Goal: Information Seeking & Learning: Learn about a topic

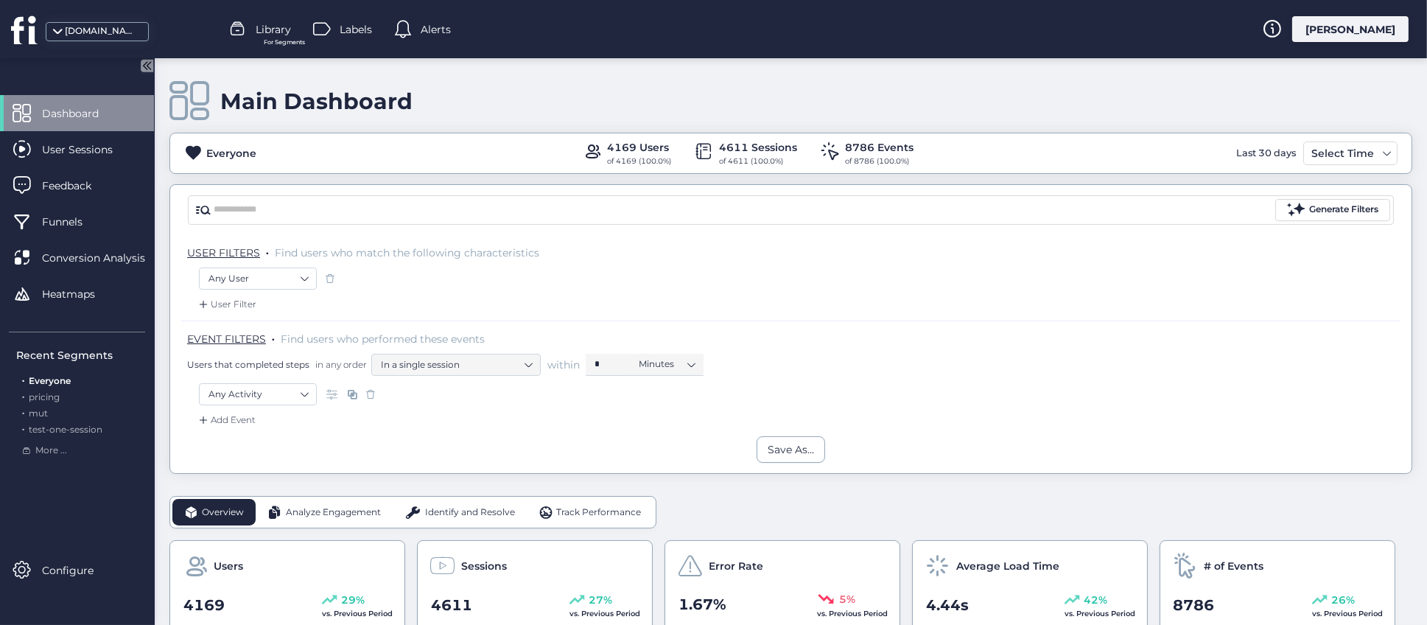
scroll to position [110, 0]
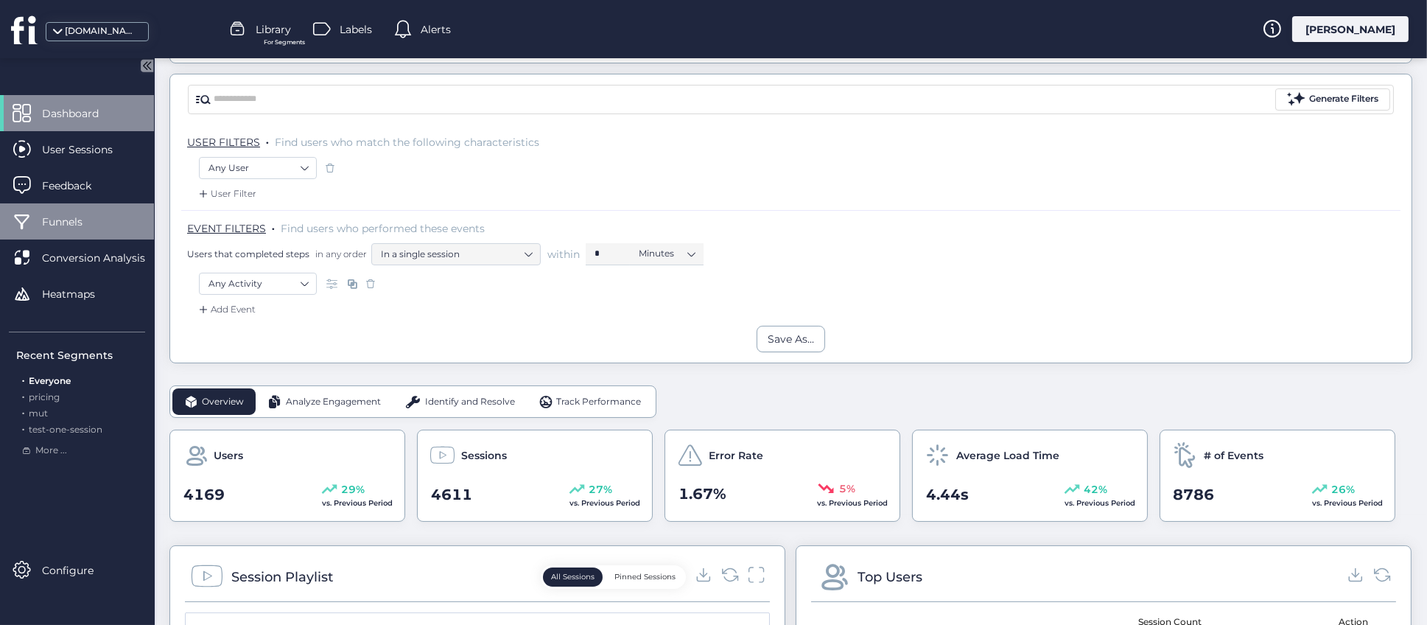
click at [81, 211] on div "Funnels" at bounding box center [77, 221] width 154 height 36
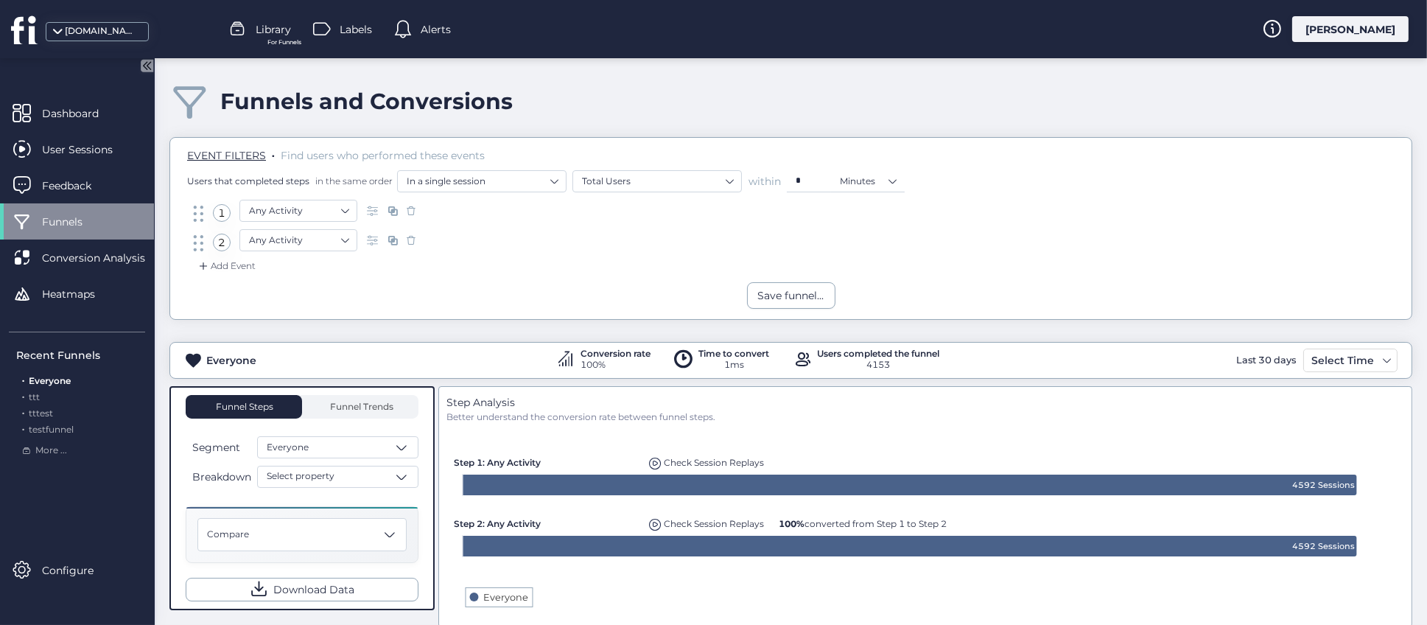
click at [275, 38] on span "For Funnels" at bounding box center [284, 43] width 34 height 10
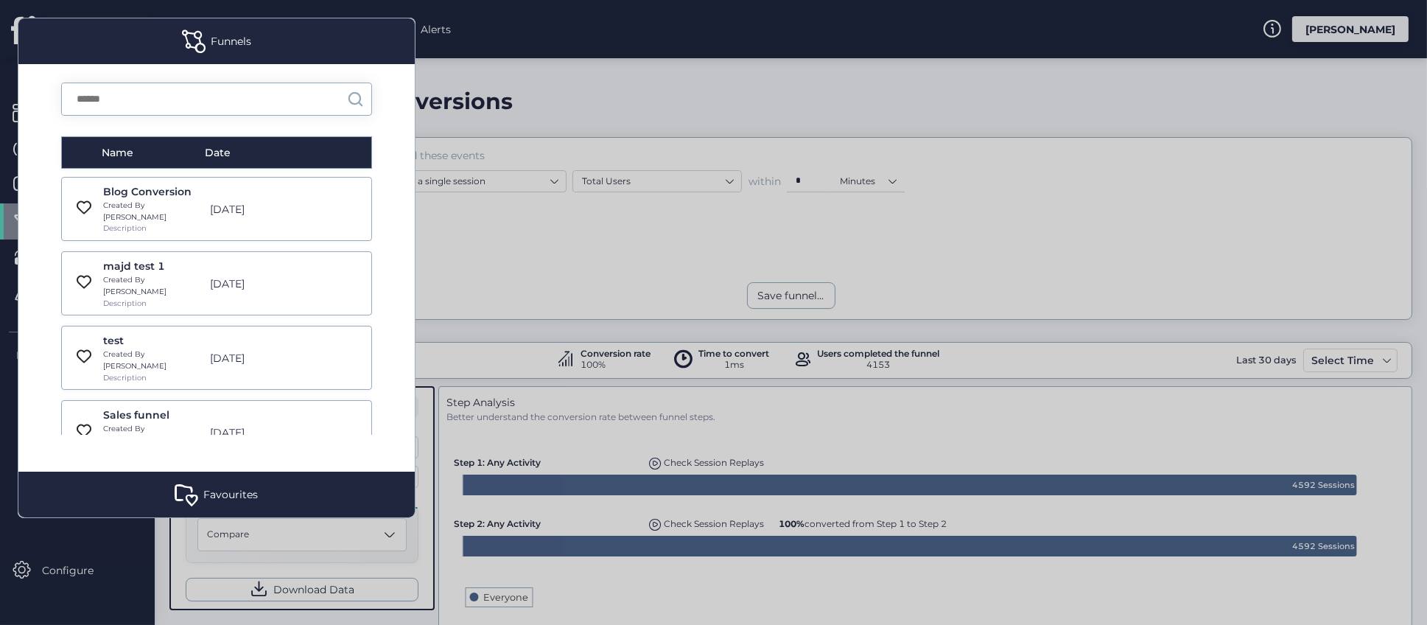
drag, startPoint x: 158, startPoint y: 386, endPoint x: 384, endPoint y: 380, distance: 226.2
click at [158, 407] on div "Sales funnel" at bounding box center [152, 415] width 99 height 16
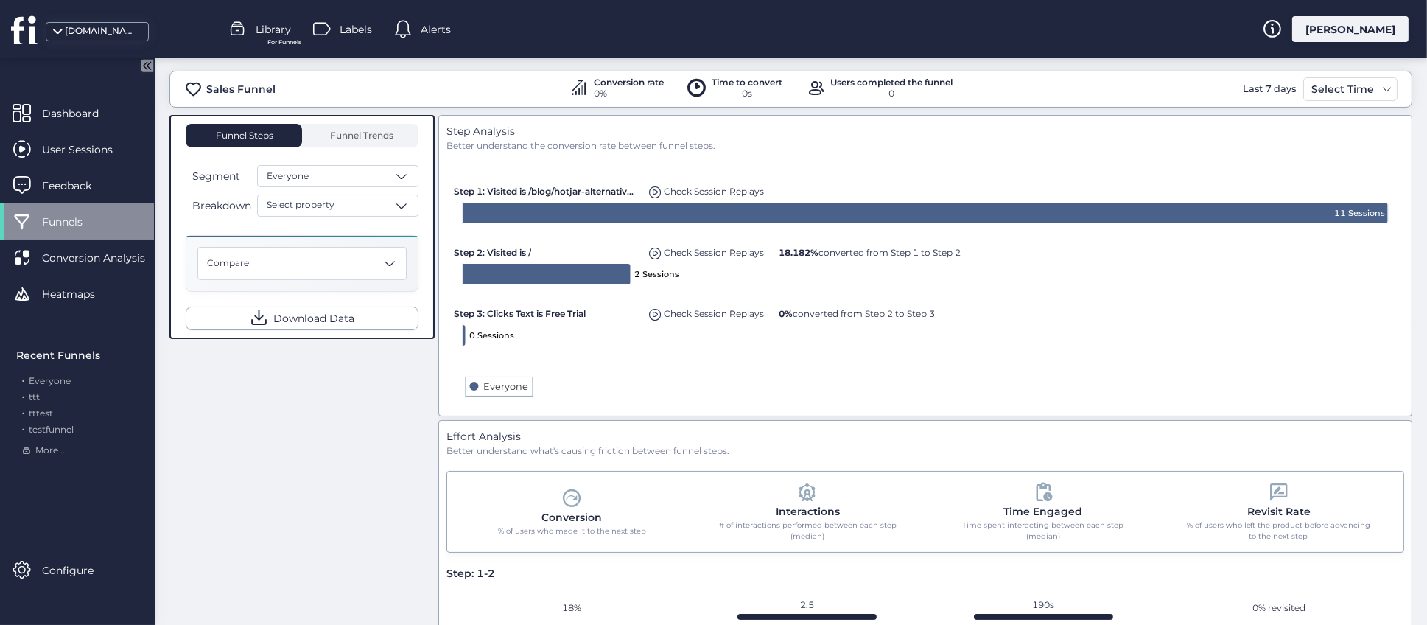
scroll to position [331, 0]
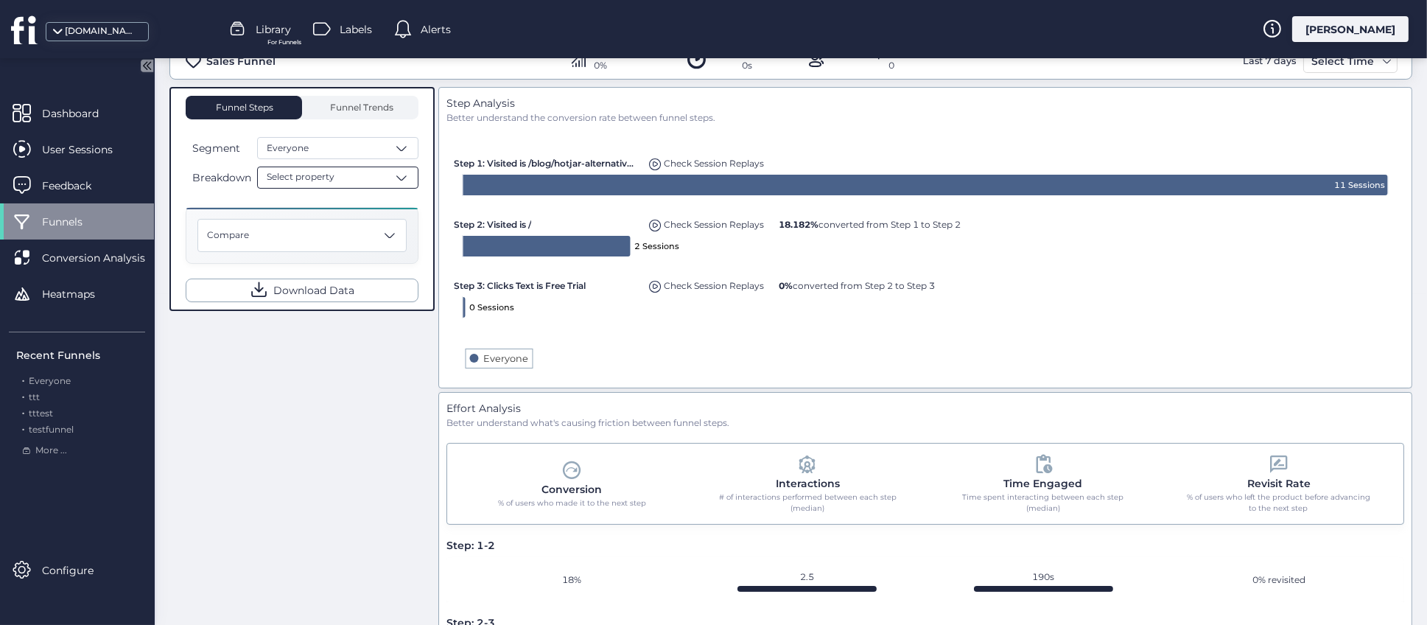
click at [406, 179] on span at bounding box center [401, 177] width 15 height 15
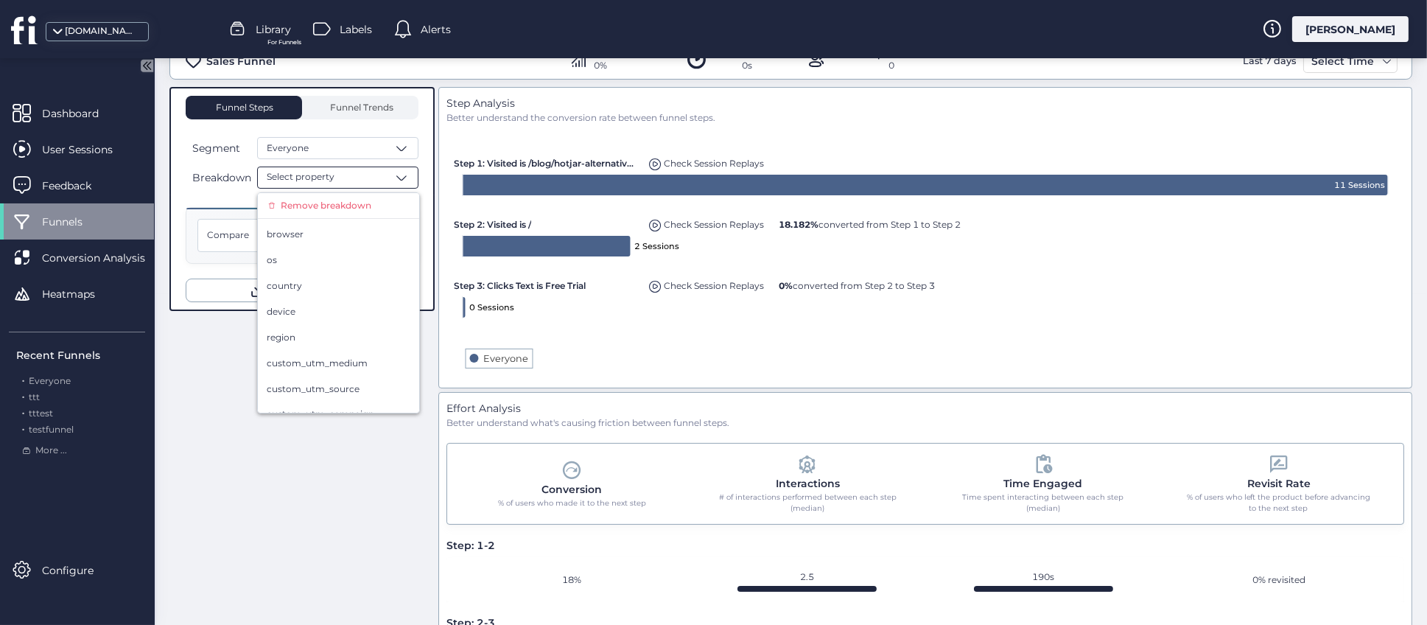
click at [241, 481] on div "Funnel Steps Funnel Trends Segment Everyone Breakdown Select property Remove br…" at bounding box center [790, 387] width 1242 height 600
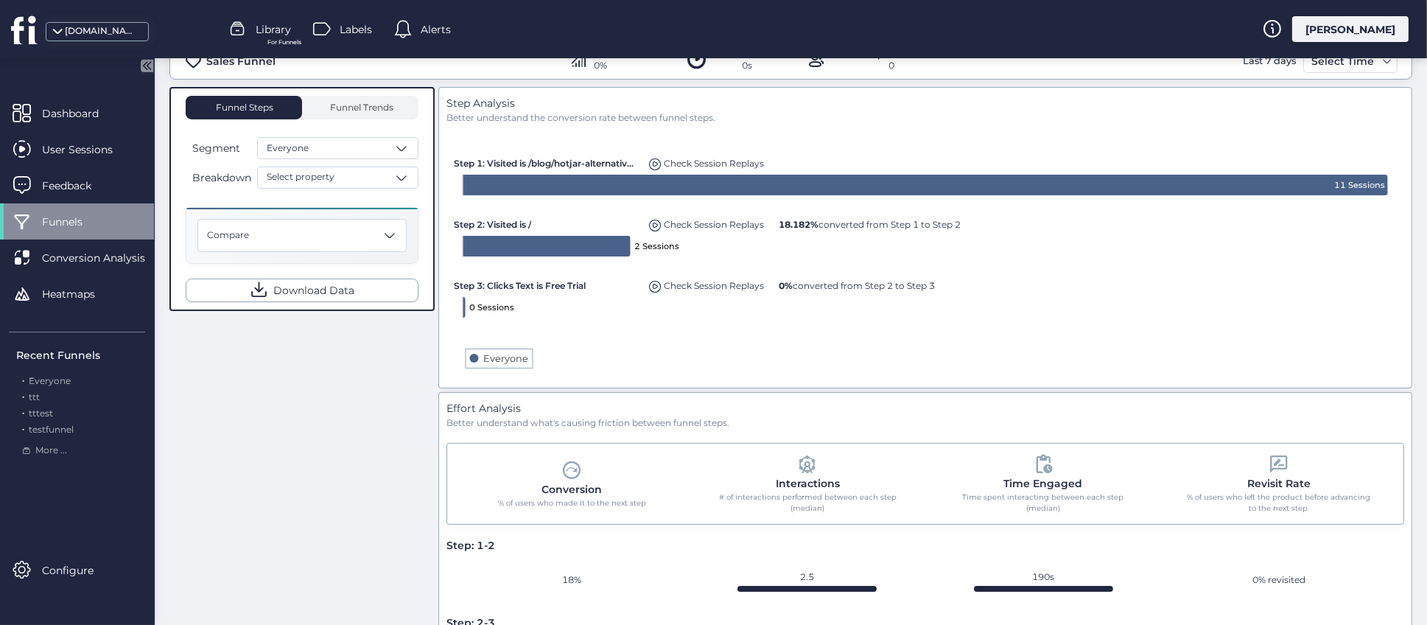
scroll to position [0, 0]
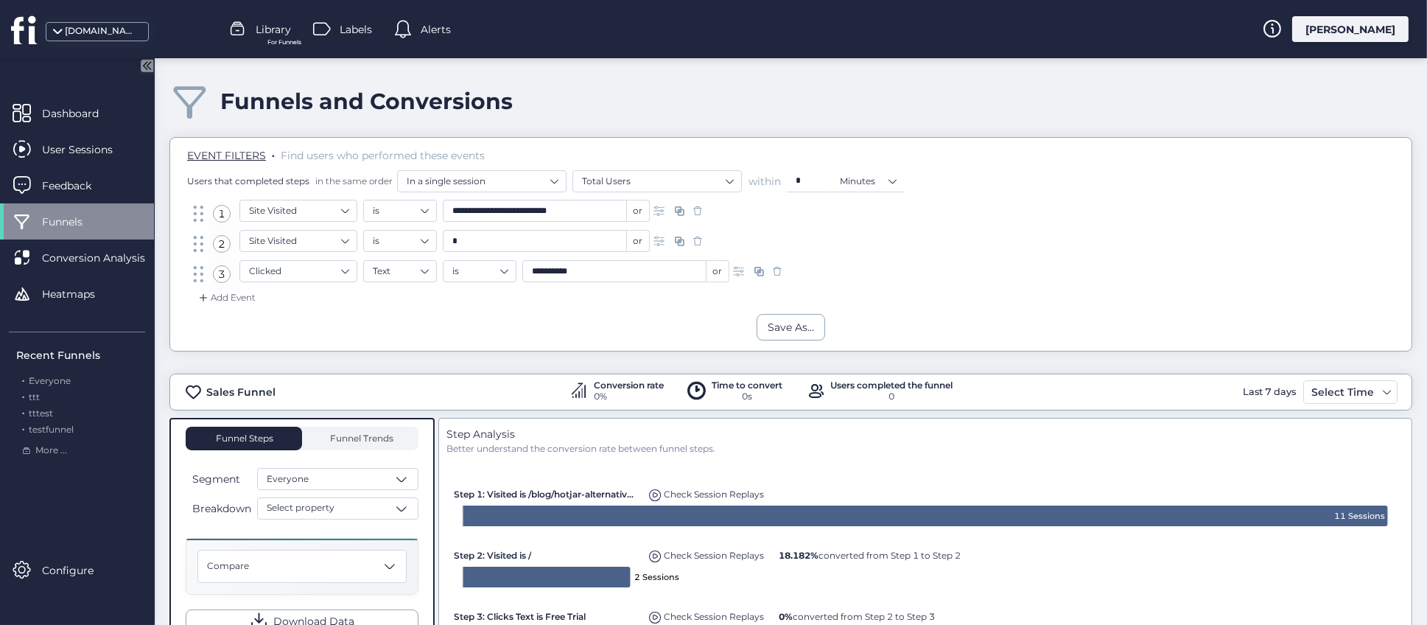
click at [281, 40] on span "For Funnels" at bounding box center [284, 43] width 34 height 10
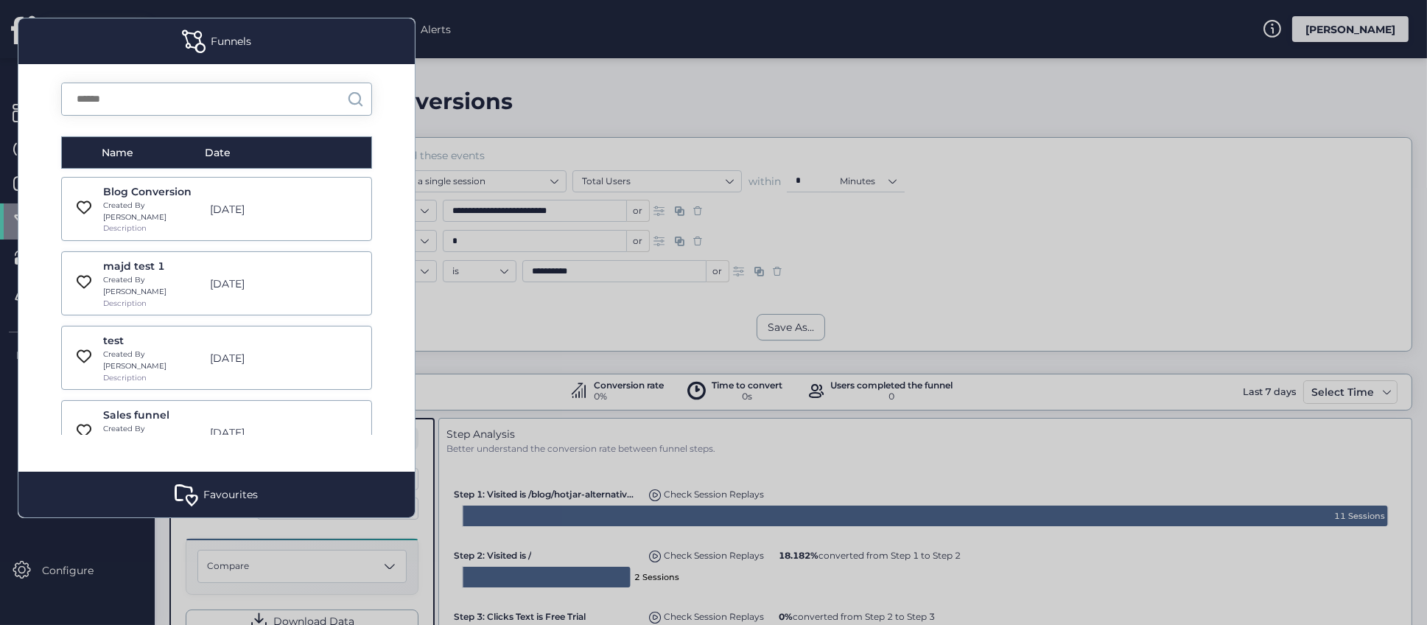
click at [203, 211] on div "[DATE]" at bounding box center [255, 209] width 105 height 16
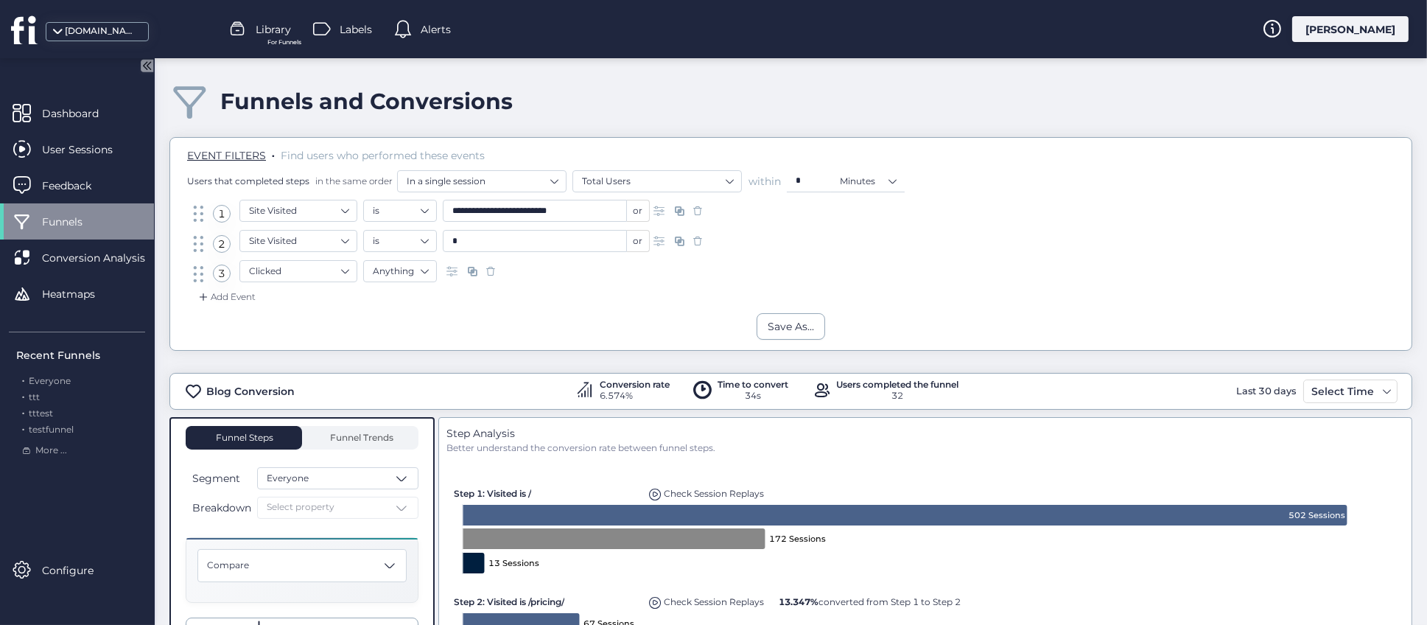
click at [399, 508] on div "Breakdown Select property" at bounding box center [302, 507] width 233 height 22
click at [272, 28] on span "Library" at bounding box center [273, 29] width 35 height 16
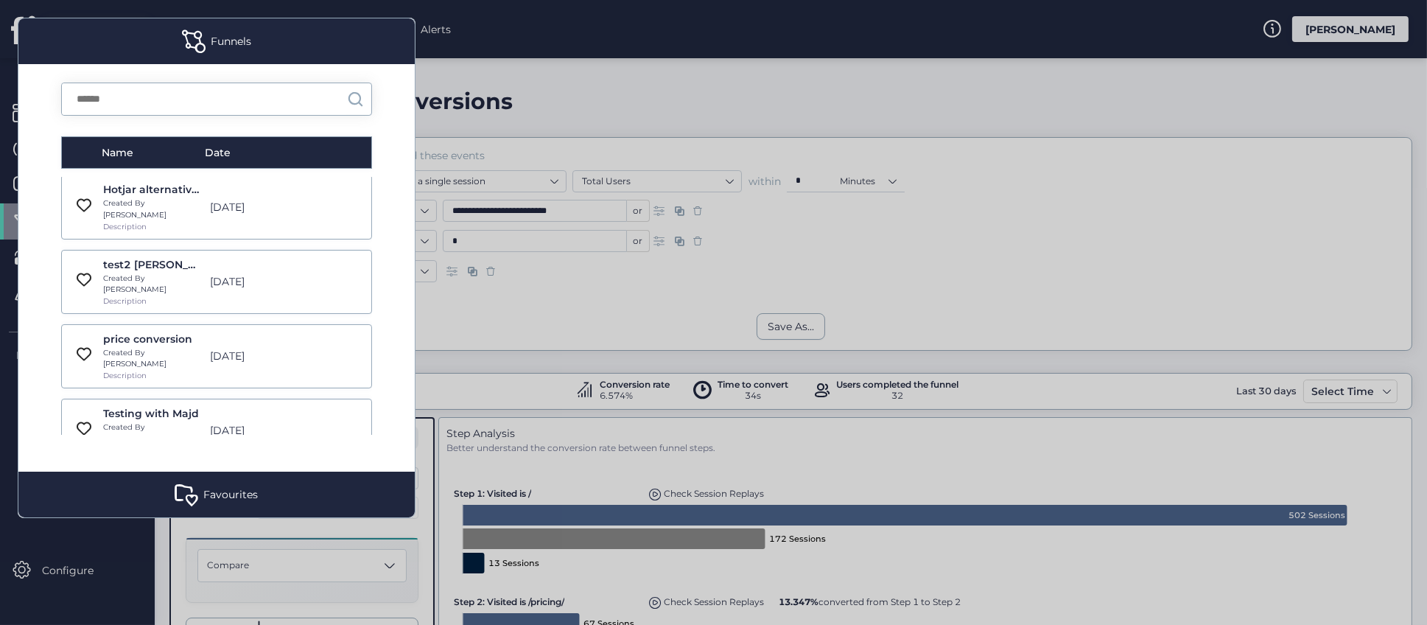
scroll to position [331, 0]
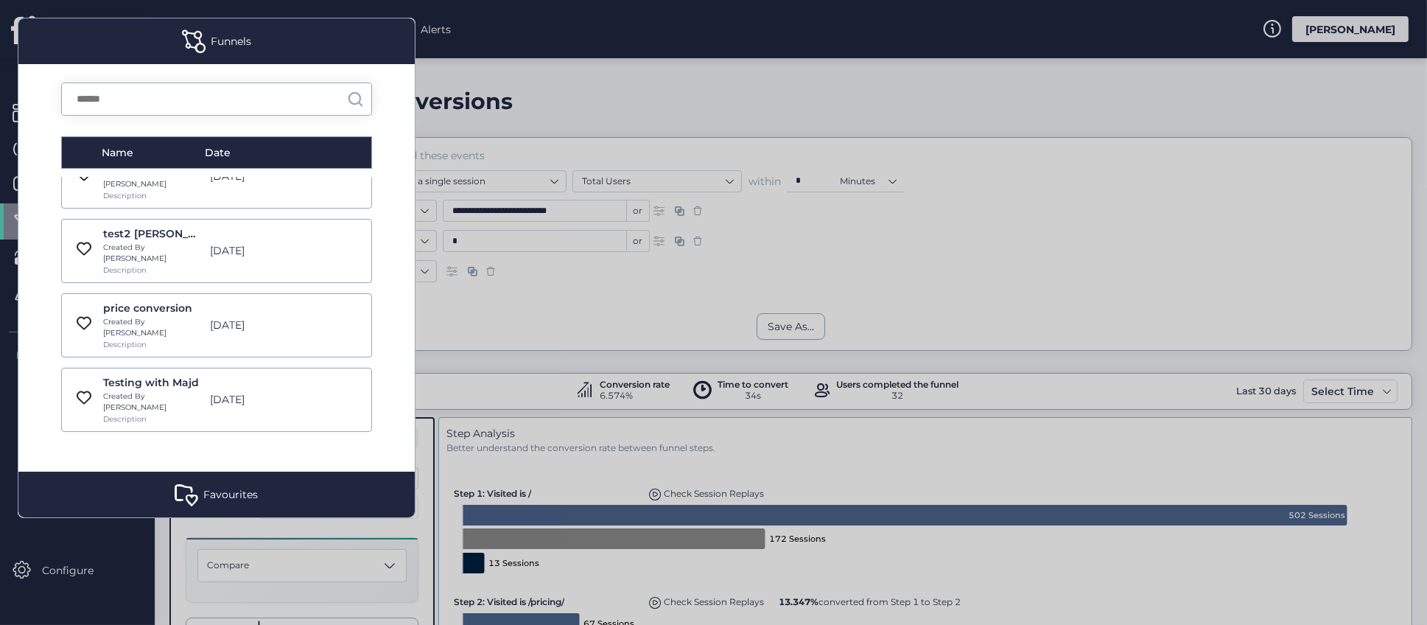
click at [203, 465] on div "[DATE]" at bounding box center [255, 473] width 105 height 16
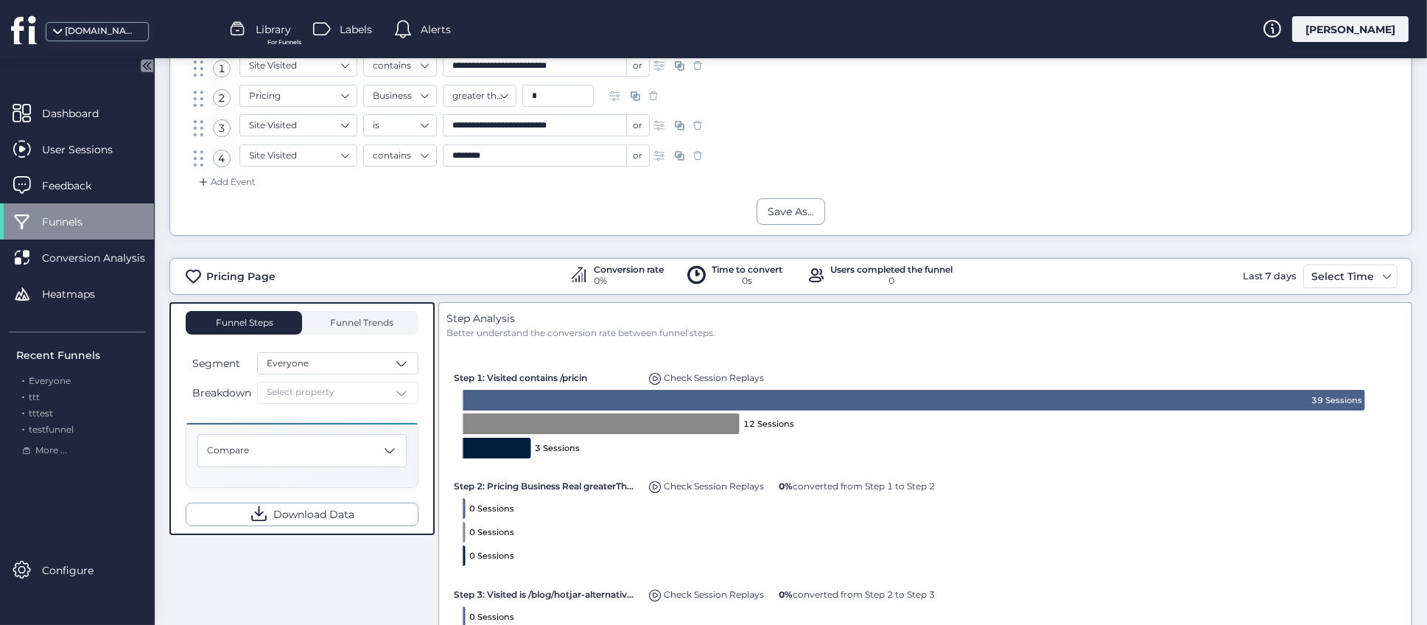
scroll to position [221, 0]
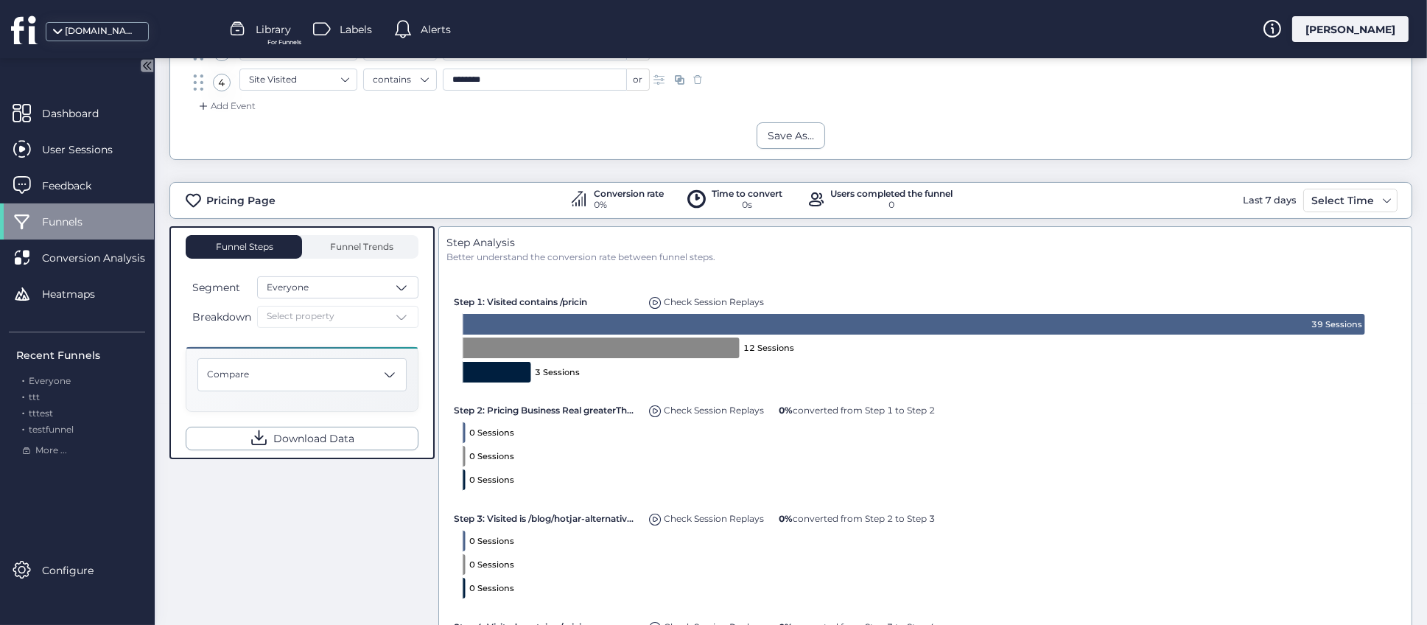
click at [371, 317] on div "Breakdown Select property" at bounding box center [302, 317] width 233 height 22
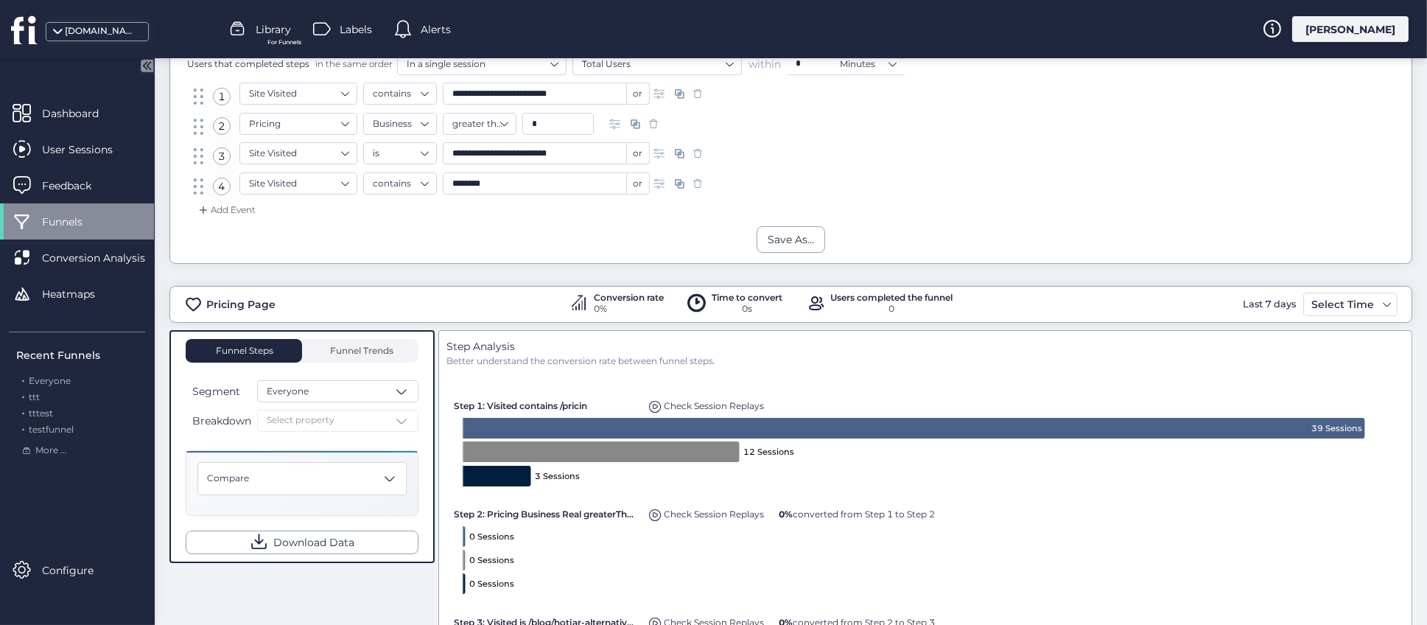
scroll to position [0, 0]
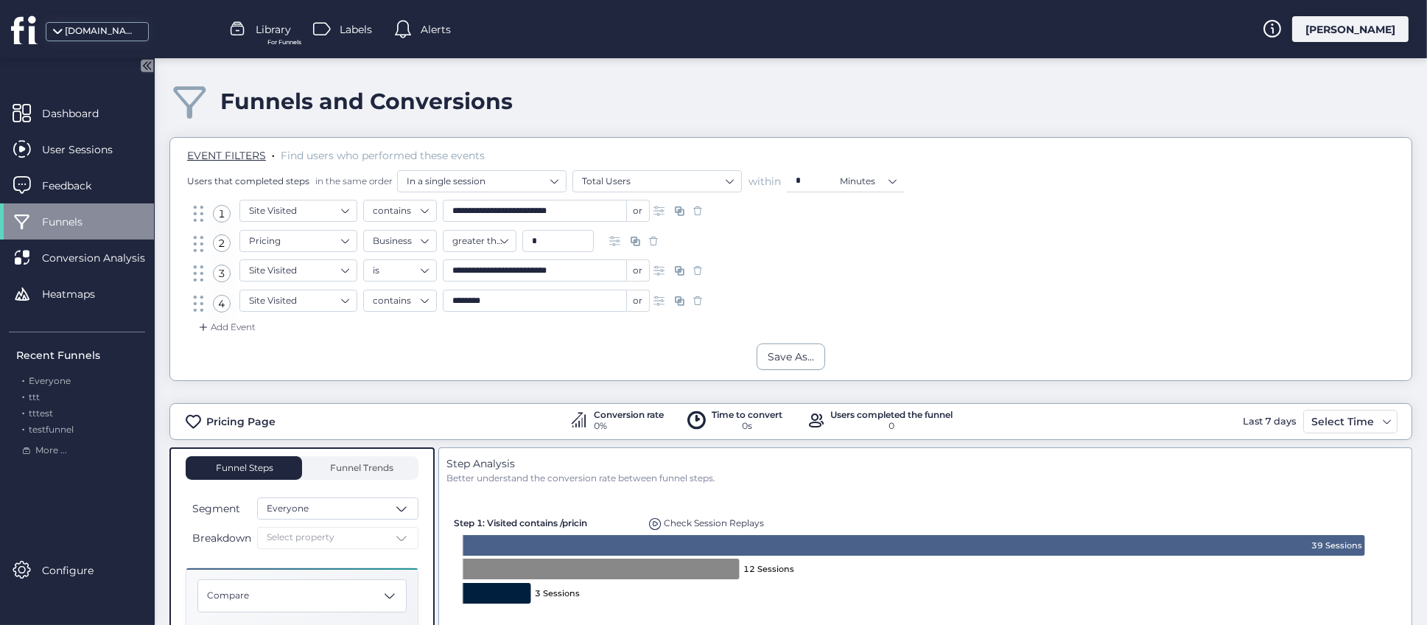
click at [279, 40] on span "For Funnels" at bounding box center [284, 43] width 34 height 10
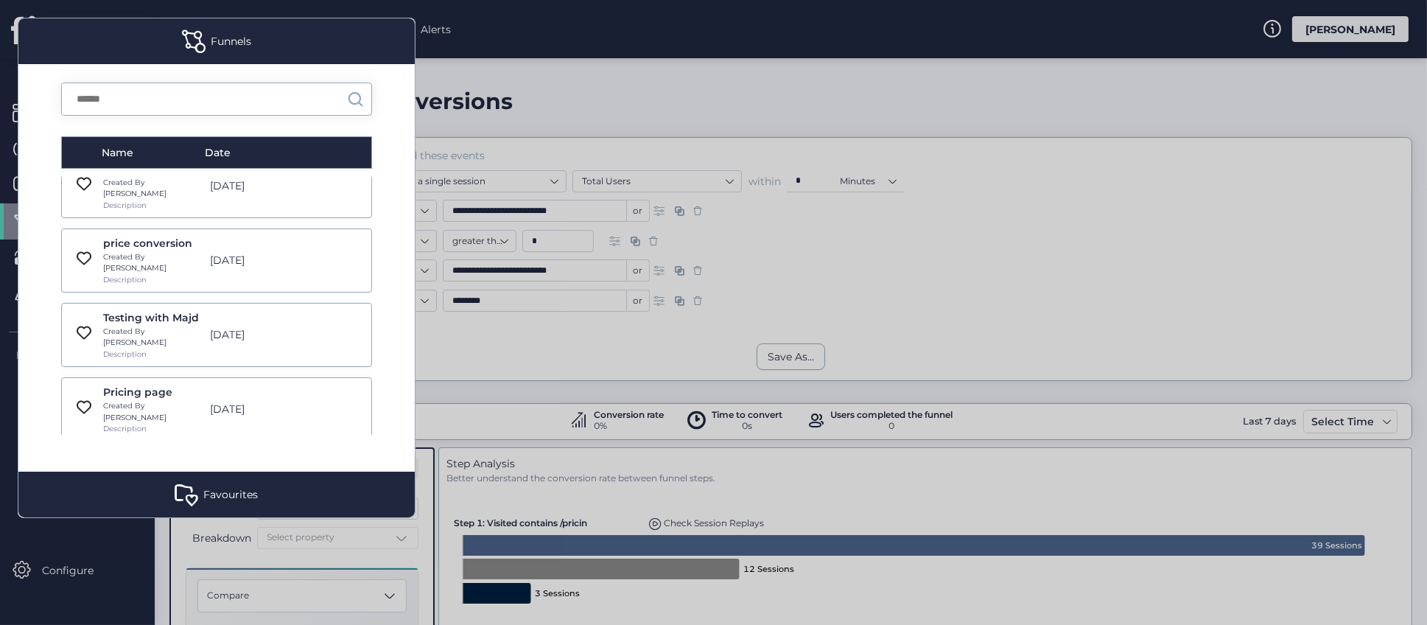
scroll to position [441, 0]
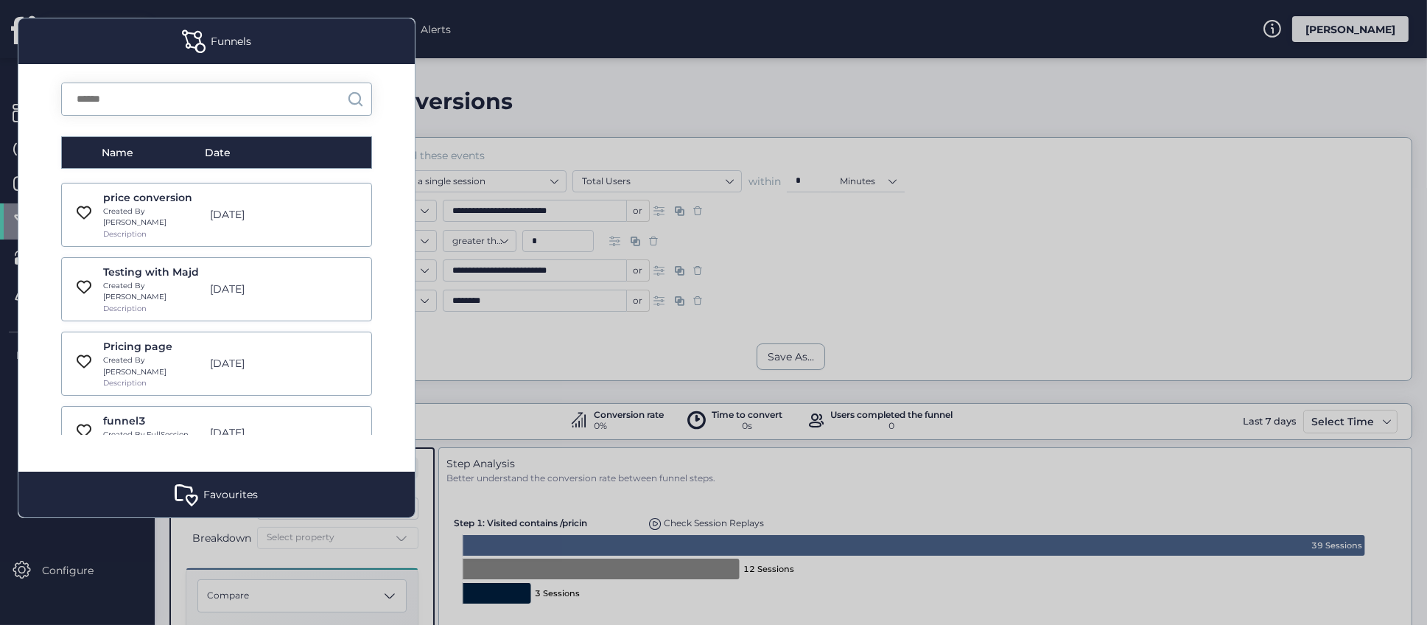
click at [209, 406] on div "funnel3 Created By FullSession Description Mar 24, 2024" at bounding box center [216, 432] width 311 height 52
click at [189, 429] on div "Created By FullSession" at bounding box center [152, 435] width 99 height 12
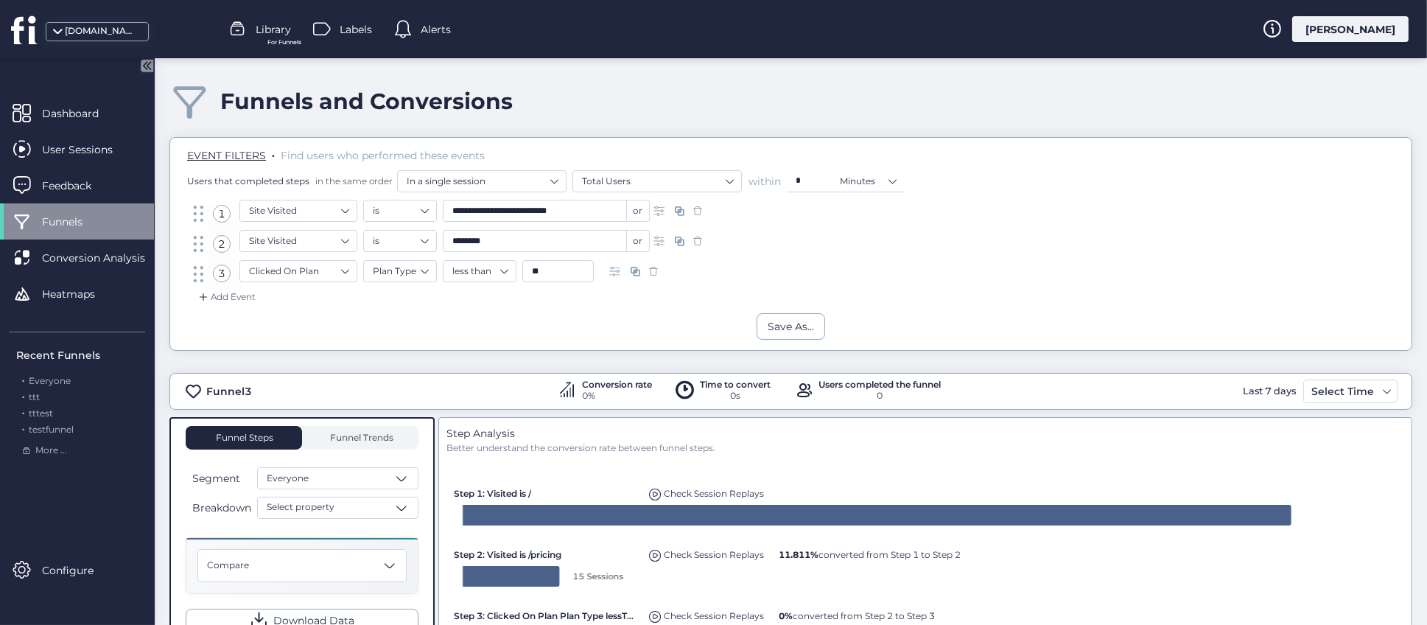
scroll to position [221, 0]
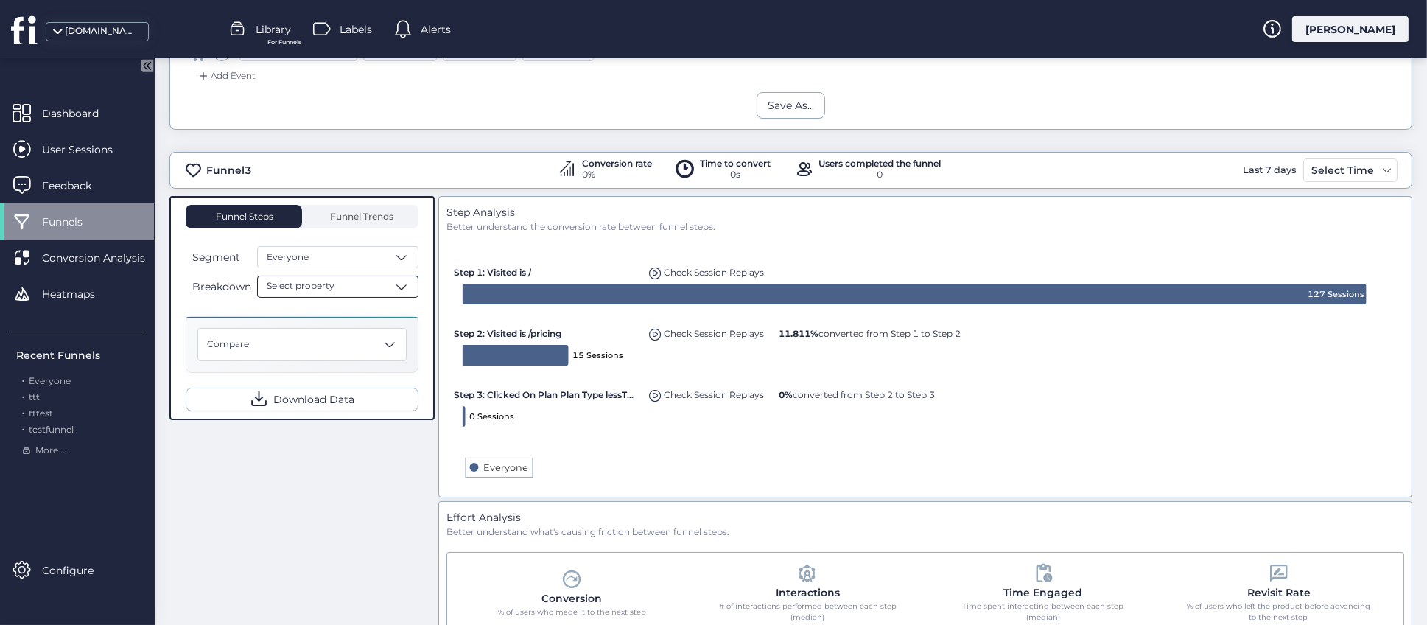
click at [404, 288] on span at bounding box center [401, 286] width 15 height 15
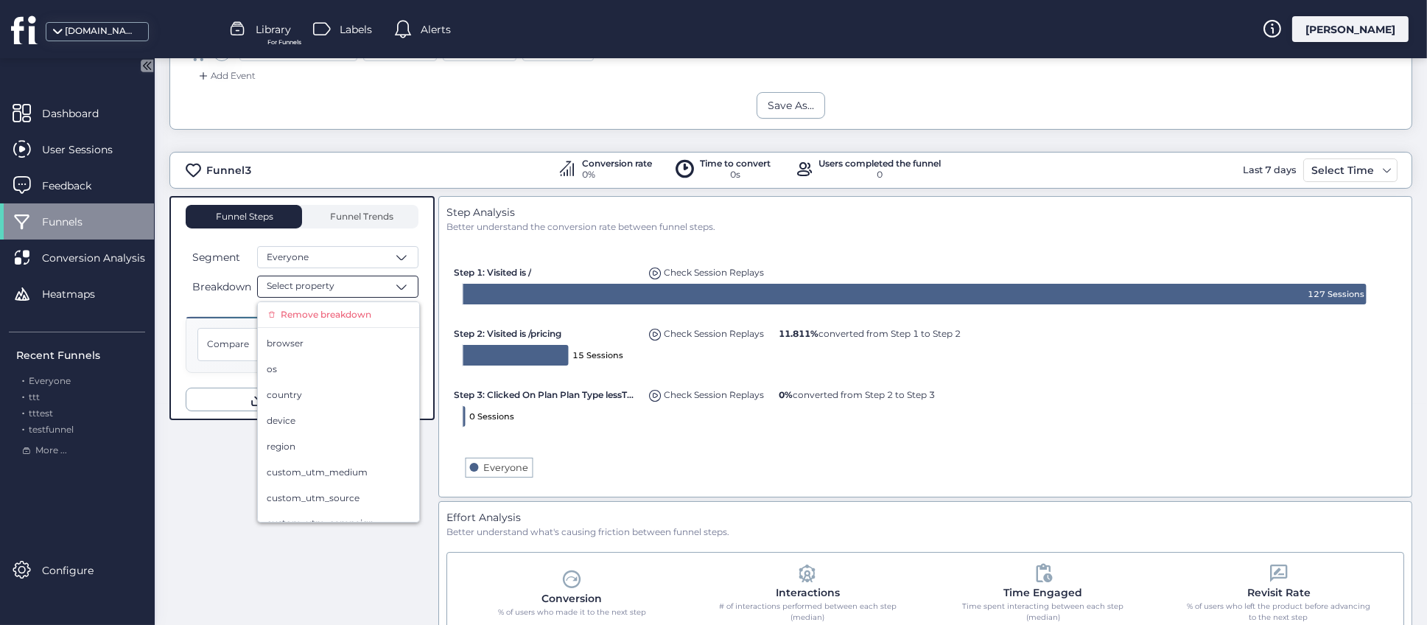
click at [292, 551] on div "Funnel Steps Funnel Trends Segment Everyone Breakdown Select property Remove br…" at bounding box center [790, 496] width 1242 height 600
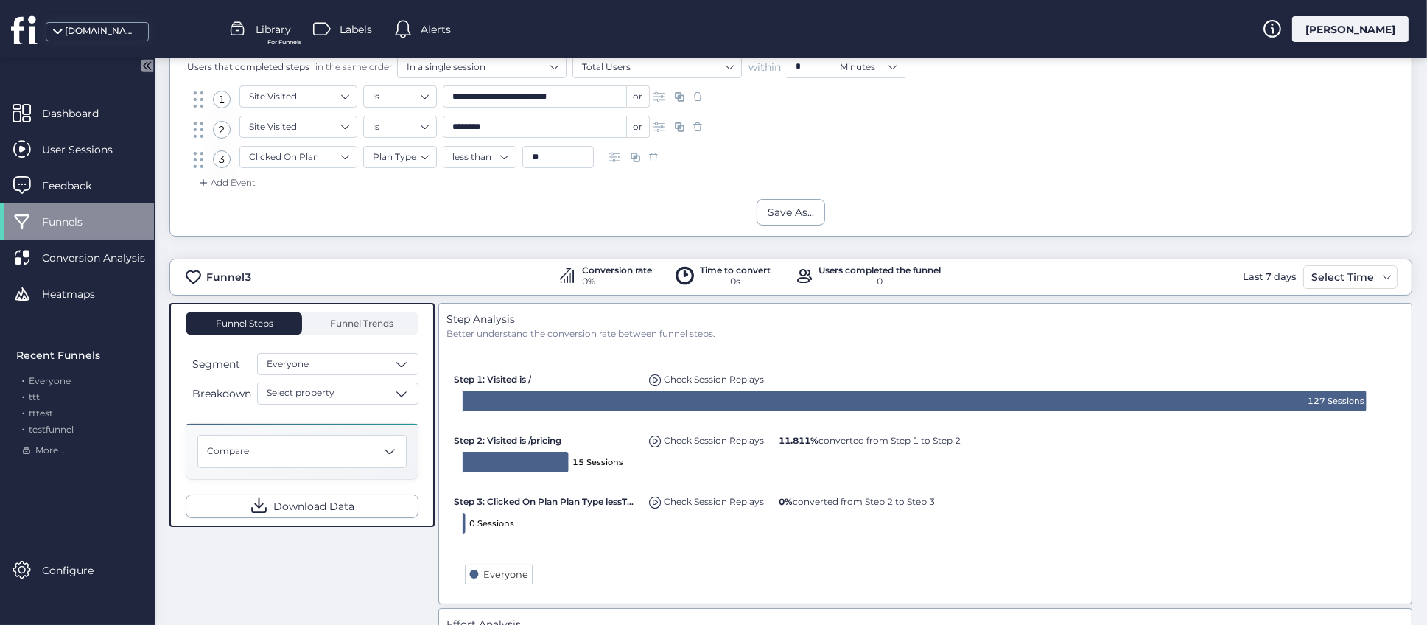
scroll to position [0, 0]
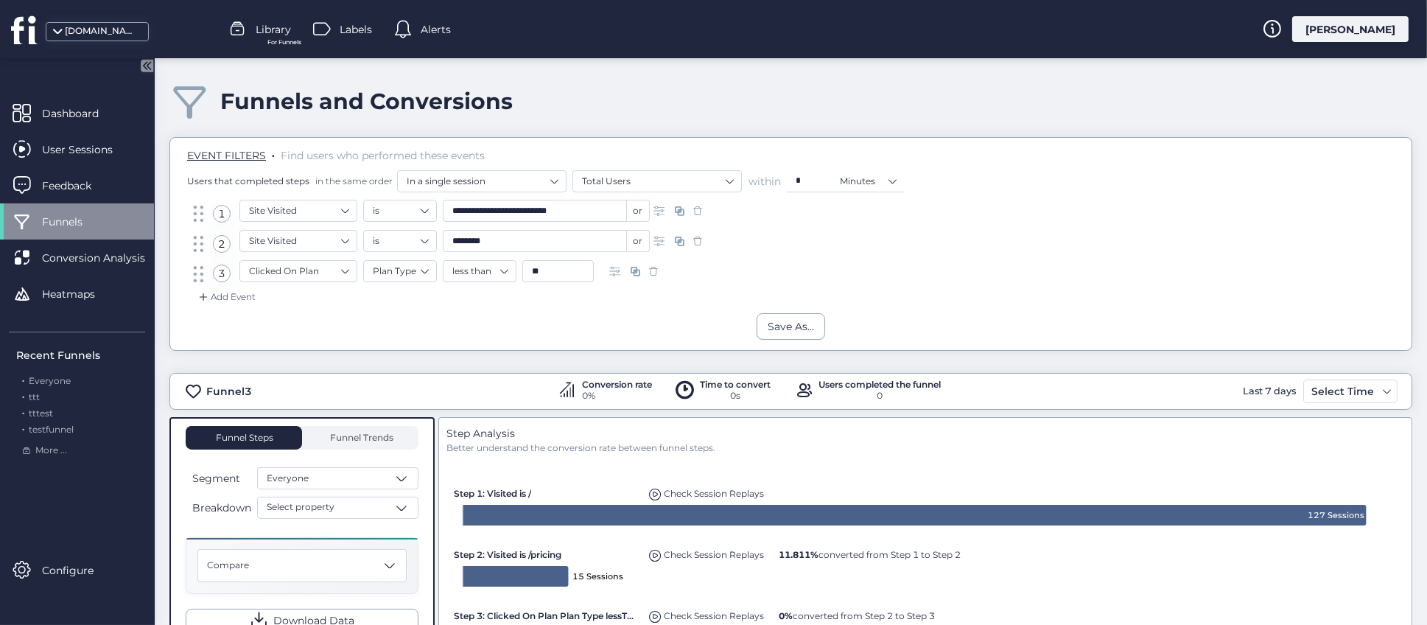
click at [275, 43] on span "For Funnels" at bounding box center [284, 43] width 34 height 10
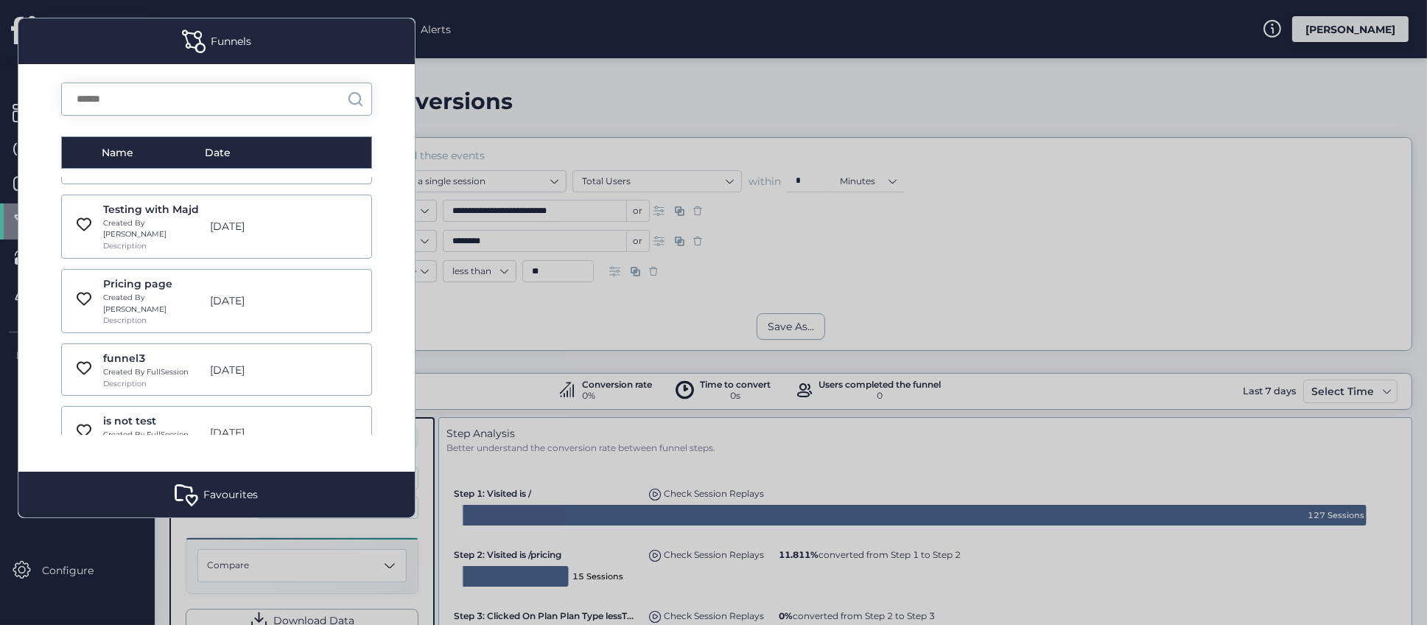
scroll to position [552, 0]
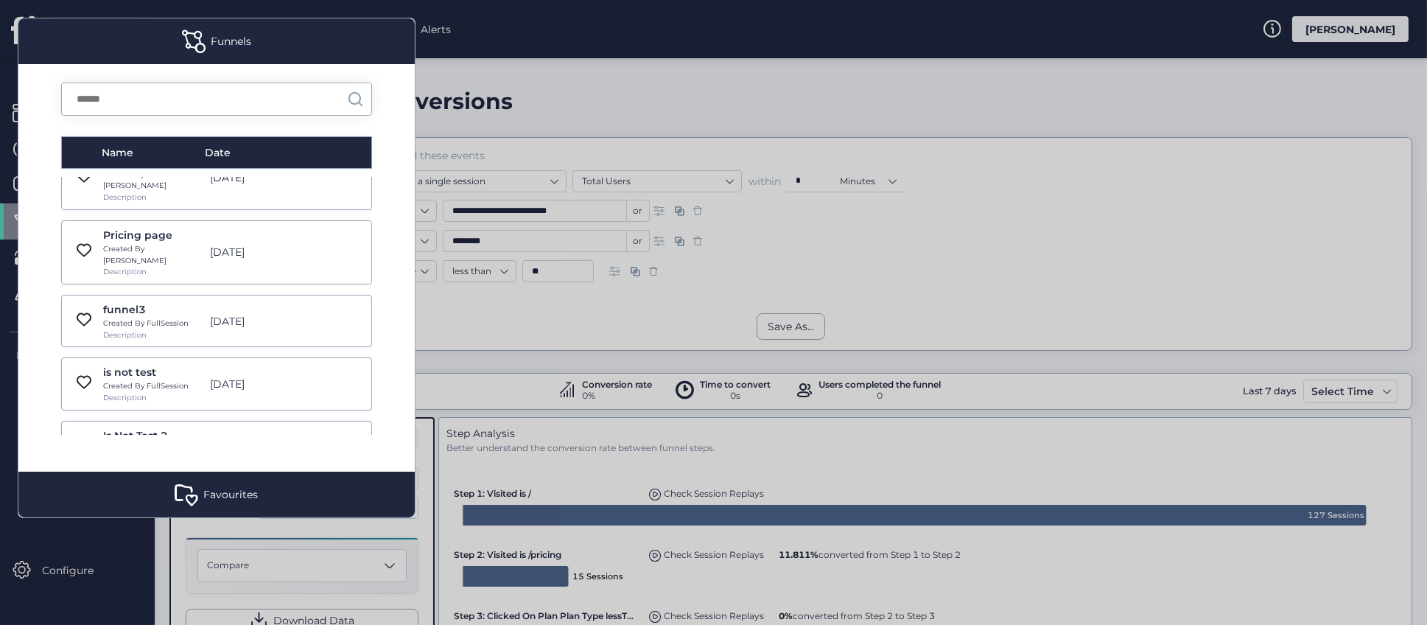
click at [161, 506] on div "Created By [PERSON_NAME]" at bounding box center [152, 517] width 99 height 23
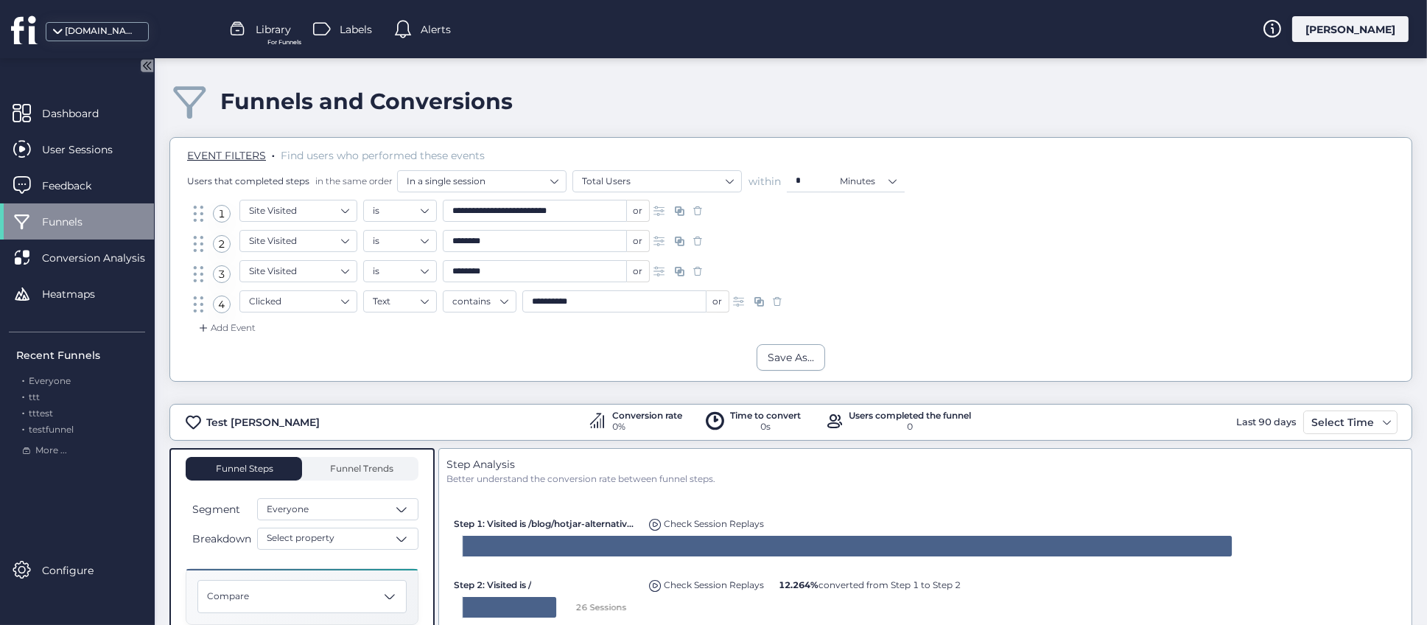
scroll to position [110, 0]
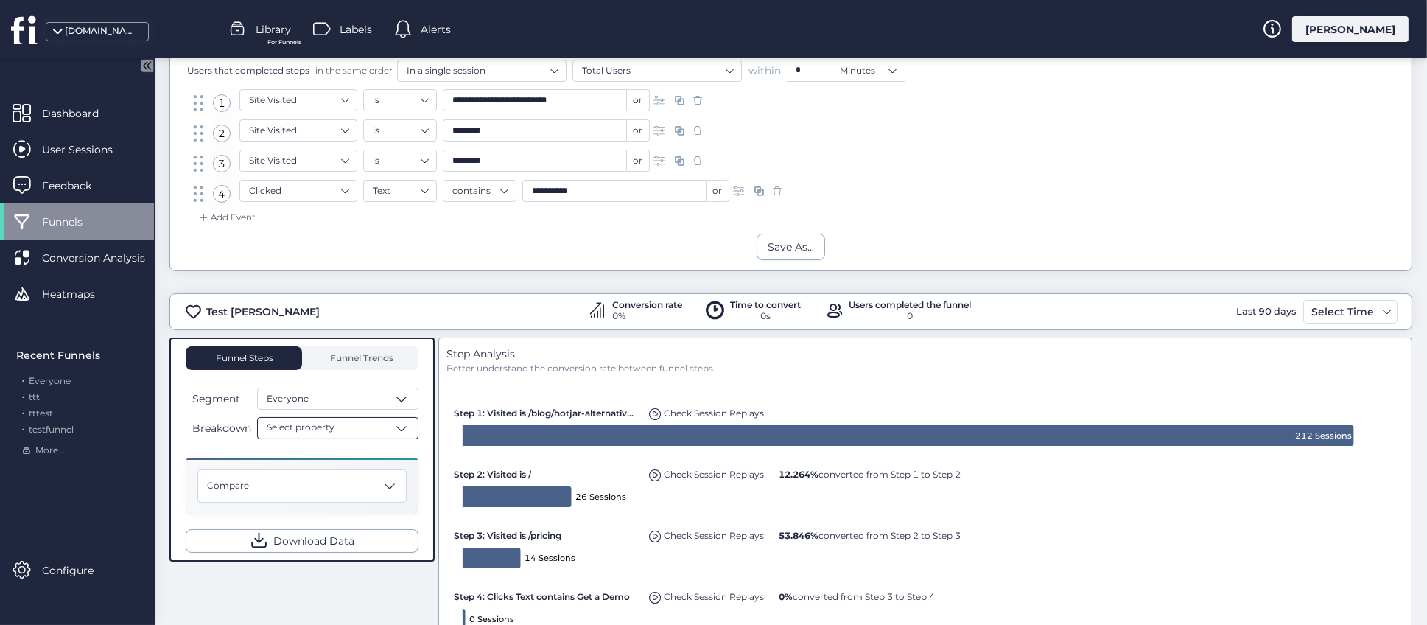
click at [398, 429] on span at bounding box center [401, 428] width 15 height 15
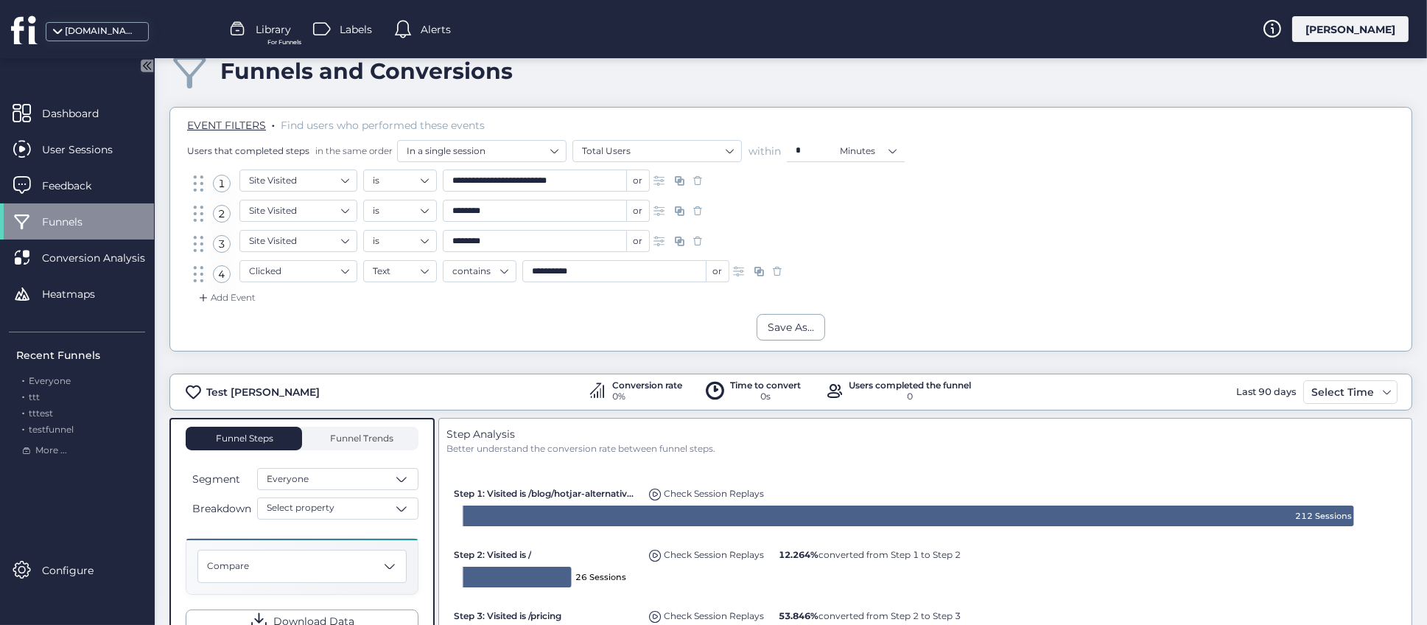
scroll to position [0, 0]
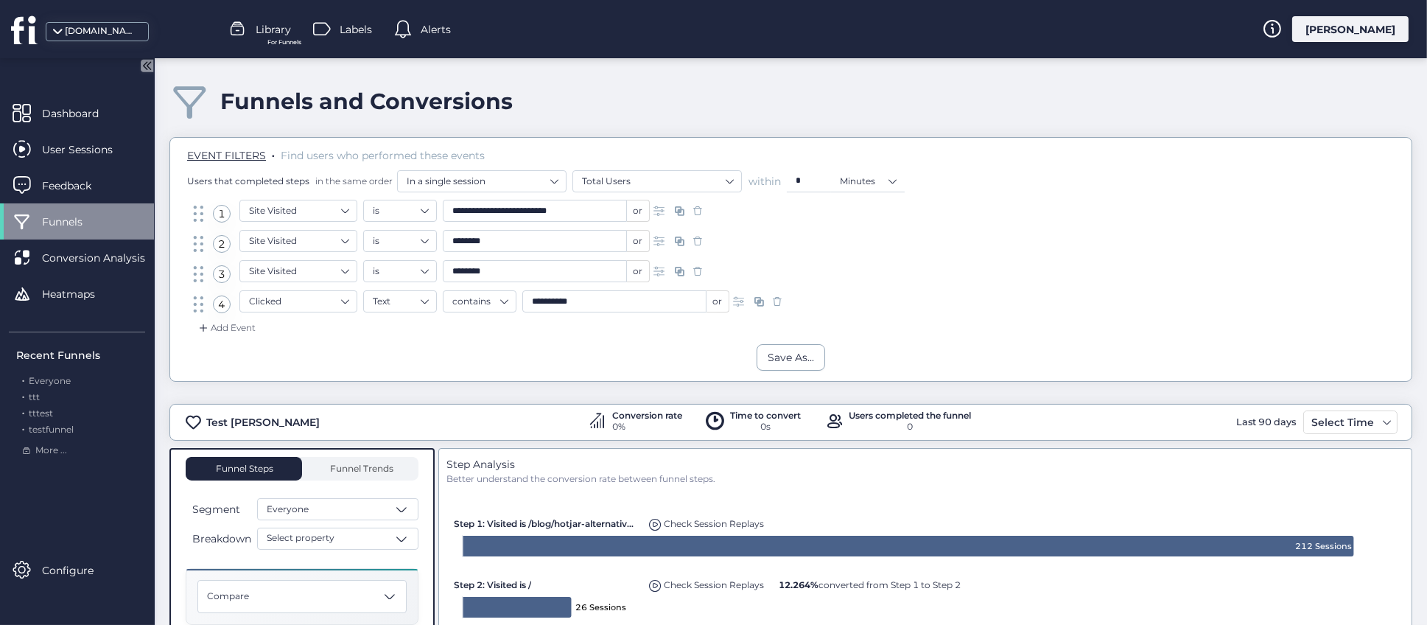
click at [276, 40] on span "For Funnels" at bounding box center [284, 43] width 34 height 10
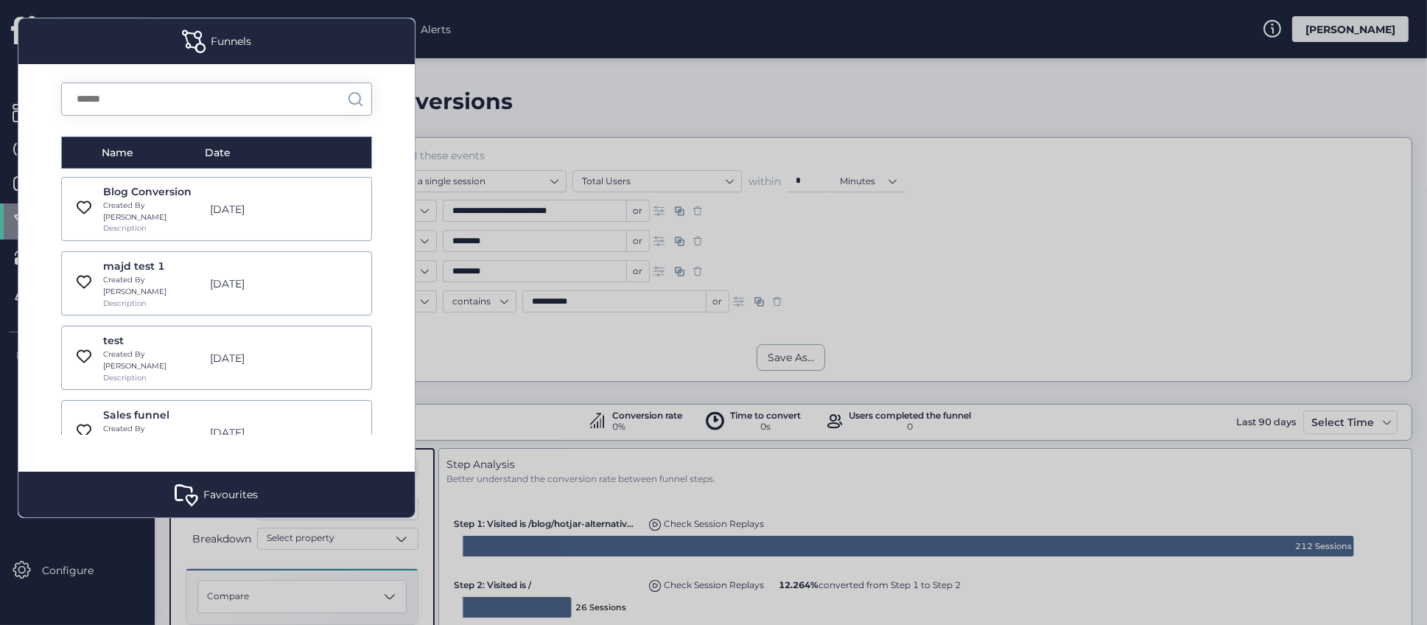
click at [220, 424] on div "[DATE]" at bounding box center [255, 432] width 105 height 16
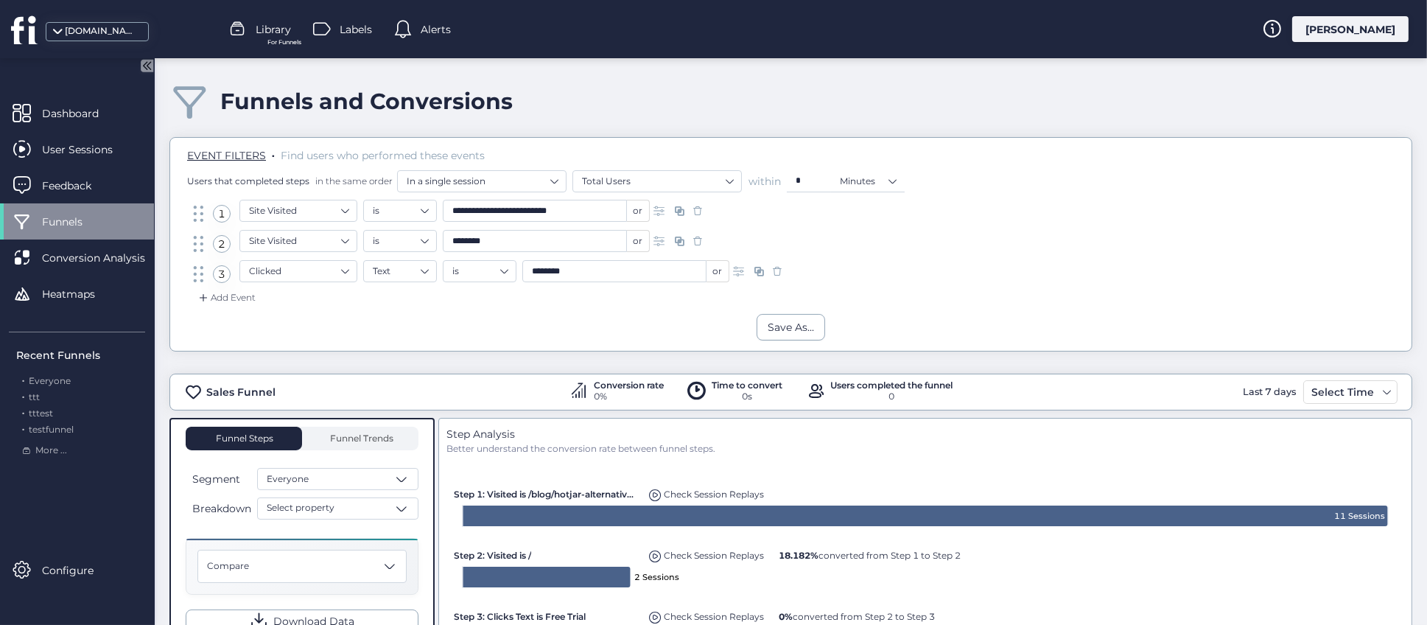
click at [281, 32] on span "Library" at bounding box center [273, 29] width 35 height 16
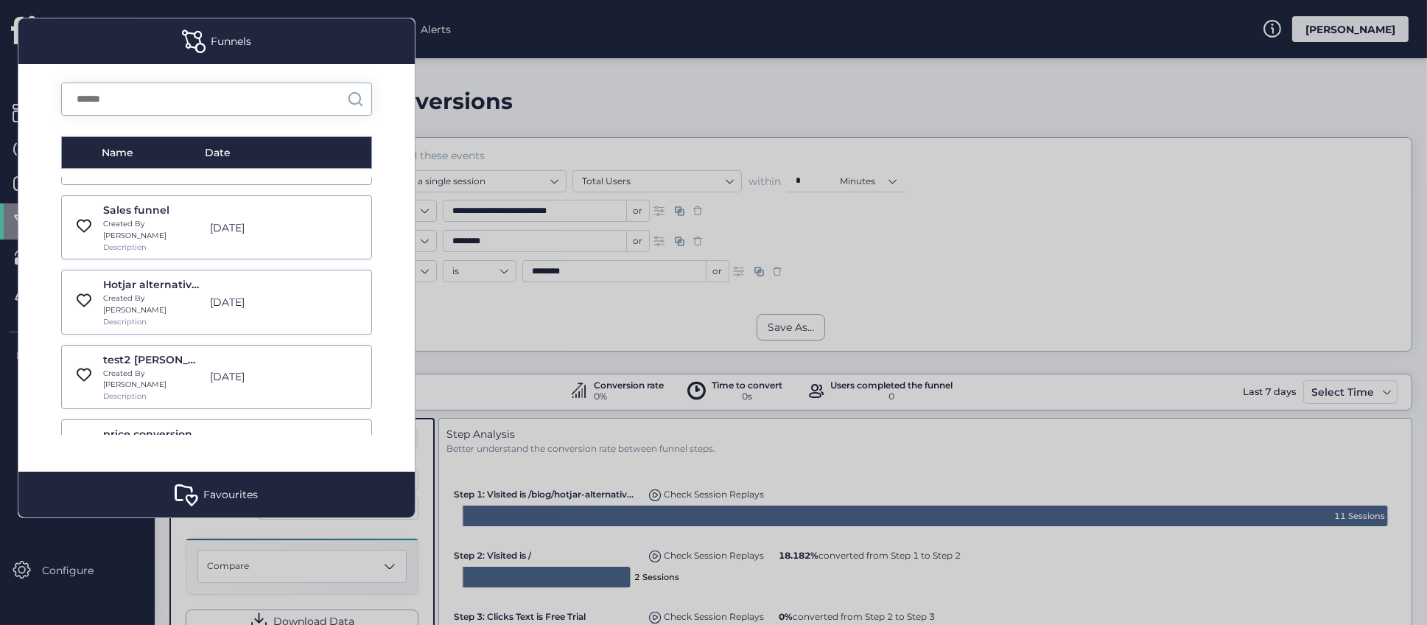
scroll to position [221, 0]
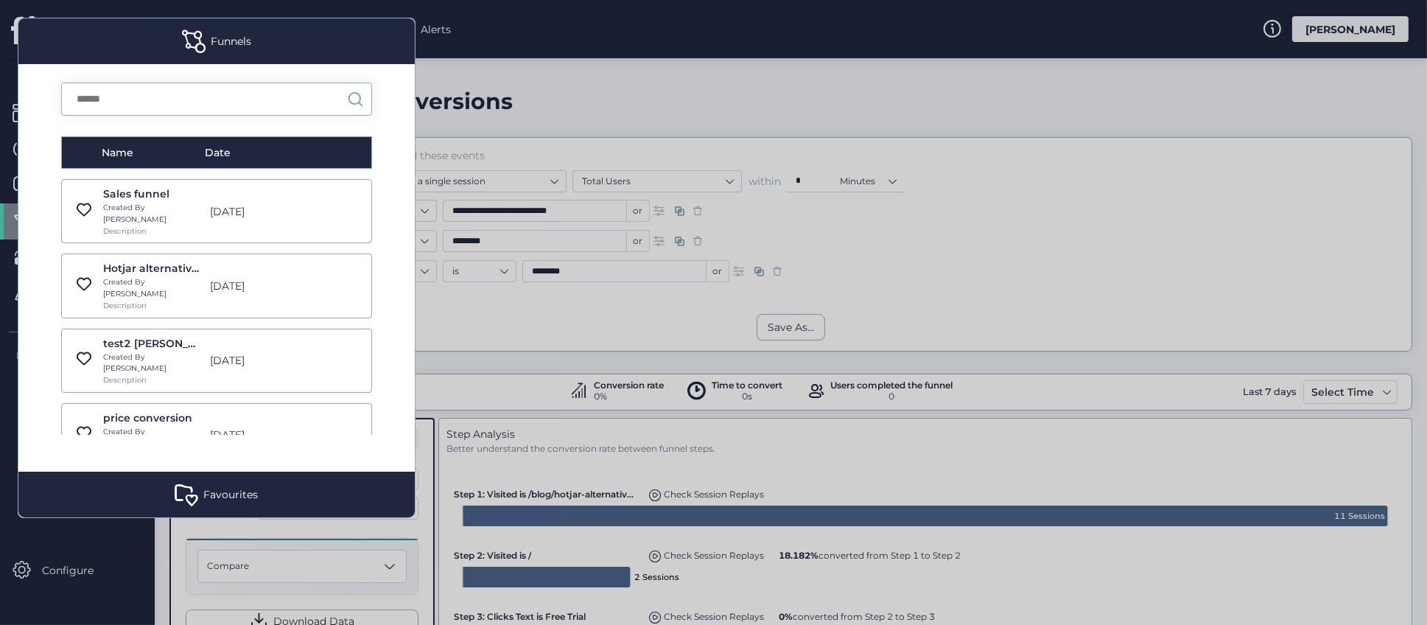
click at [228, 278] on div "[DATE]" at bounding box center [255, 286] width 105 height 16
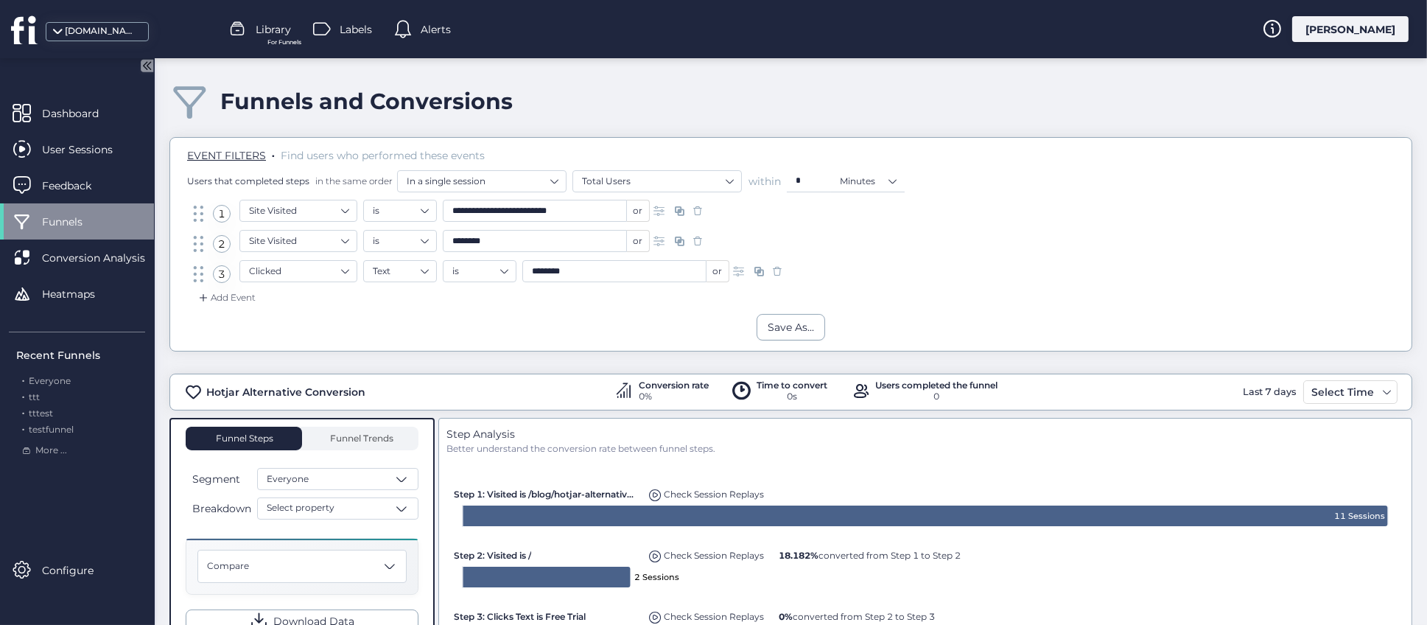
click at [267, 35] on span "Library" at bounding box center [273, 29] width 35 height 16
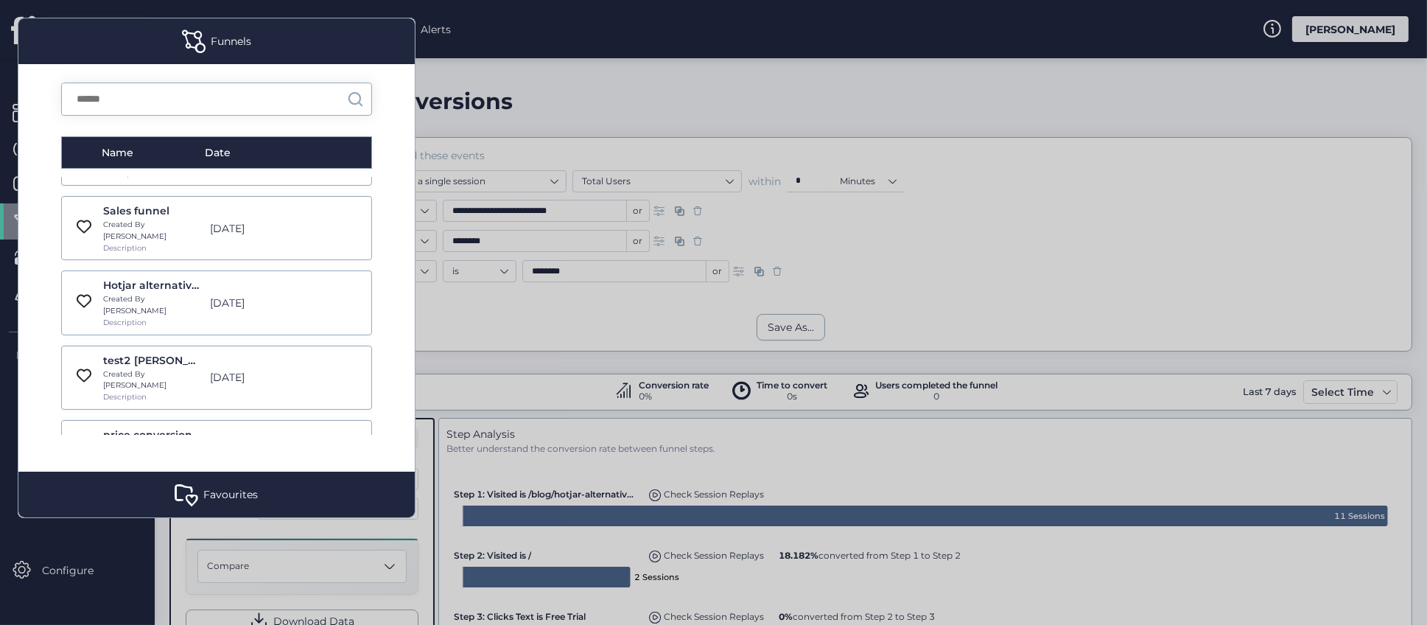
scroll to position [331, 0]
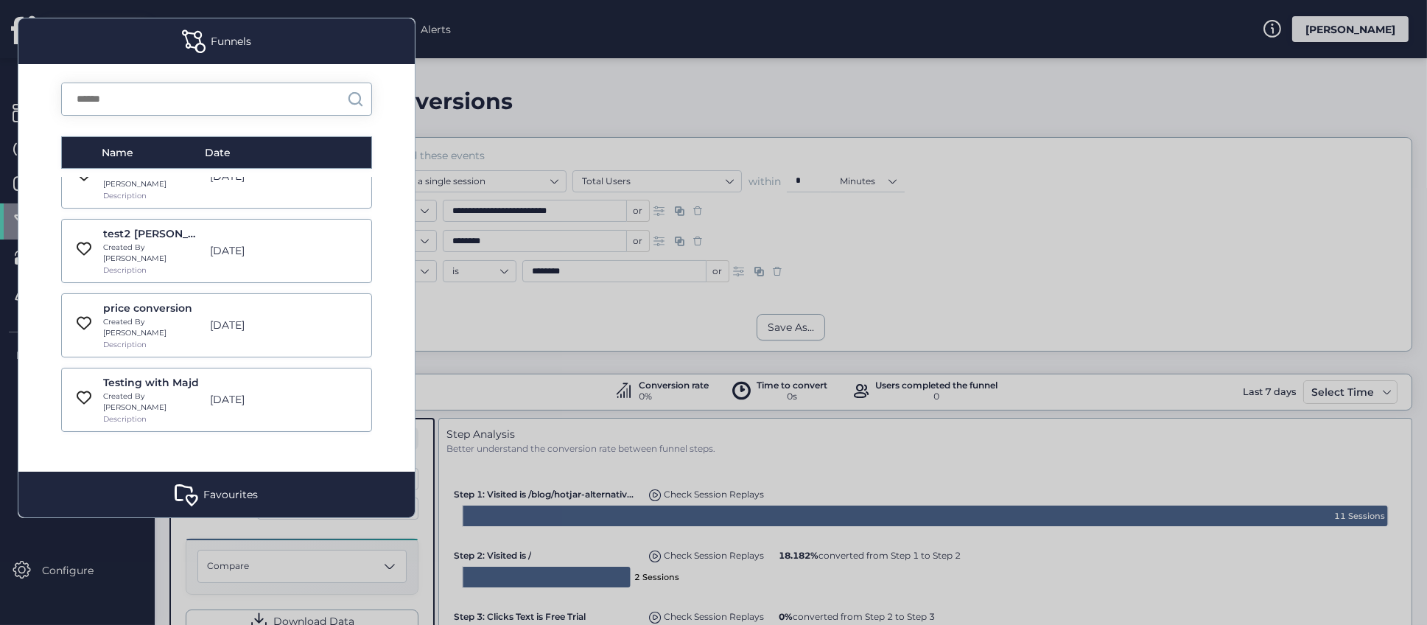
click at [229, 442] on div "Pricing page Created By Roy Description Mar 24, 2024" at bounding box center [216, 474] width 311 height 64
click at [175, 465] on div "Created By [PERSON_NAME]" at bounding box center [152, 476] width 99 height 23
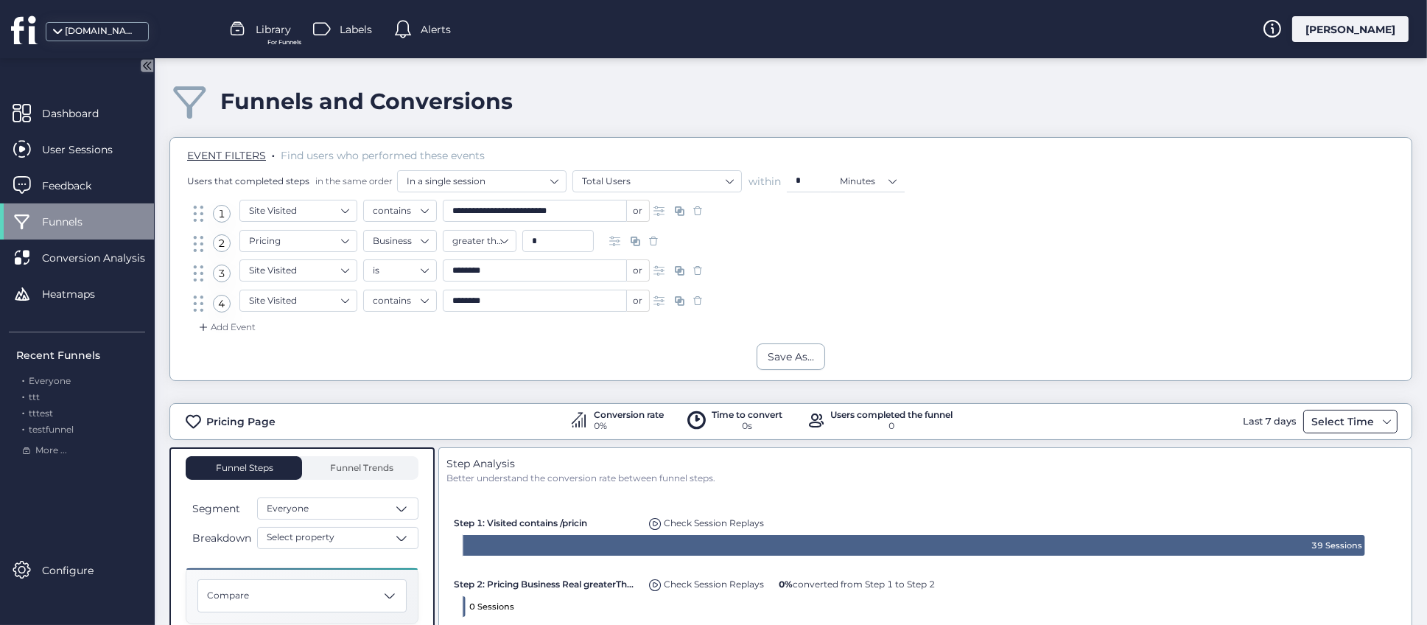
click at [1381, 426] on span at bounding box center [1387, 421] width 12 height 12
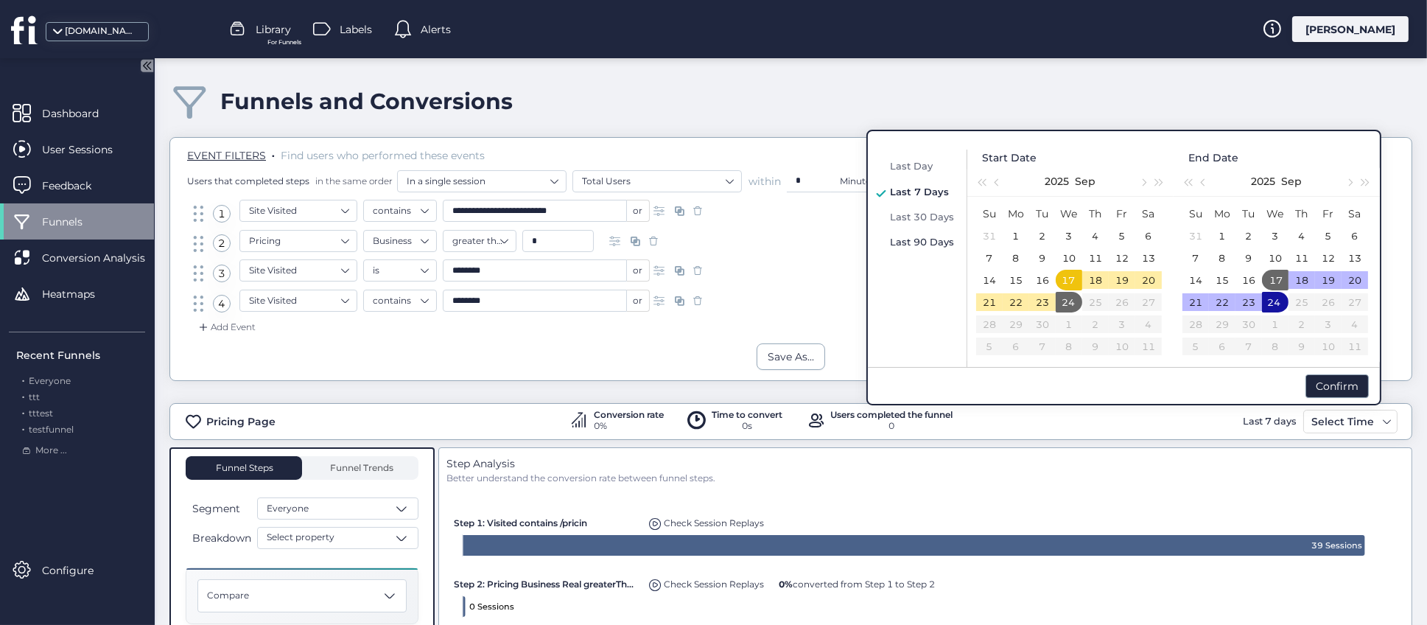
click at [922, 243] on span "Last 90 Days" at bounding box center [922, 242] width 64 height 12
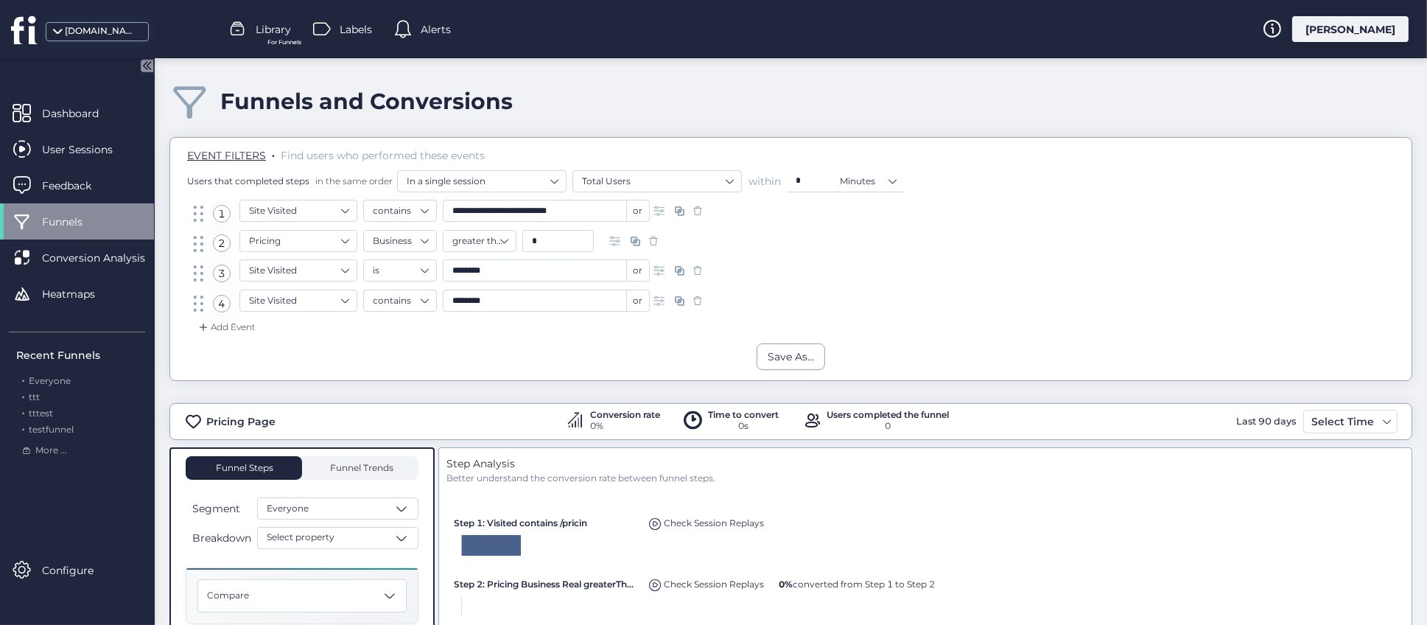
click at [771, 108] on div "Funnels and Conversions" at bounding box center [790, 101] width 1242 height 42
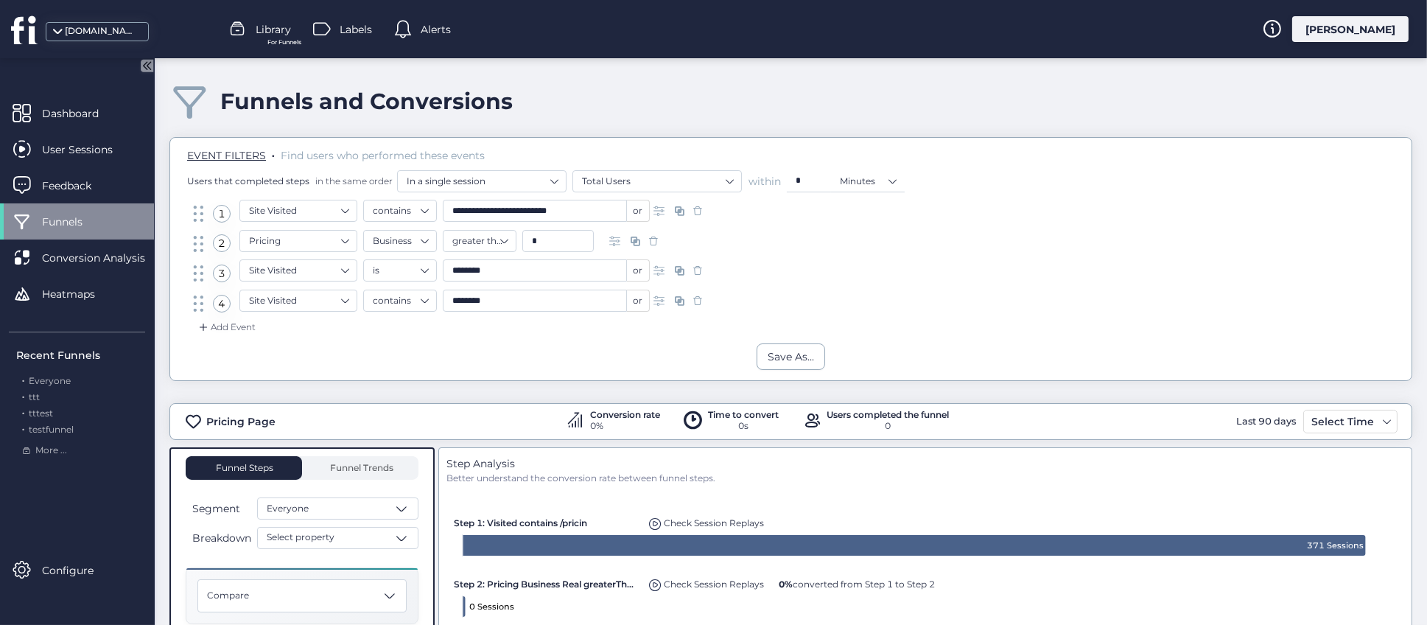
click at [272, 34] on span "Library" at bounding box center [273, 29] width 35 height 16
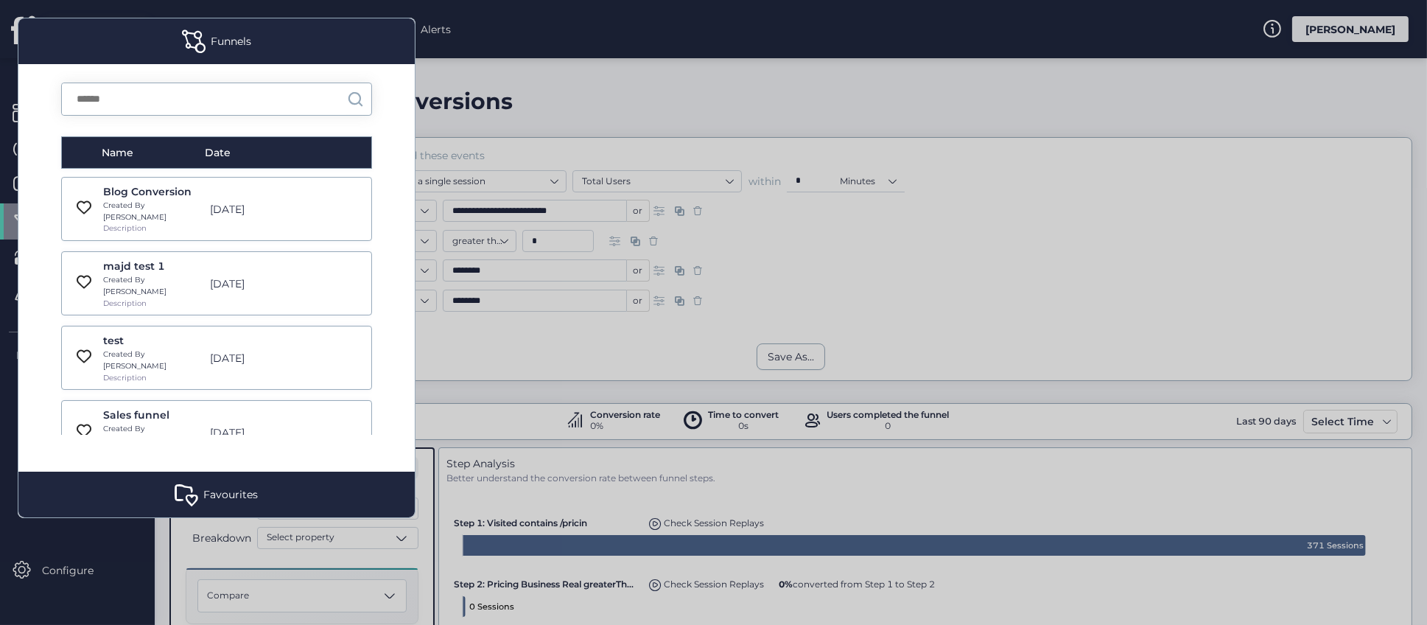
scroll to position [221, 0]
click at [224, 253] on div "Hotjar alternative conversion Created By Abed Description Mar 24, 2024" at bounding box center [216, 285] width 311 height 64
click at [203, 278] on div "[DATE]" at bounding box center [255, 286] width 105 height 16
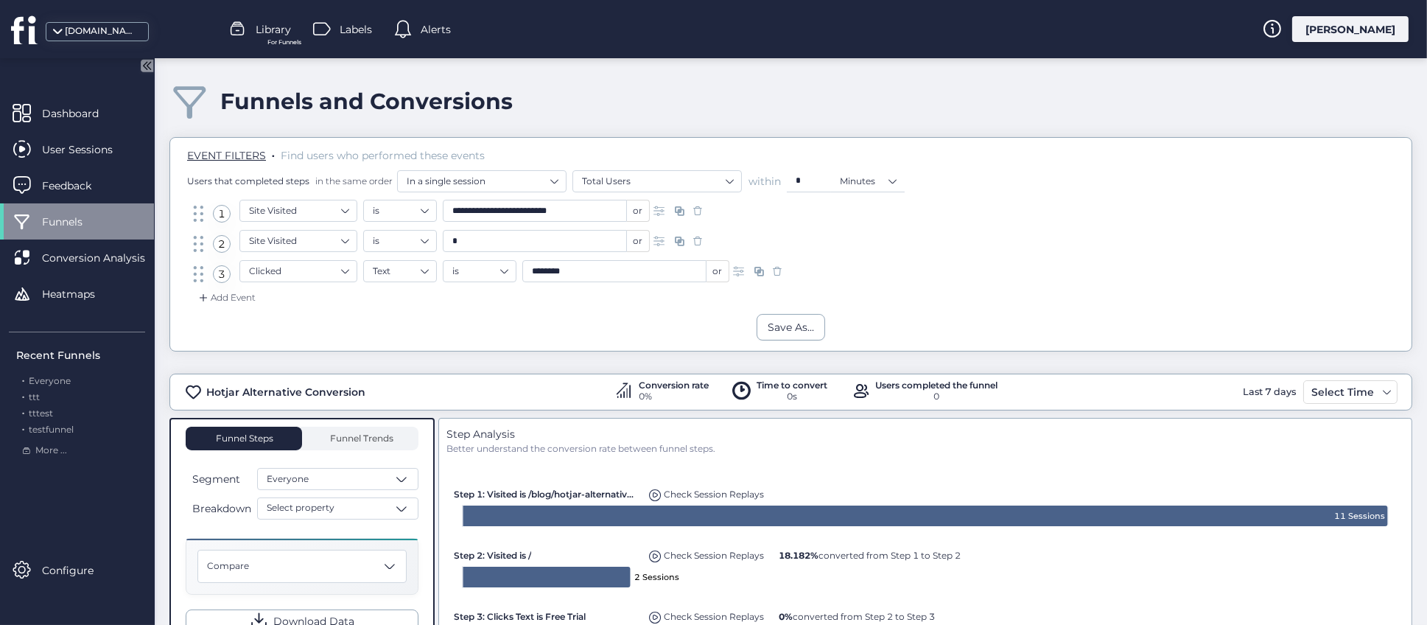
click at [271, 32] on span "Library" at bounding box center [273, 29] width 35 height 16
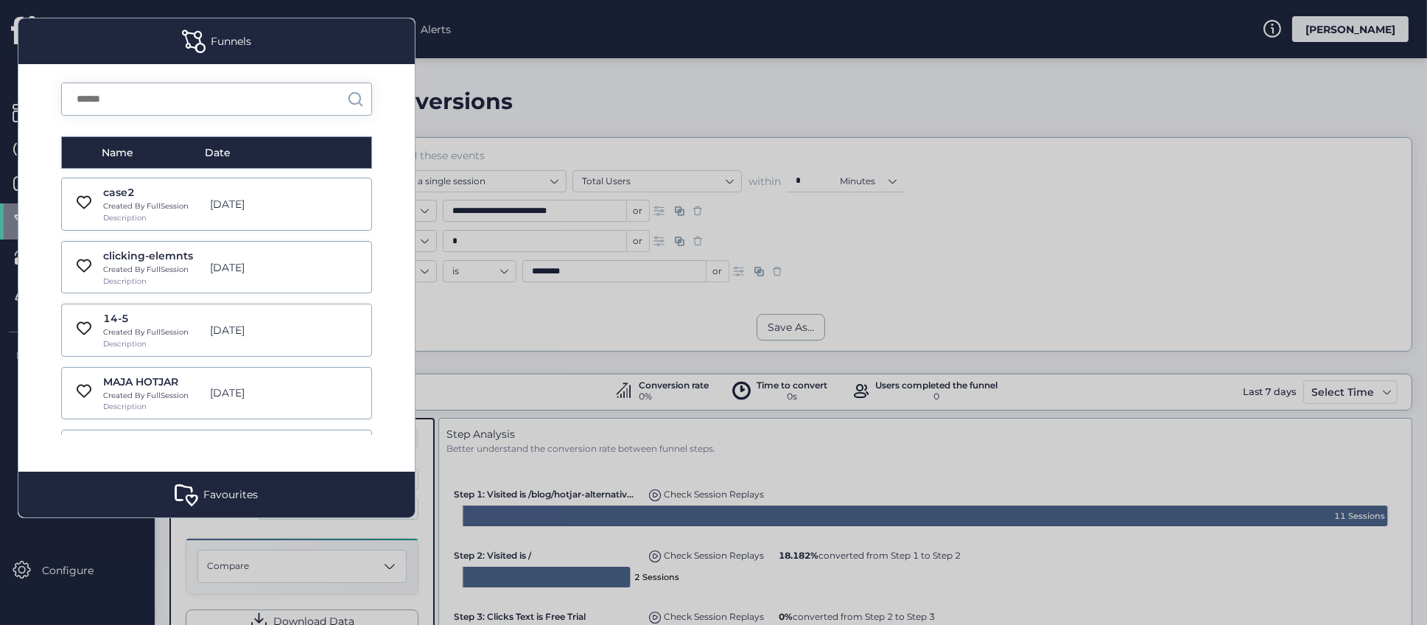
scroll to position [3645, 0]
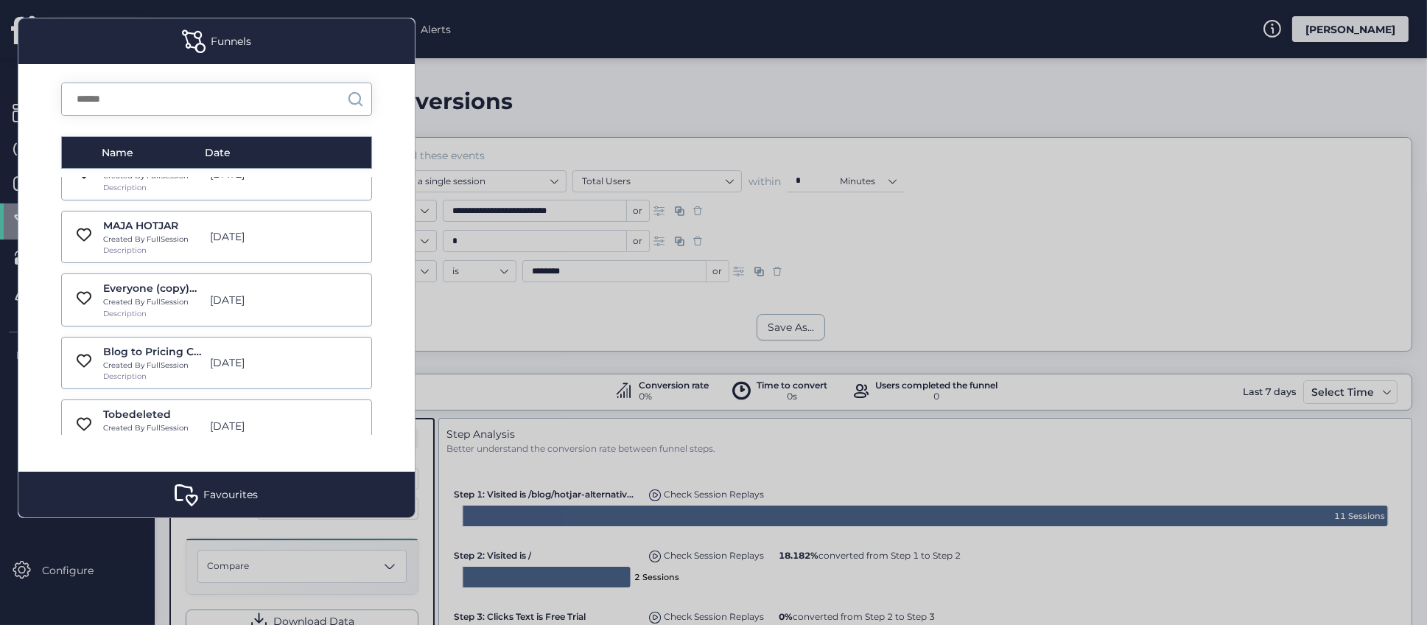
click at [208, 606] on div "[DATE]" at bounding box center [255, 614] width 105 height 16
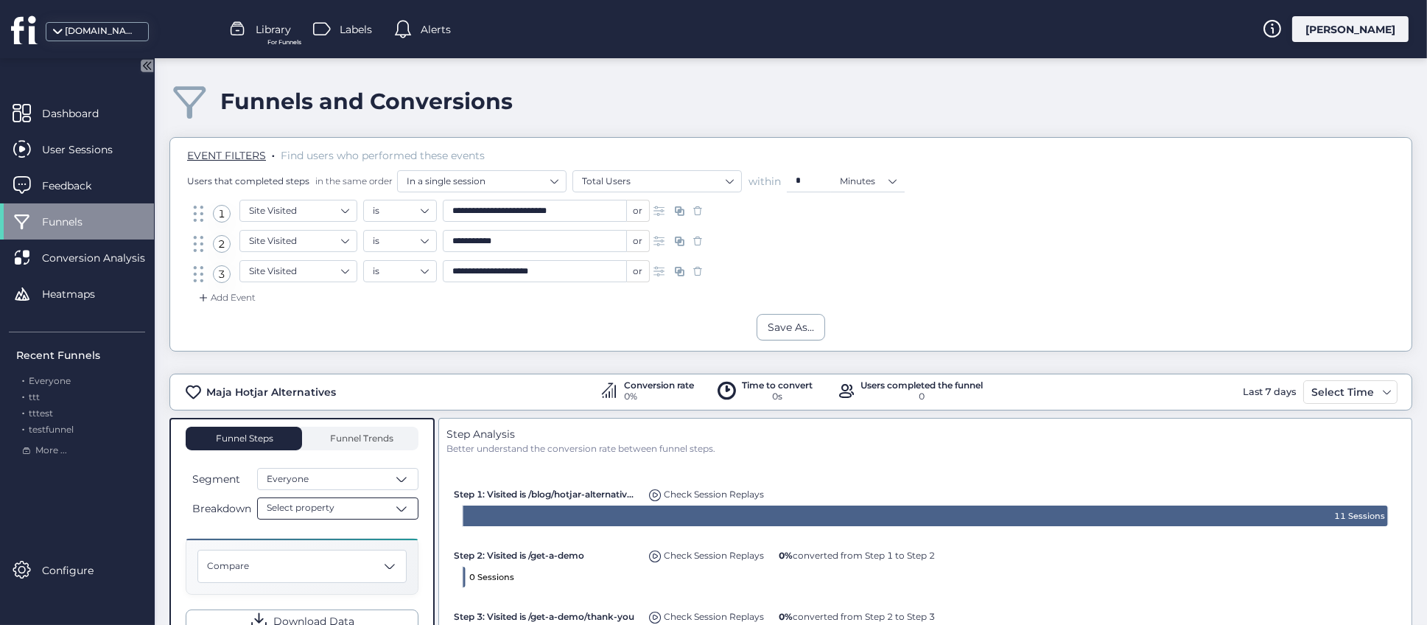
click at [400, 509] on span at bounding box center [401, 508] width 15 height 15
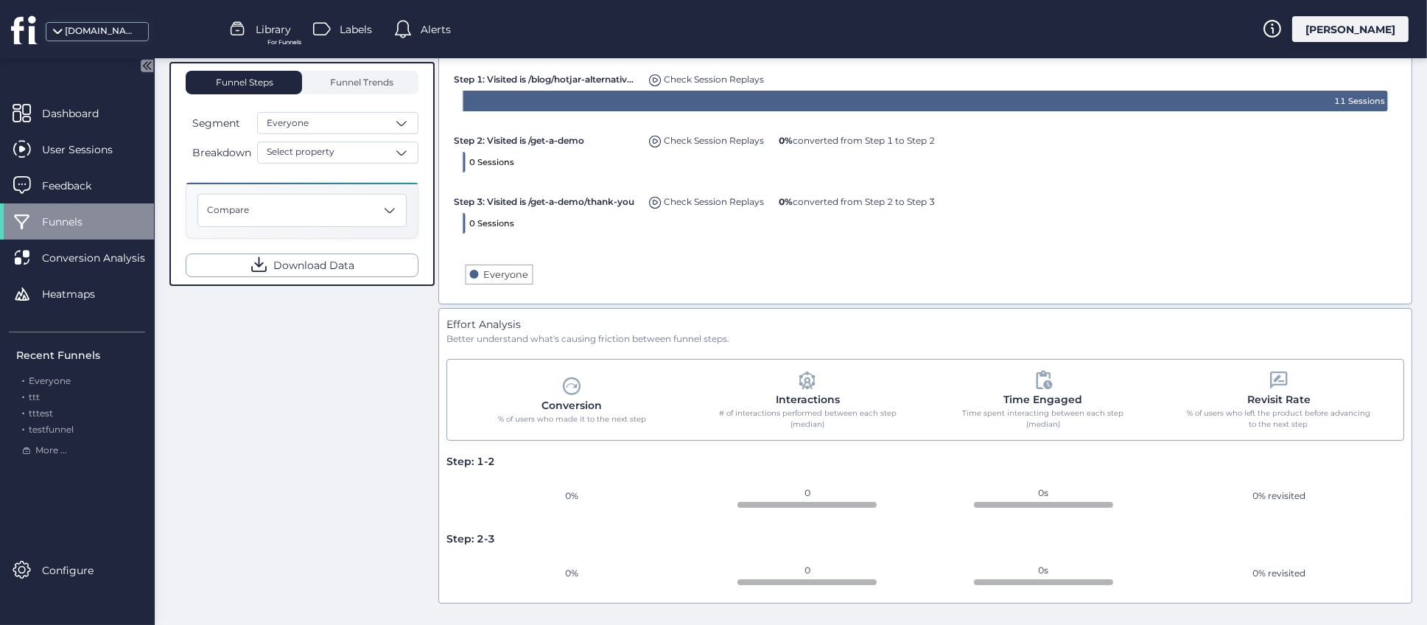
scroll to position [194, 0]
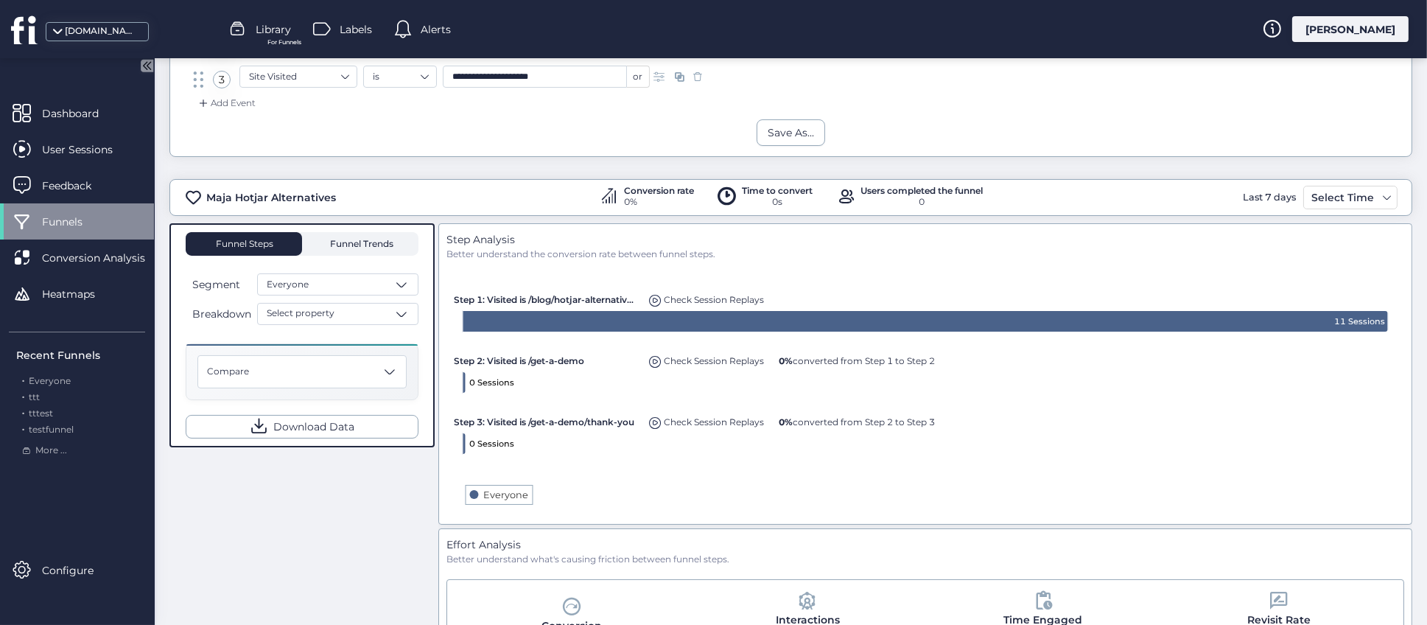
click at [387, 240] on span "Funnel Trends" at bounding box center [360, 243] width 67 height 9
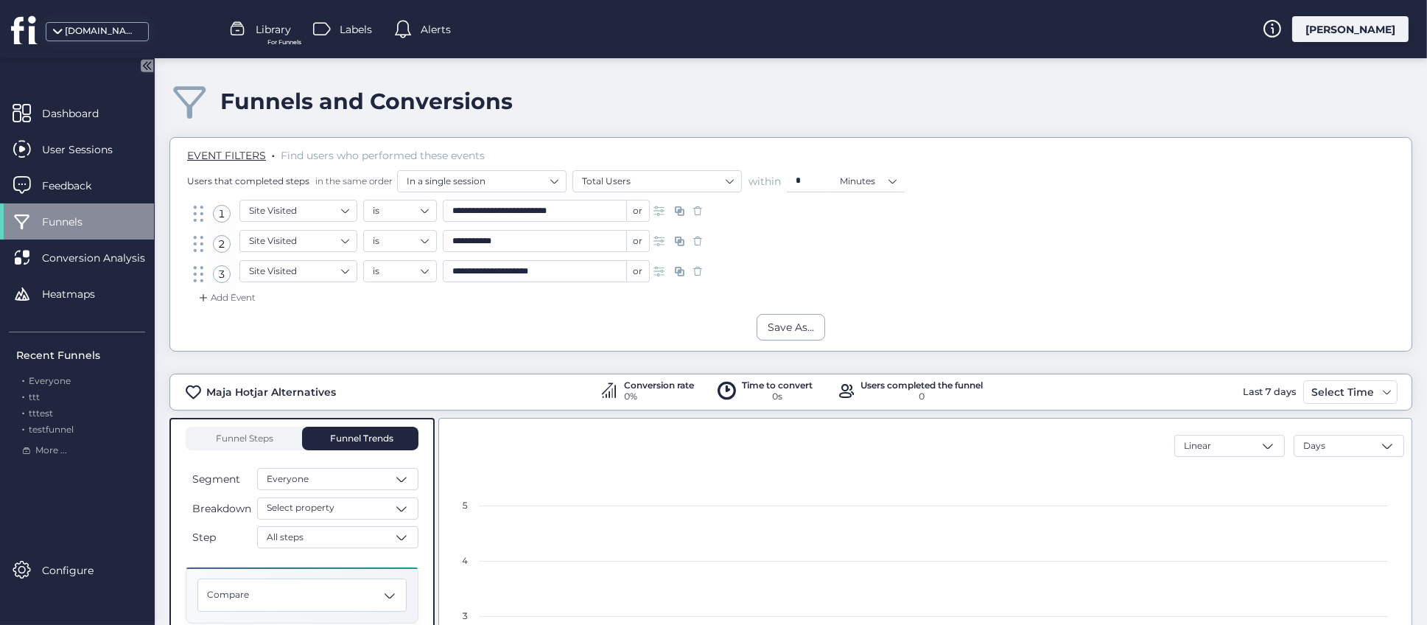
click at [275, 38] on span "For Funnels" at bounding box center [284, 43] width 34 height 10
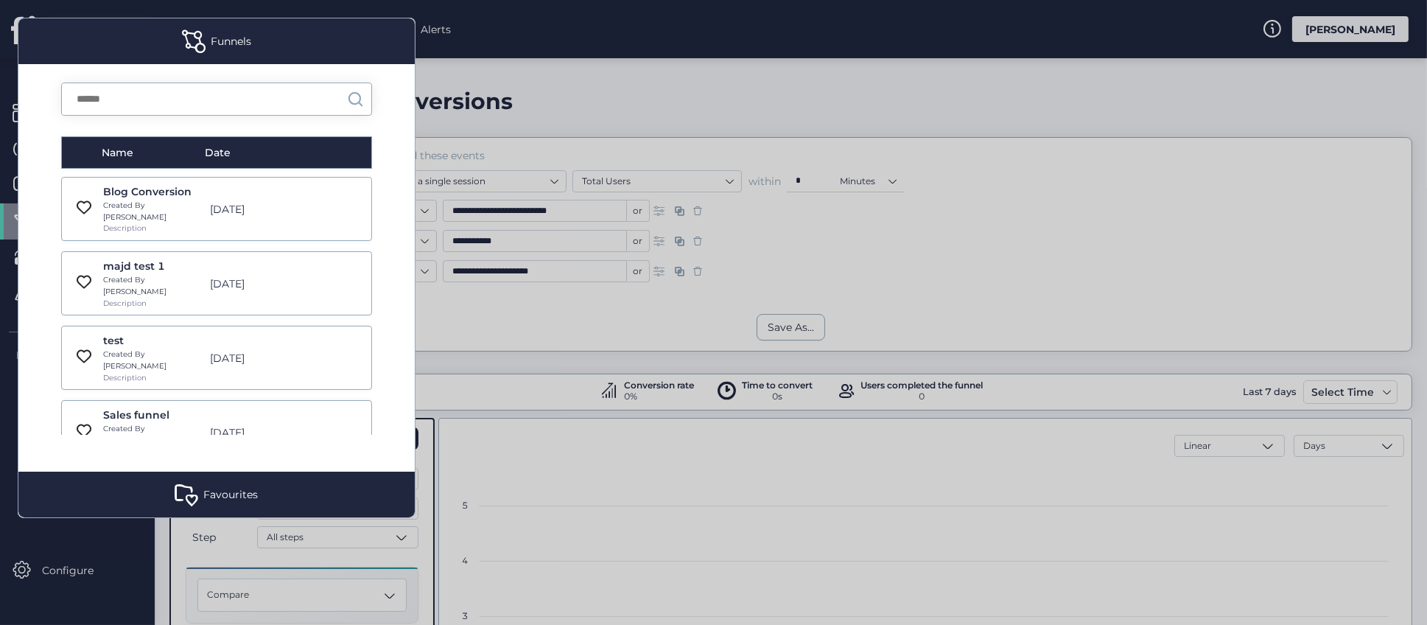
click at [194, 212] on div "Blog Conversion Created By Roy Description" at bounding box center [152, 208] width 99 height 51
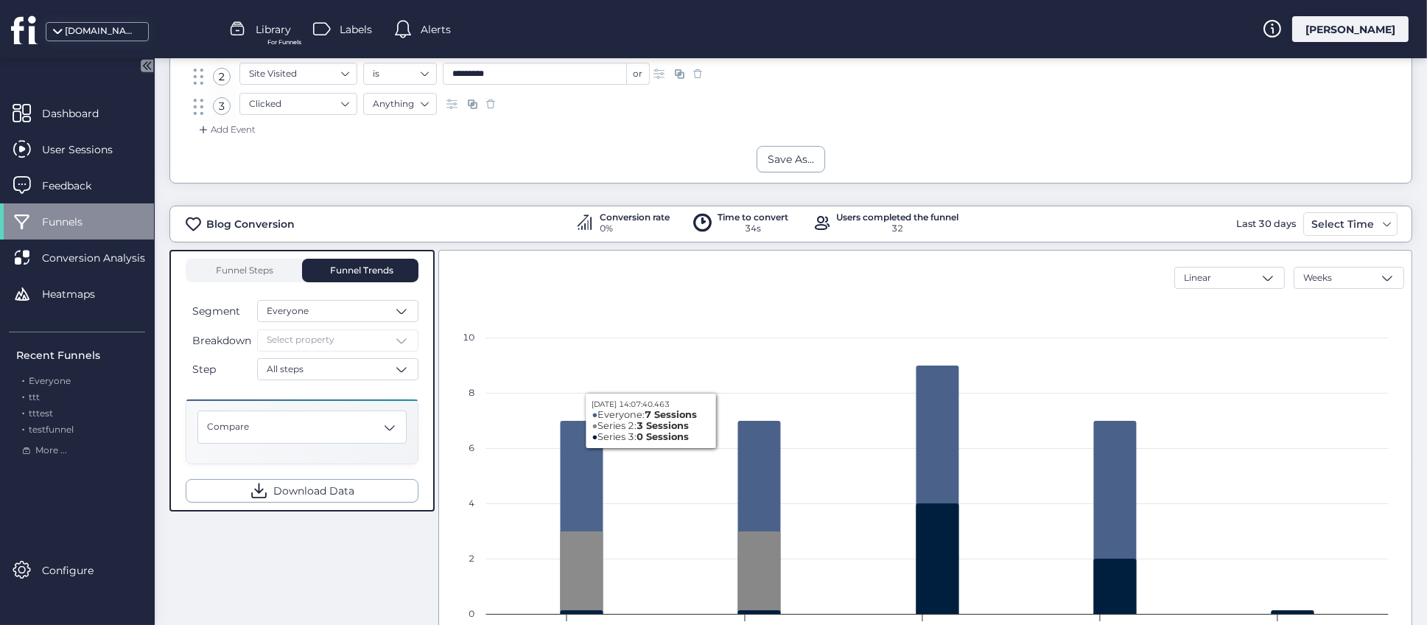
scroll to position [286, 0]
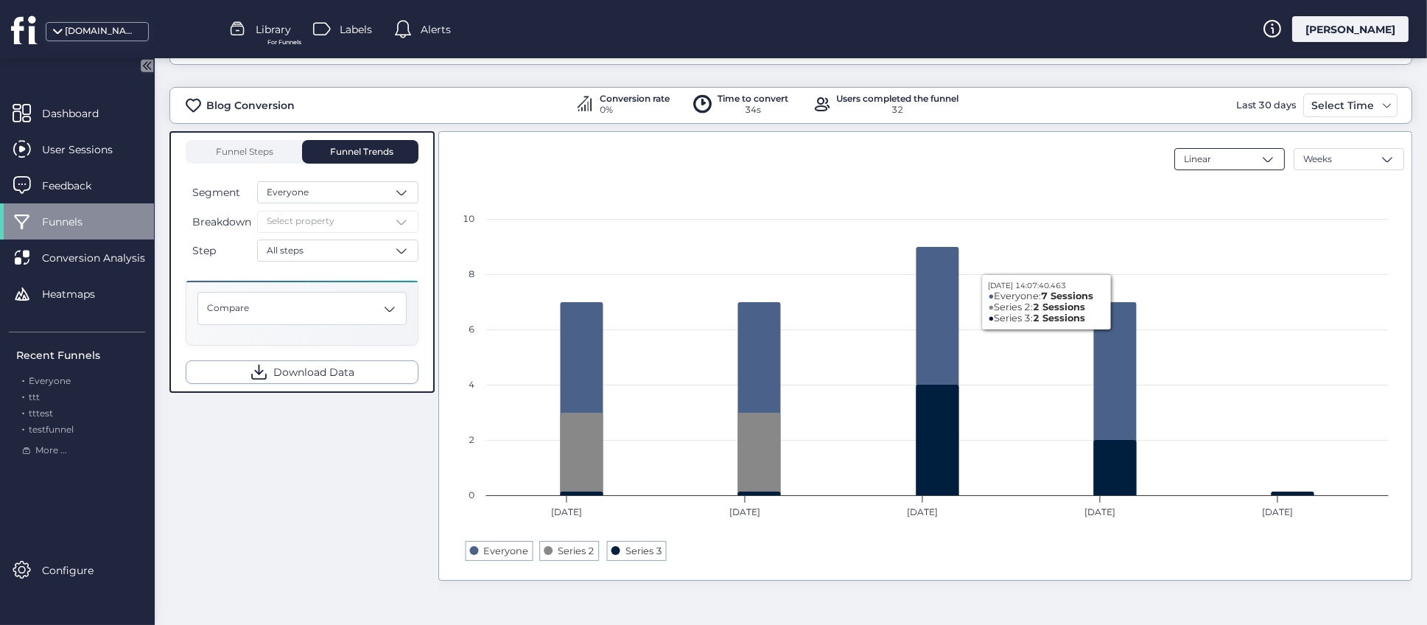
click at [1226, 161] on div "Linear" at bounding box center [1229, 159] width 110 height 22
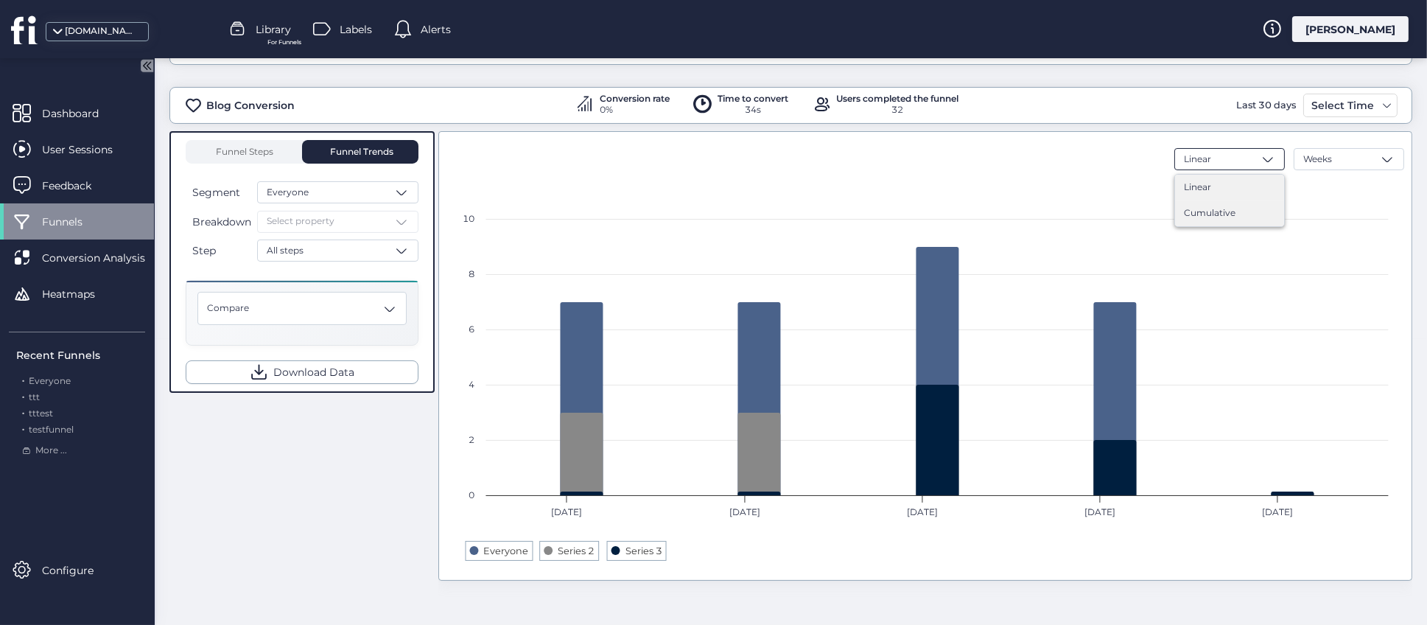
click at [1223, 203] on div "Cumulative" at bounding box center [1229, 213] width 109 height 26
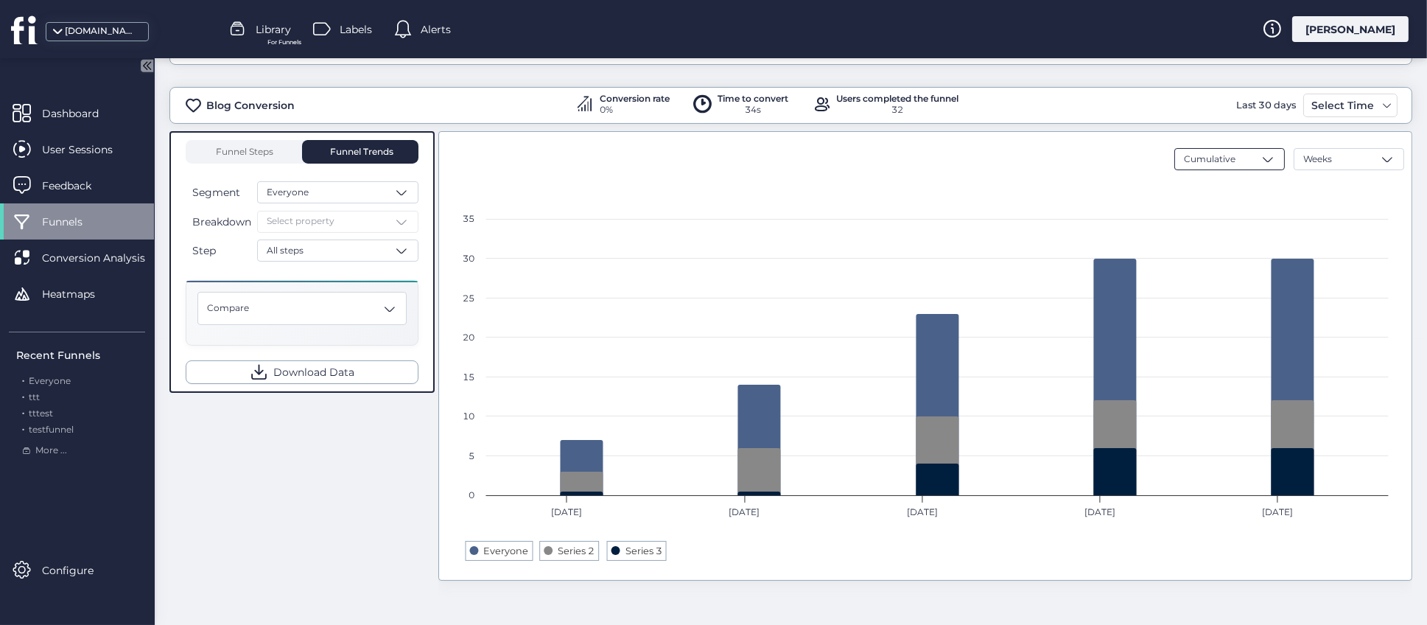
click at [1260, 155] on span at bounding box center [1267, 159] width 15 height 15
click at [1235, 183] on div "Linear" at bounding box center [1228, 187] width 91 height 14
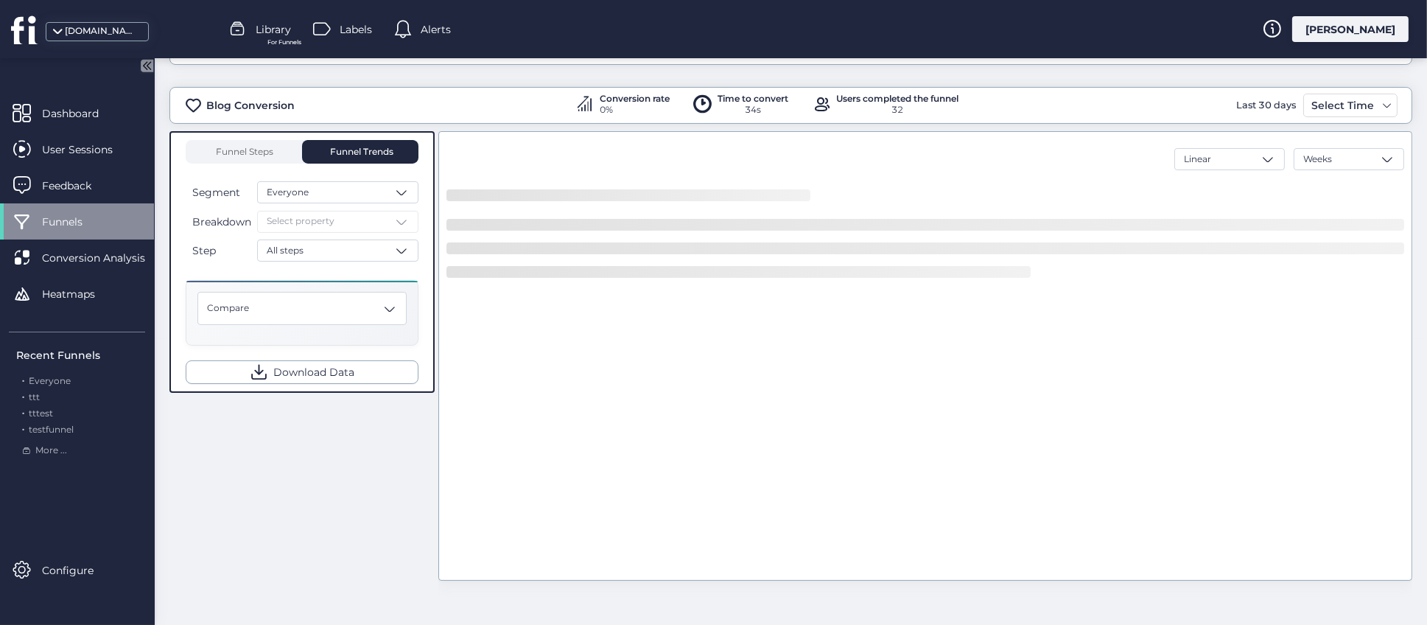
click at [1362, 158] on div "Linear Weeks" at bounding box center [1289, 159] width 230 height 22
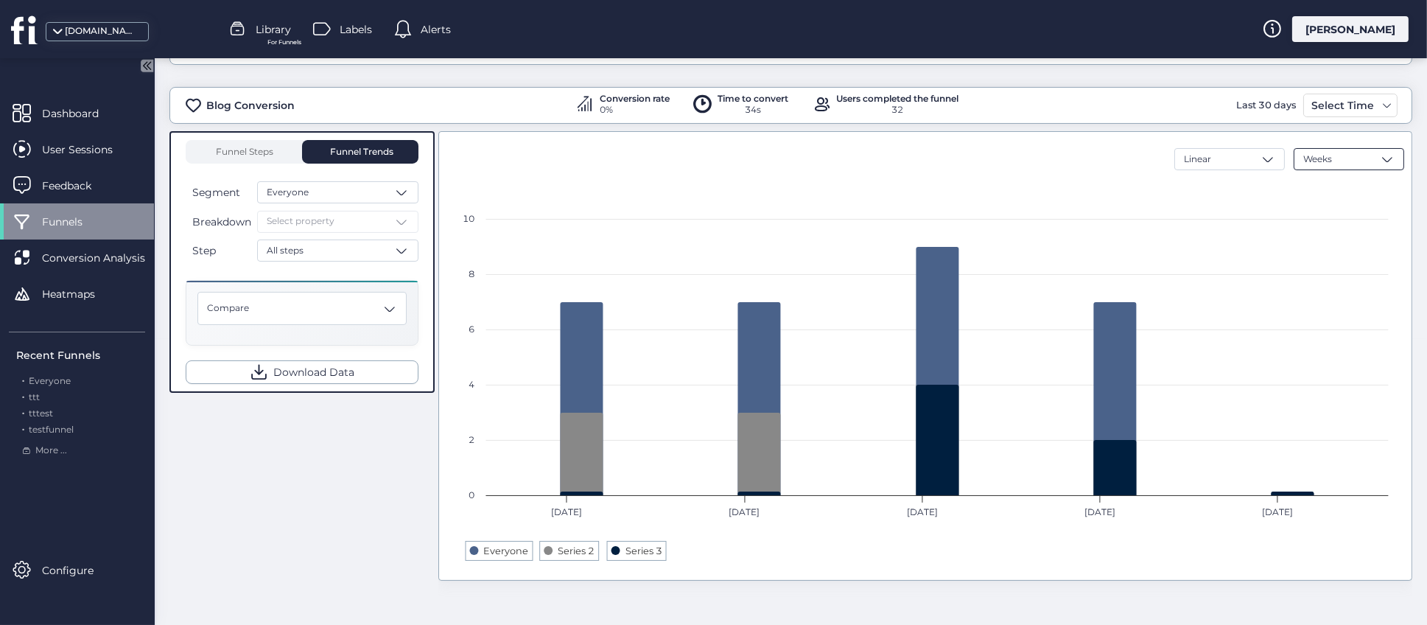
click at [1357, 161] on div "Weeks" at bounding box center [1348, 159] width 110 height 22
click at [1332, 182] on div "Weeks" at bounding box center [1348, 187] width 91 height 14
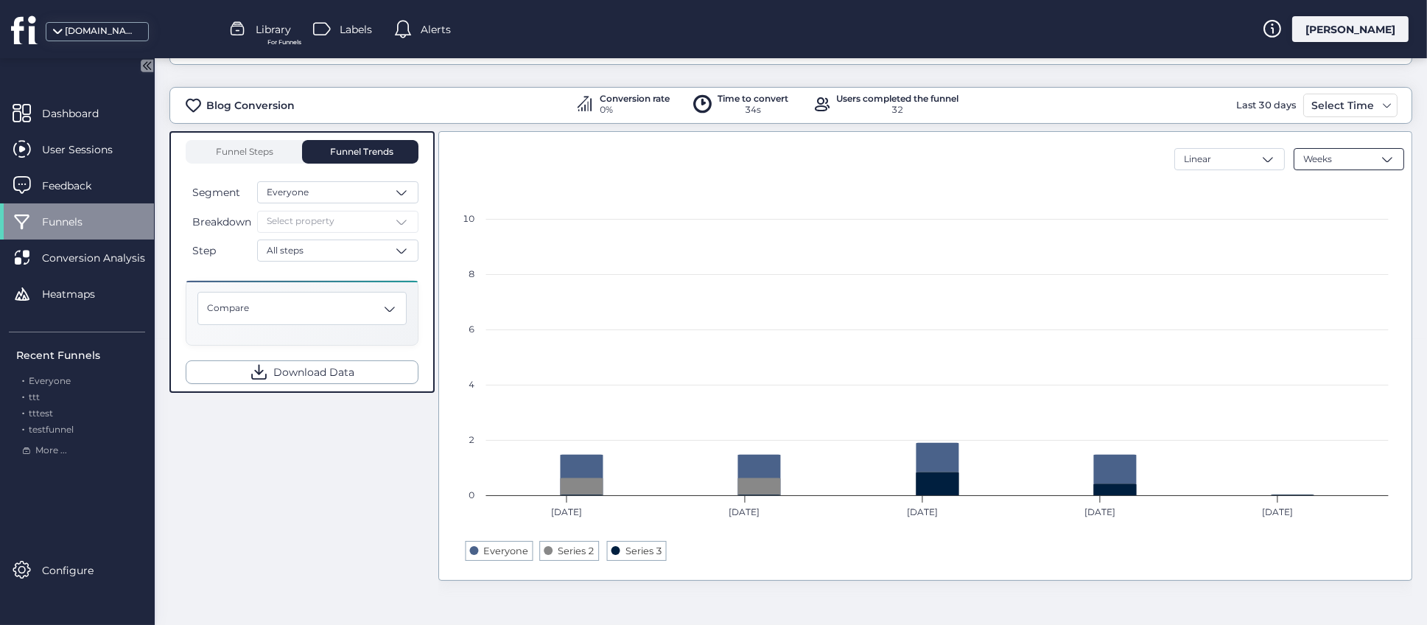
click at [1379, 158] on span at bounding box center [1386, 159] width 15 height 15
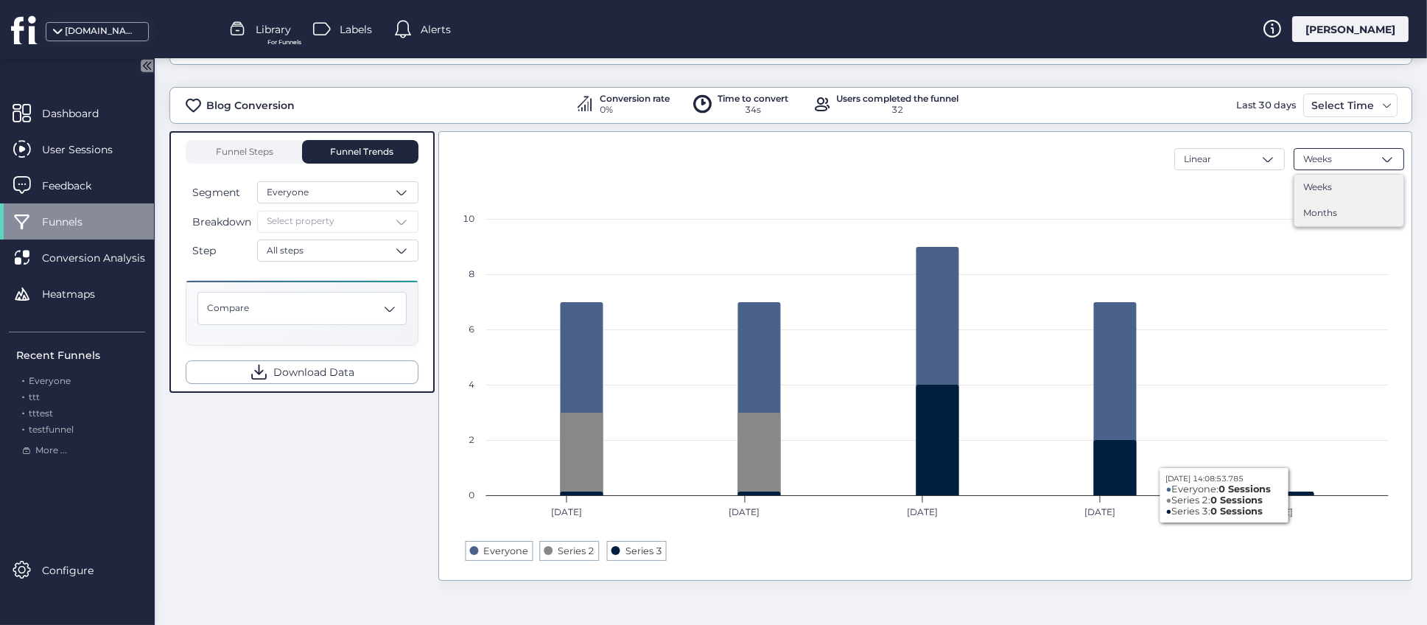
click at [1348, 208] on div "Months" at bounding box center [1348, 213] width 91 height 14
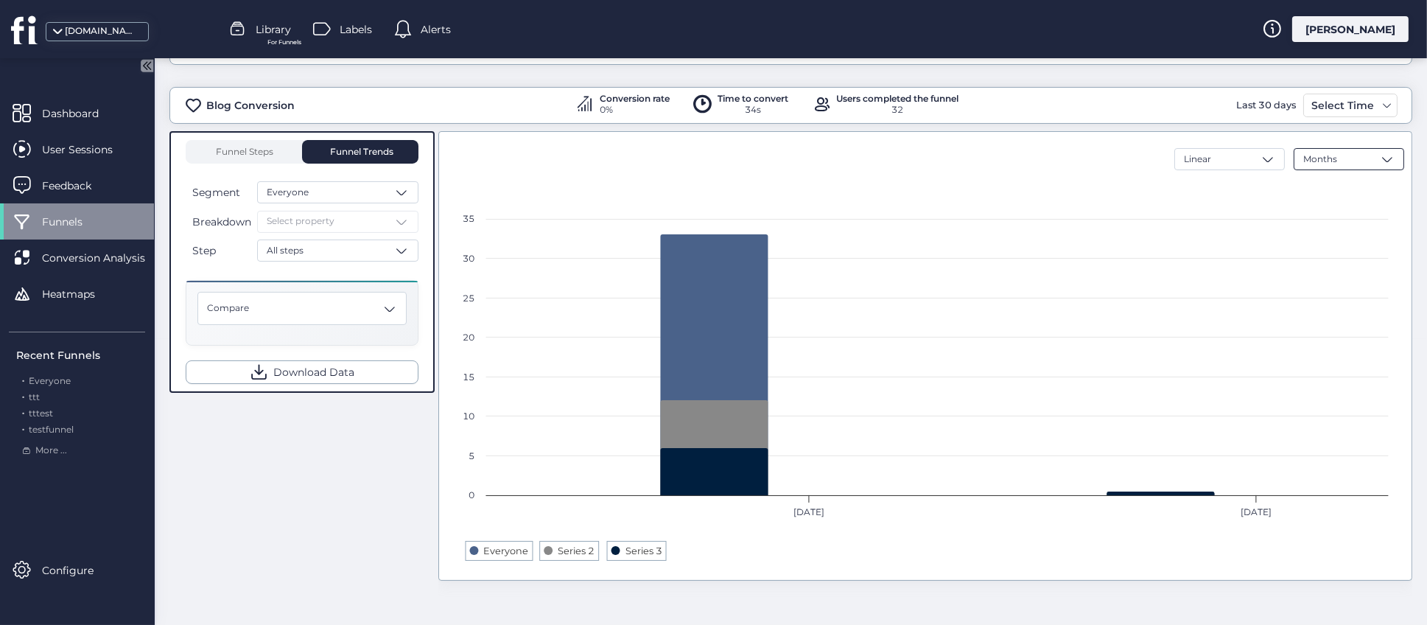
click at [1379, 158] on span at bounding box center [1386, 159] width 15 height 15
click at [1318, 183] on div "Weeks" at bounding box center [1348, 187] width 91 height 14
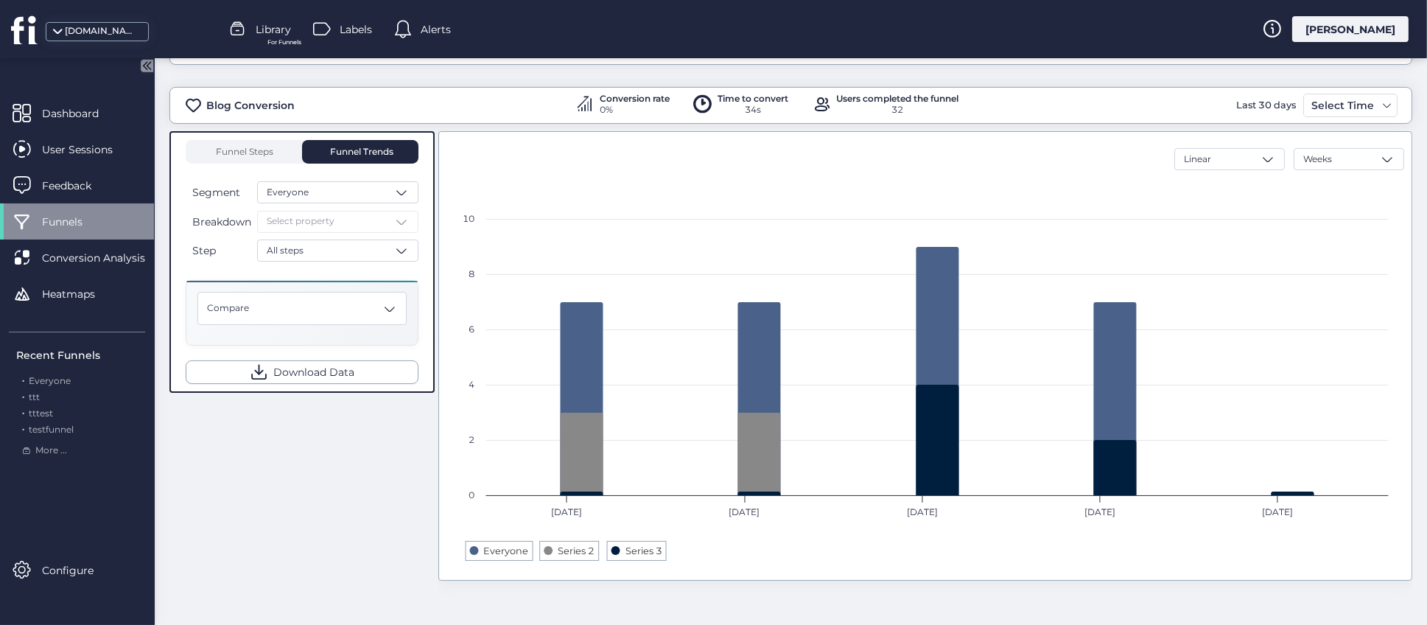
click at [1403, 289] on div "Funnels and Conversions EVENT FILTERS . Find users who performed these events U…" at bounding box center [791, 55] width 1272 height 566
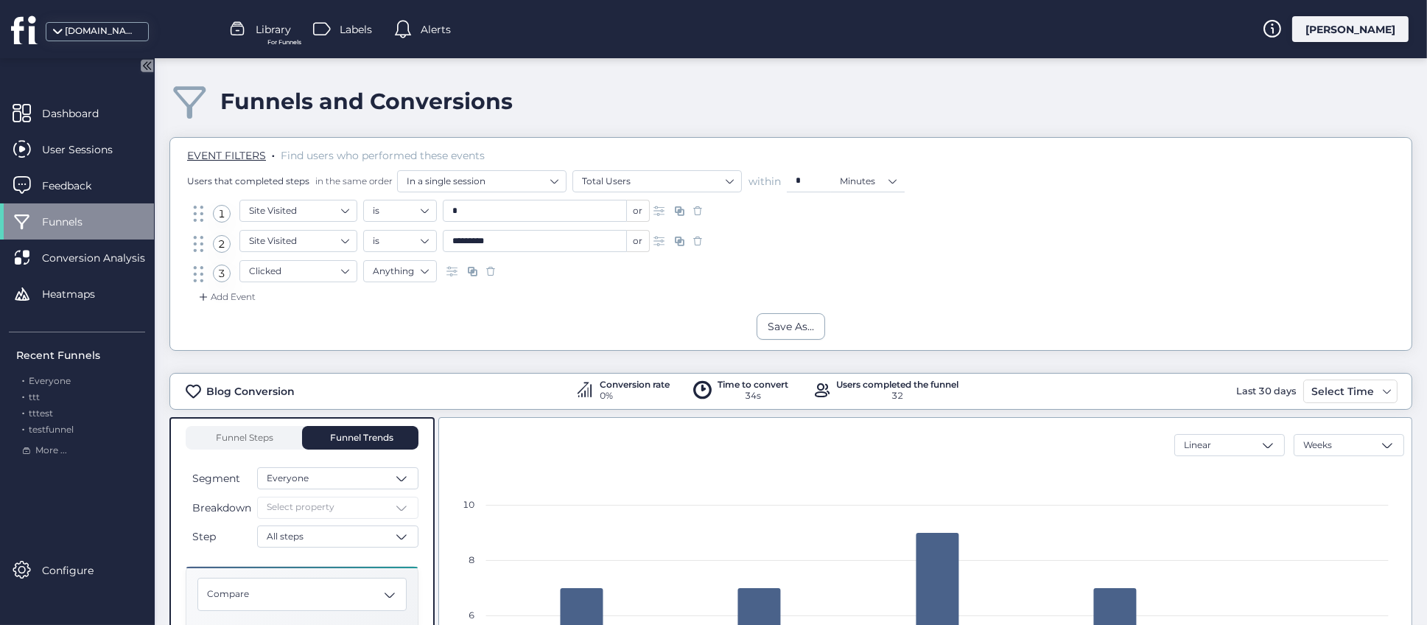
click at [272, 24] on span "Library" at bounding box center [273, 29] width 35 height 16
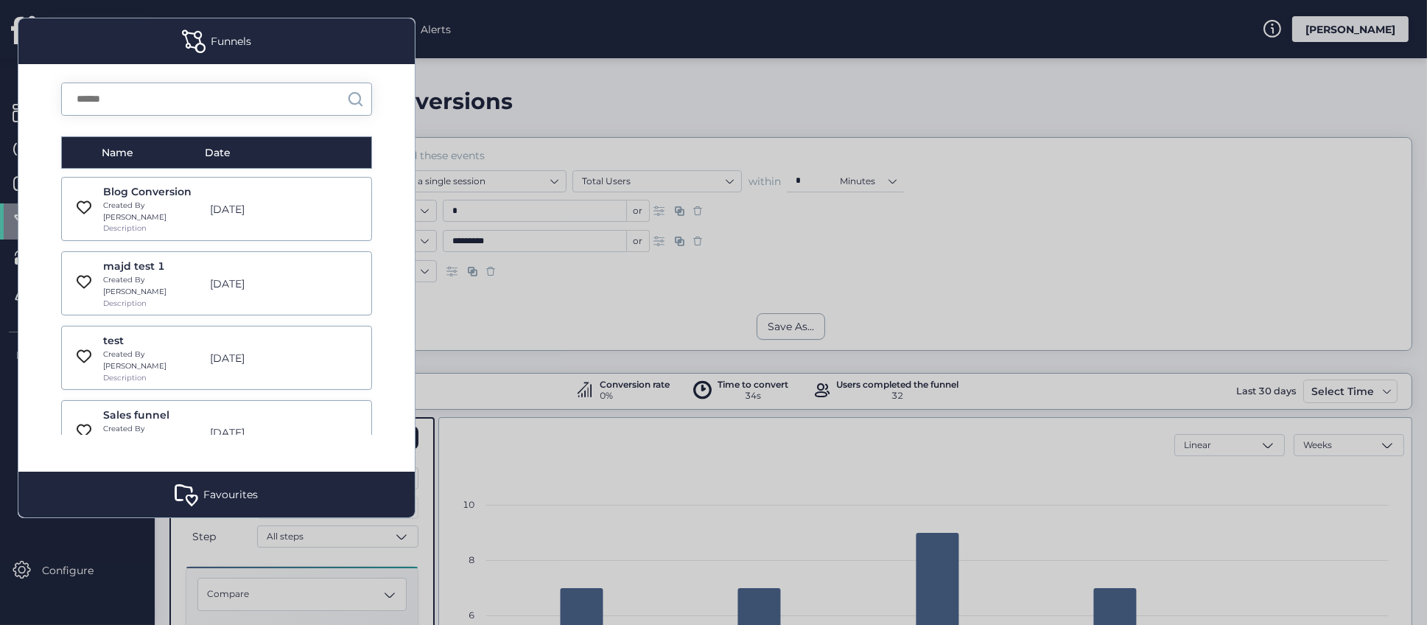
click at [180, 407] on div "Sales funnel Created By Roy Description" at bounding box center [152, 432] width 99 height 51
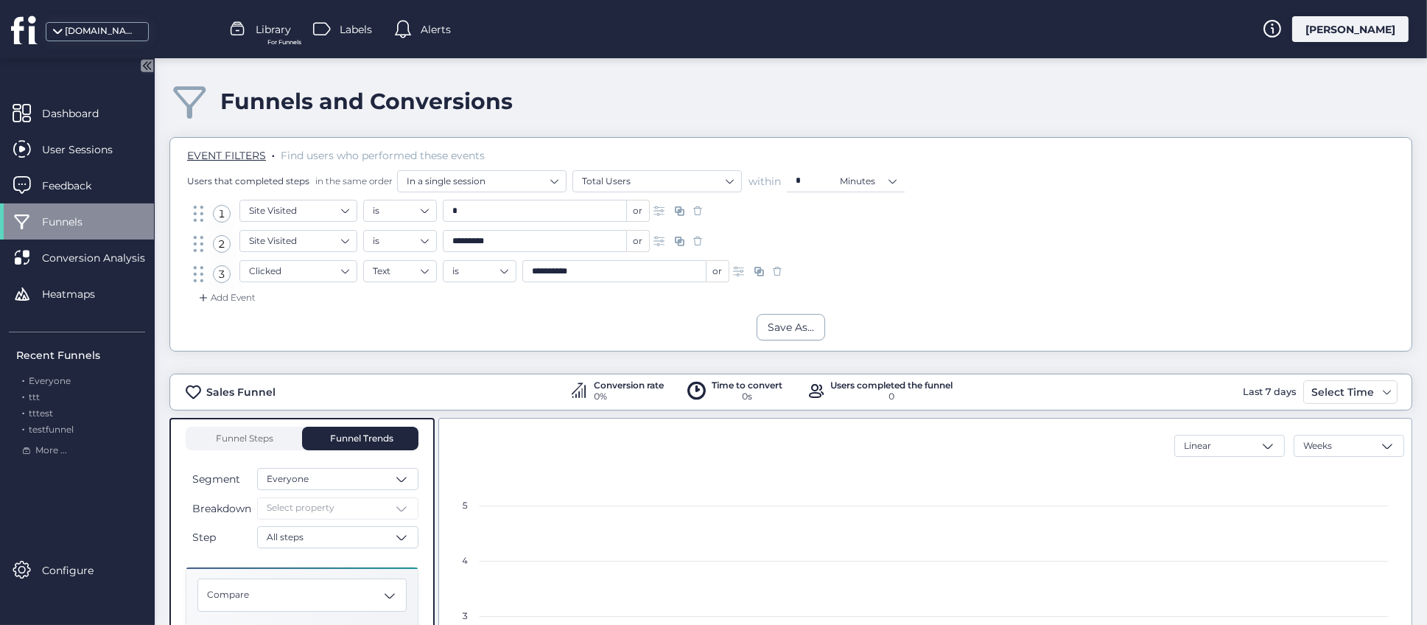
click at [281, 21] on span "Library" at bounding box center [273, 29] width 35 height 16
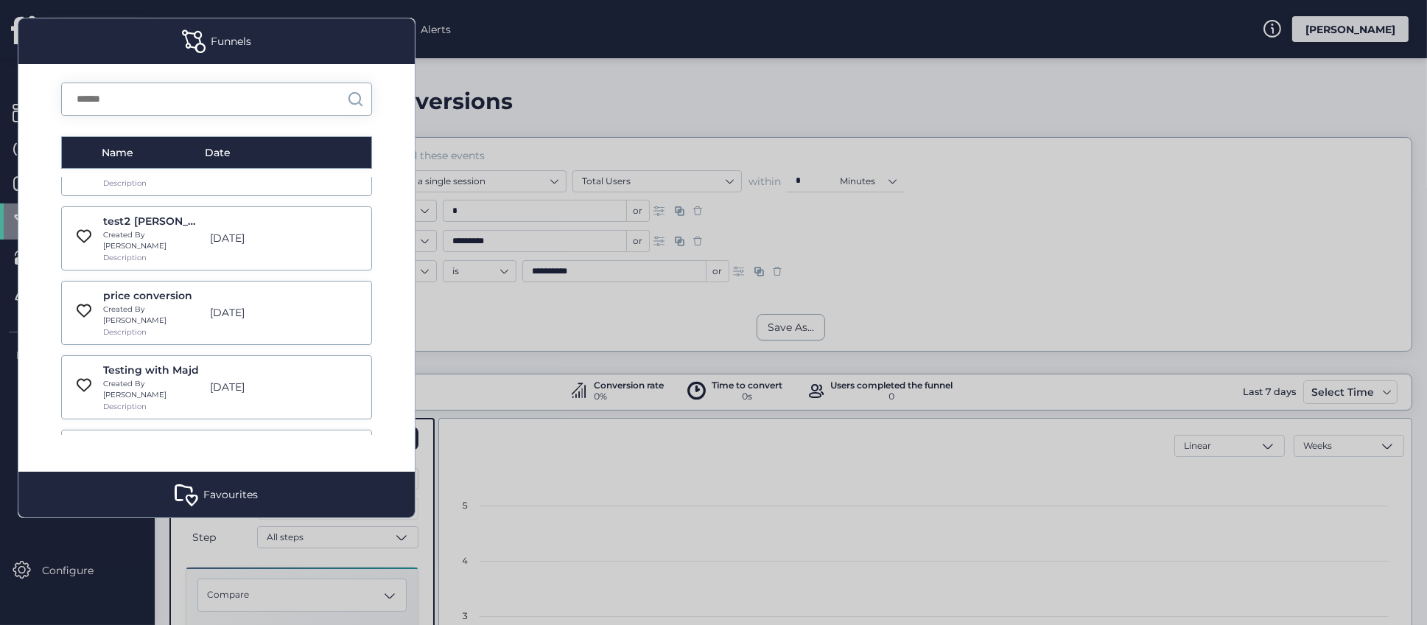
scroll to position [552, 0]
click at [168, 443] on div "Created By FullSession" at bounding box center [152, 449] width 99 height 12
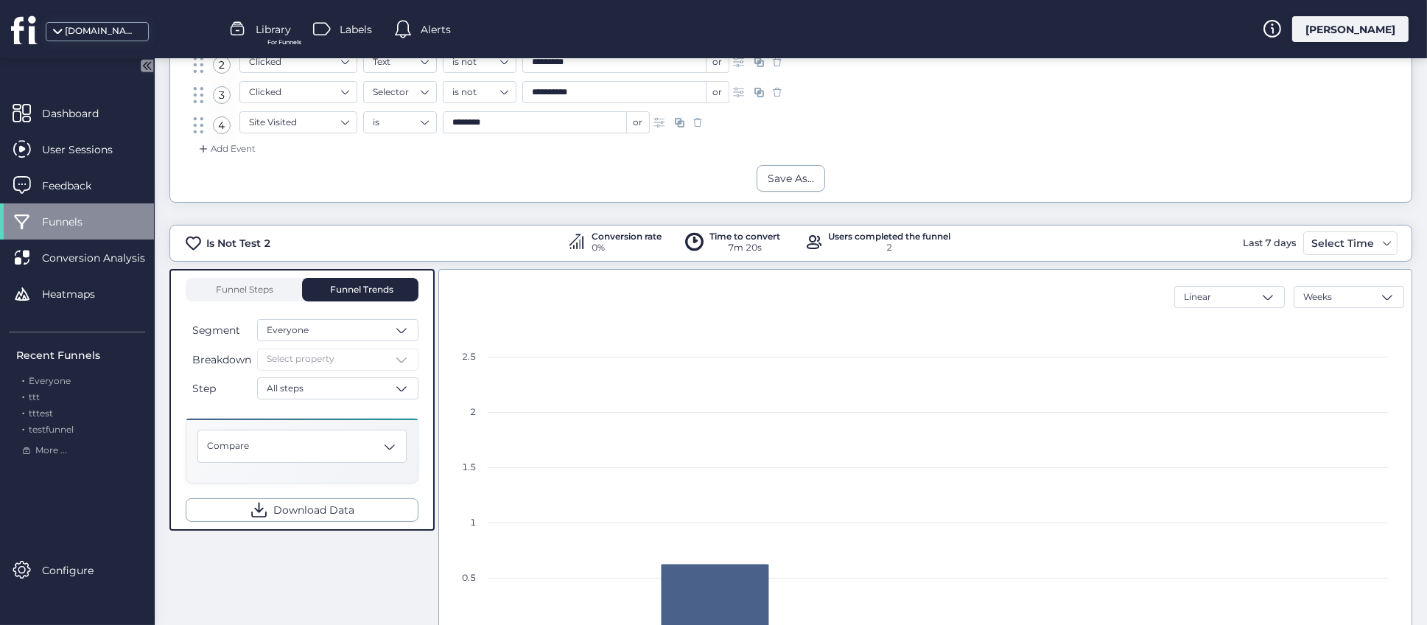
scroll to position [316, 0]
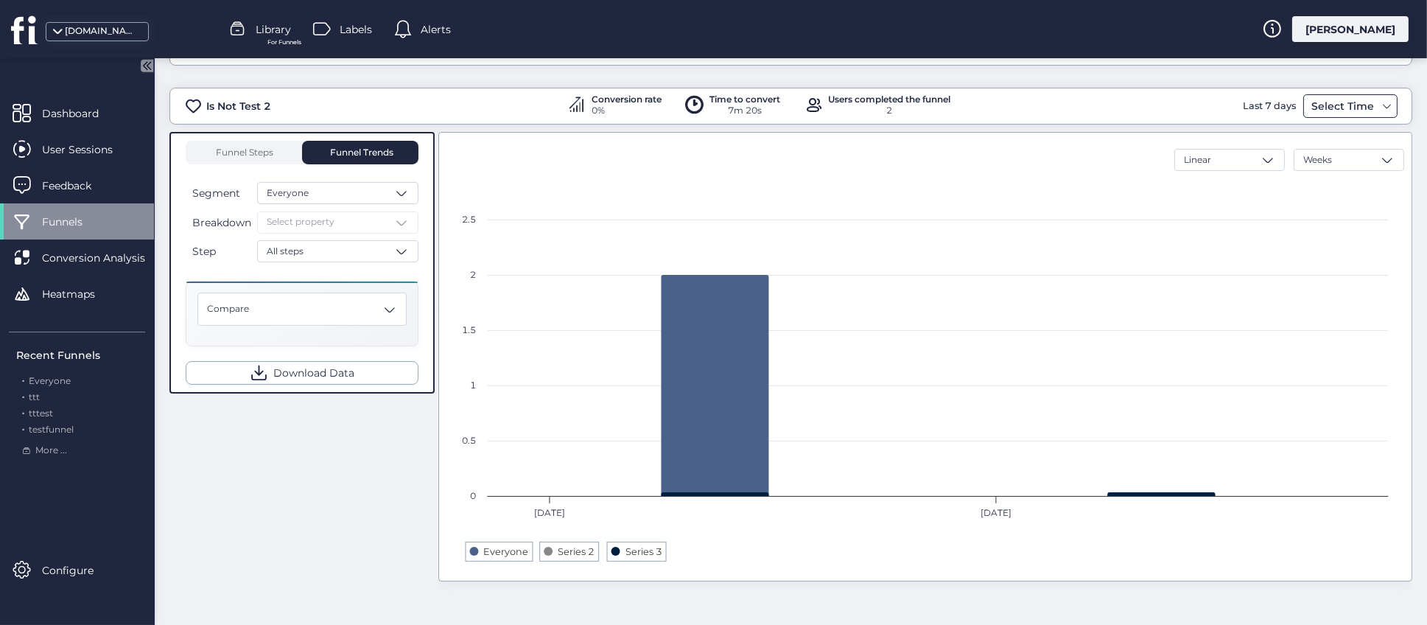
click at [1350, 110] on div "Select Time" at bounding box center [1342, 106] width 70 height 18
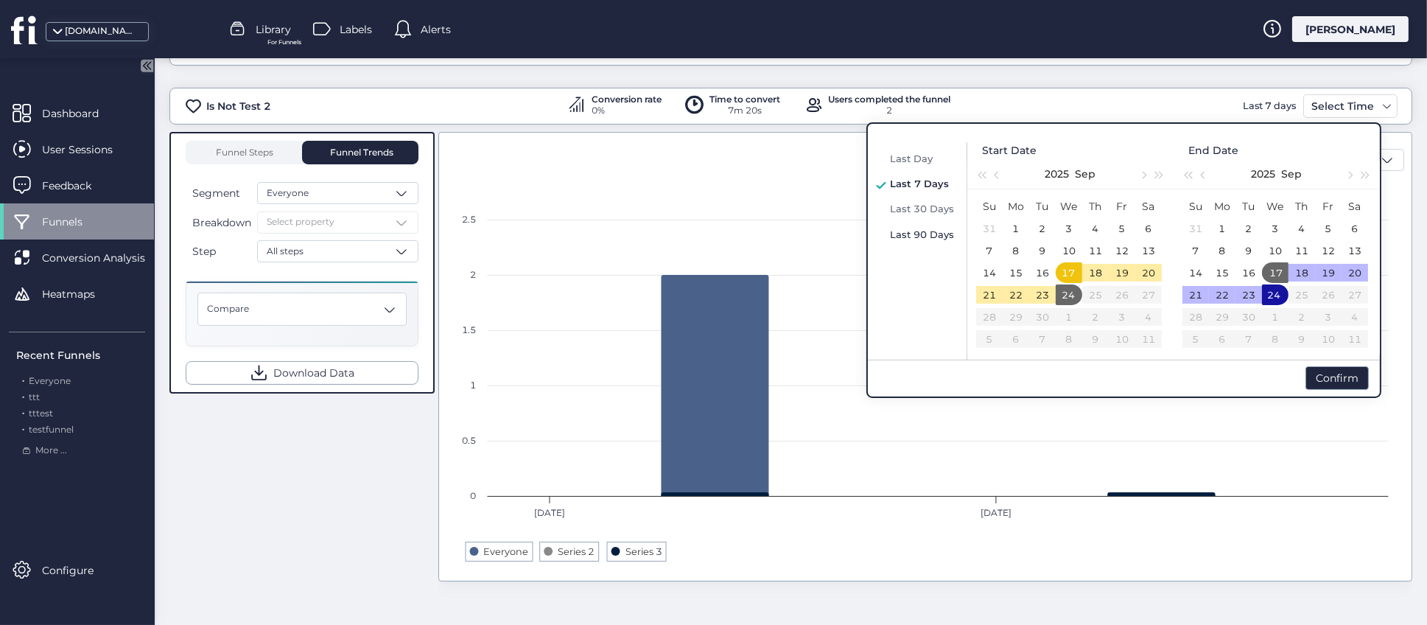
click at [918, 233] on span "Last 90 Days" at bounding box center [922, 234] width 64 height 12
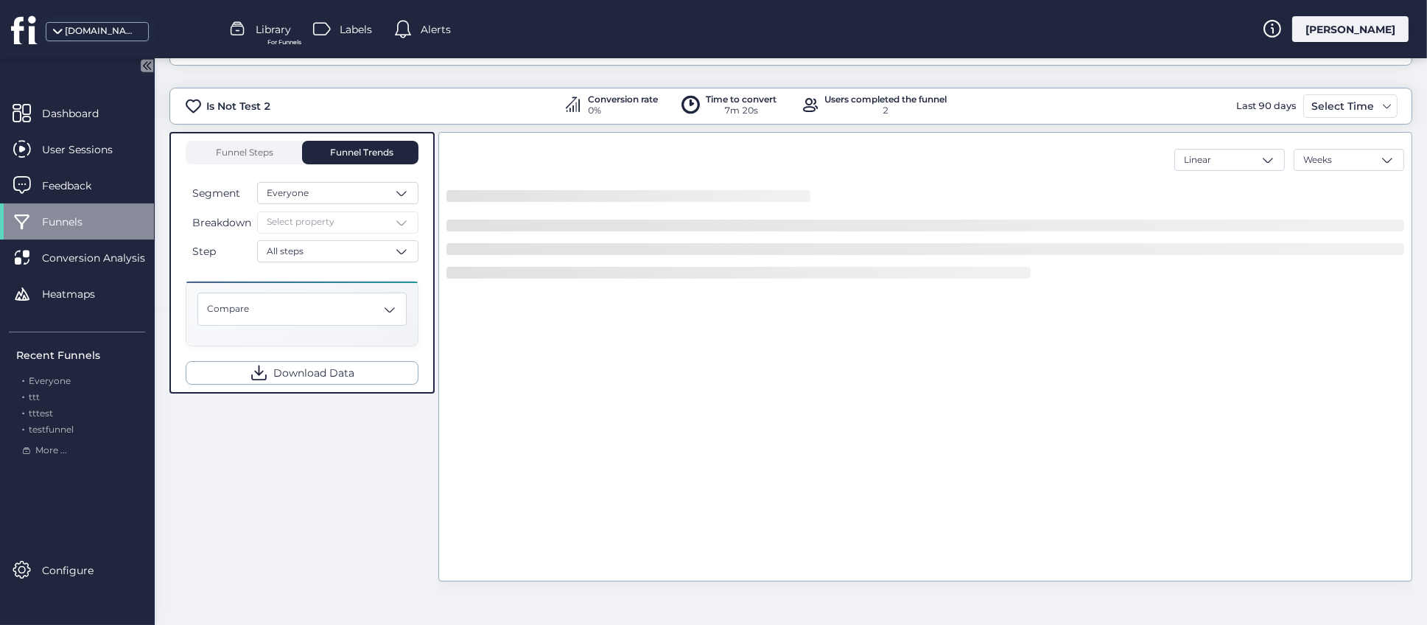
click at [306, 500] on div "Funnel Steps Funnel Trends Segment Everyone Breakdown Select property Step All …" at bounding box center [790, 367] width 1242 height 471
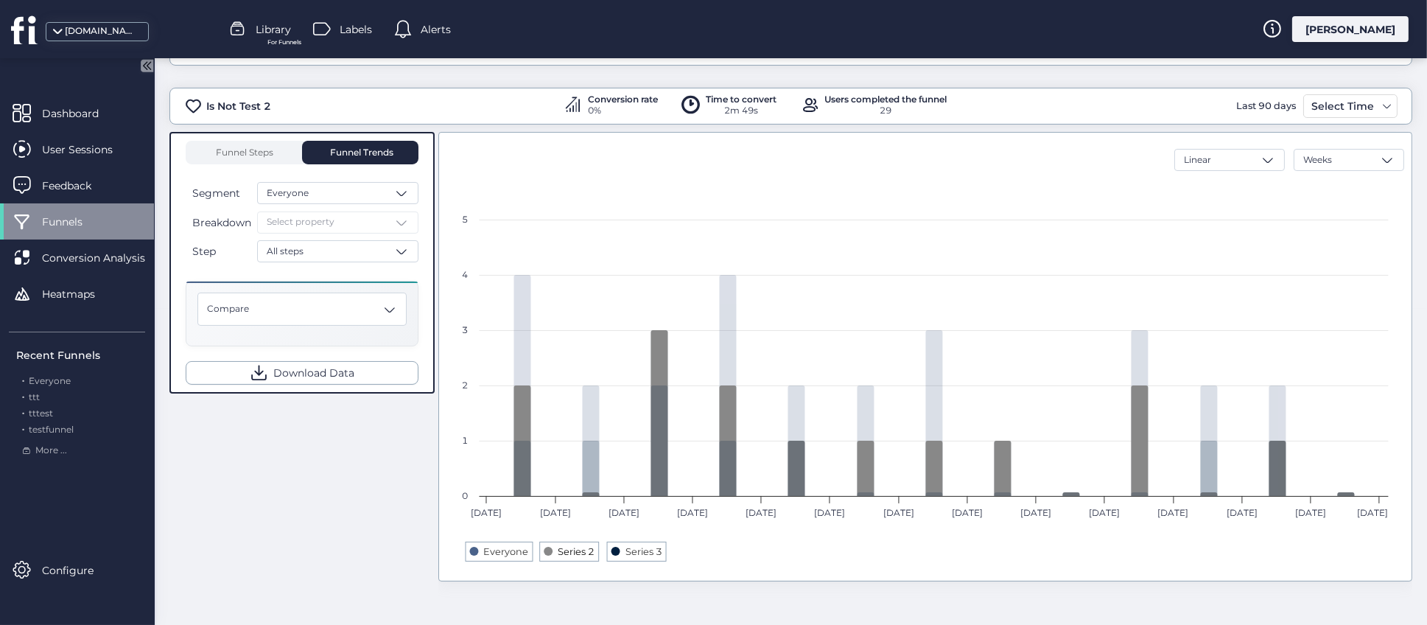
click at [567, 552] on text "Series 2" at bounding box center [575, 551] width 37 height 11
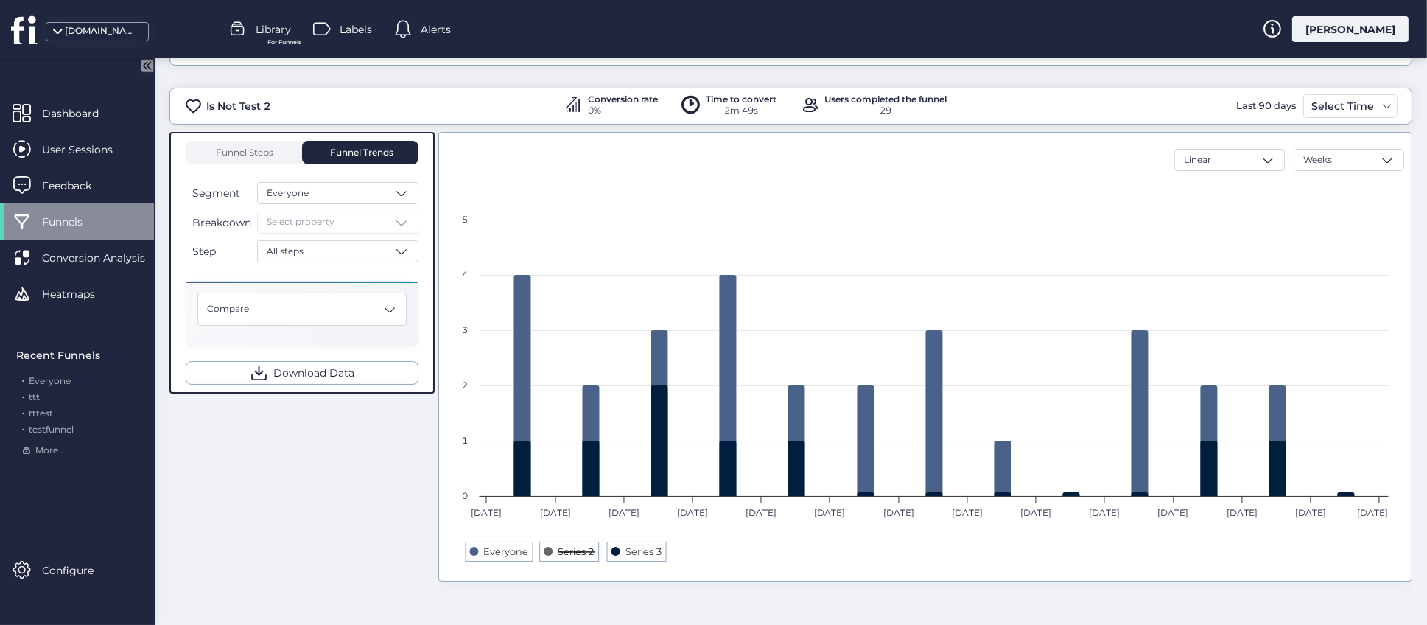
click at [557, 552] on text "Series 2" at bounding box center [575, 551] width 37 height 11
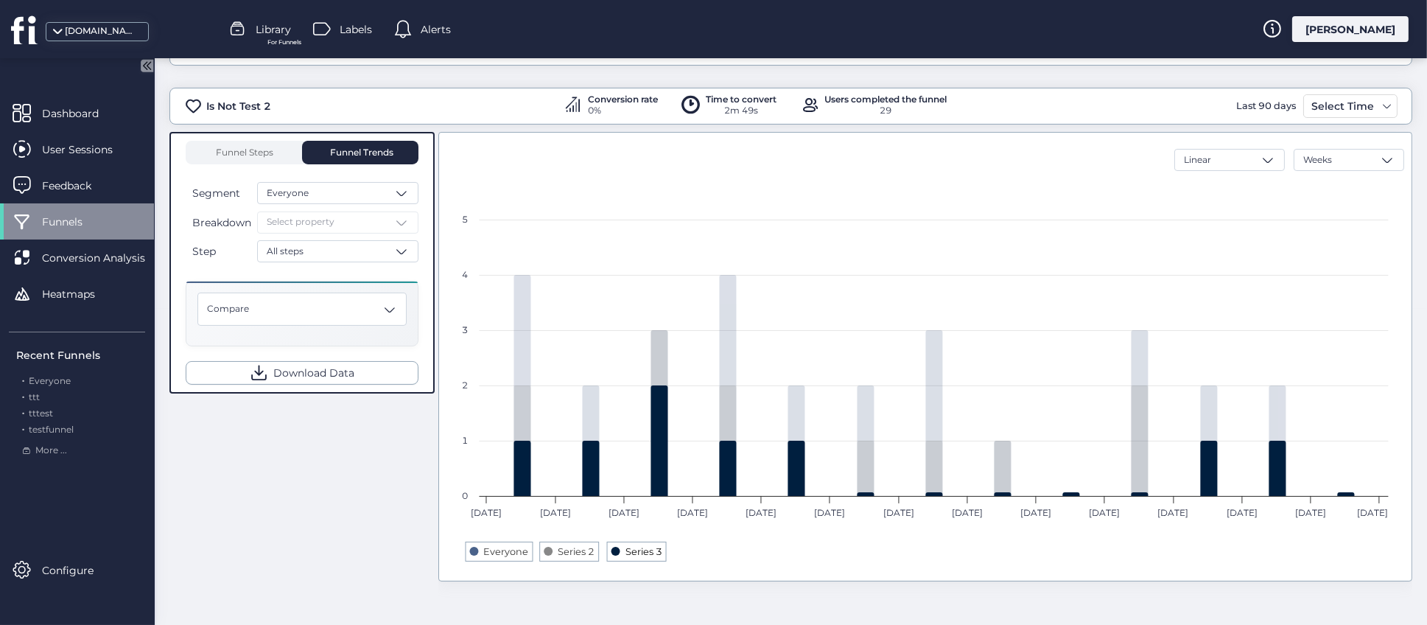
click at [643, 555] on text "Series 3" at bounding box center [643, 551] width 37 height 11
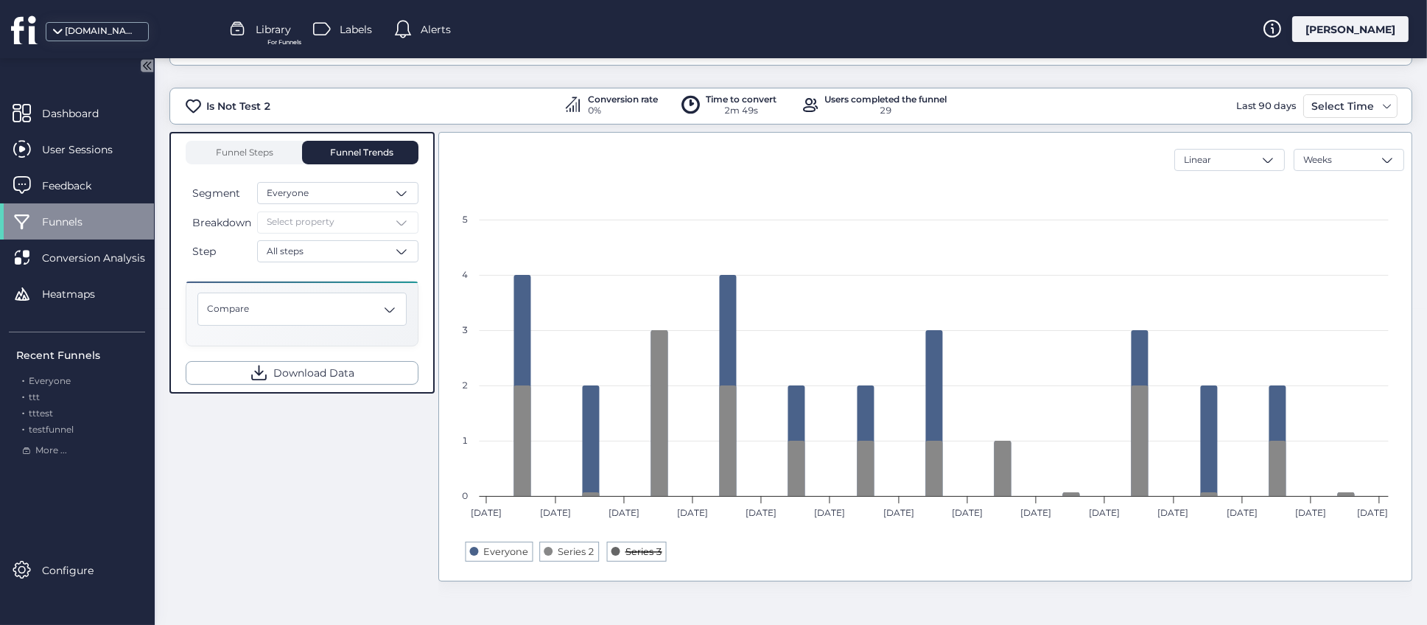
click at [645, 546] on text "Series 3" at bounding box center [643, 551] width 37 height 11
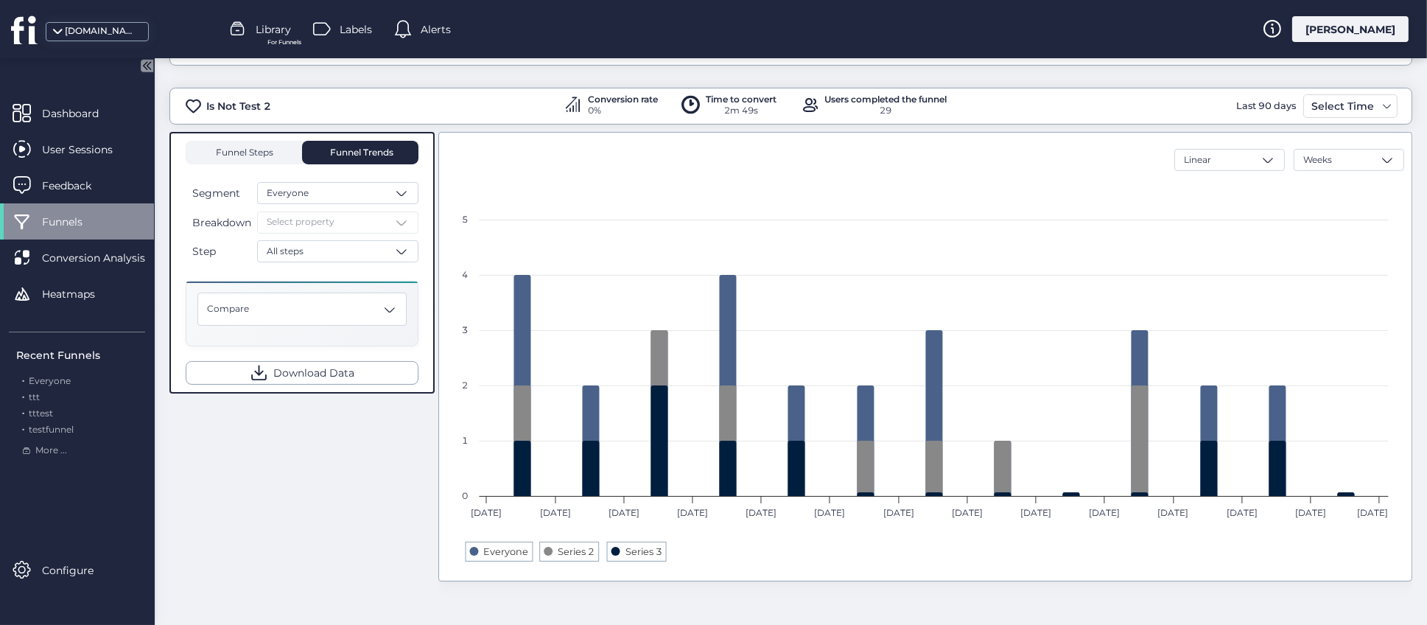
click at [268, 149] on span "Funnel Steps" at bounding box center [243, 152] width 59 height 9
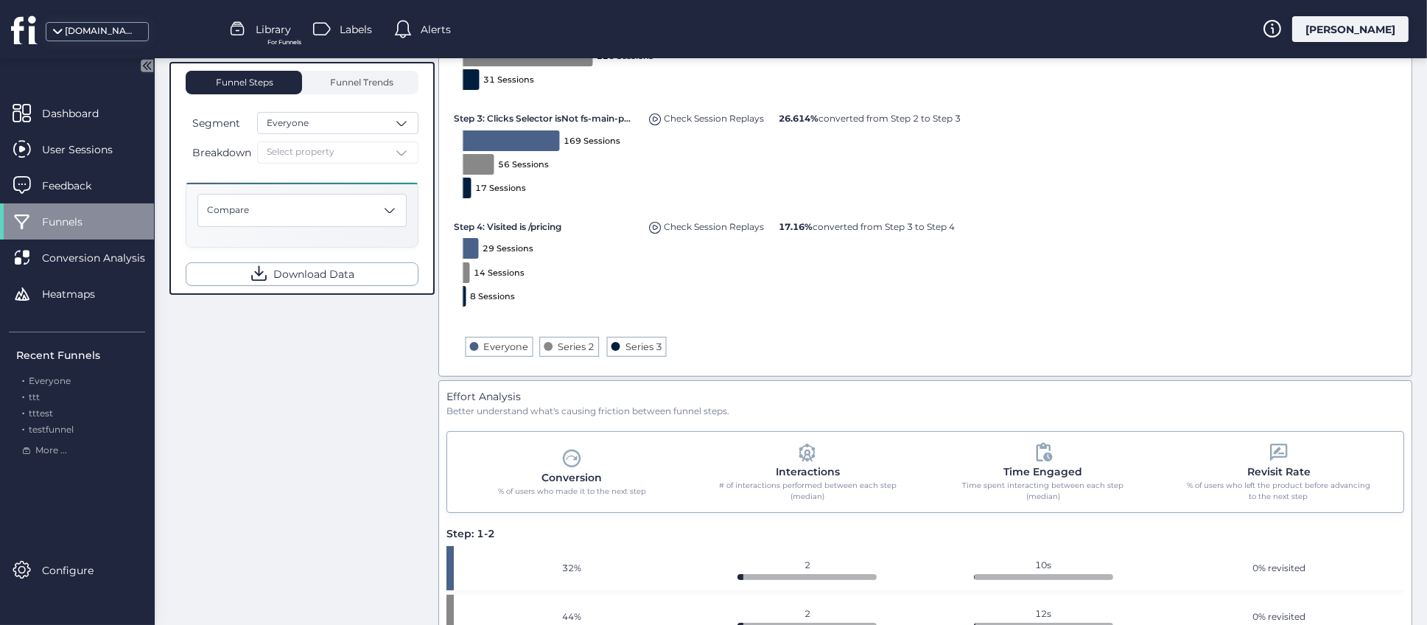
scroll to position [68, 0]
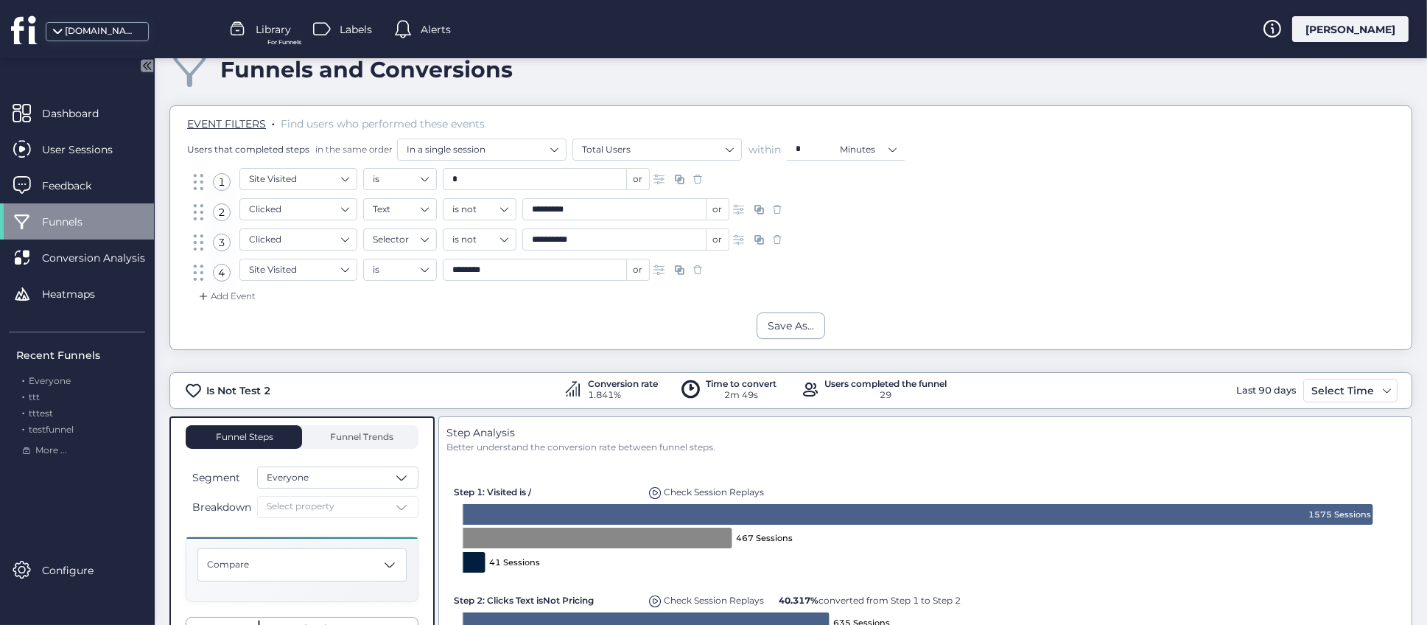
scroll to position [110, 0]
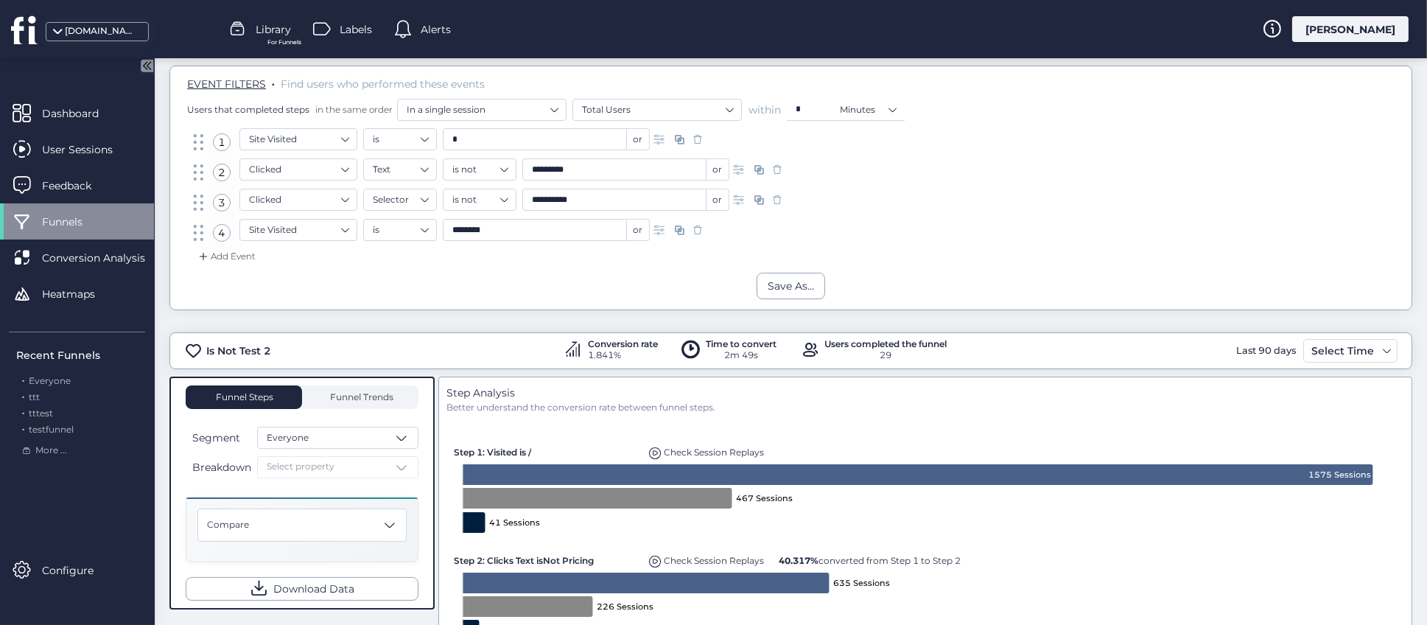
scroll to position [0, 0]
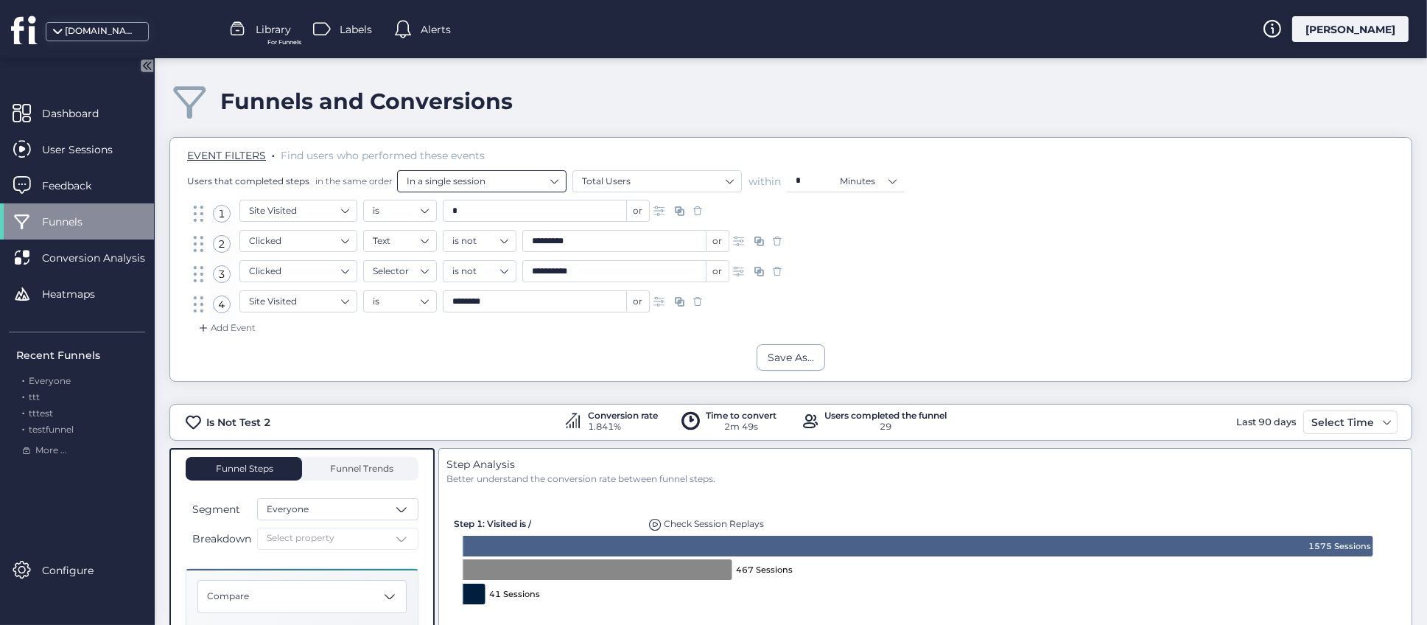
click at [466, 180] on nz-select-item "In a single session" at bounding box center [482, 181] width 150 height 22
click at [490, 206] on div "across any number of sessions" at bounding box center [481, 206] width 150 height 11
click at [490, 206] on input "*" at bounding box center [535, 211] width 184 height 22
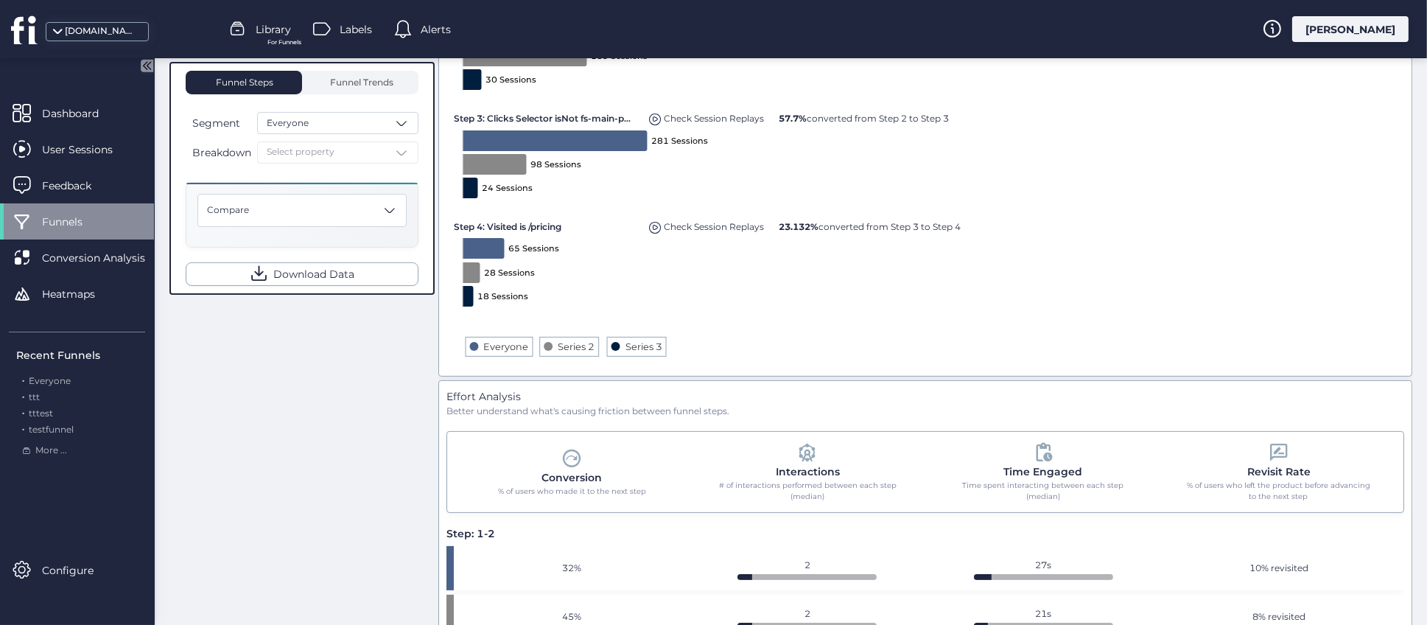
scroll to position [510, 0]
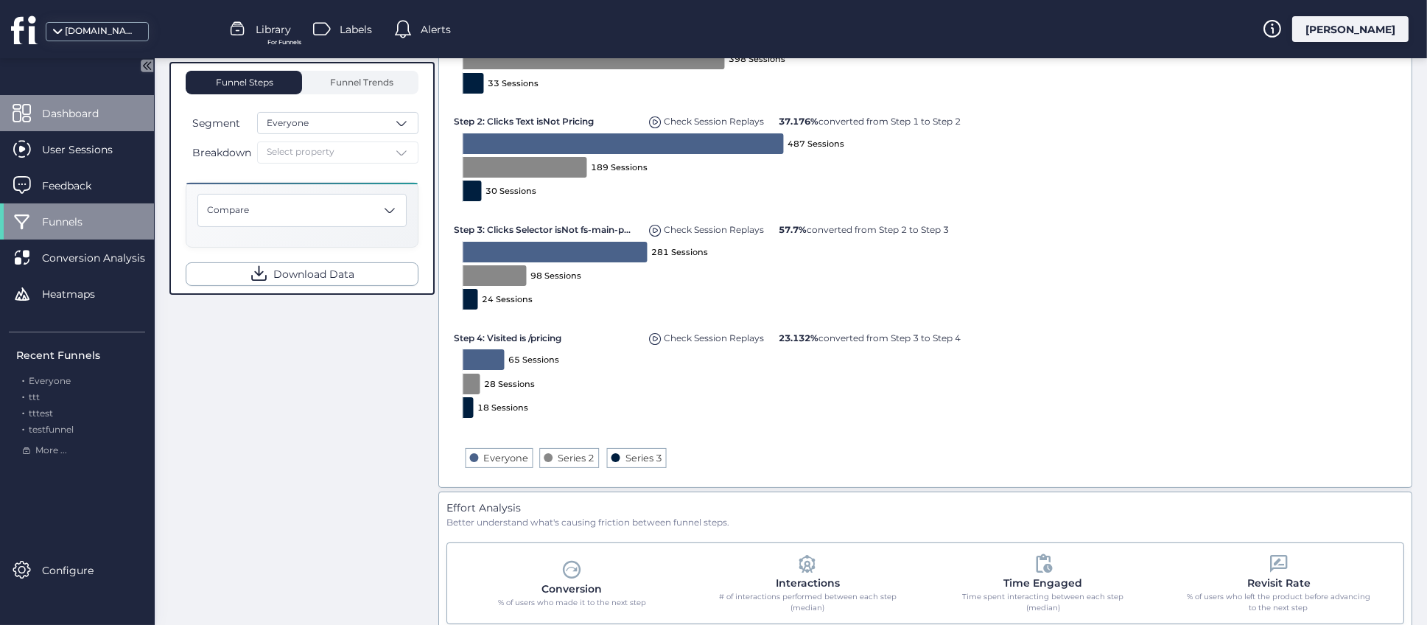
click at [63, 114] on span "Dashboard" at bounding box center [81, 113] width 79 height 16
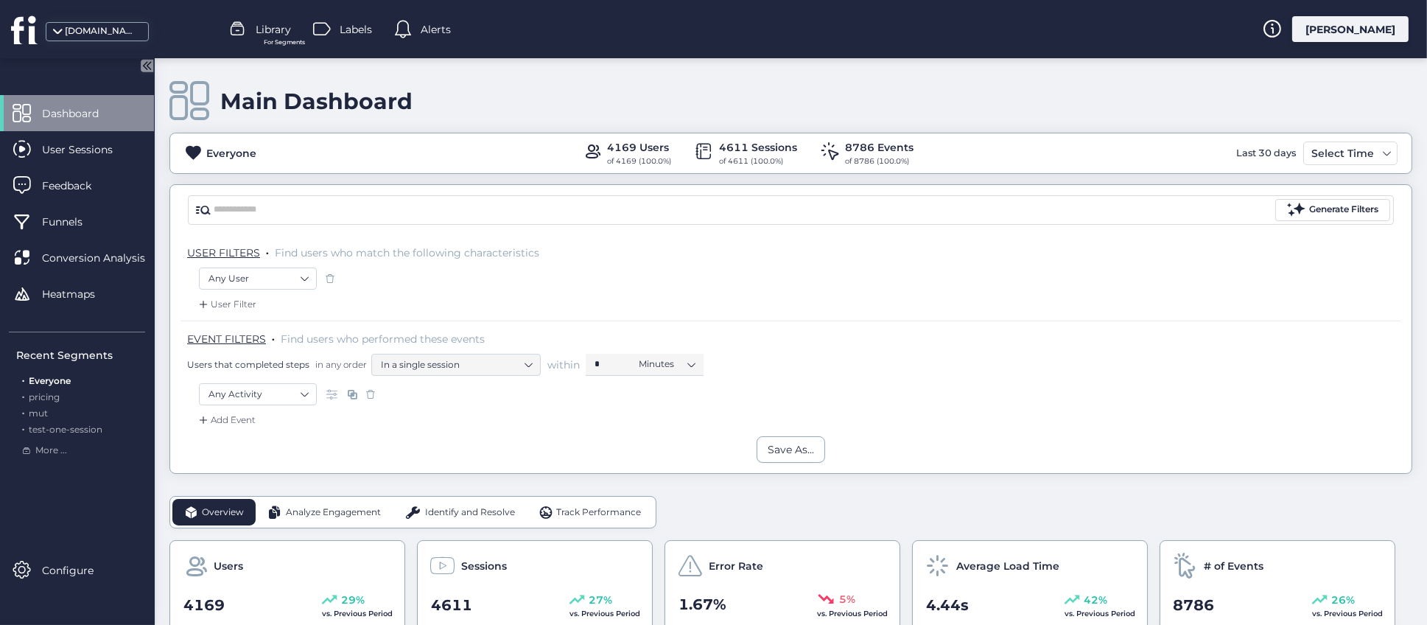
click at [268, 38] on span "For Segments" at bounding box center [284, 43] width 41 height 10
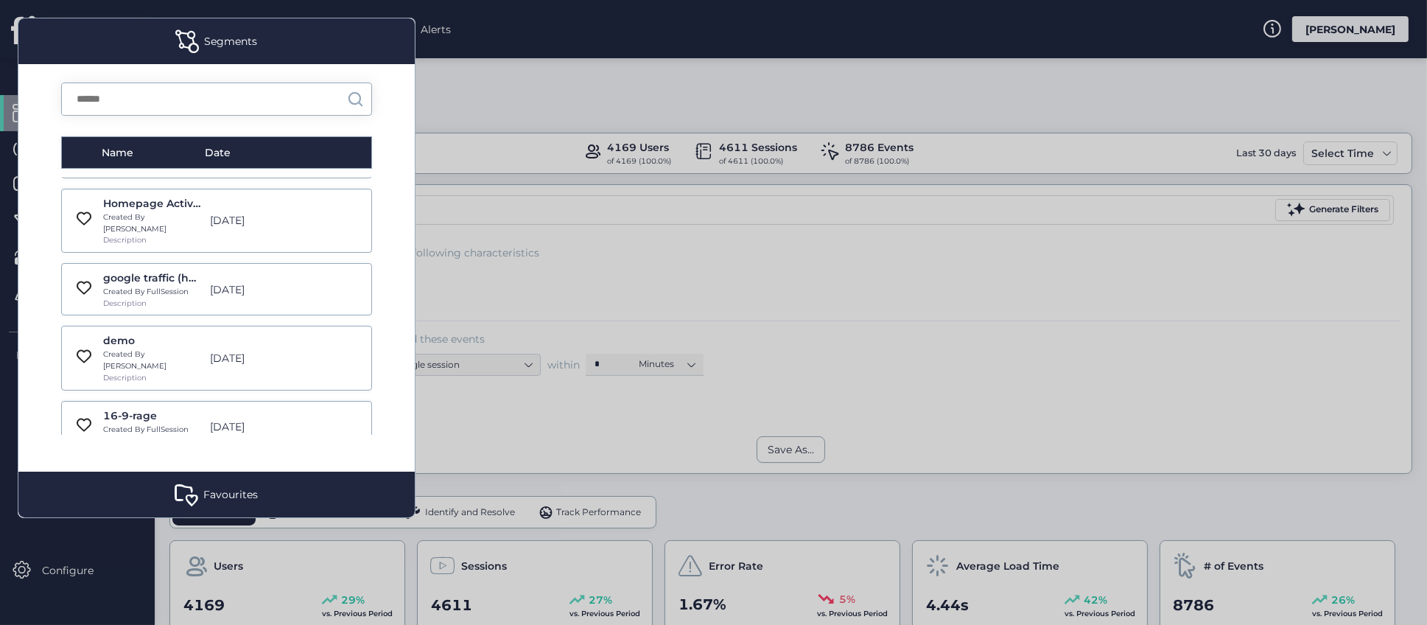
scroll to position [663, 0]
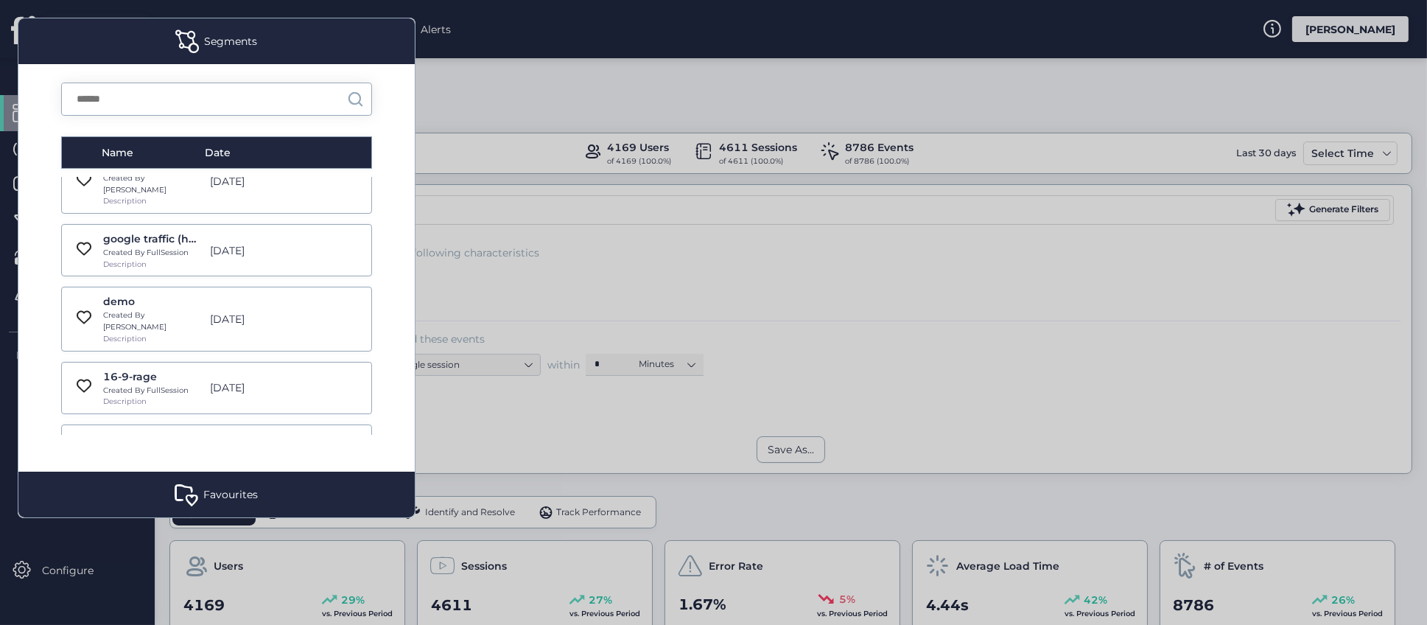
click at [197, 99] on input "text" at bounding box center [204, 99] width 285 height 32
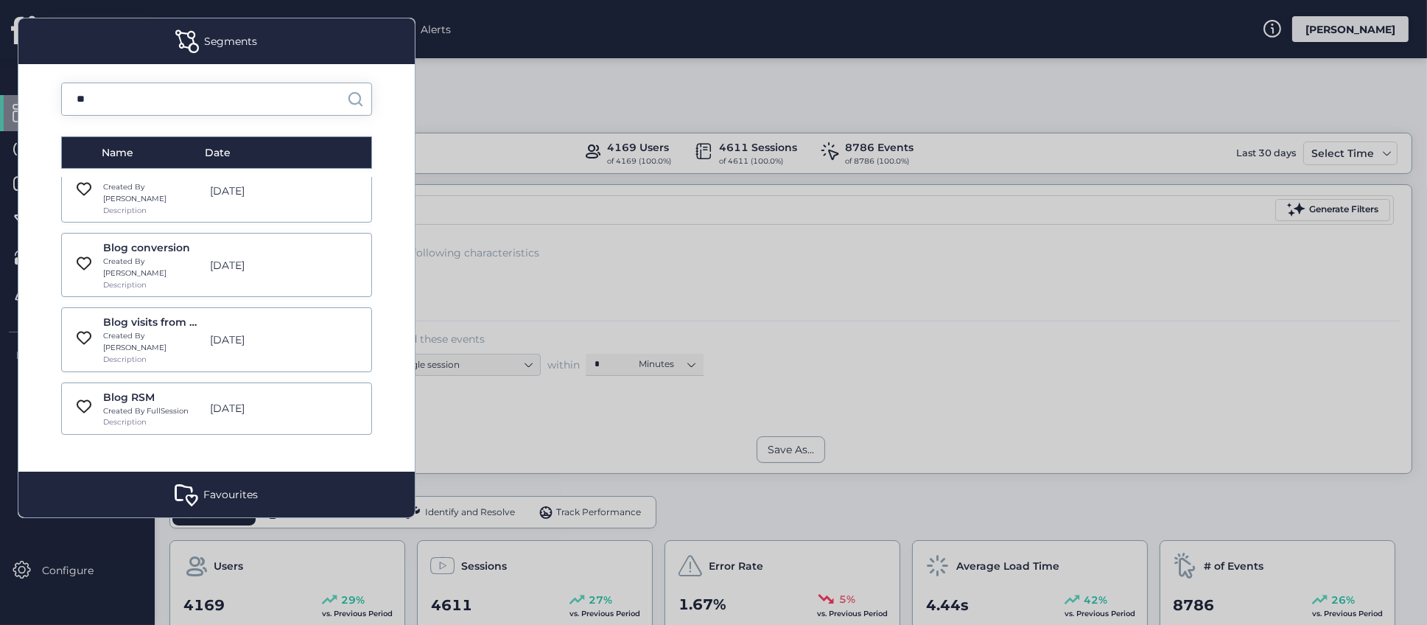
scroll to position [109, 0]
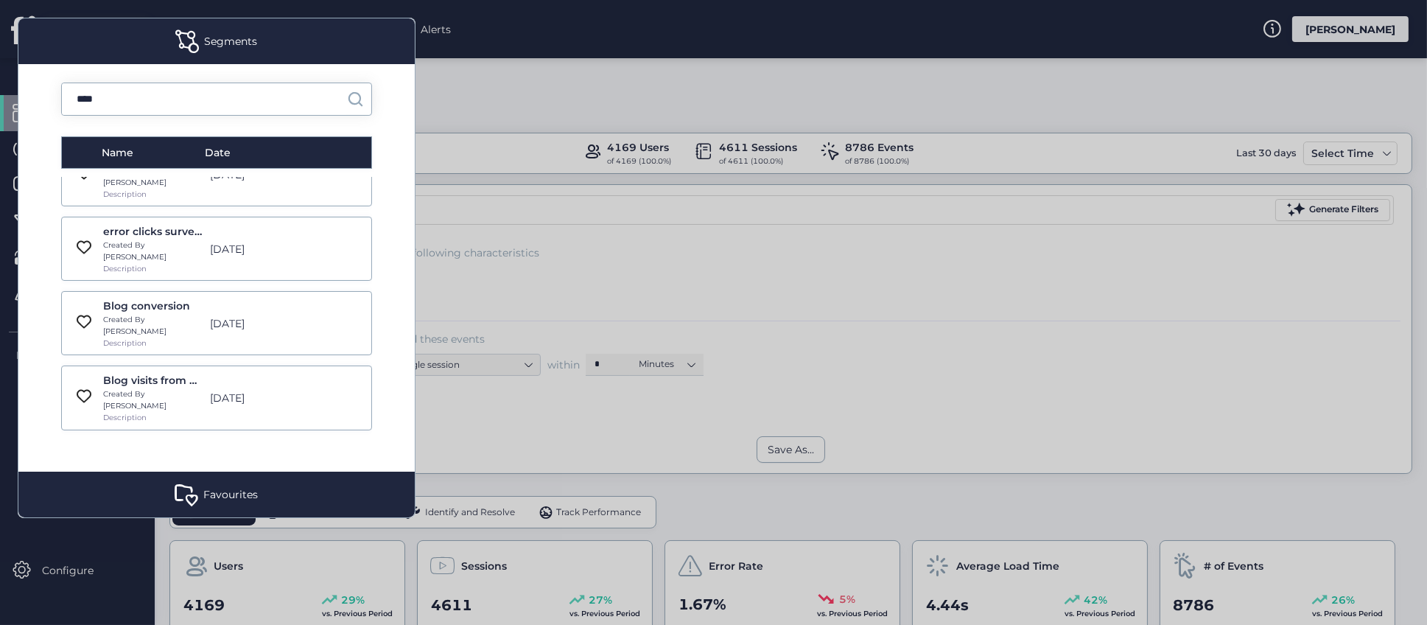
type input "****"
click at [145, 314] on div "Created By [PERSON_NAME]" at bounding box center [152, 325] width 99 height 23
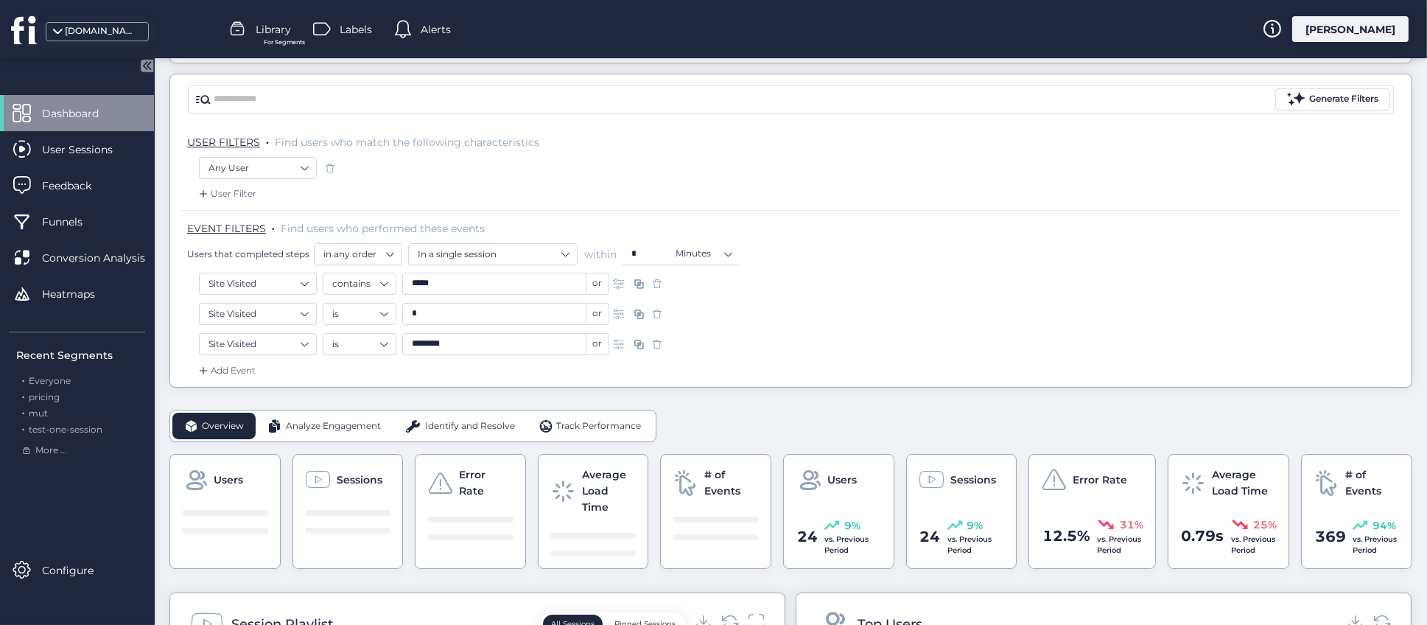
scroll to position [221, 0]
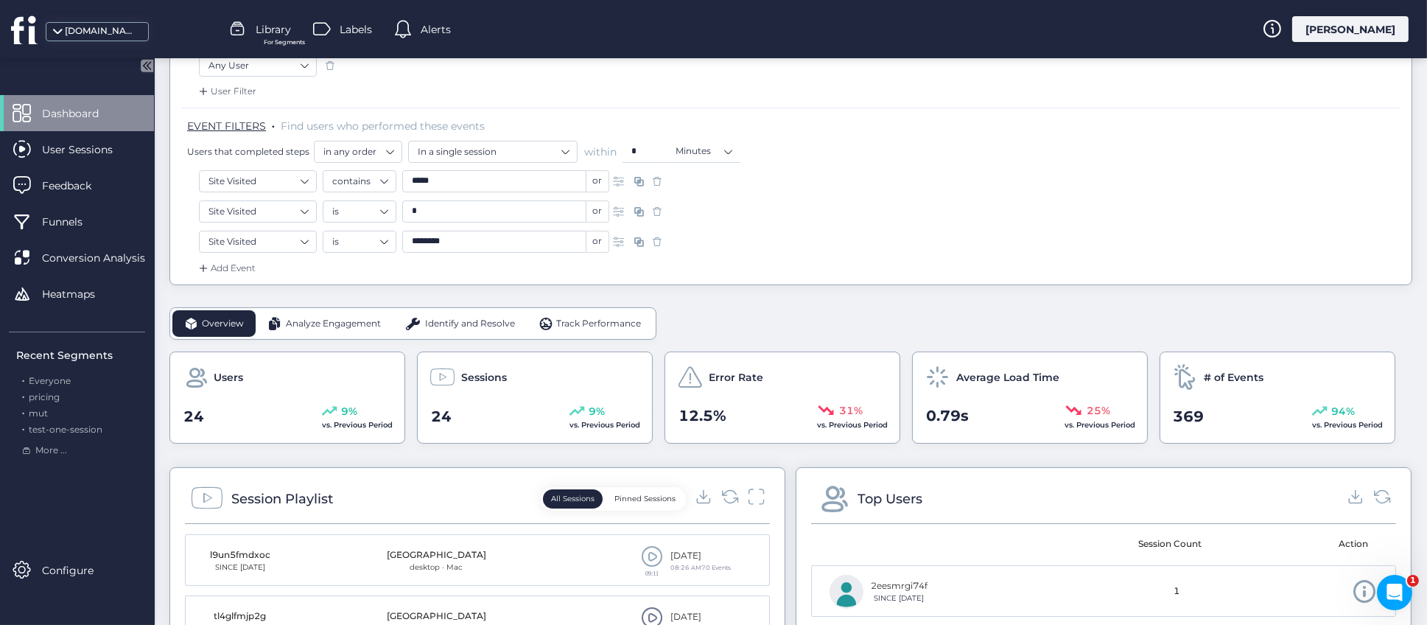
scroll to position [110, 0]
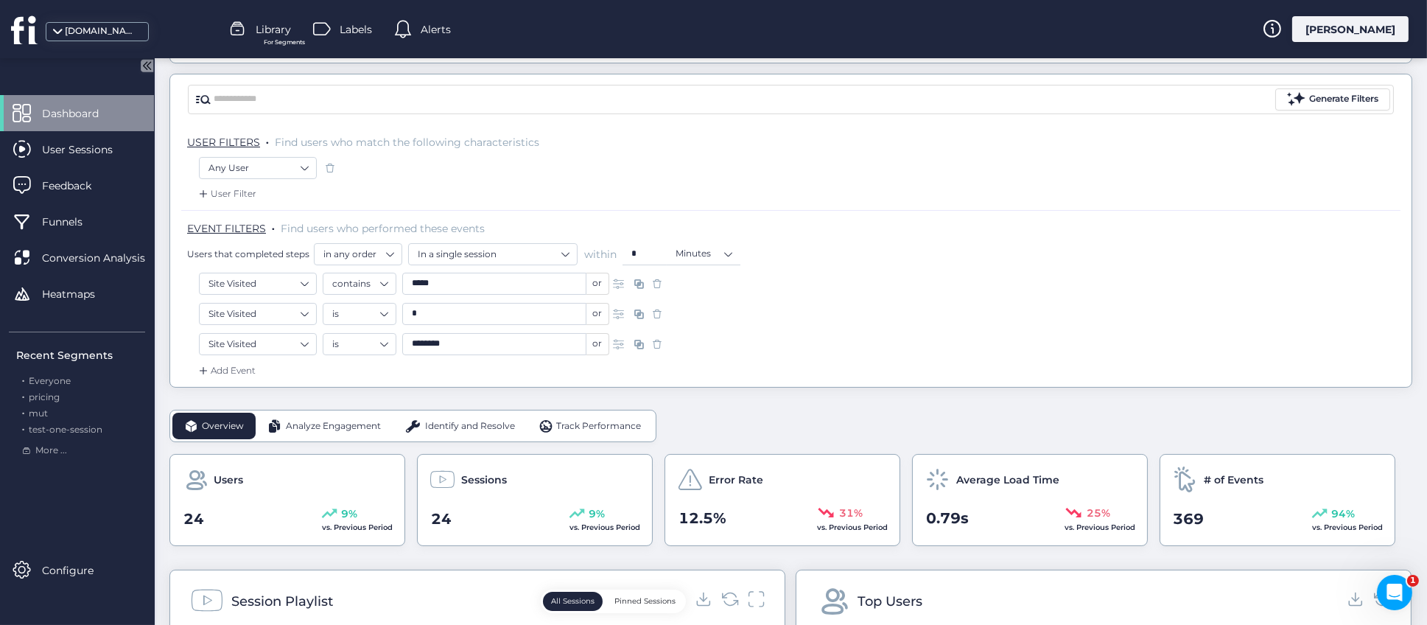
click at [336, 432] on span "Analyze Engagement" at bounding box center [333, 426] width 95 height 14
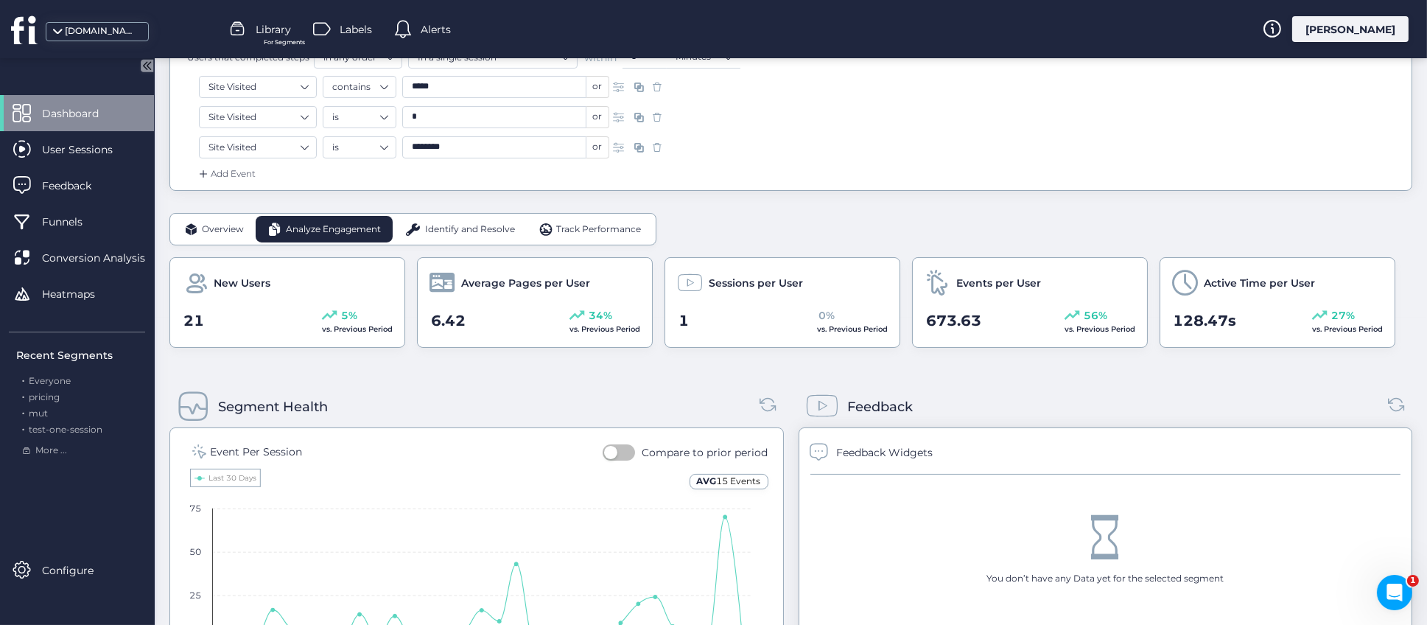
scroll to position [289, 0]
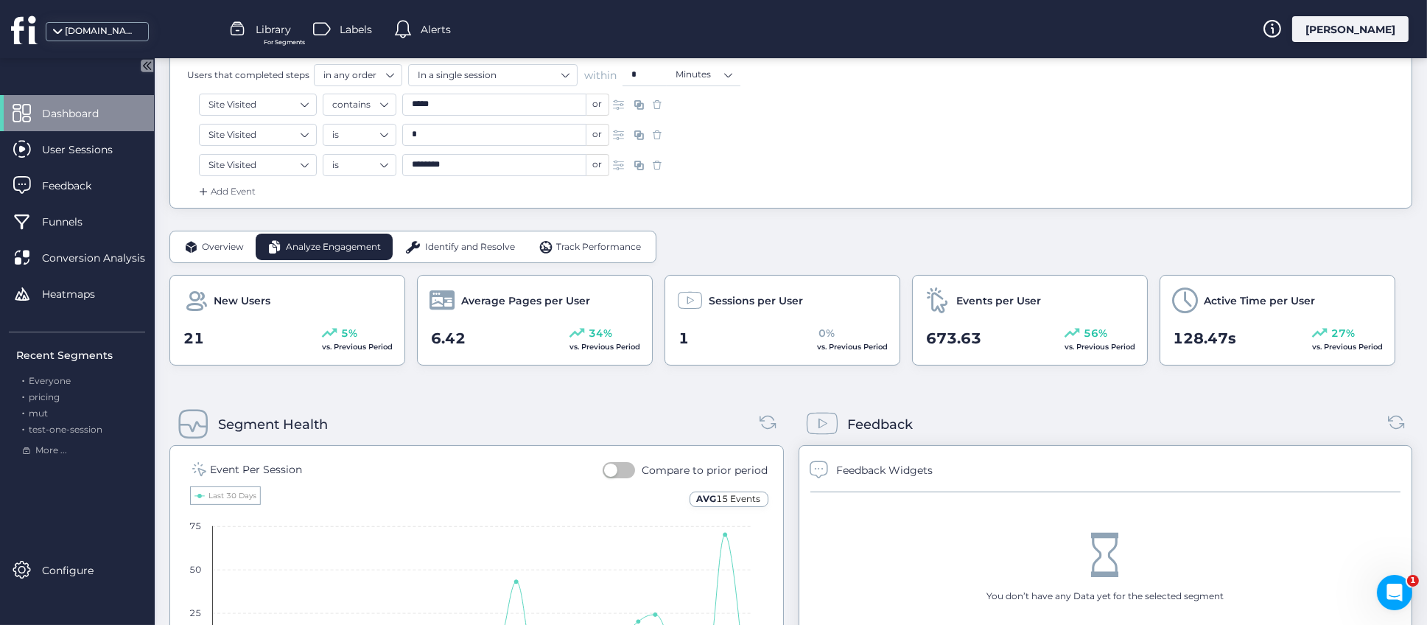
click at [337, 337] on div "5%" at bounding box center [357, 333] width 71 height 16
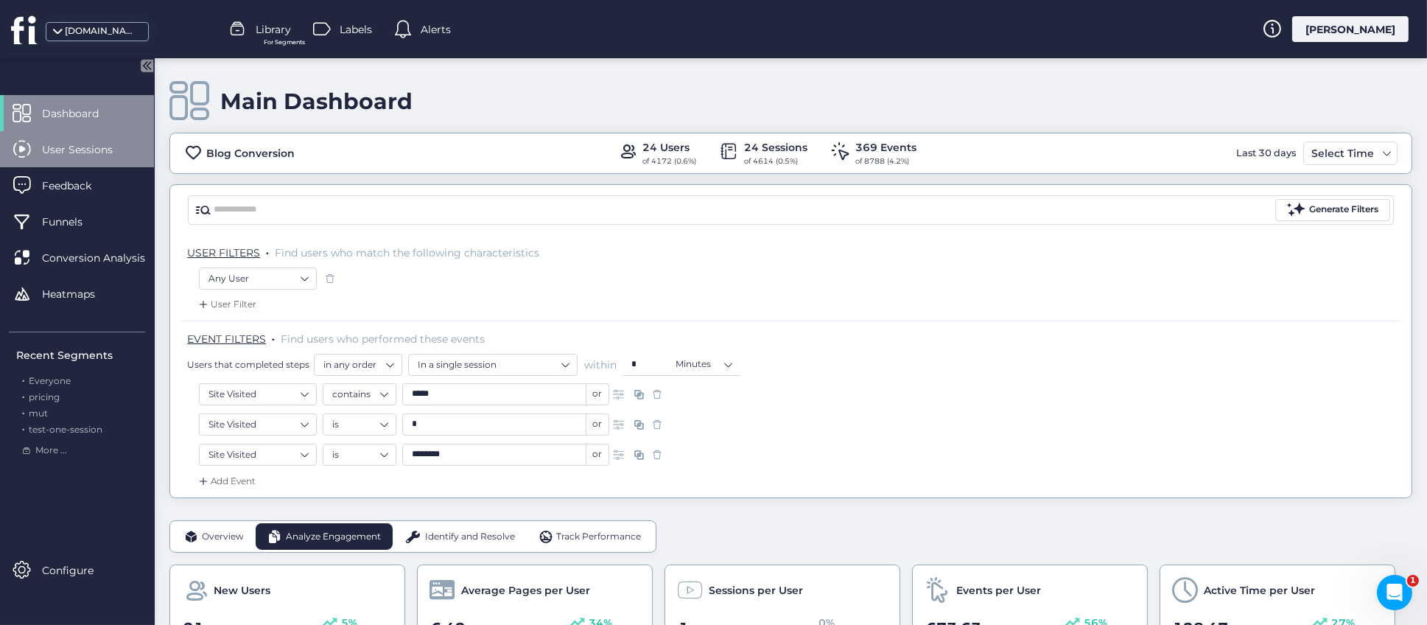
click at [65, 152] on span "User Sessions" at bounding box center [88, 149] width 93 height 16
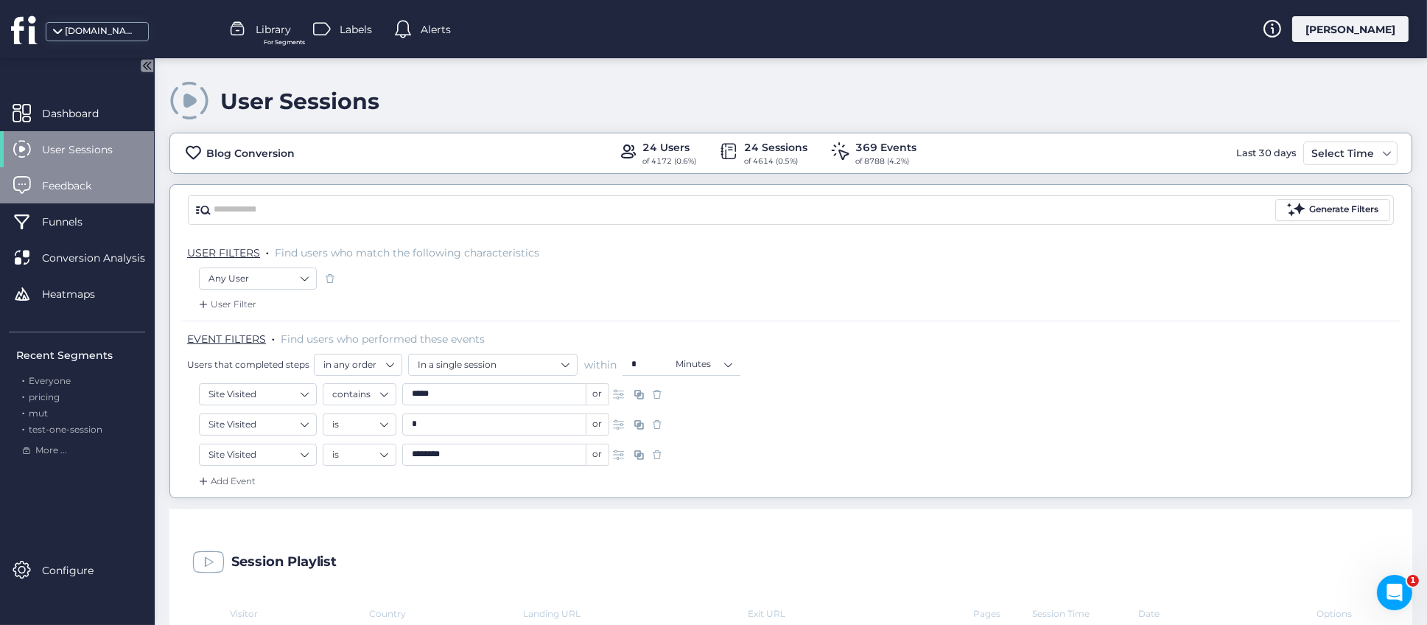
click at [74, 187] on span "Feedback" at bounding box center [77, 185] width 71 height 16
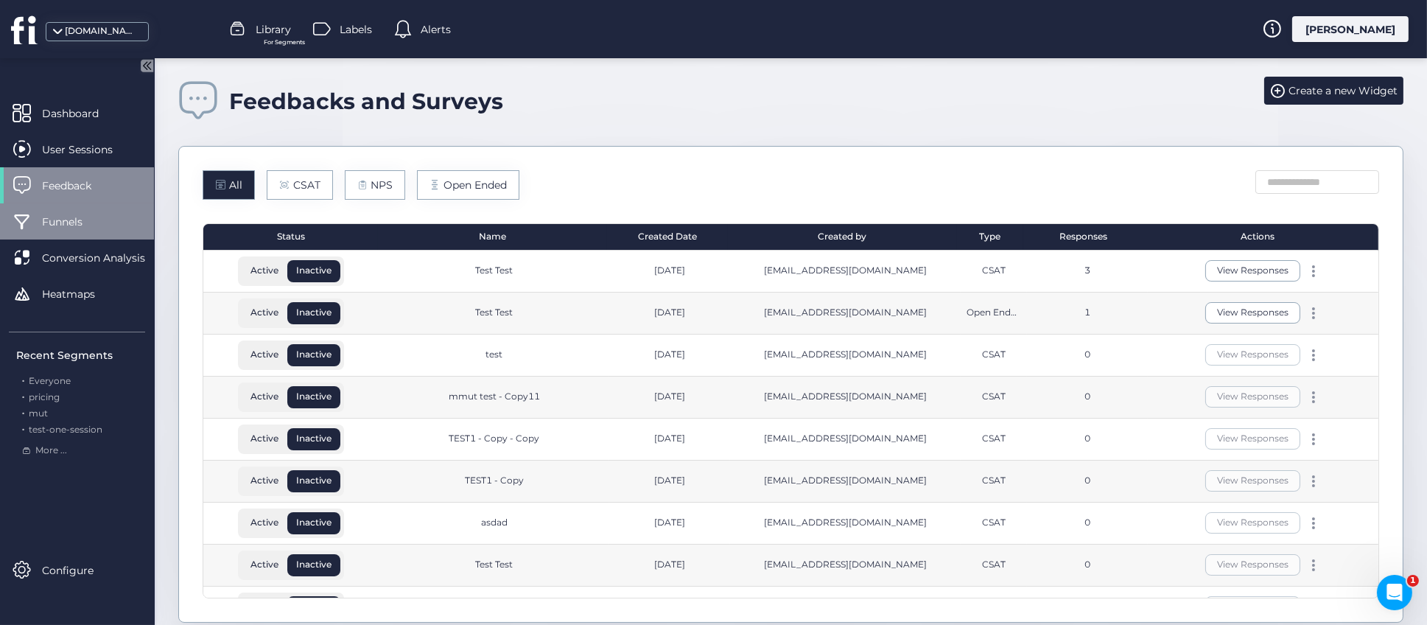
click at [67, 218] on span "Funnels" at bounding box center [73, 222] width 63 height 16
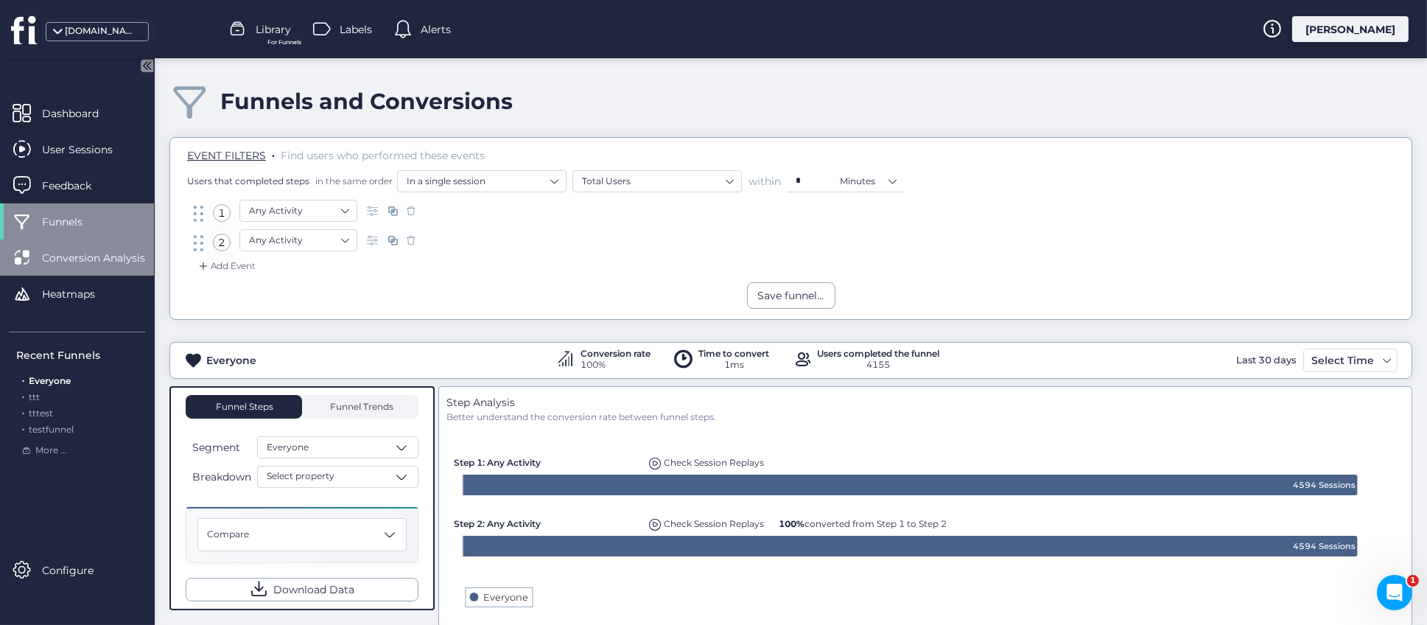
click at [91, 258] on span "Conversion Analysis" at bounding box center [104, 258] width 125 height 16
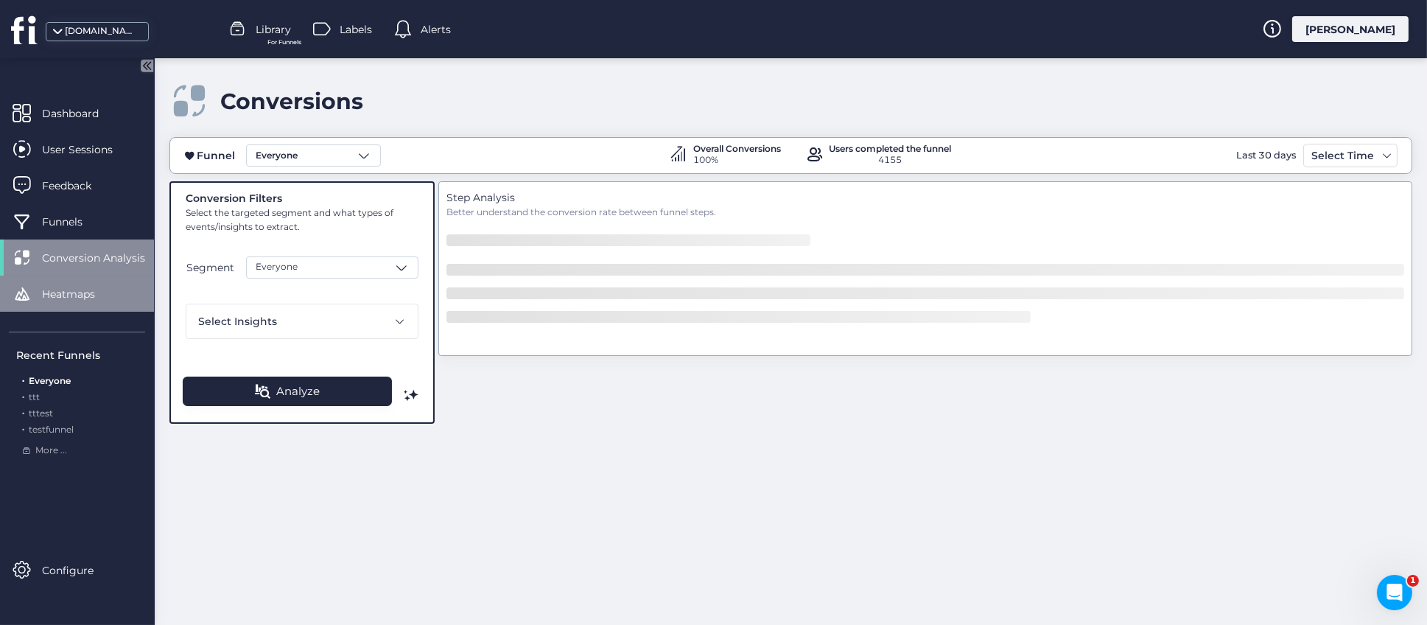
click at [74, 302] on div "Heatmaps" at bounding box center [77, 293] width 154 height 36
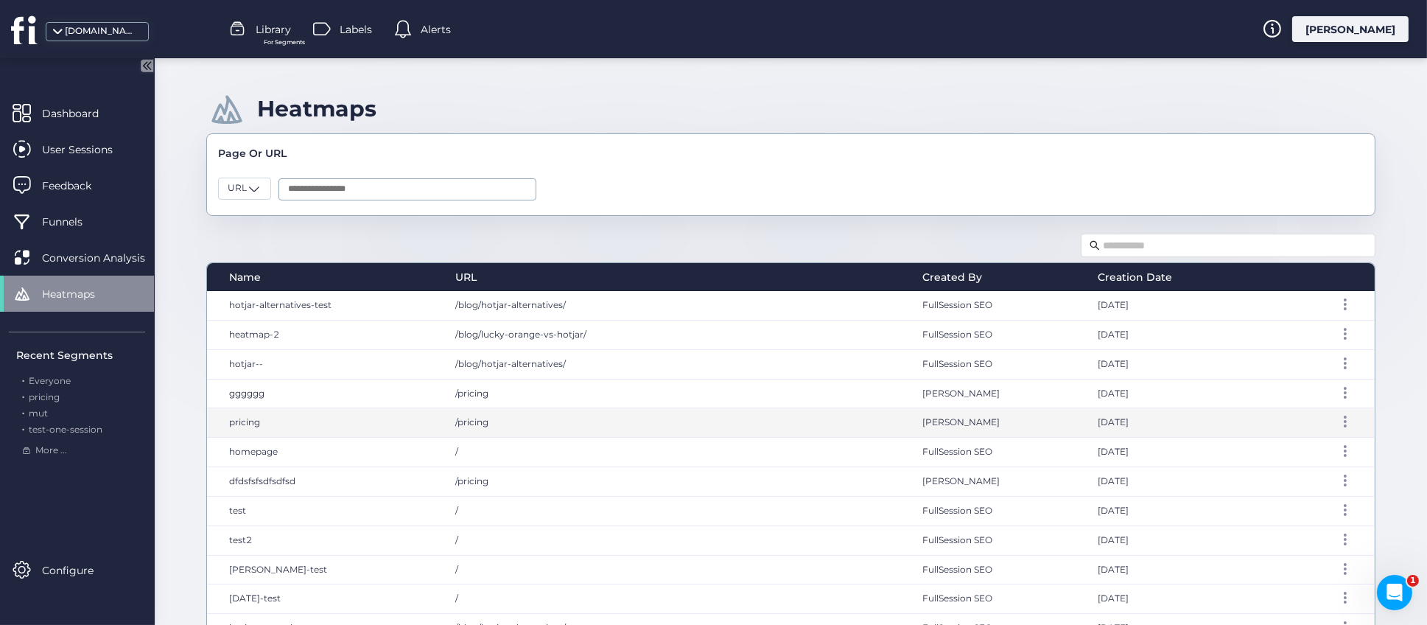
click at [249, 421] on span "pricing" at bounding box center [244, 421] width 31 height 11
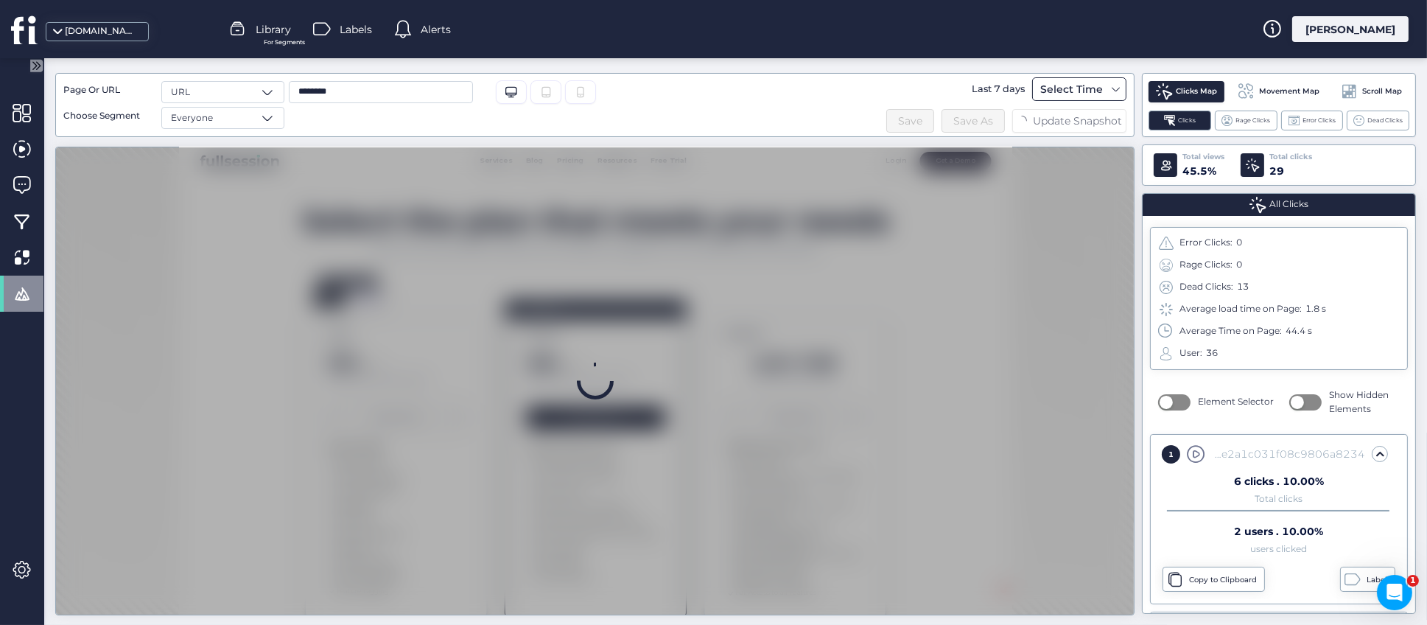
click at [1083, 85] on div "Select Time" at bounding box center [1071, 89] width 70 height 18
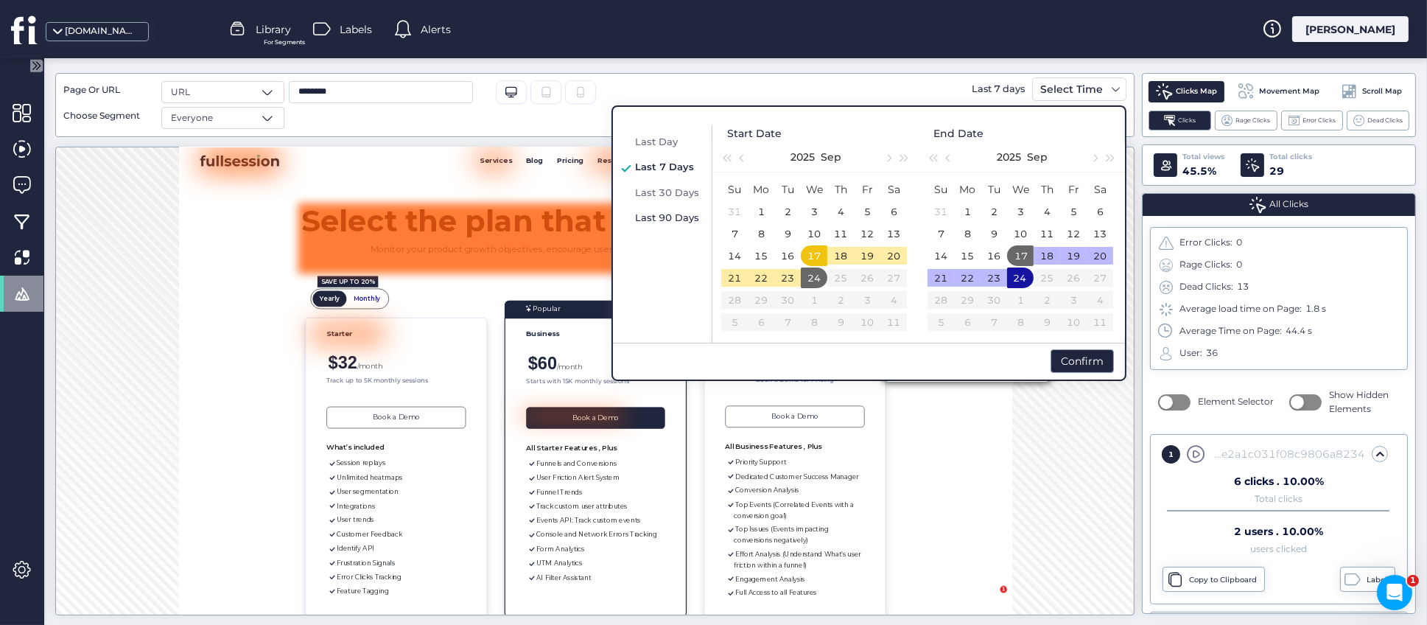
click at [661, 215] on span "Last 90 Days" at bounding box center [667, 217] width 64 height 12
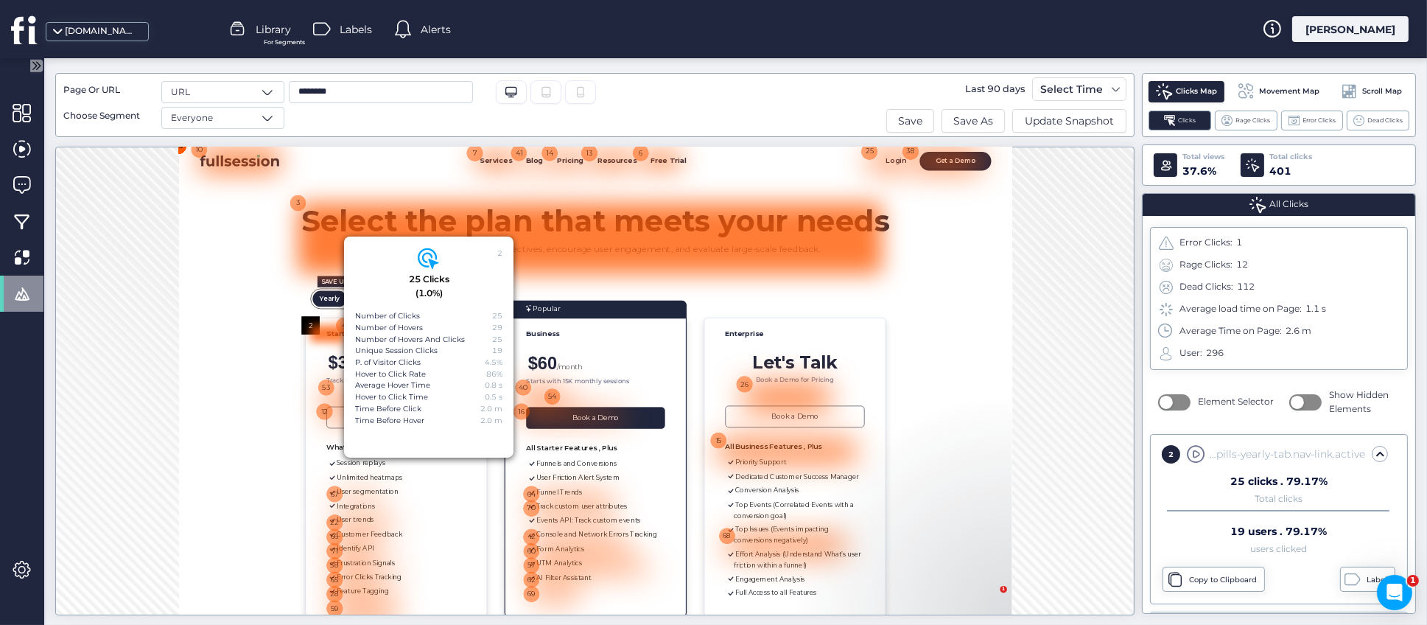
scroll to position [39, 0]
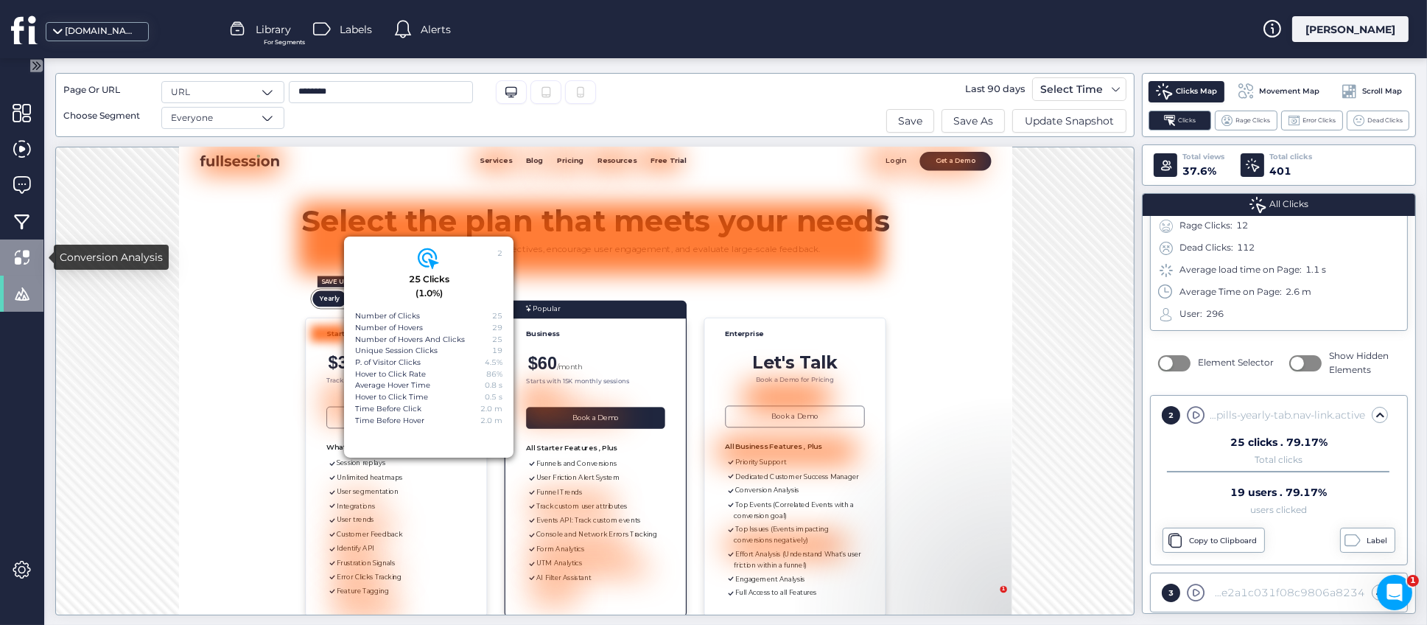
click at [21, 255] on span at bounding box center [22, 257] width 18 height 18
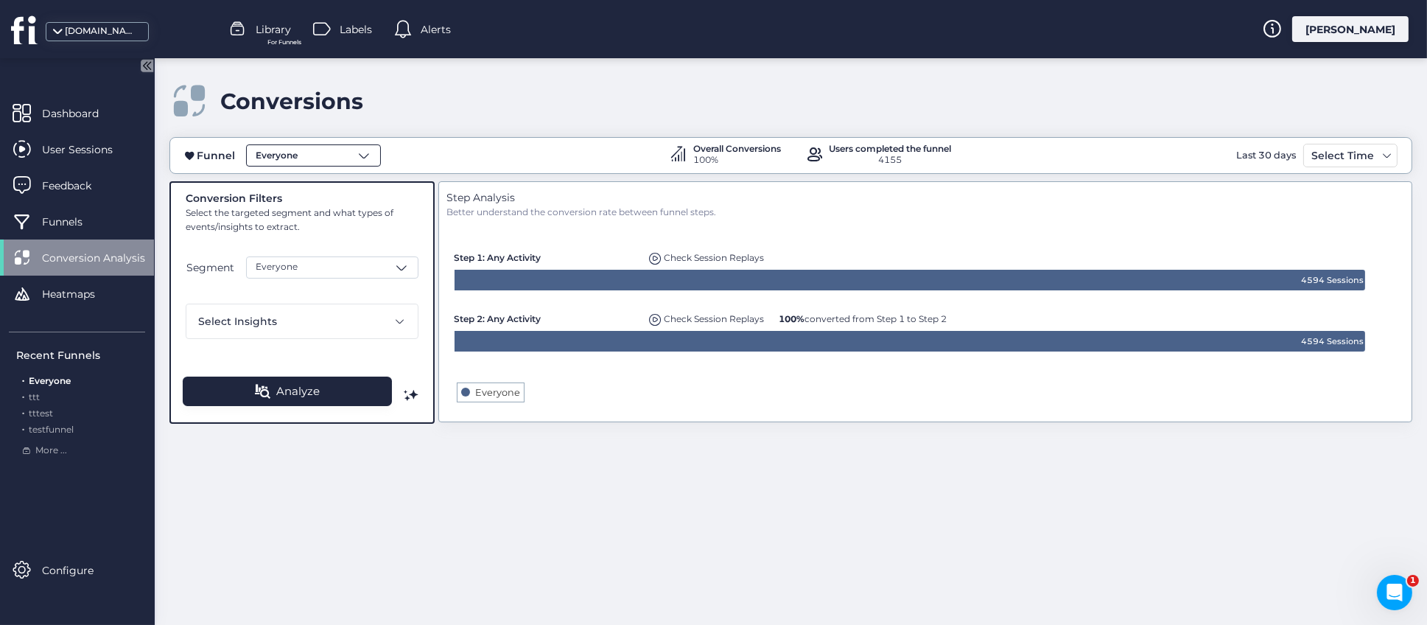
click at [367, 157] on span at bounding box center [363, 155] width 15 height 15
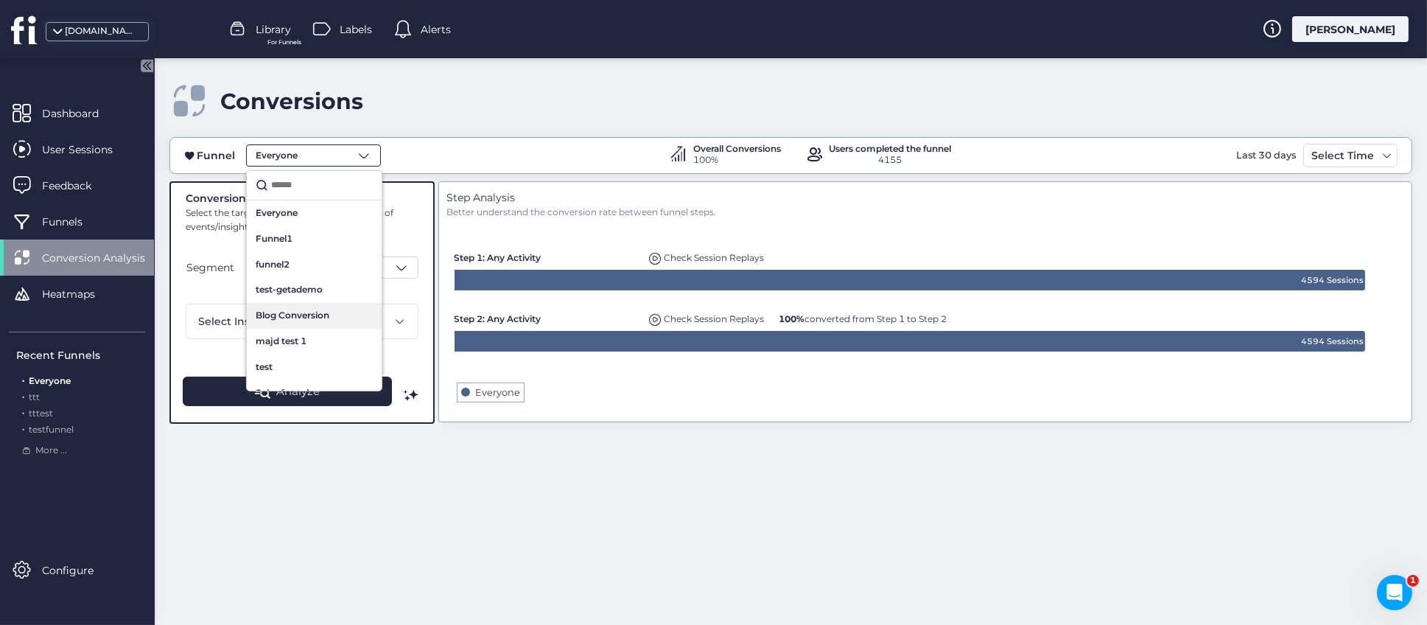
click at [314, 312] on span "Blog Conversion" at bounding box center [293, 316] width 74 height 14
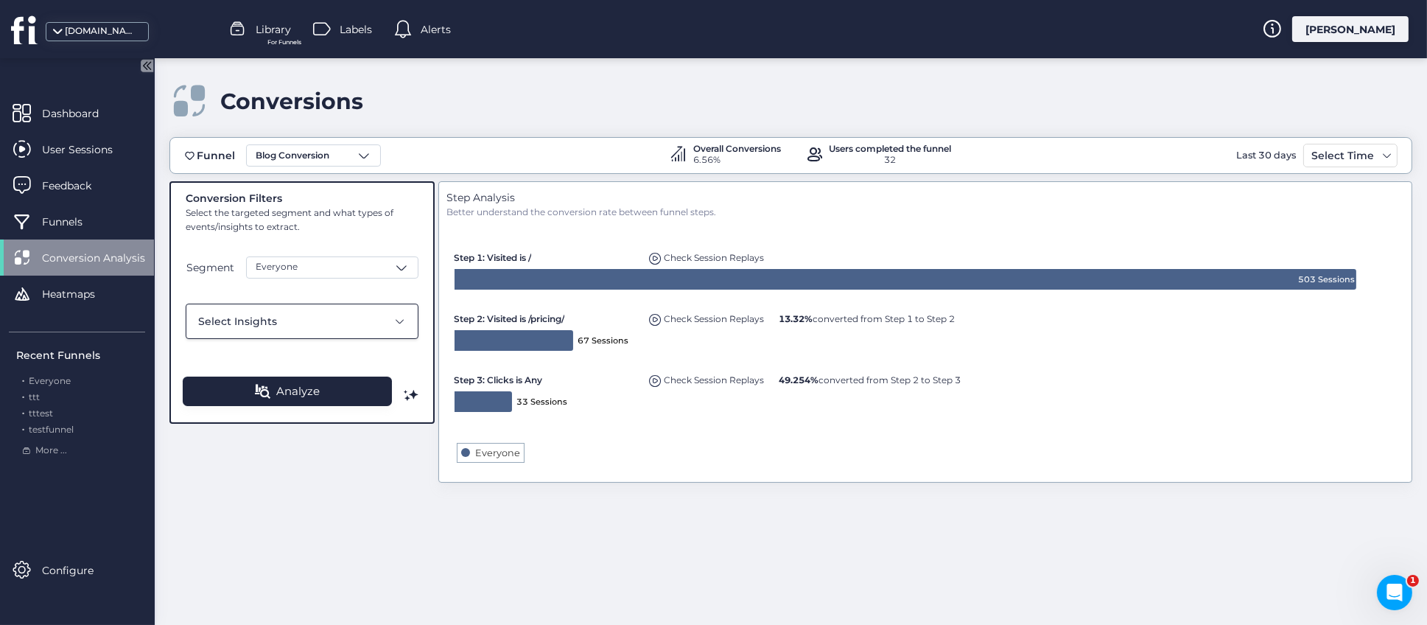
click at [404, 324] on span at bounding box center [400, 321] width 12 height 12
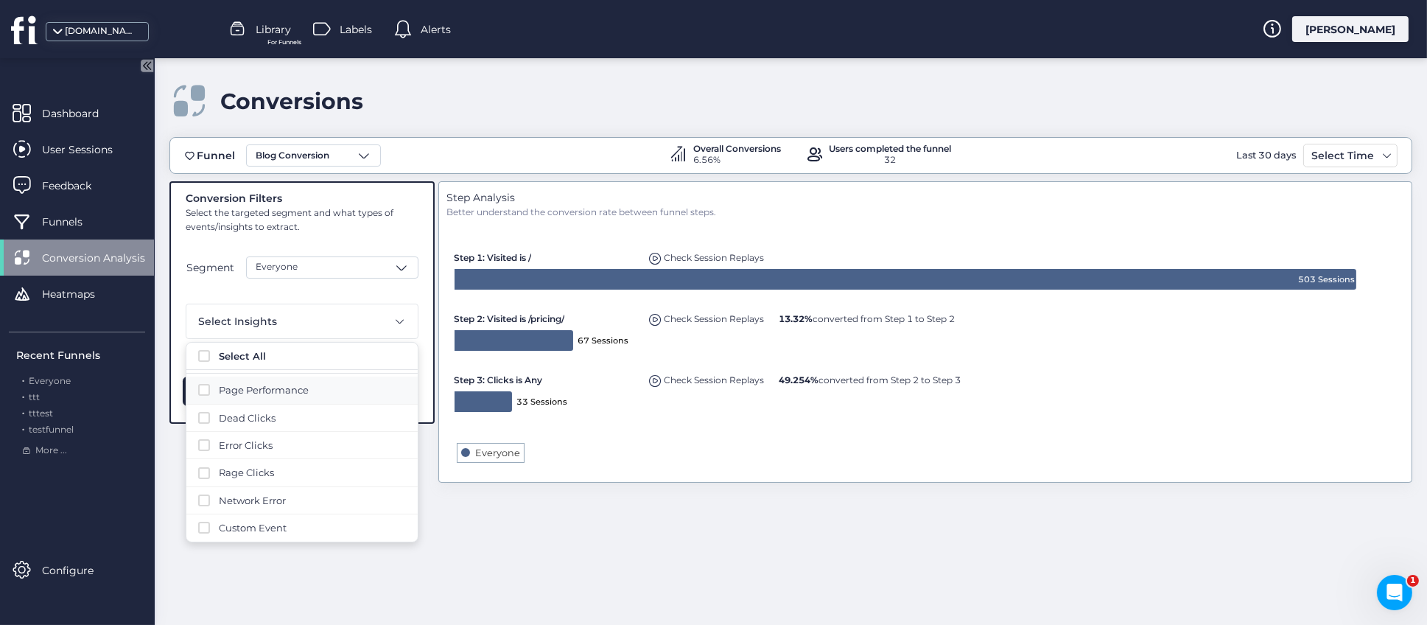
click at [203, 393] on span at bounding box center [204, 390] width 12 height 12
click at [204, 391] on span at bounding box center [204, 390] width 12 height 12
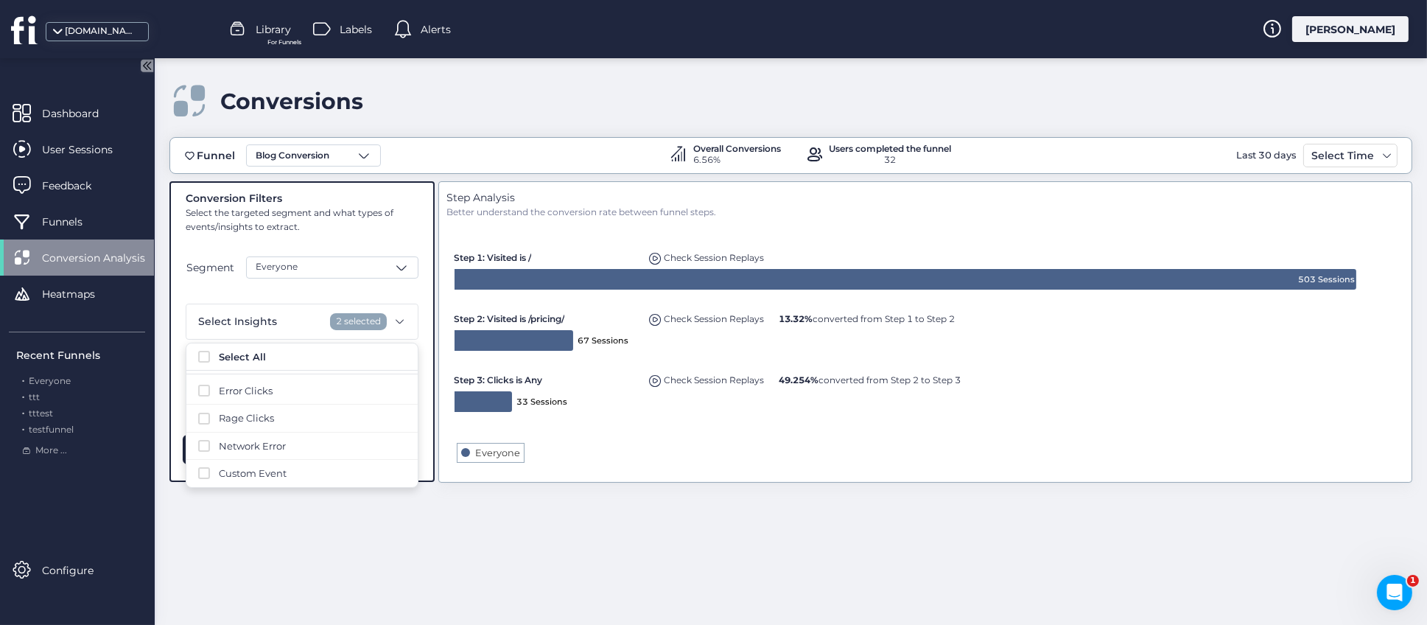
click at [457, 521] on div "Funnel Blog Conversion Overall Conversions 6.56% Users completed the funnel 32 …" at bounding box center [790, 373] width 1242 height 473
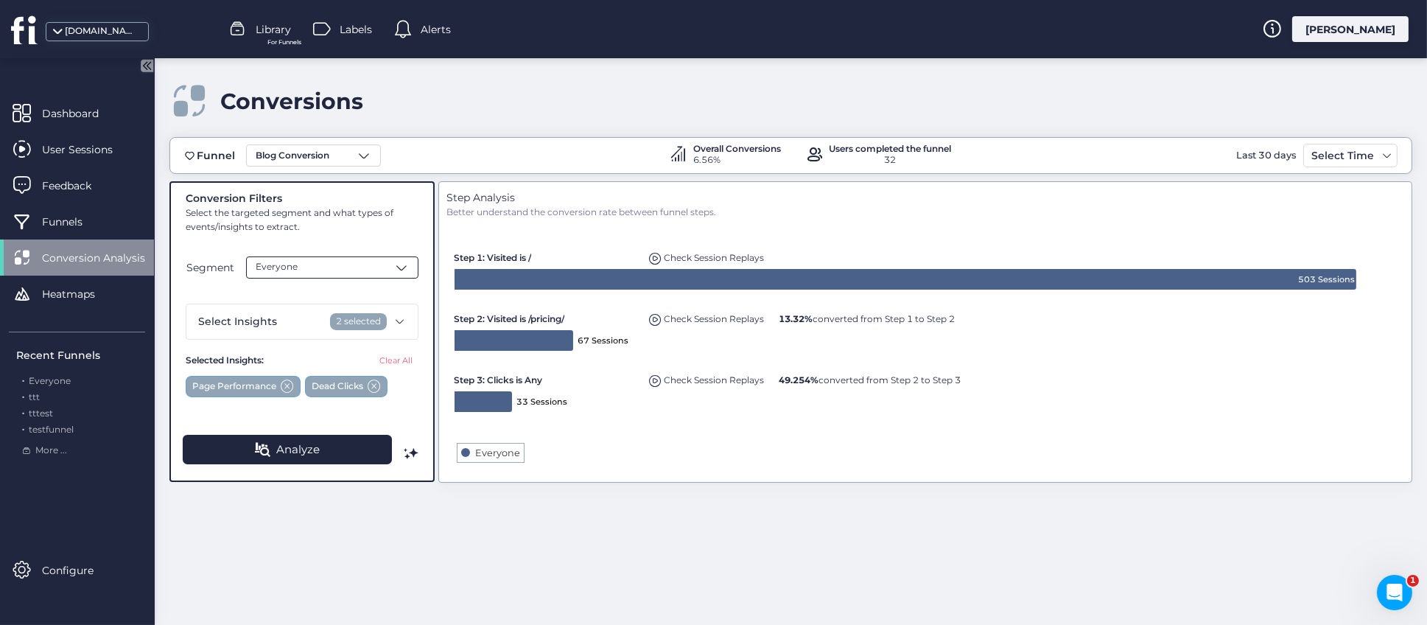
click at [404, 268] on span at bounding box center [401, 267] width 15 height 15
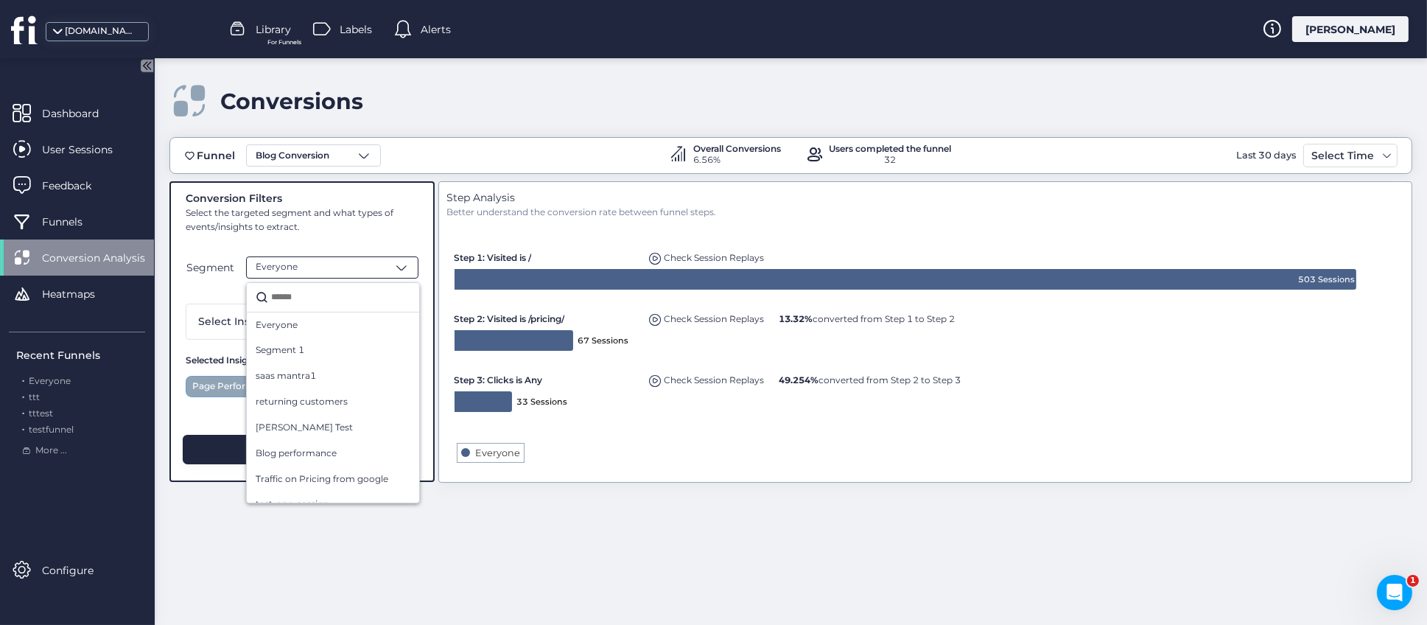
click at [498, 551] on div "Funnel Blog Conversion Overall Conversions 6.56% Users completed the funnel 32 …" at bounding box center [790, 373] width 1242 height 473
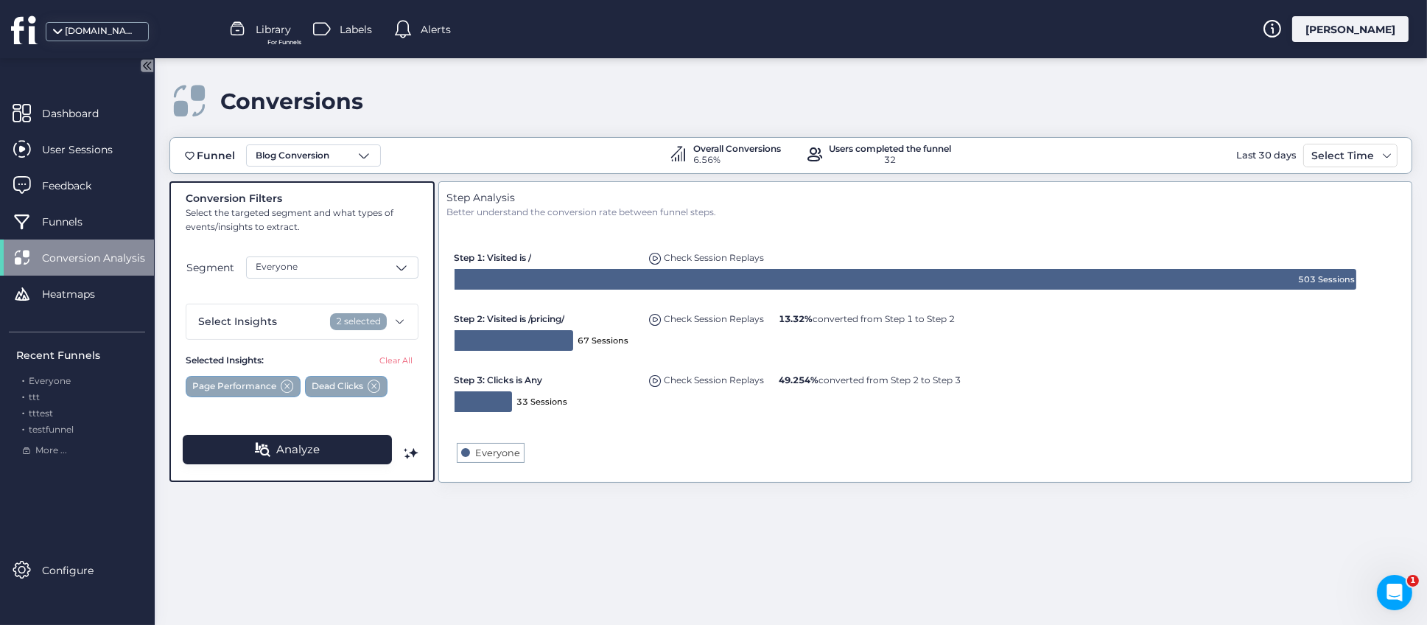
click at [629, 94] on div "Conversions" at bounding box center [790, 101] width 1242 height 42
click at [661, 554] on div "Funnel Blog Conversion Overall Conversions 6.56% Users completed the funnel 32 …" at bounding box center [790, 373] width 1242 height 473
click at [79, 226] on span "Funnels" at bounding box center [73, 222] width 63 height 16
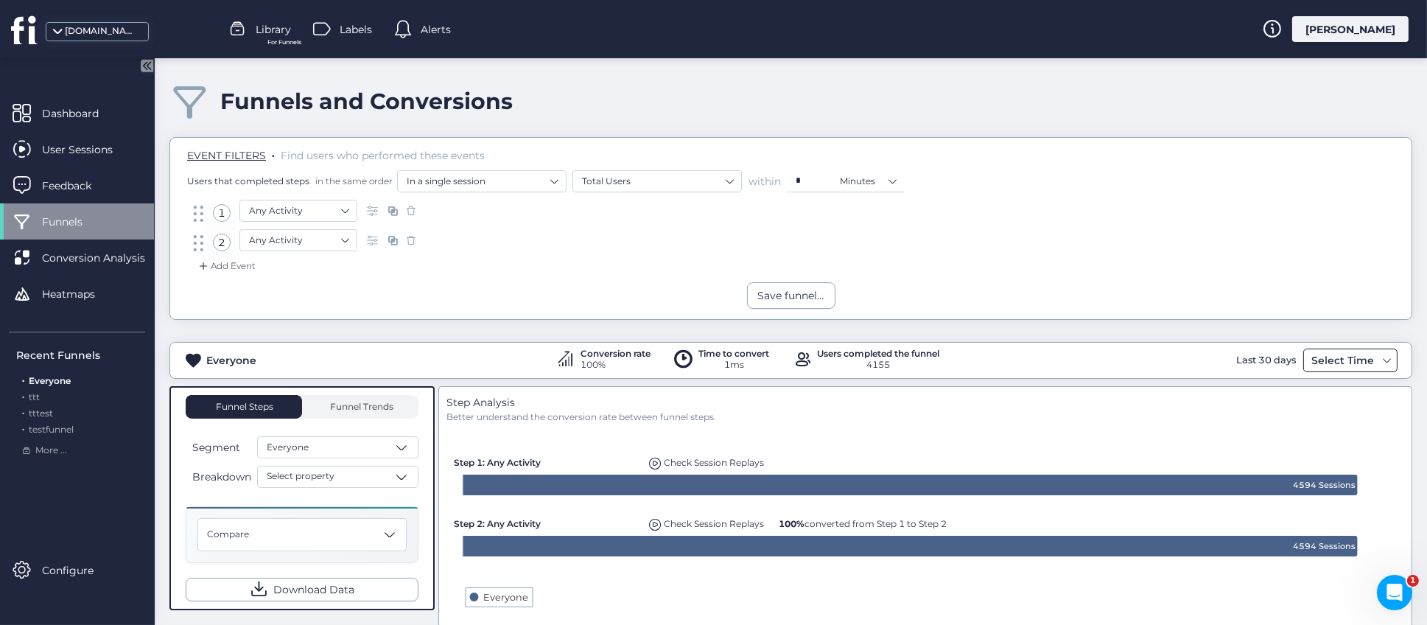
click at [1381, 365] on span at bounding box center [1387, 360] width 12 height 12
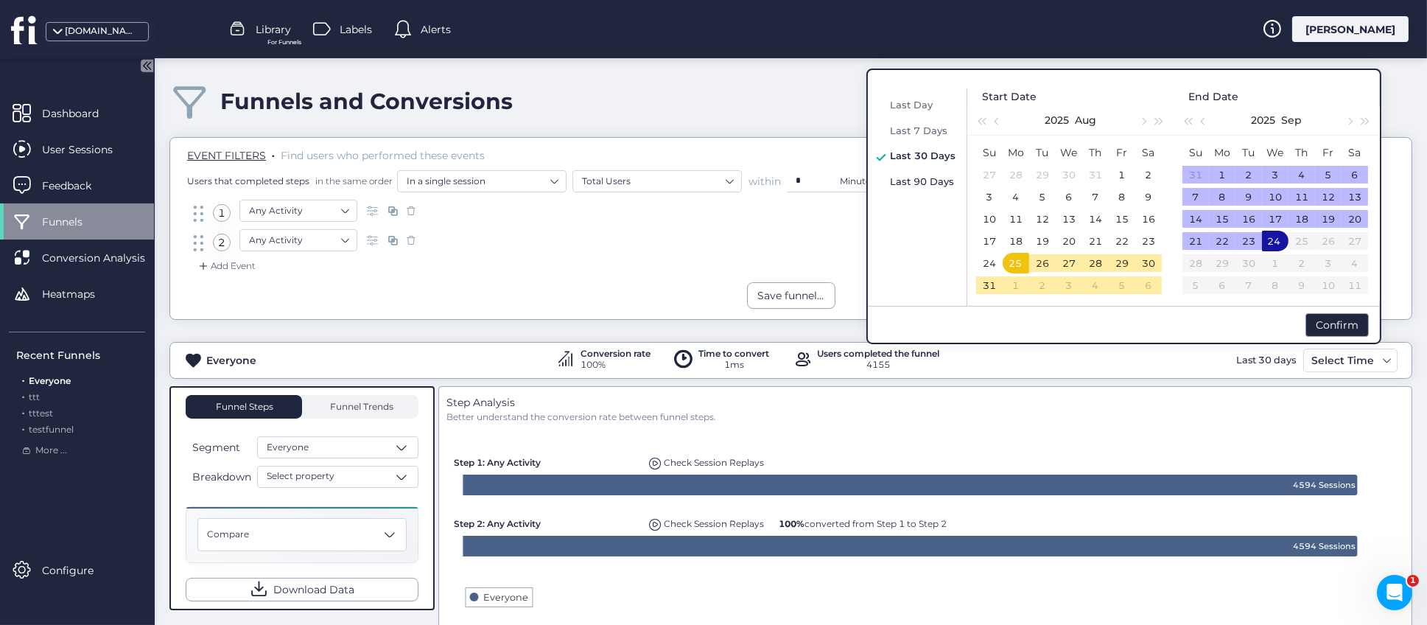
click at [902, 180] on span "Last 90 Days" at bounding box center [922, 181] width 64 height 12
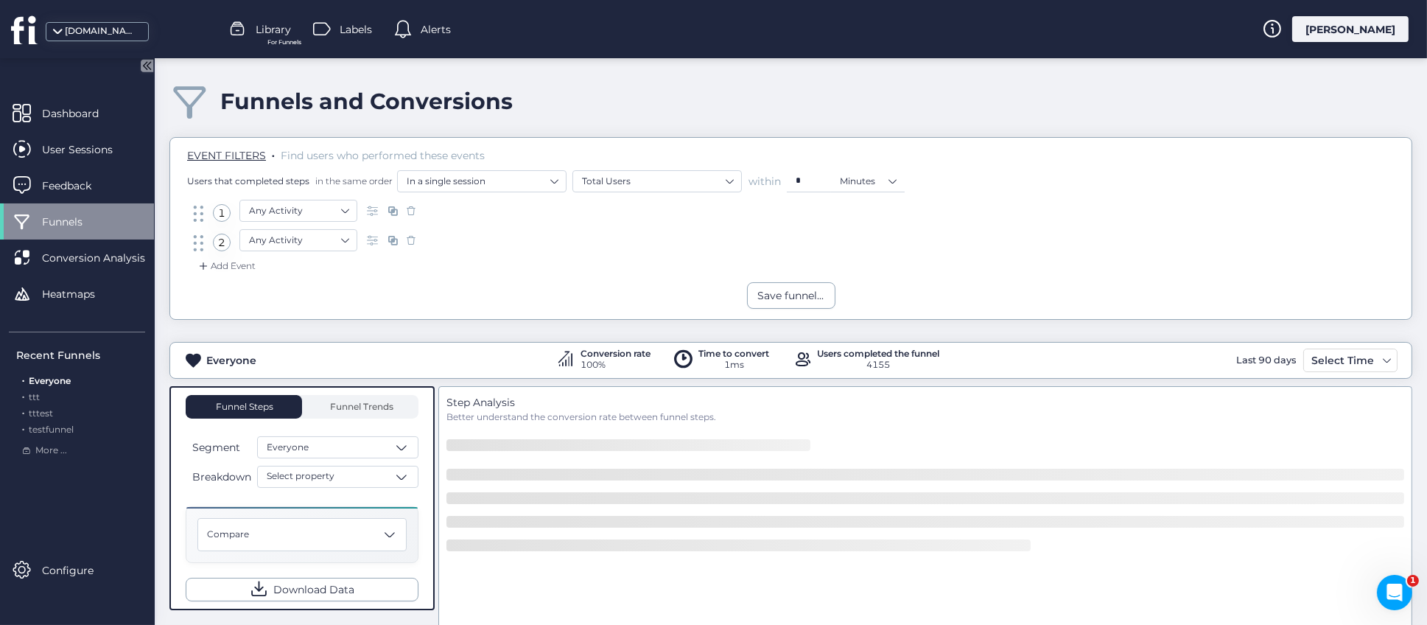
click at [816, 110] on div "Funnels and Conversions" at bounding box center [790, 101] width 1242 height 42
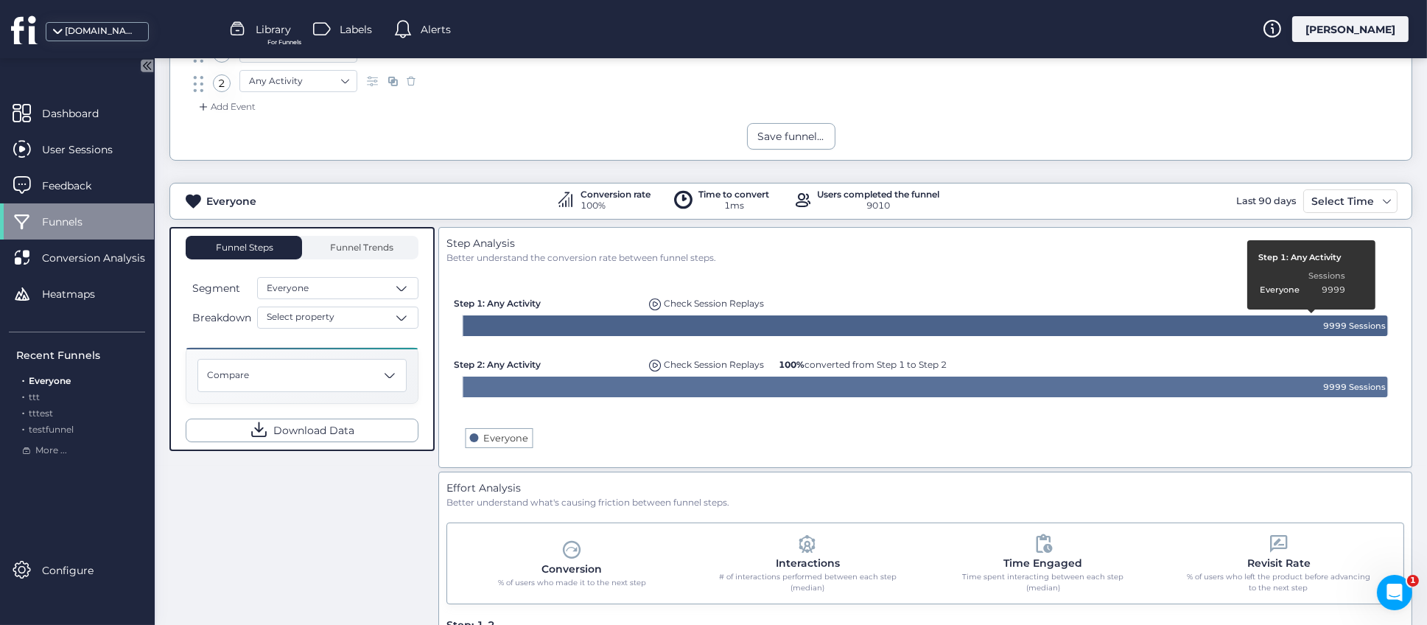
scroll to position [110, 0]
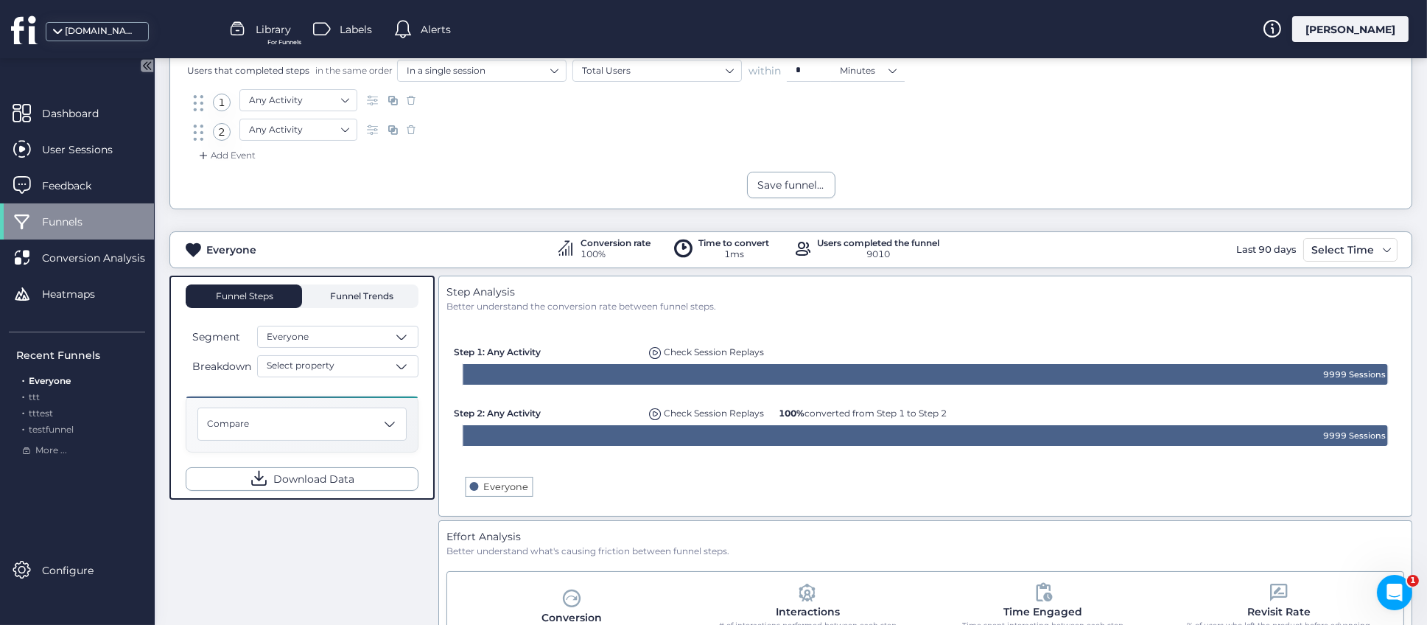
click at [366, 297] on span "Funnel Trends" at bounding box center [360, 296] width 67 height 9
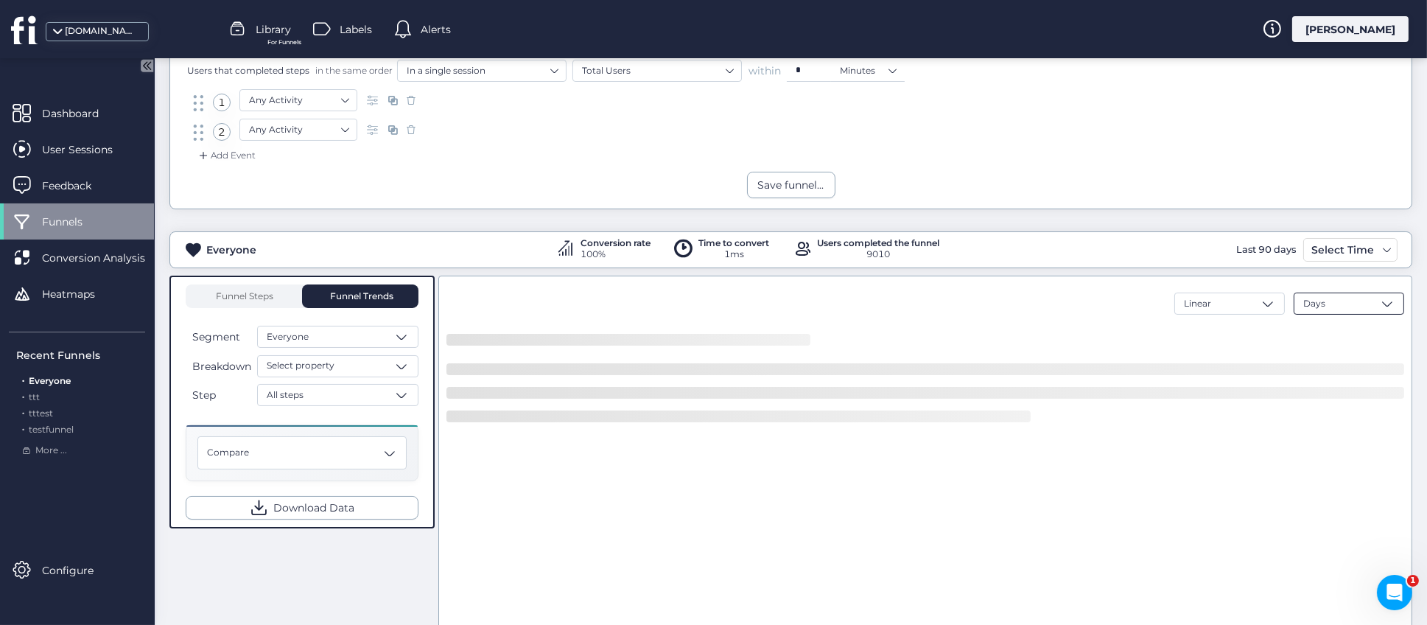
click at [1382, 302] on div "Days" at bounding box center [1348, 303] width 110 height 22
click at [1325, 374] on div "Weeks" at bounding box center [1348, 383] width 109 height 26
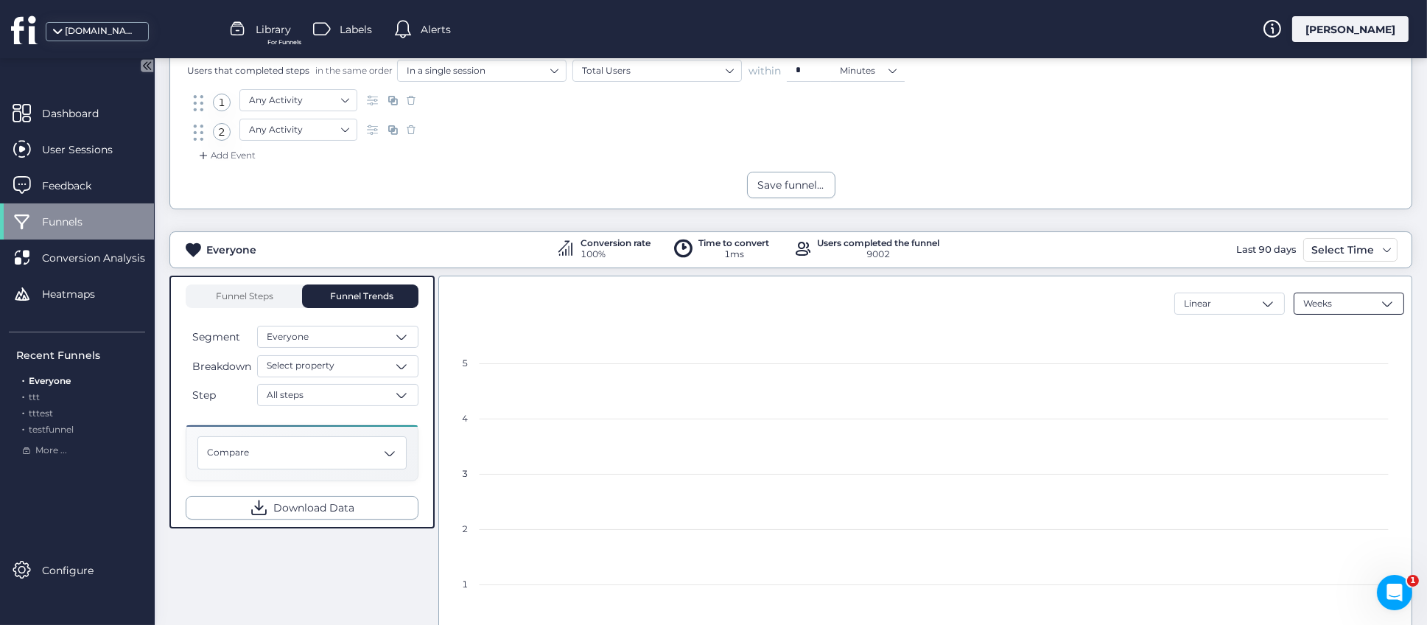
click at [1360, 300] on div "Weeks" at bounding box center [1348, 303] width 110 height 22
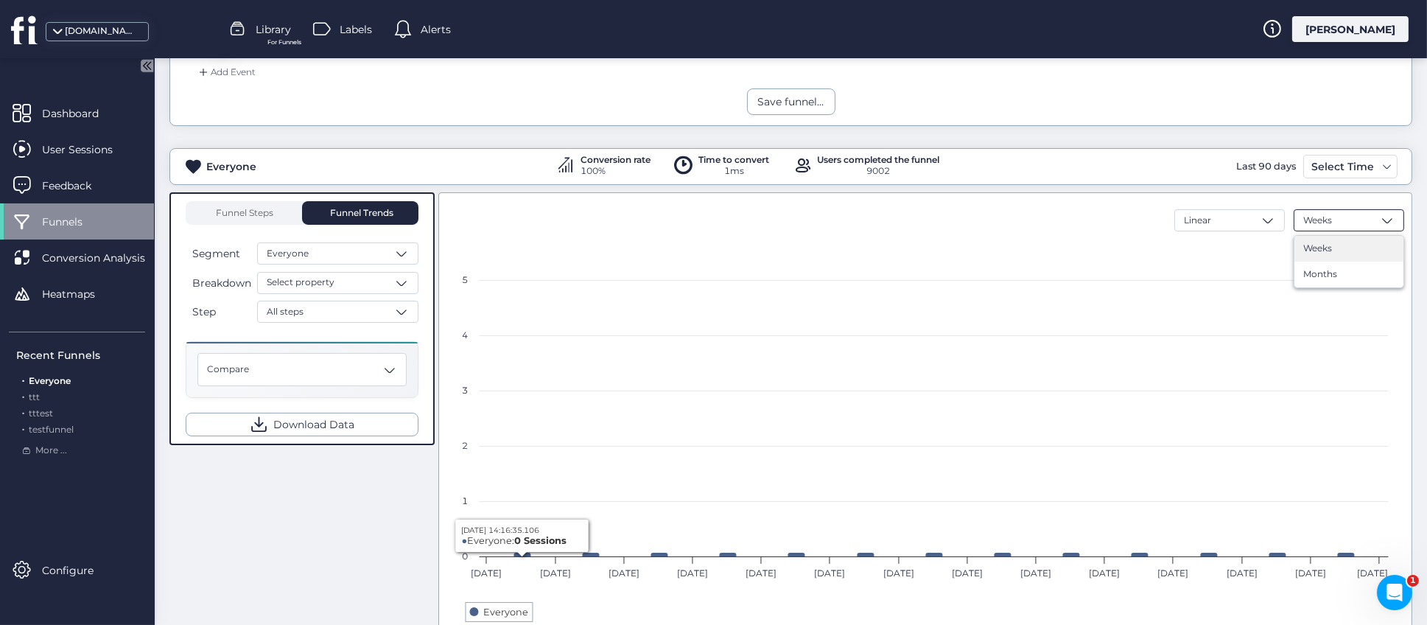
scroll to position [144, 0]
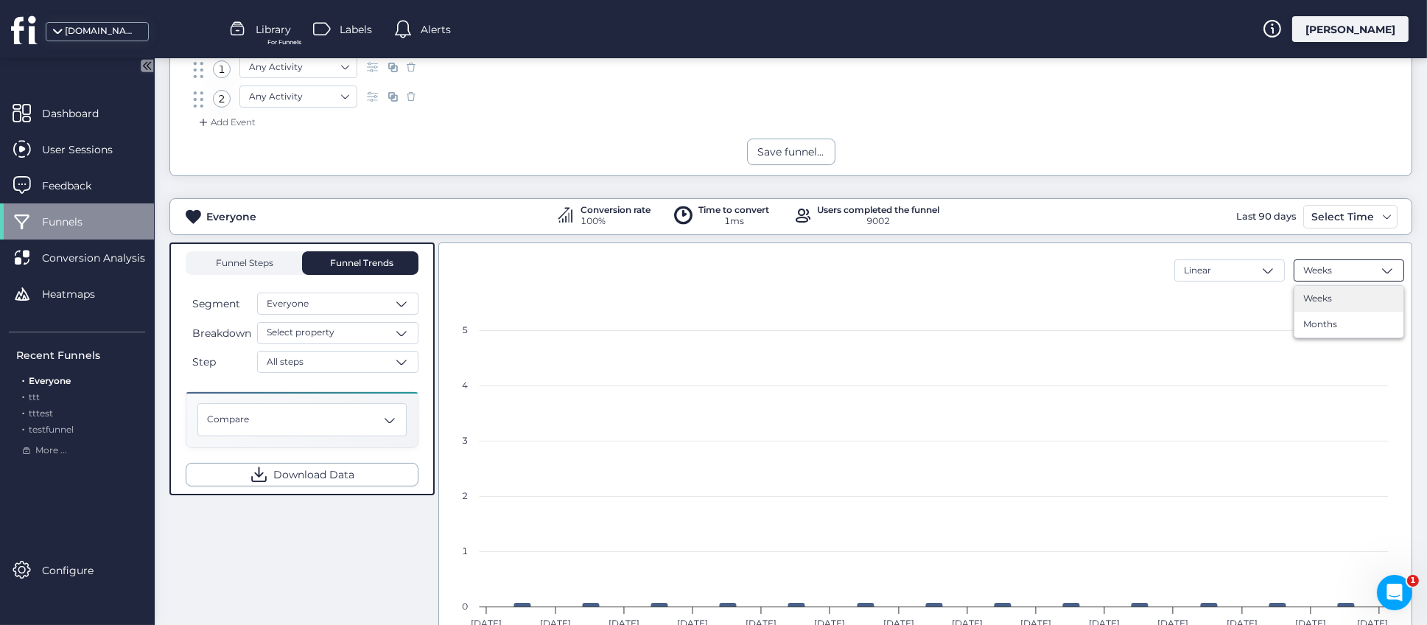
click at [244, 263] on span "Funnel Steps" at bounding box center [243, 262] width 59 height 9
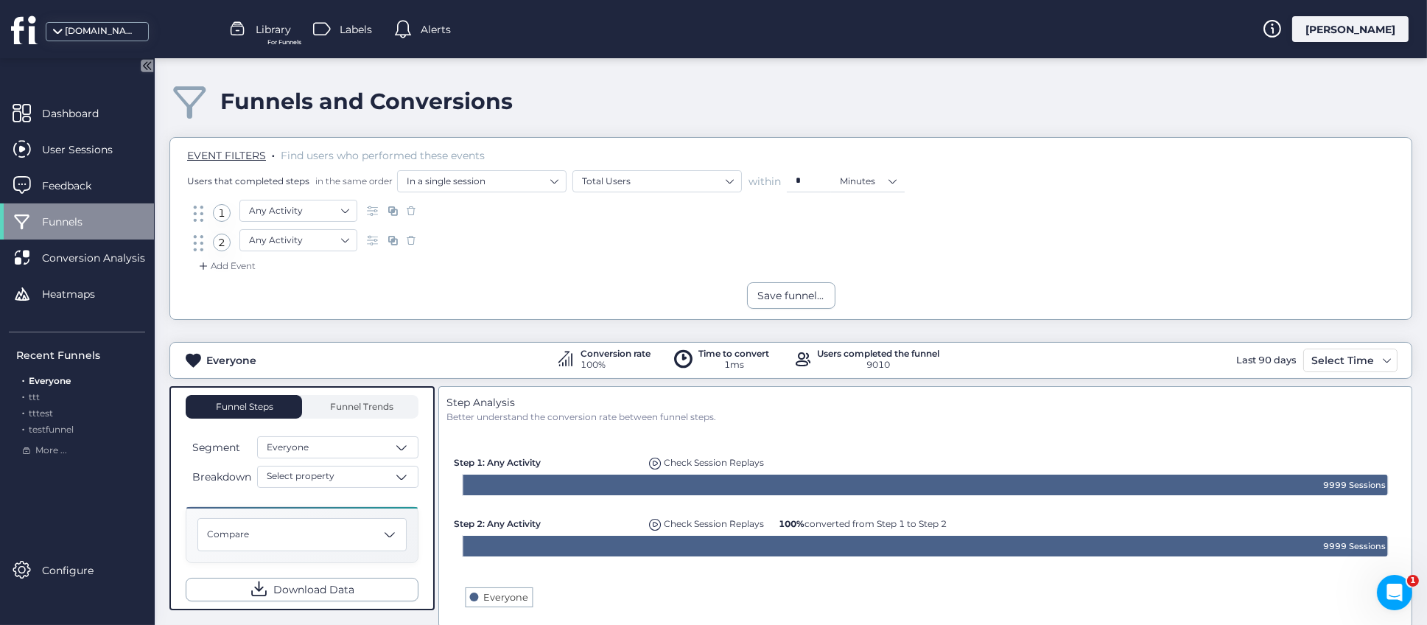
click at [275, 34] on span "Library" at bounding box center [273, 29] width 35 height 16
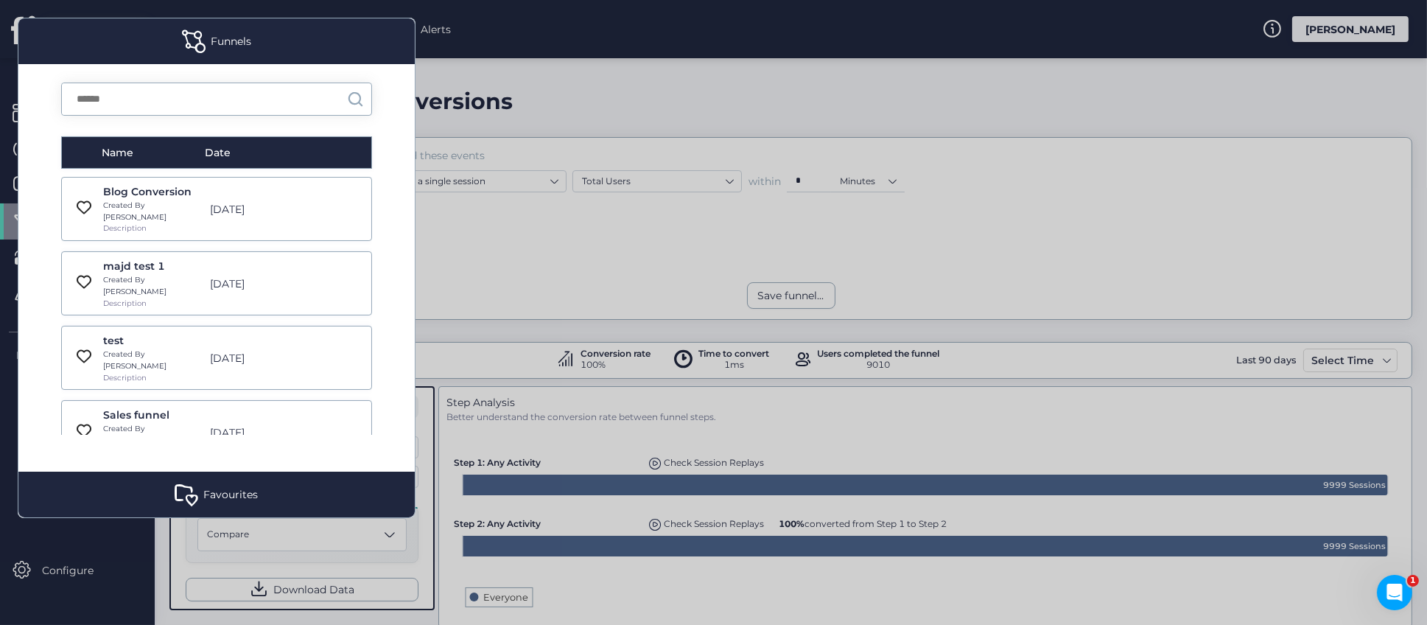
drag, startPoint x: 164, startPoint y: 214, endPoint x: 414, endPoint y: 261, distance: 254.2
click at [164, 213] on div "Blog Conversion Created By Roy Description" at bounding box center [152, 208] width 99 height 51
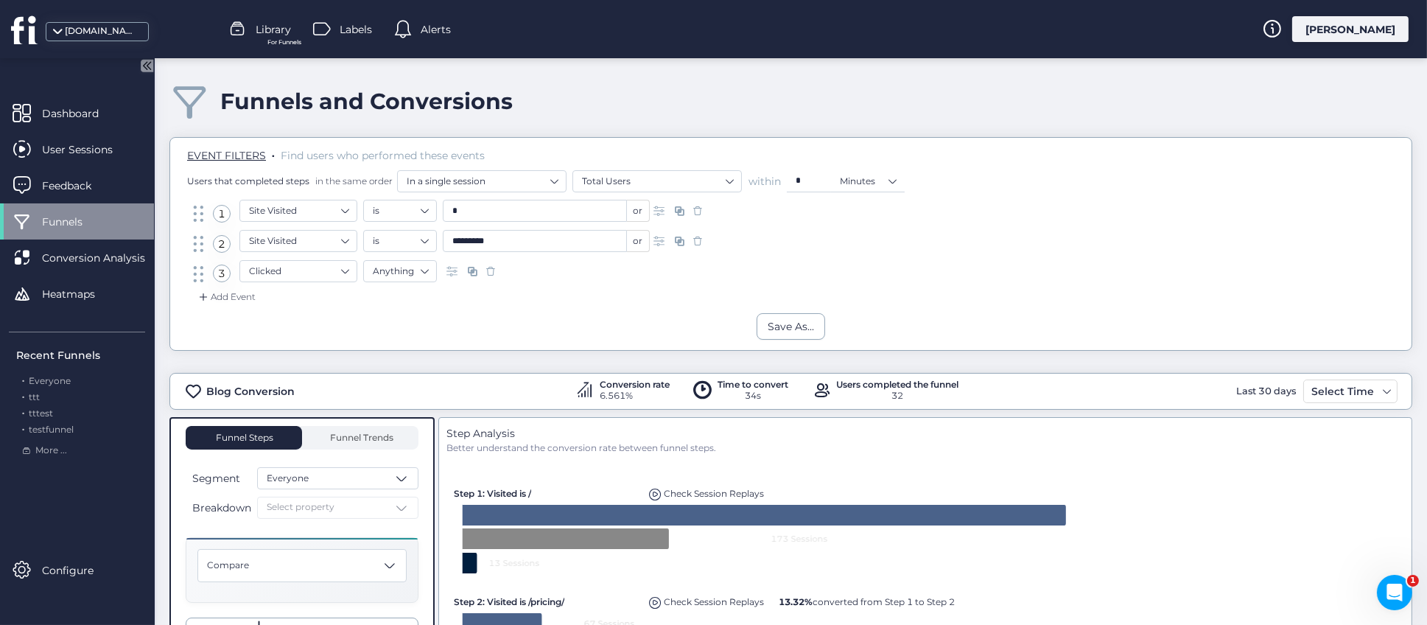
click at [277, 38] on span "For Funnels" at bounding box center [284, 43] width 34 height 10
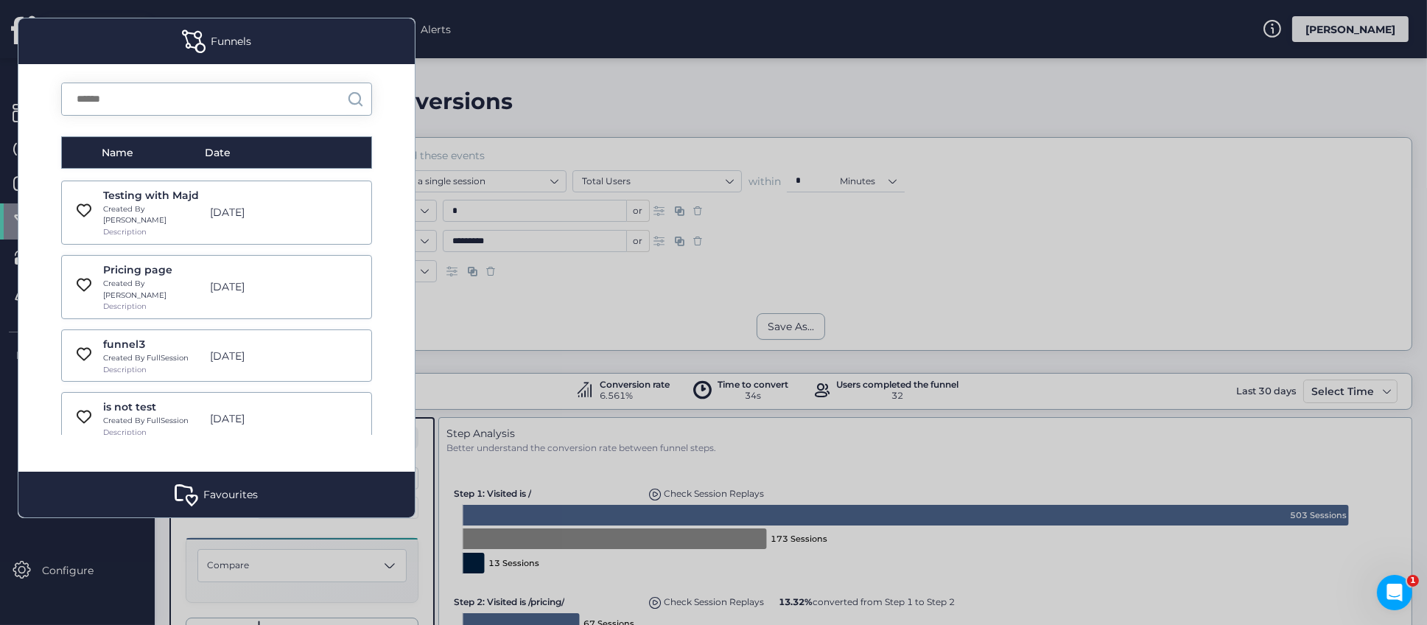
scroll to position [552, 0]
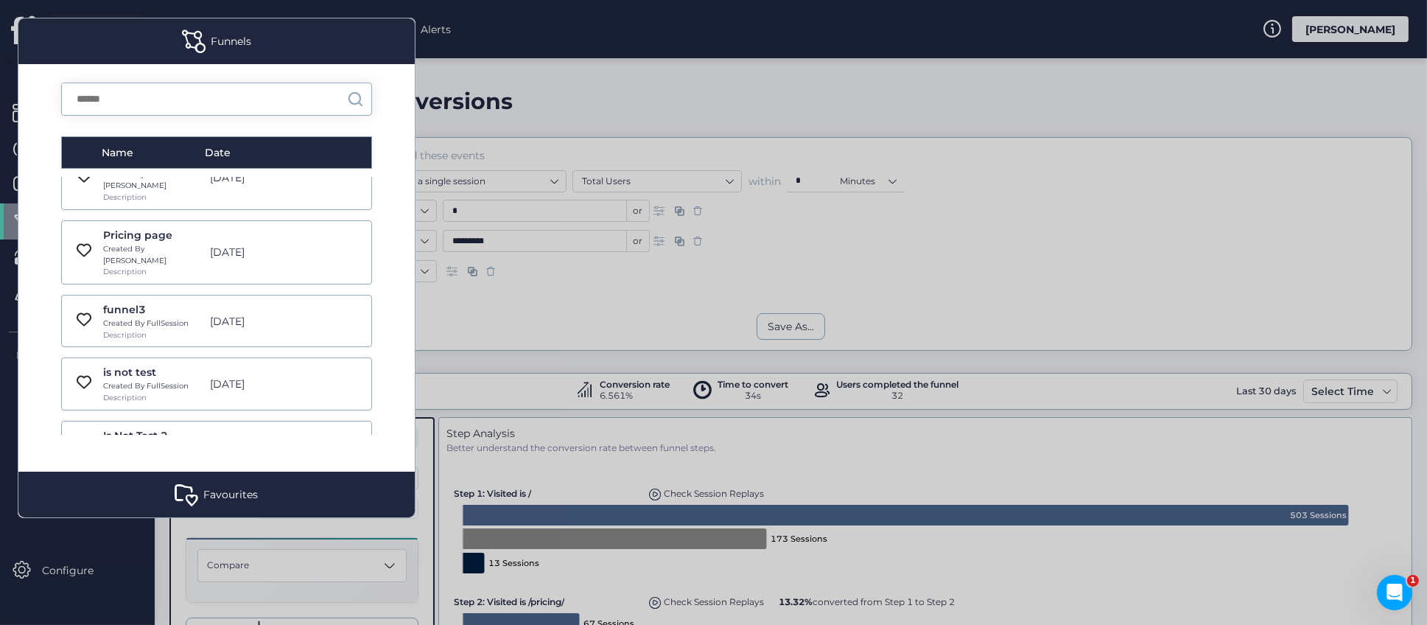
click at [184, 427] on div "Is Not Test 2 Created By FullSession Description" at bounding box center [152, 446] width 99 height 39
type input "*******"
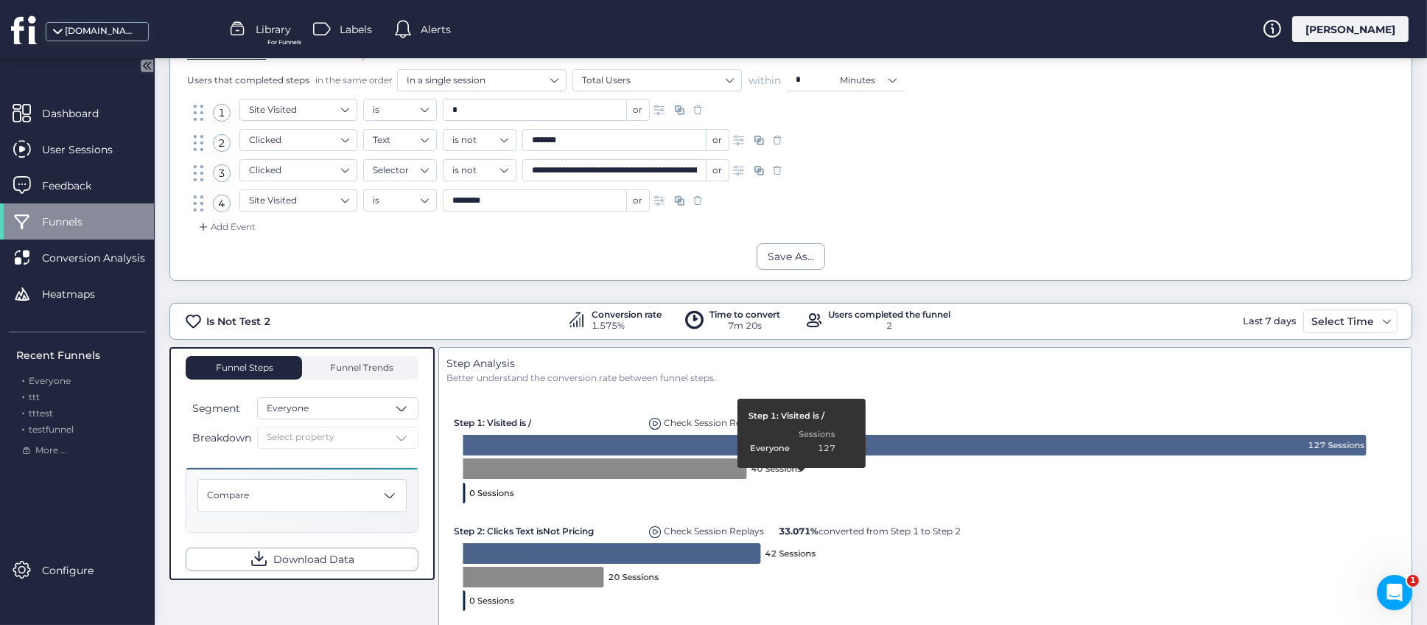
scroll to position [110, 0]
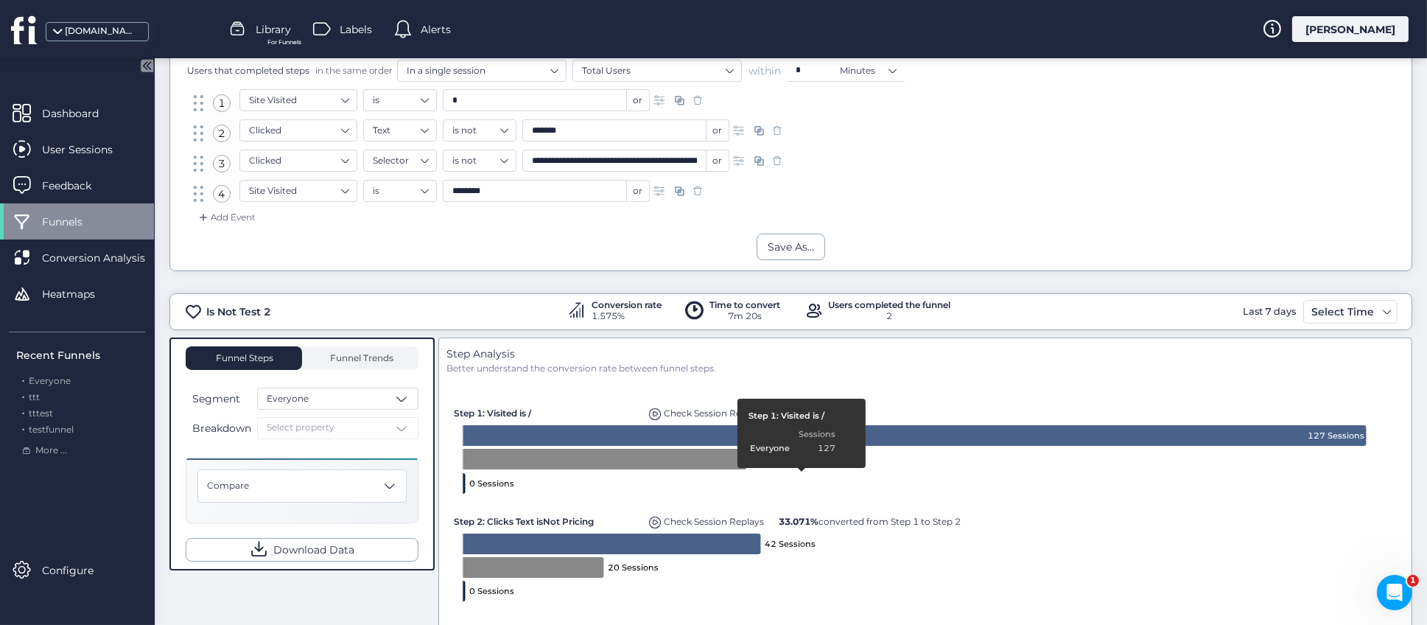
click at [408, 430] on div "Breakdown Select property" at bounding box center [302, 428] width 233 height 22
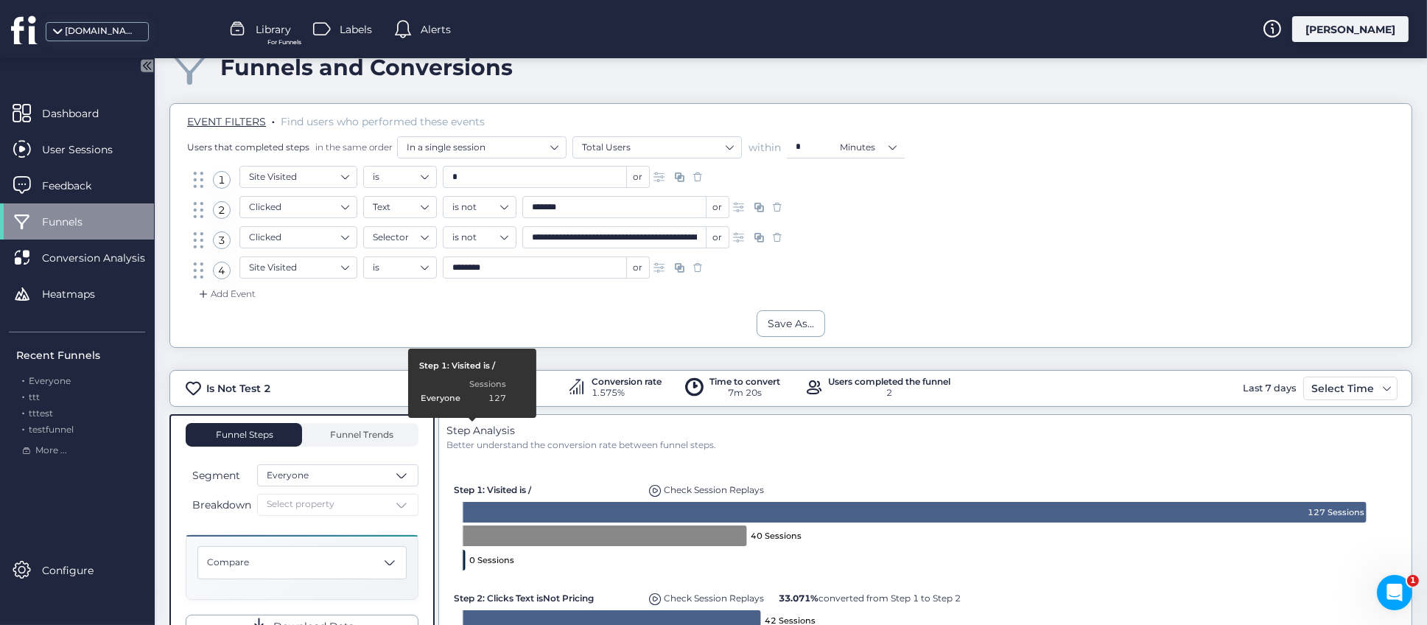
scroll to position [0, 0]
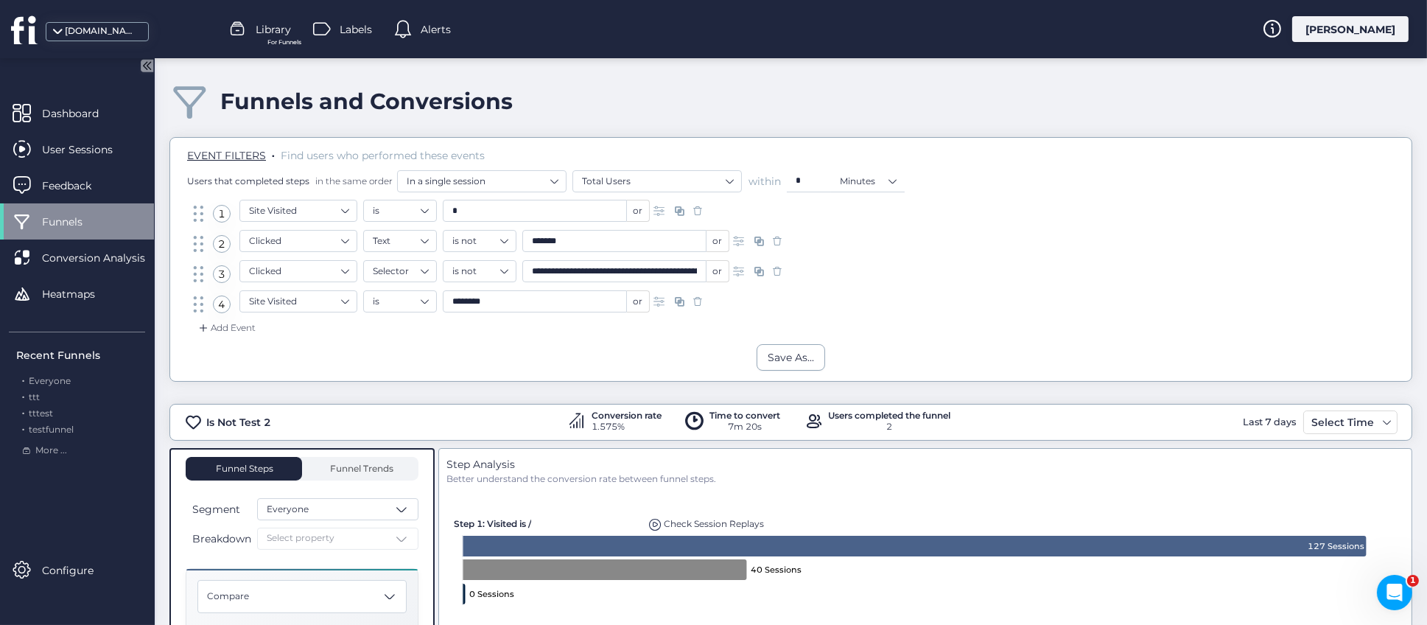
click at [275, 30] on span "Library" at bounding box center [273, 29] width 35 height 16
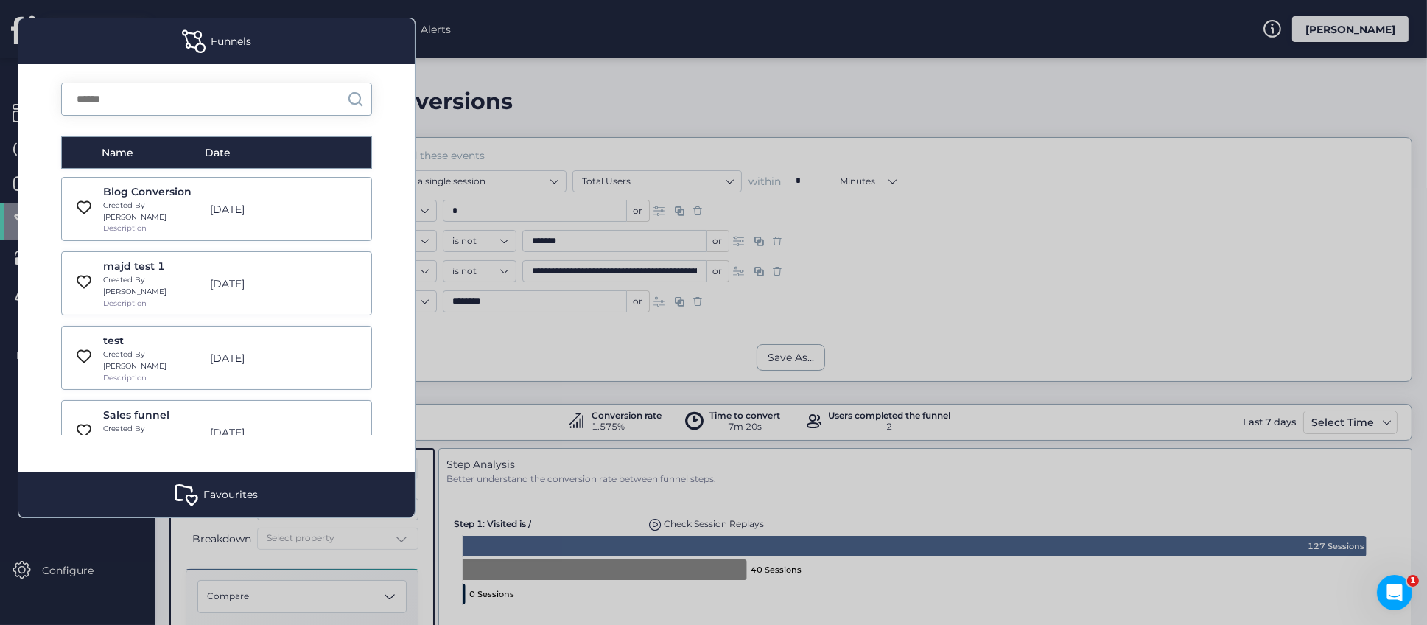
click at [225, 424] on div "[DATE]" at bounding box center [255, 432] width 105 height 16
type input "**********"
type input "*"
type input "**********"
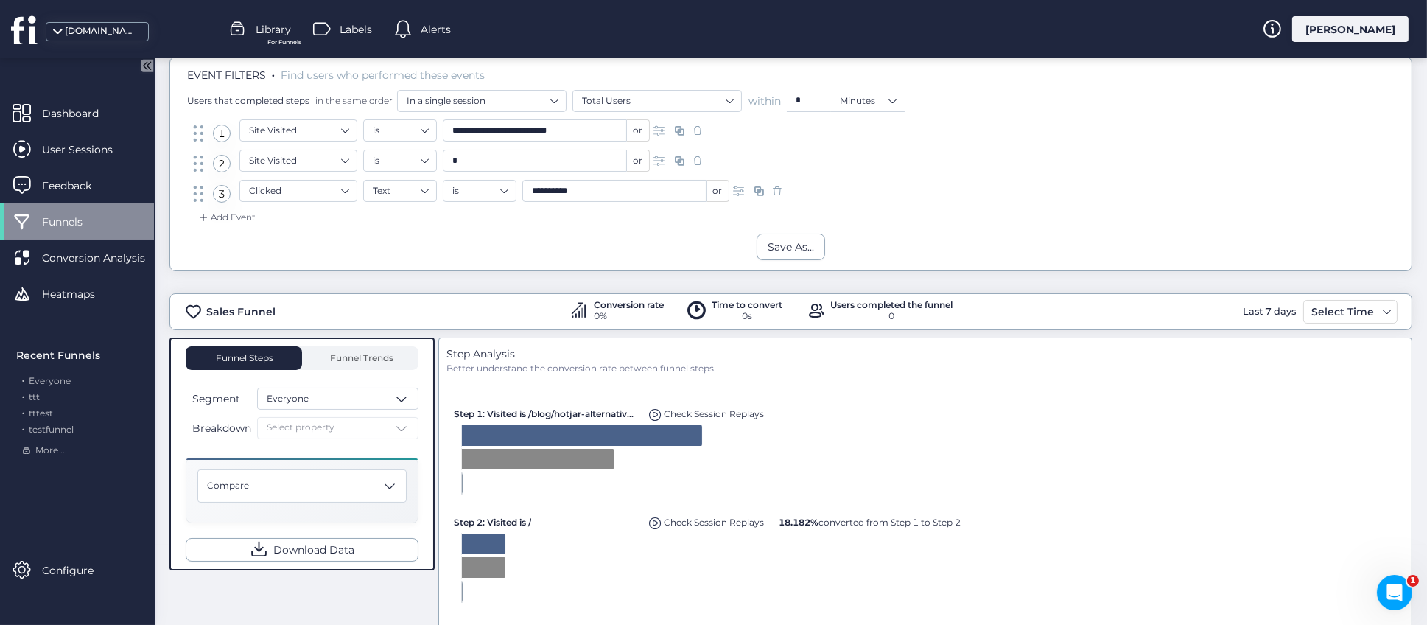
scroll to position [110, 0]
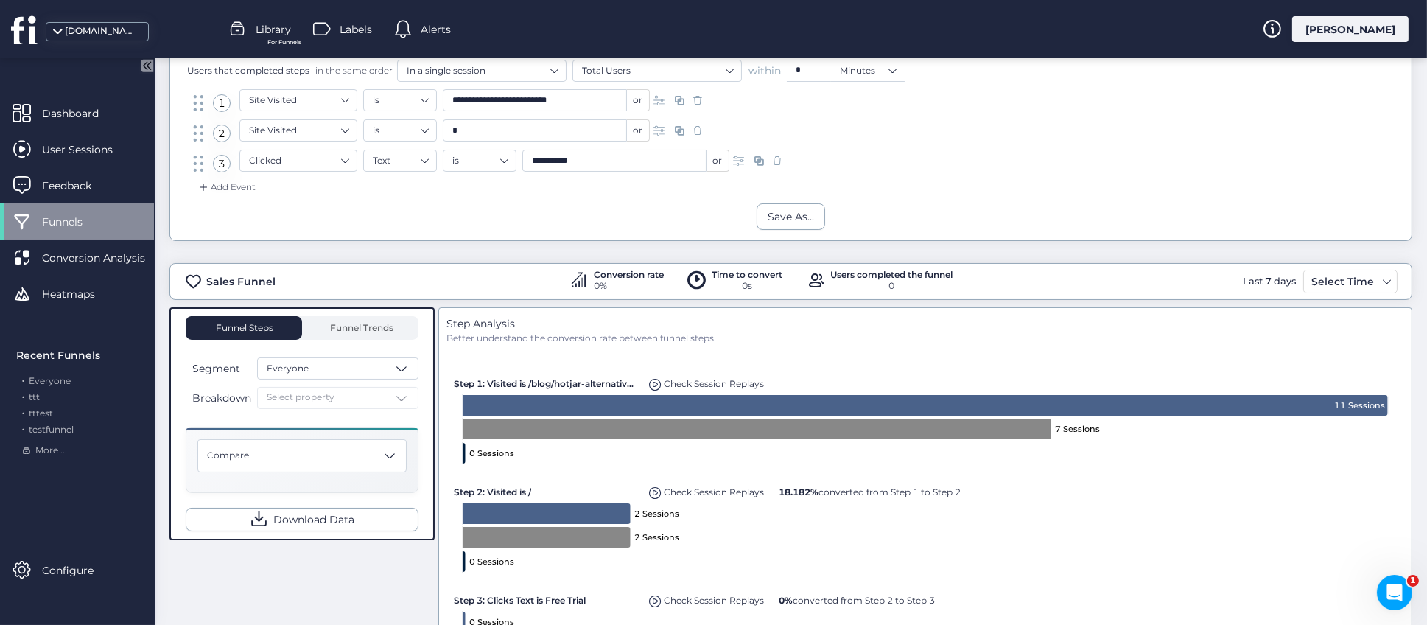
click at [407, 393] on div "Breakdown Select property" at bounding box center [302, 398] width 233 height 22
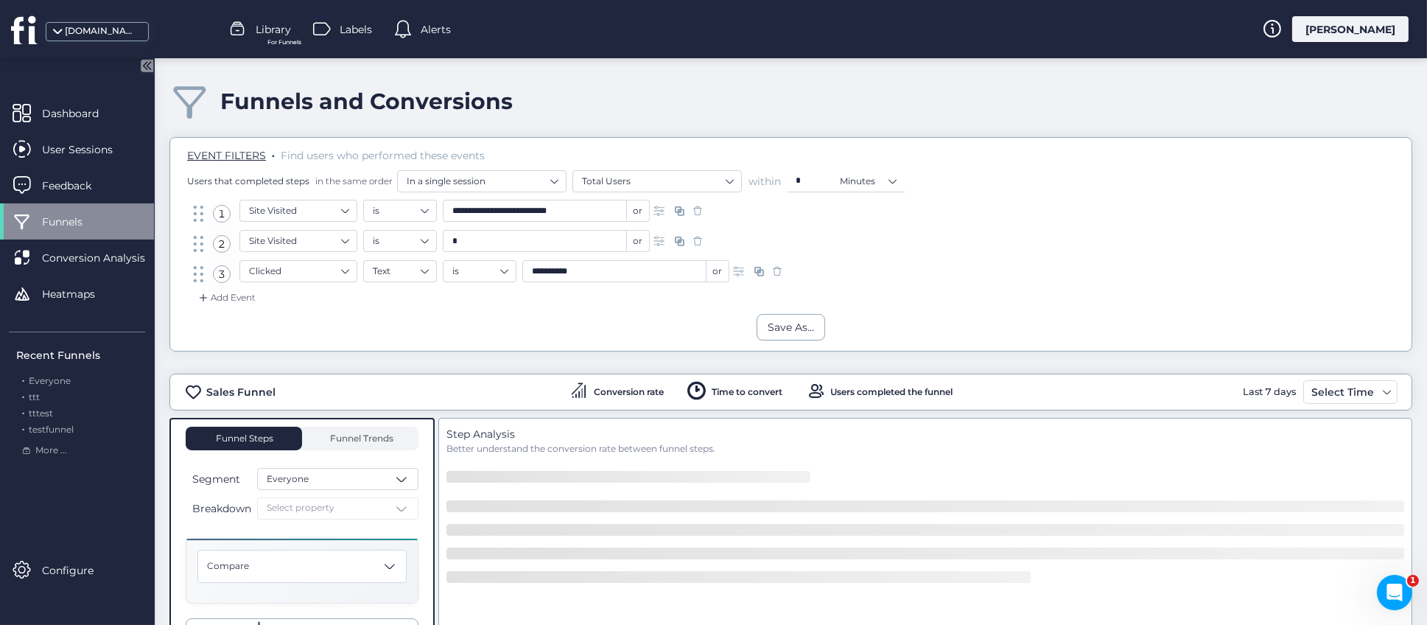
click at [404, 504] on div "Breakdown Select property" at bounding box center [302, 508] width 233 height 22
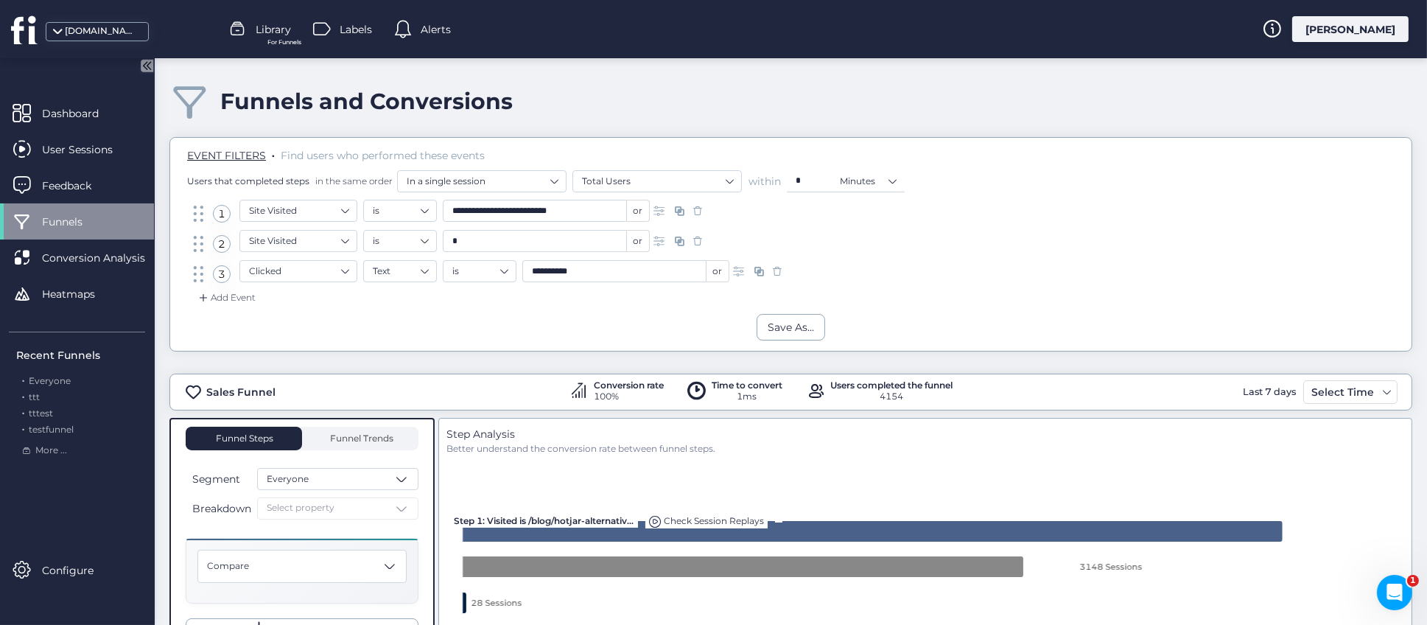
click at [406, 504] on div "Breakdown Select property" at bounding box center [302, 508] width 233 height 22
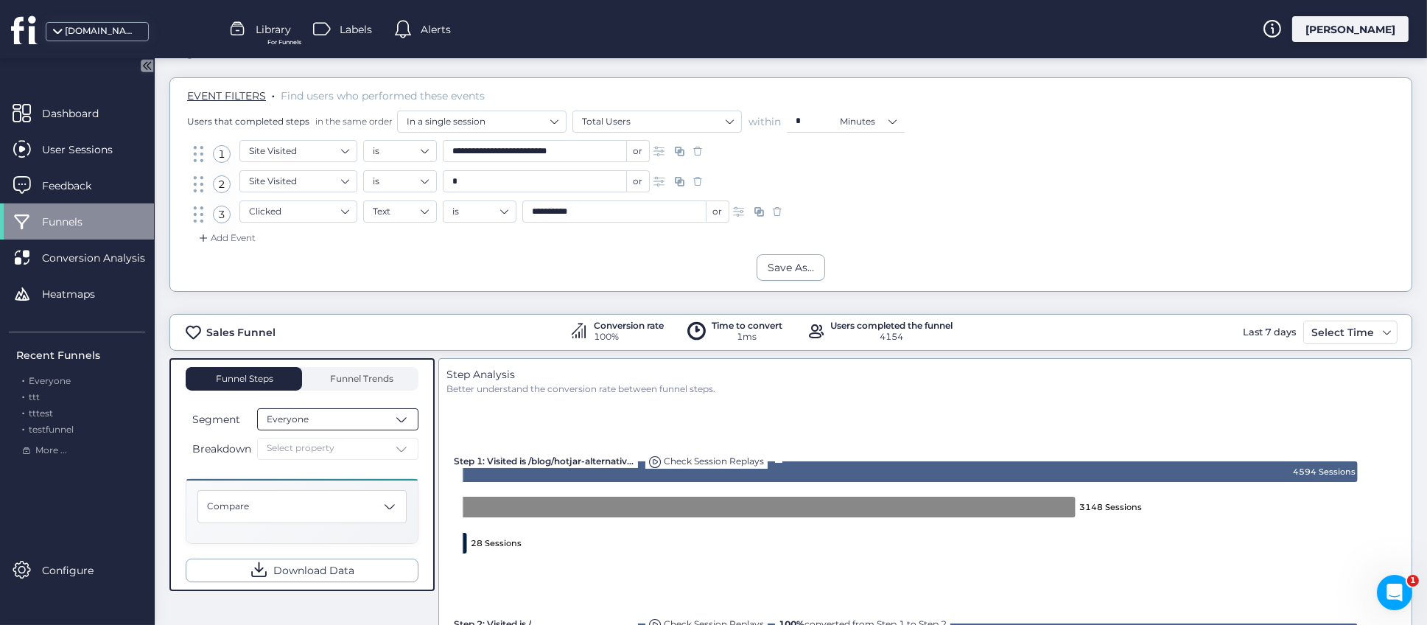
scroll to position [221, 0]
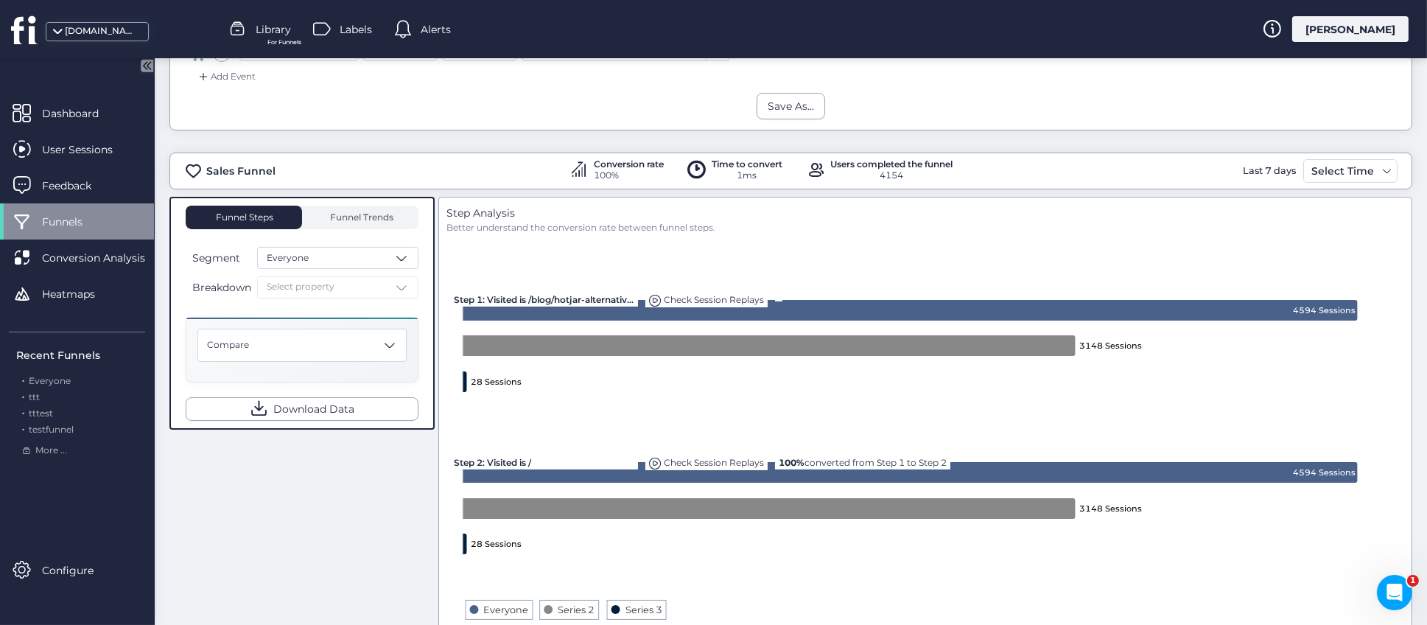
click at [418, 270] on div "Segment Everyone Breakdown Select property" at bounding box center [302, 273] width 233 height 52
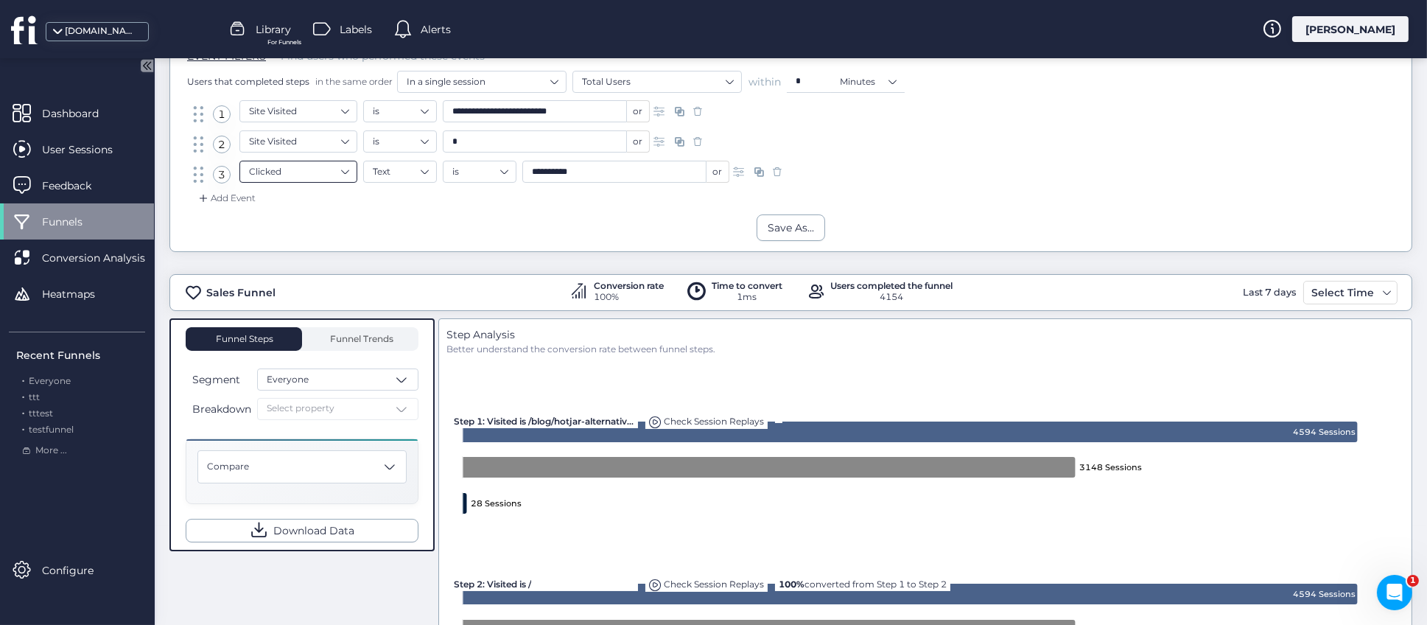
scroll to position [0, 0]
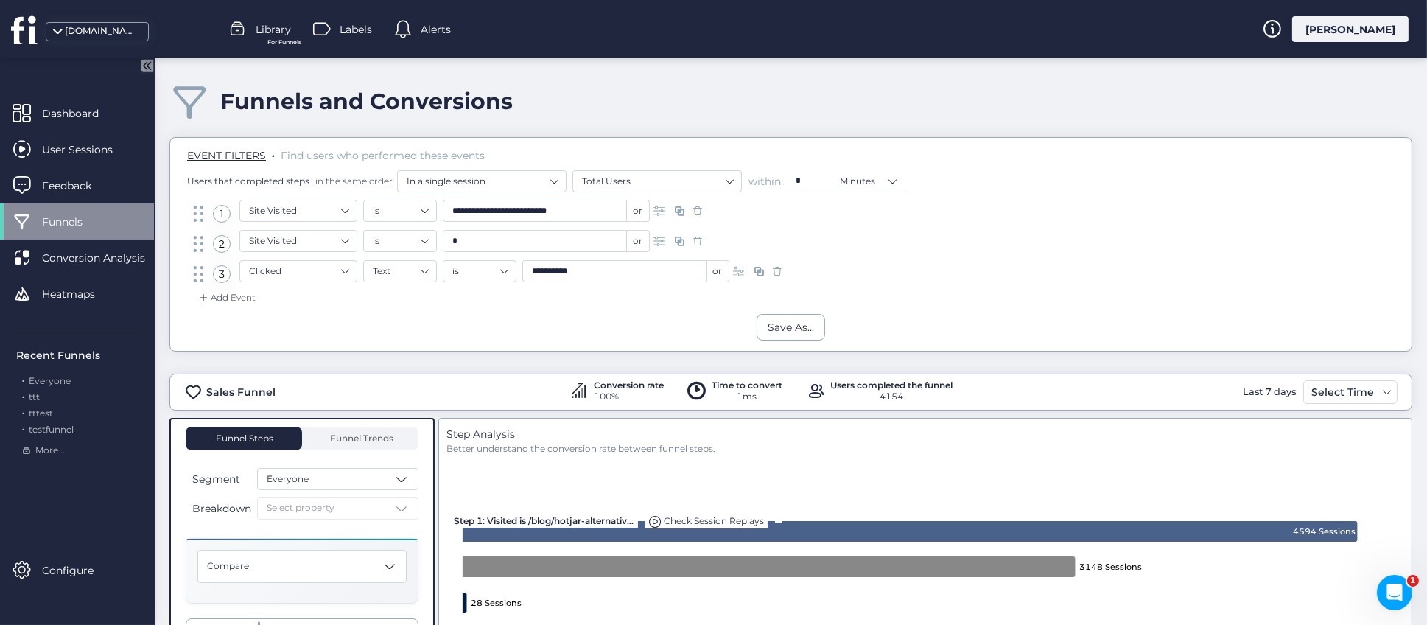
click at [271, 35] on span "Library" at bounding box center [273, 29] width 35 height 16
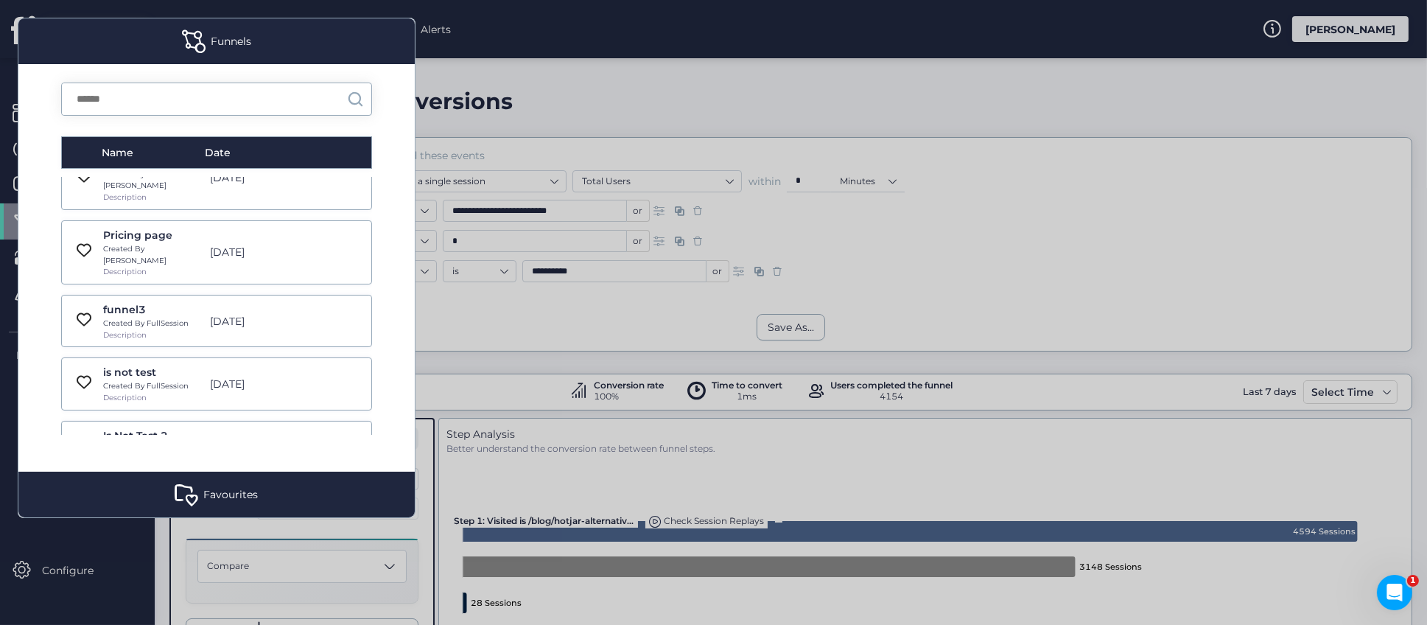
scroll to position [994, 0]
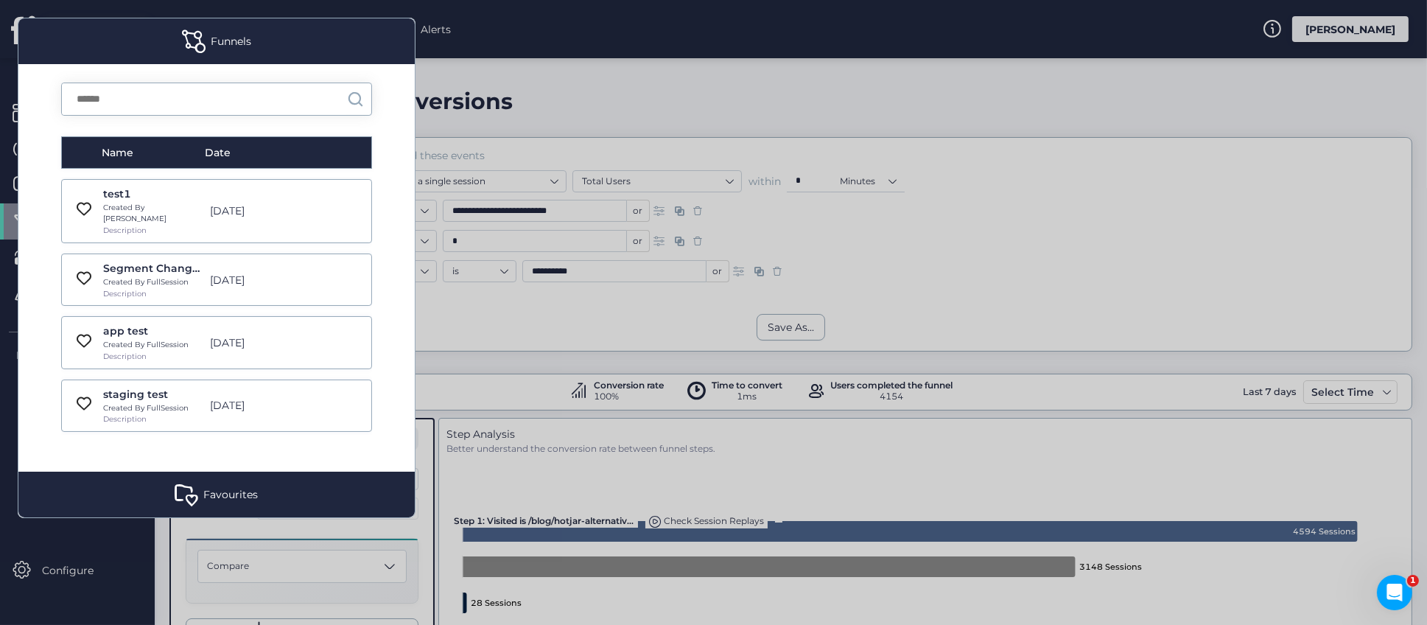
click at [166, 527] on div "Created By FullSession" at bounding box center [152, 533] width 99 height 12
type input "**********"
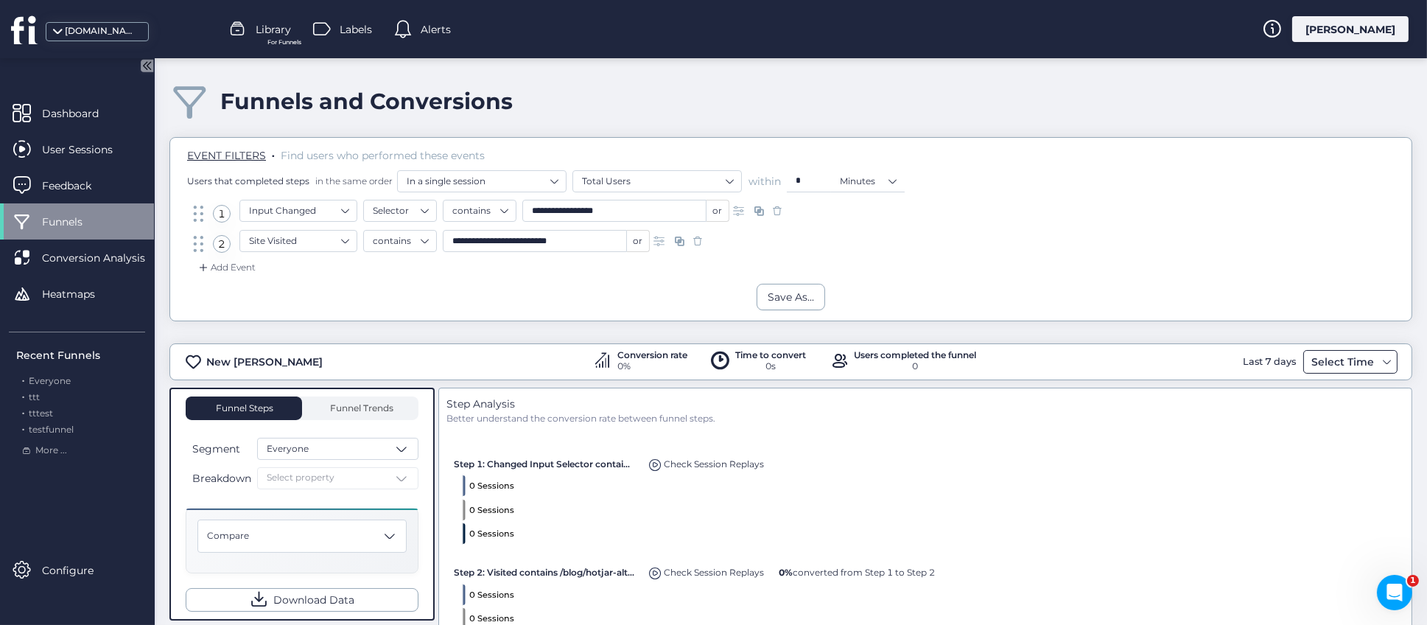
click at [1376, 367] on div "Select Time" at bounding box center [1350, 362] width 94 height 24
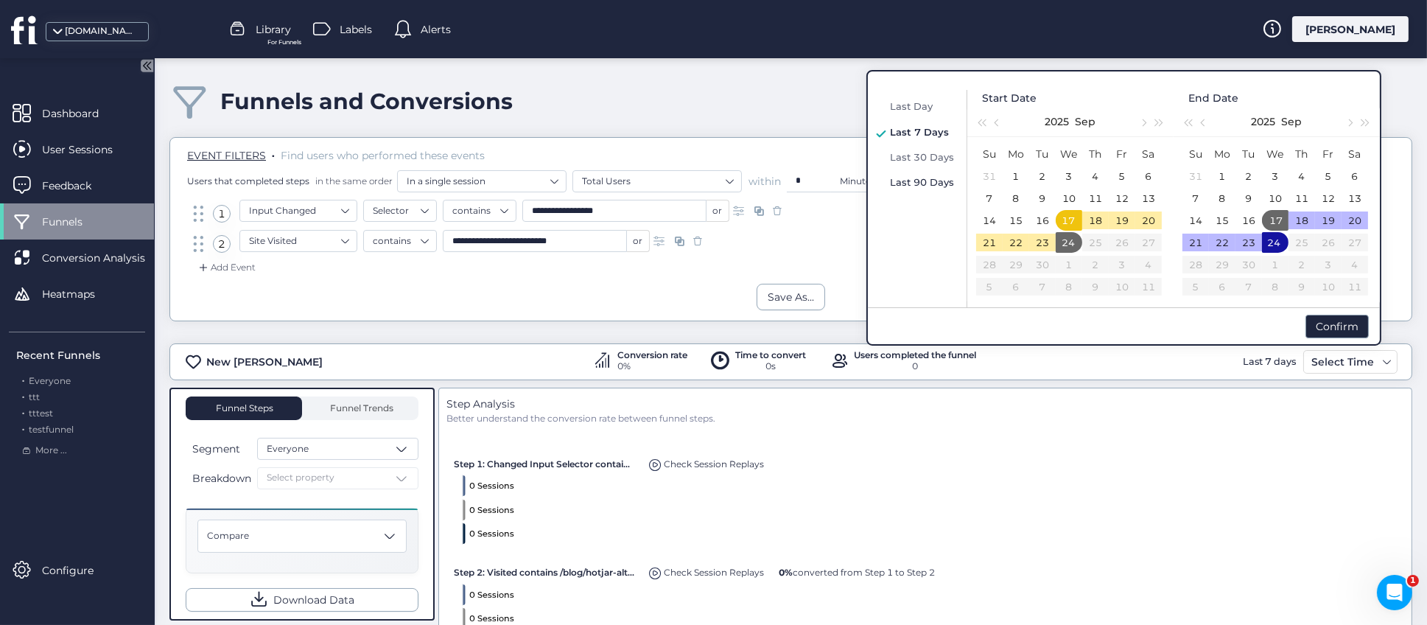
click at [905, 176] on span "Last 90 Days" at bounding box center [922, 182] width 64 height 12
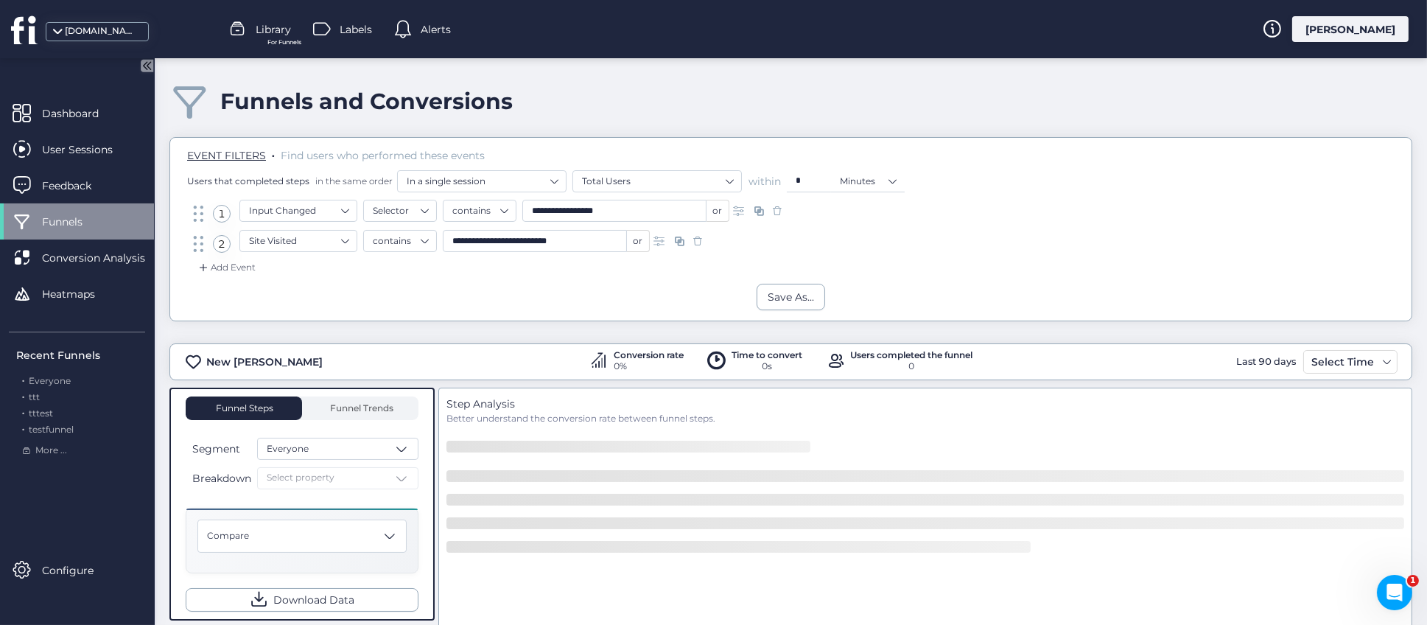
click at [759, 114] on div "Funnels and Conversions" at bounding box center [790, 101] width 1242 height 42
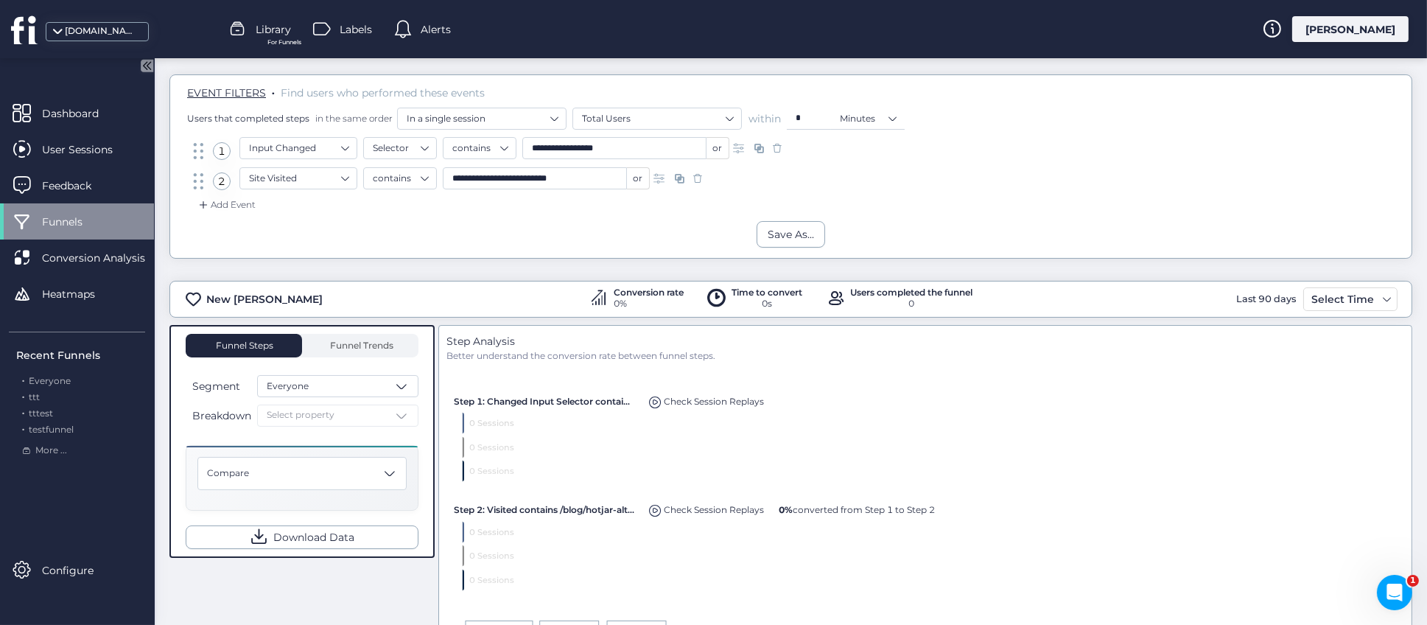
scroll to position [110, 0]
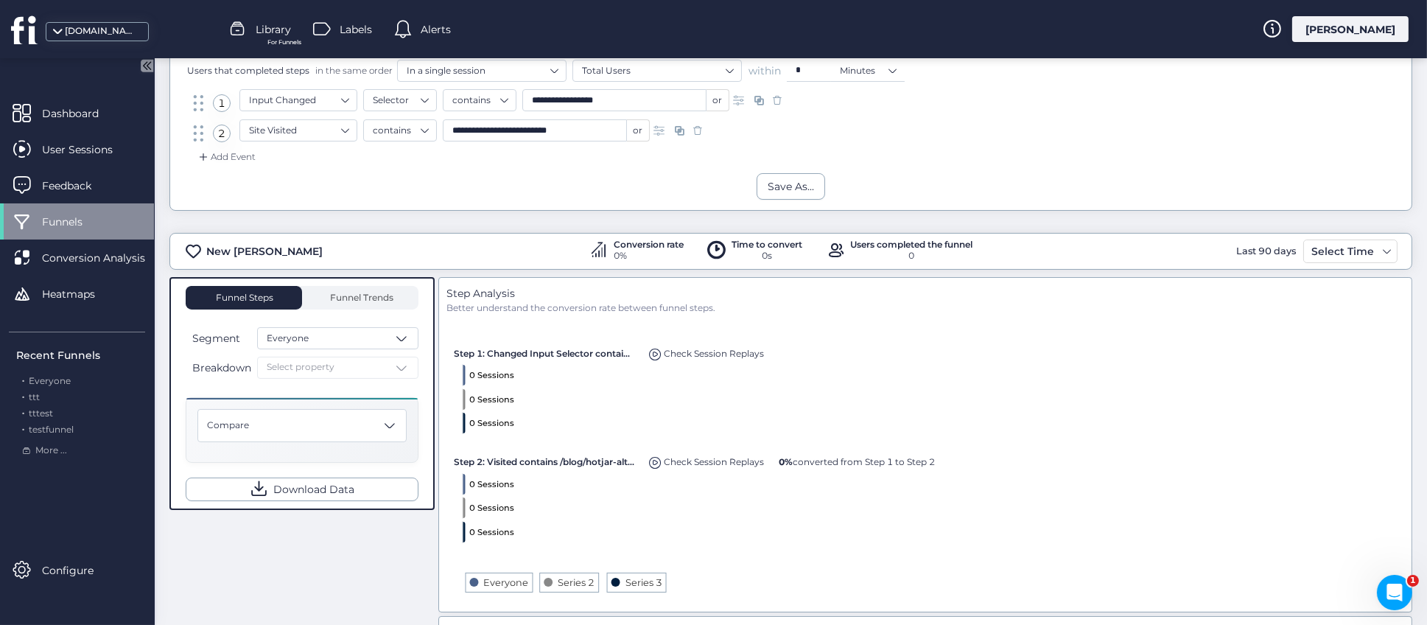
click at [337, 376] on div "Breakdown Select property" at bounding box center [302, 367] width 233 height 22
click at [381, 301] on span "Funnel Trends" at bounding box center [360, 297] width 67 height 9
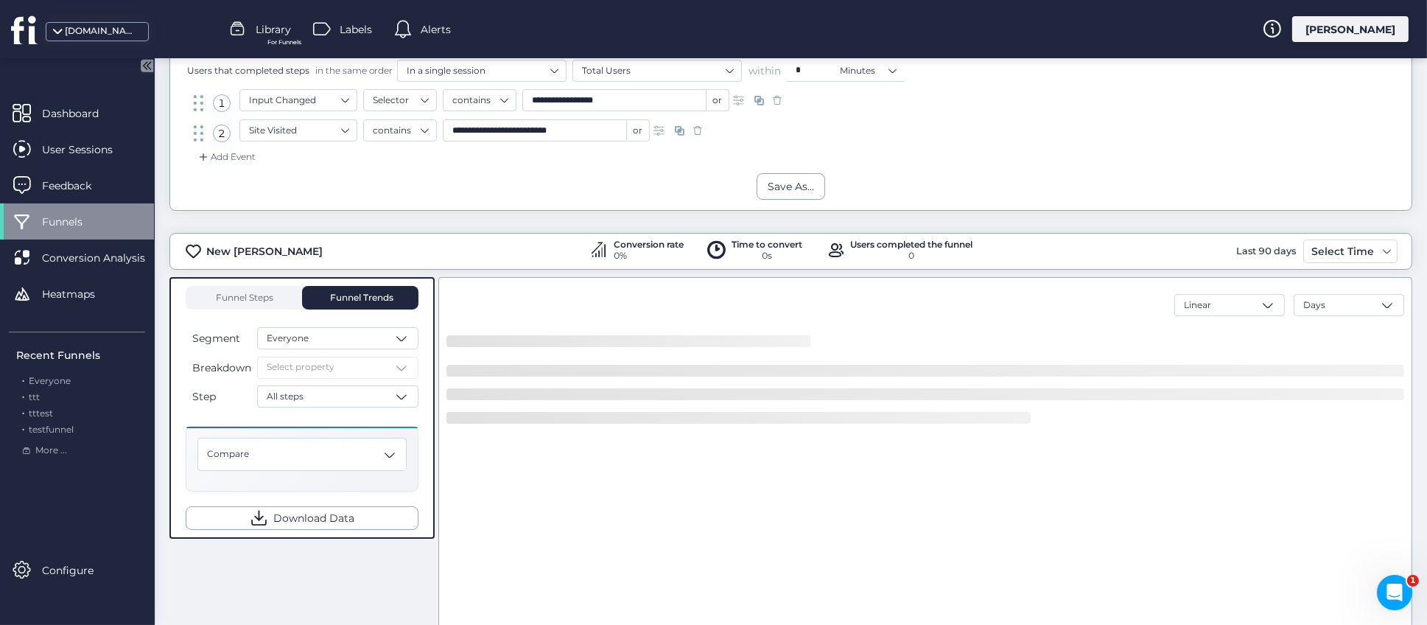
click at [349, 369] on div "Breakdown Select property" at bounding box center [302, 367] width 233 height 22
click at [233, 297] on span "Funnel Steps" at bounding box center [243, 297] width 59 height 9
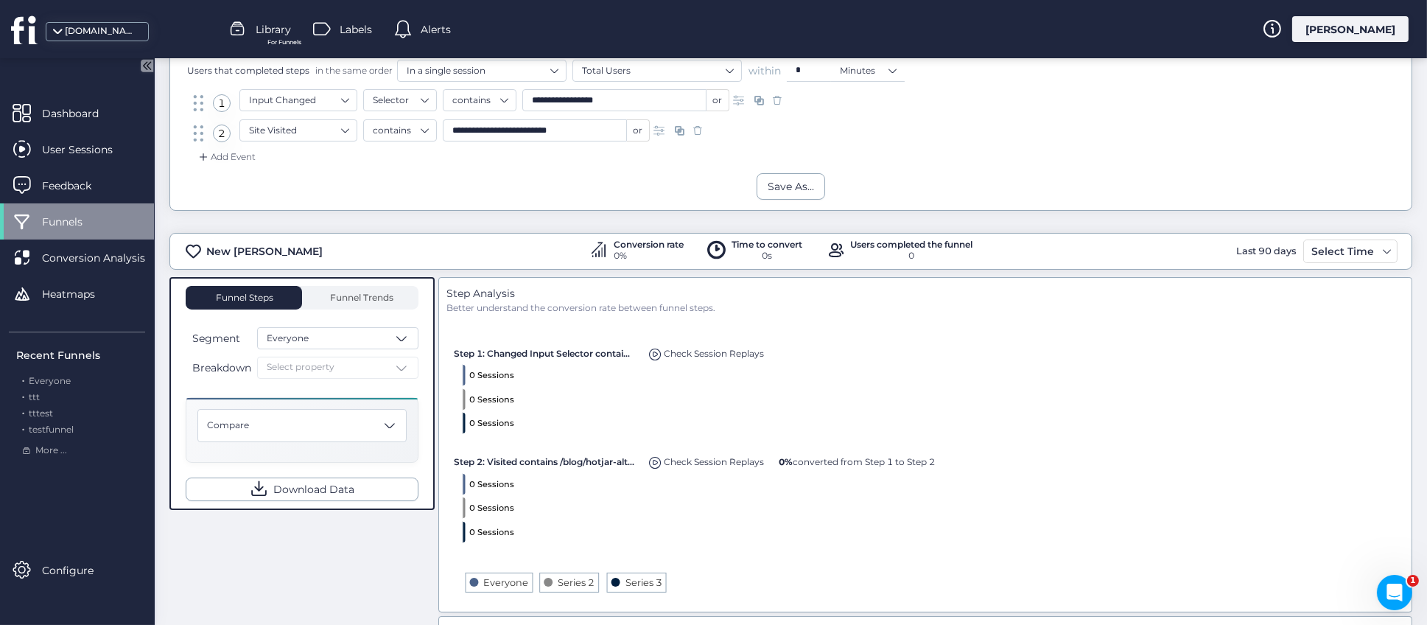
click at [405, 576] on div "Funnel Steps Funnel Trends Segment Everyone Breakdown Select property Compare D…" at bounding box center [790, 604] width 1242 height 654
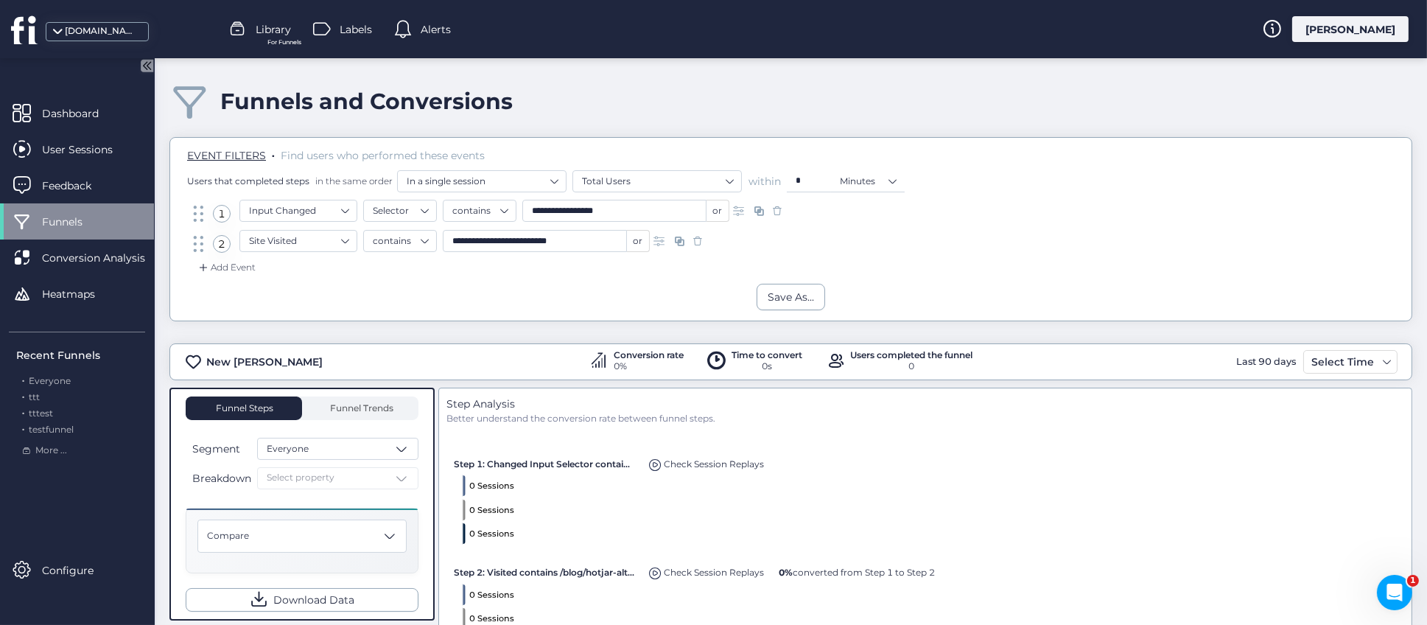
click at [279, 32] on span "Library" at bounding box center [273, 29] width 35 height 16
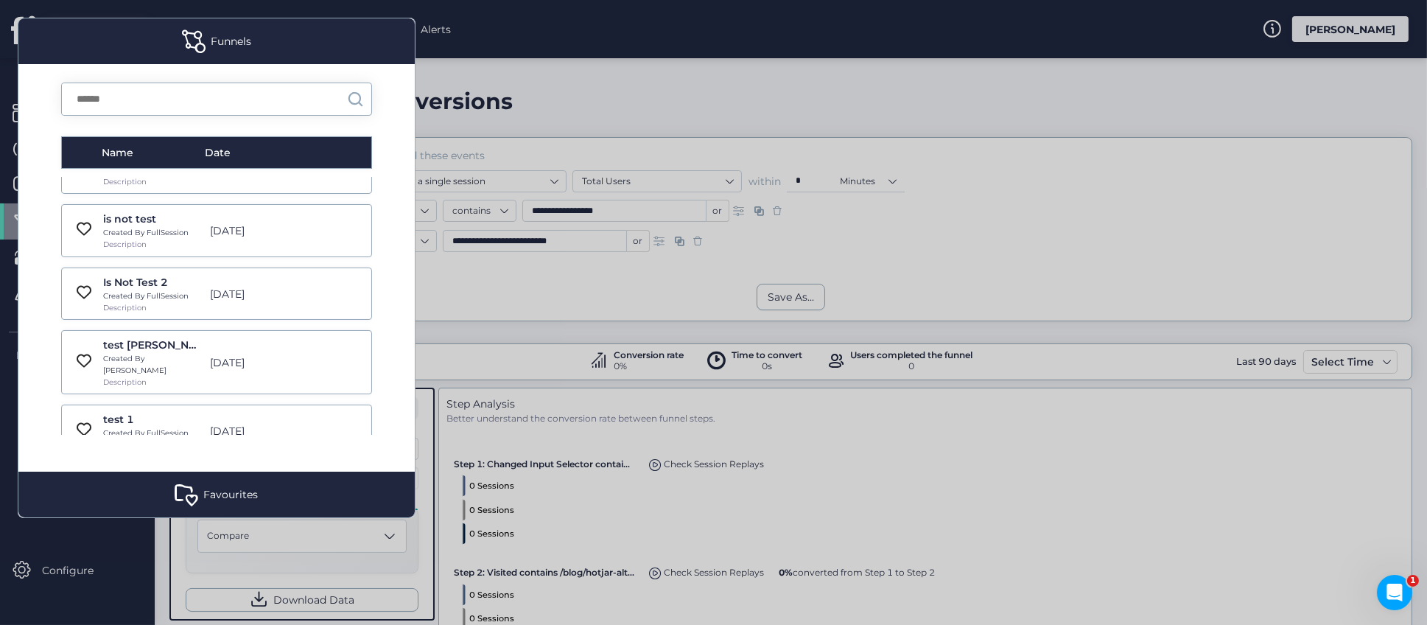
scroll to position [773, 0]
click at [149, 482] on div "Segment Change Test Created By FullSession Description" at bounding box center [152, 501] width 99 height 39
type input "***"
type input "****"
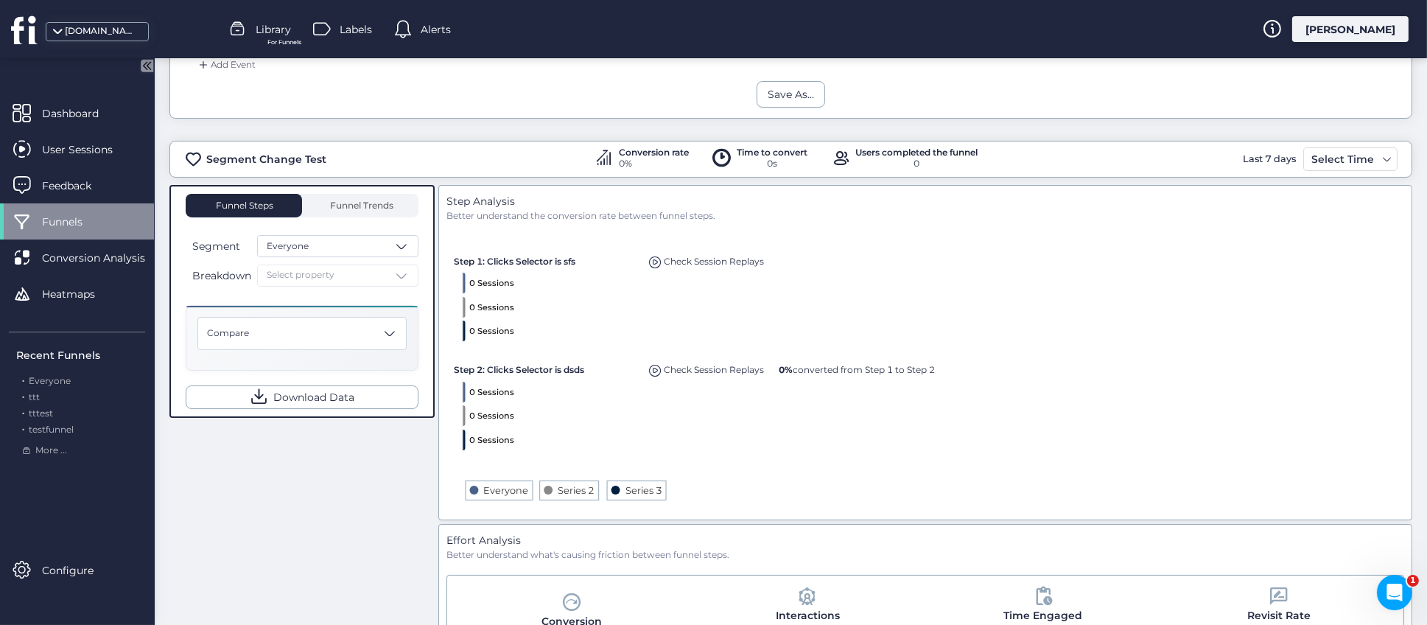
scroll to position [221, 0]
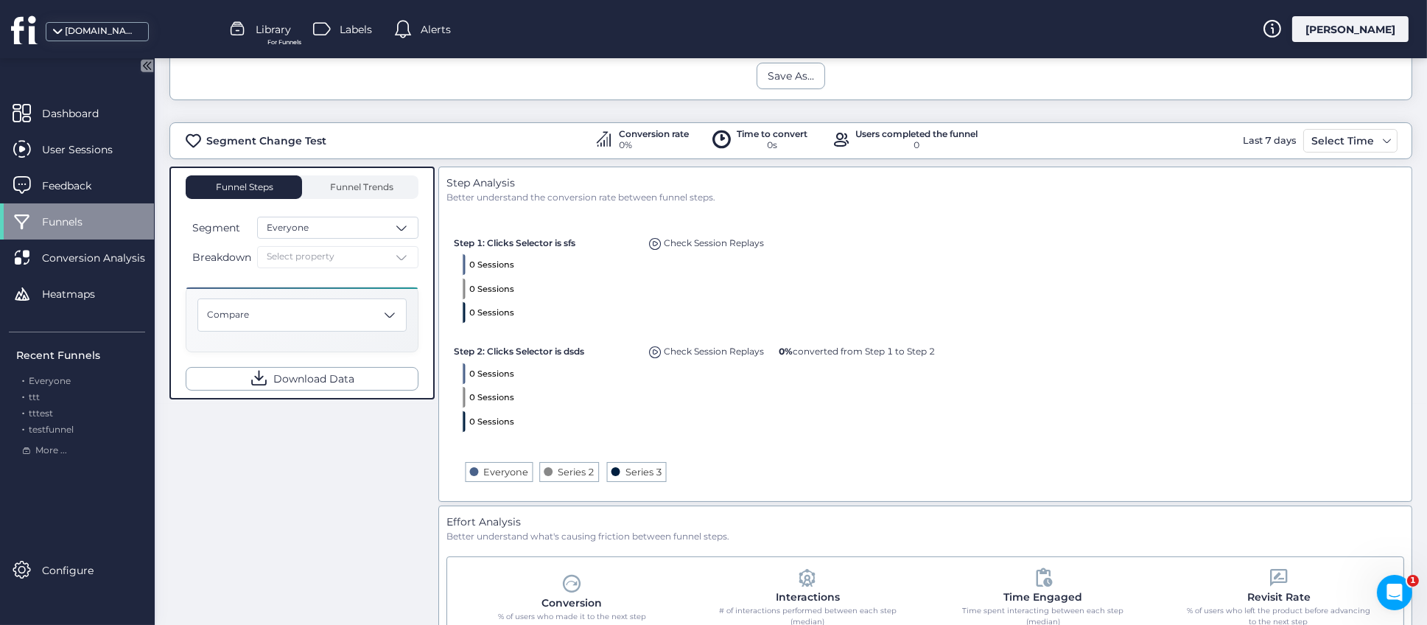
click at [394, 255] on div "Breakdown Select property" at bounding box center [302, 257] width 233 height 22
click at [409, 255] on div "Breakdown Select property" at bounding box center [302, 257] width 233 height 22
click at [320, 258] on div "Breakdown Select property" at bounding box center [302, 257] width 233 height 22
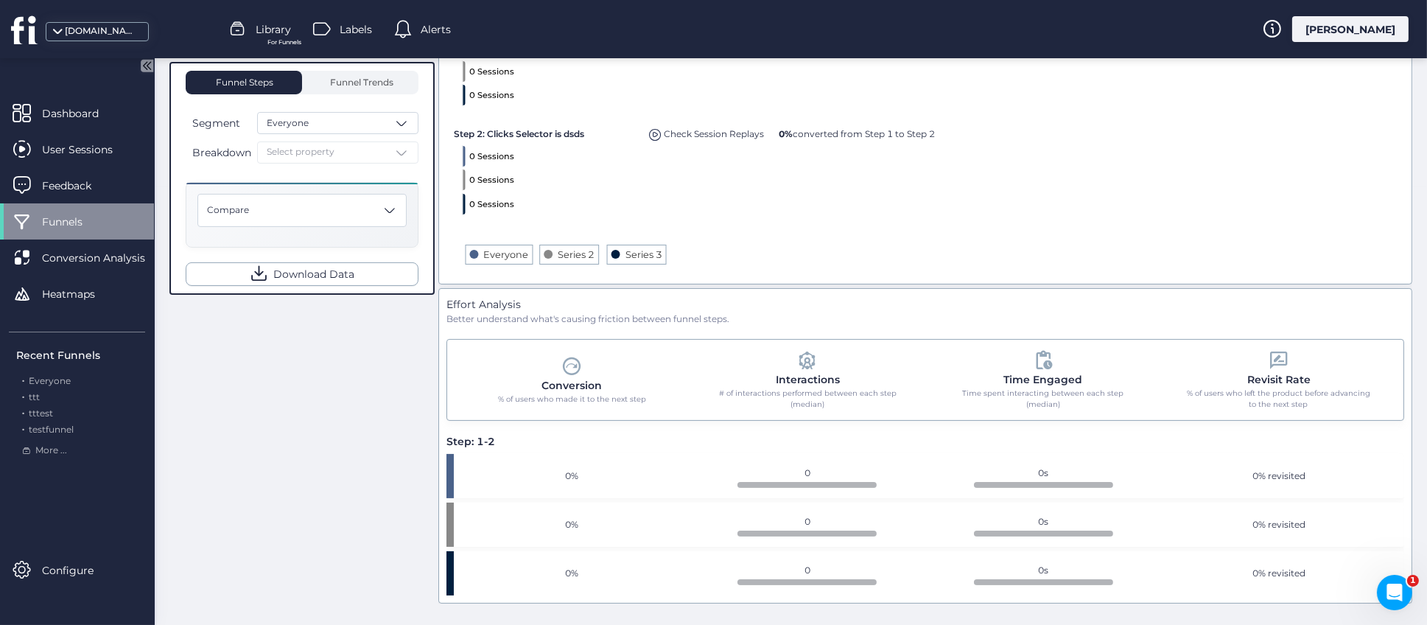
scroll to position [0, 0]
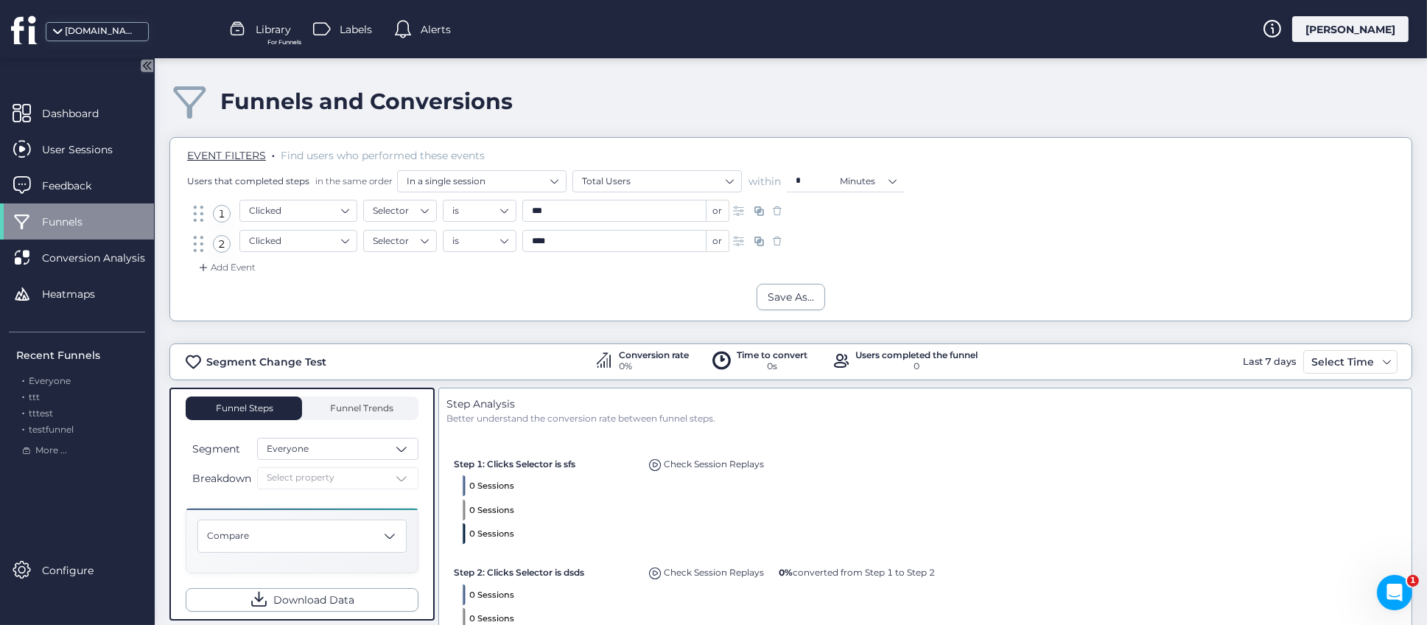
click at [273, 35] on span "Library" at bounding box center [273, 29] width 35 height 16
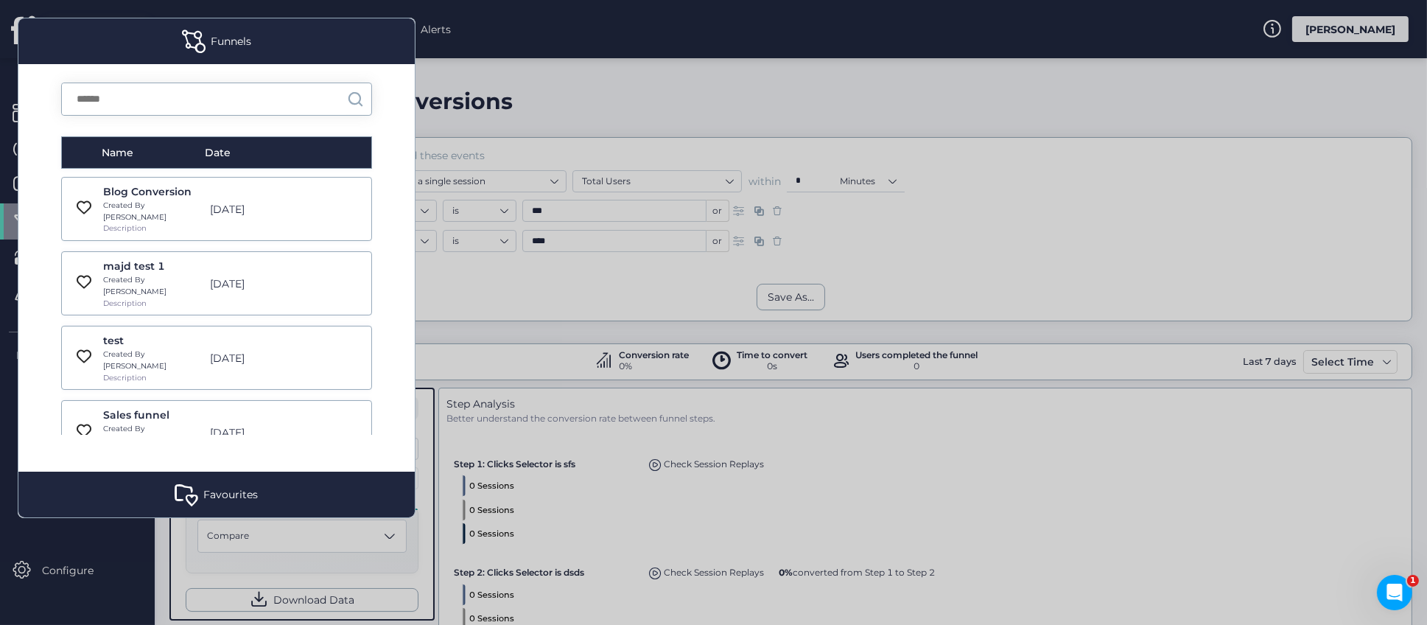
click at [181, 200] on div "Created By [PERSON_NAME]" at bounding box center [152, 211] width 99 height 23
type input "*"
type input "*********"
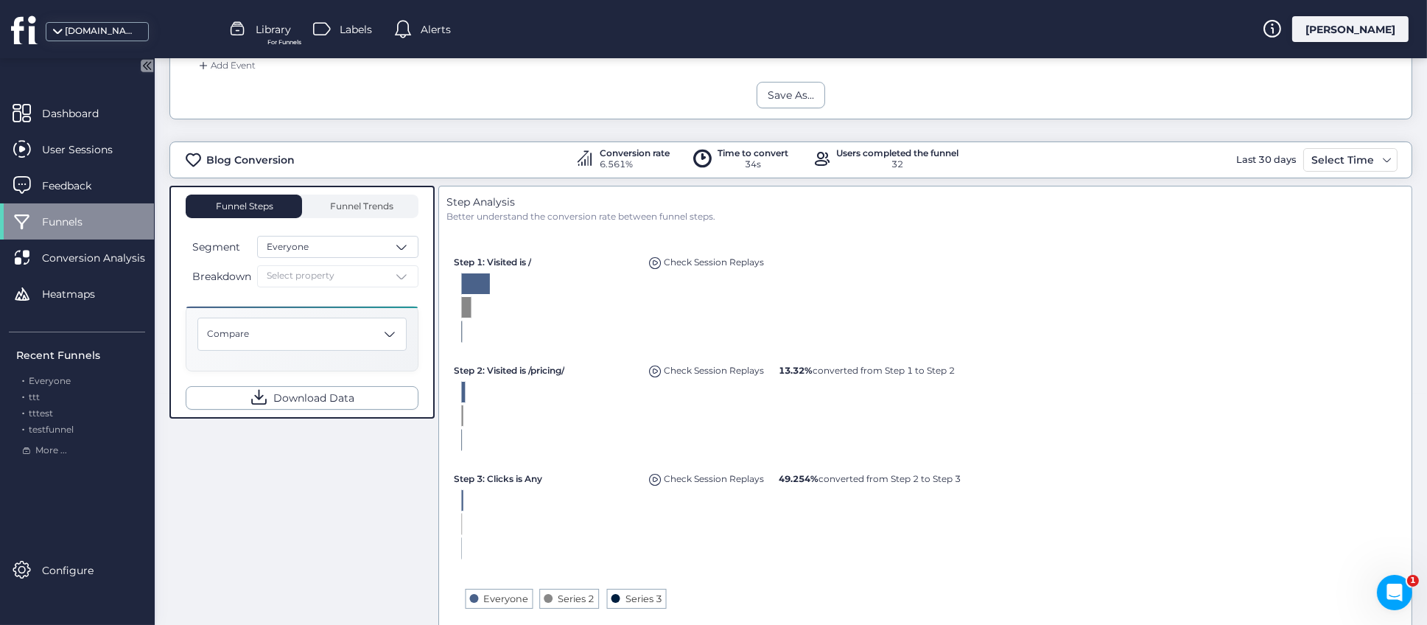
scroll to position [221, 0]
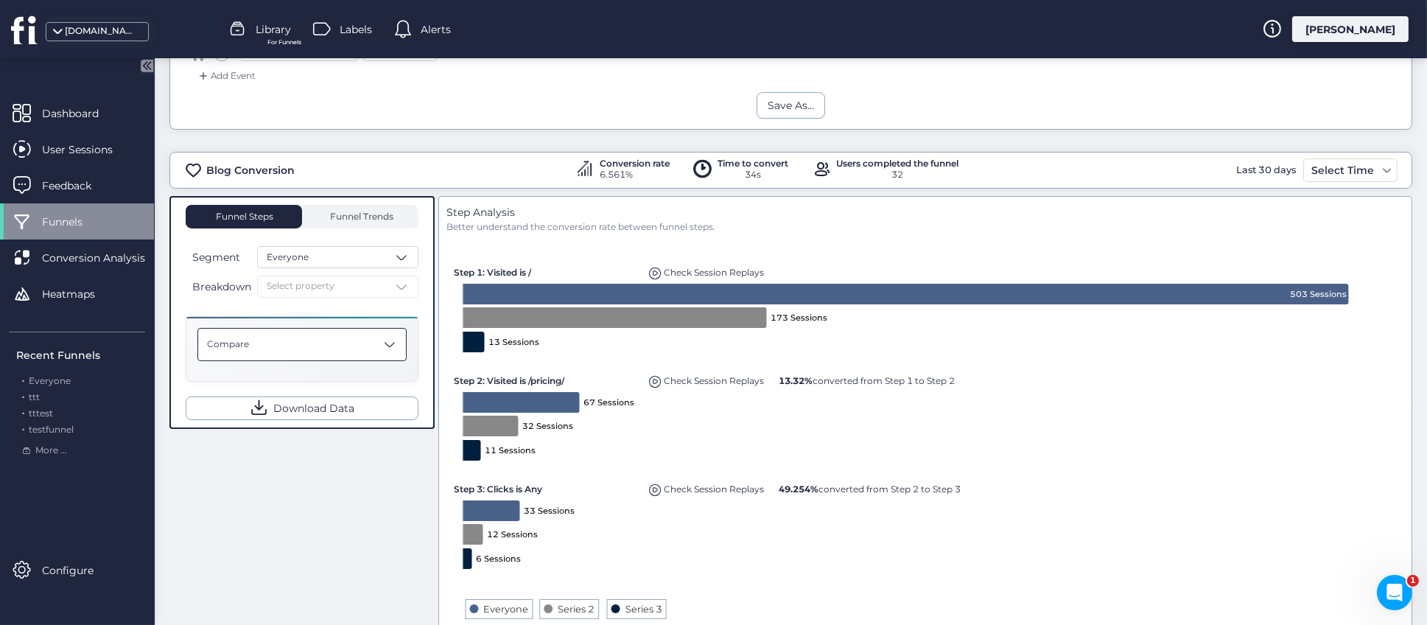
click at [392, 344] on span at bounding box center [389, 344] width 15 height 15
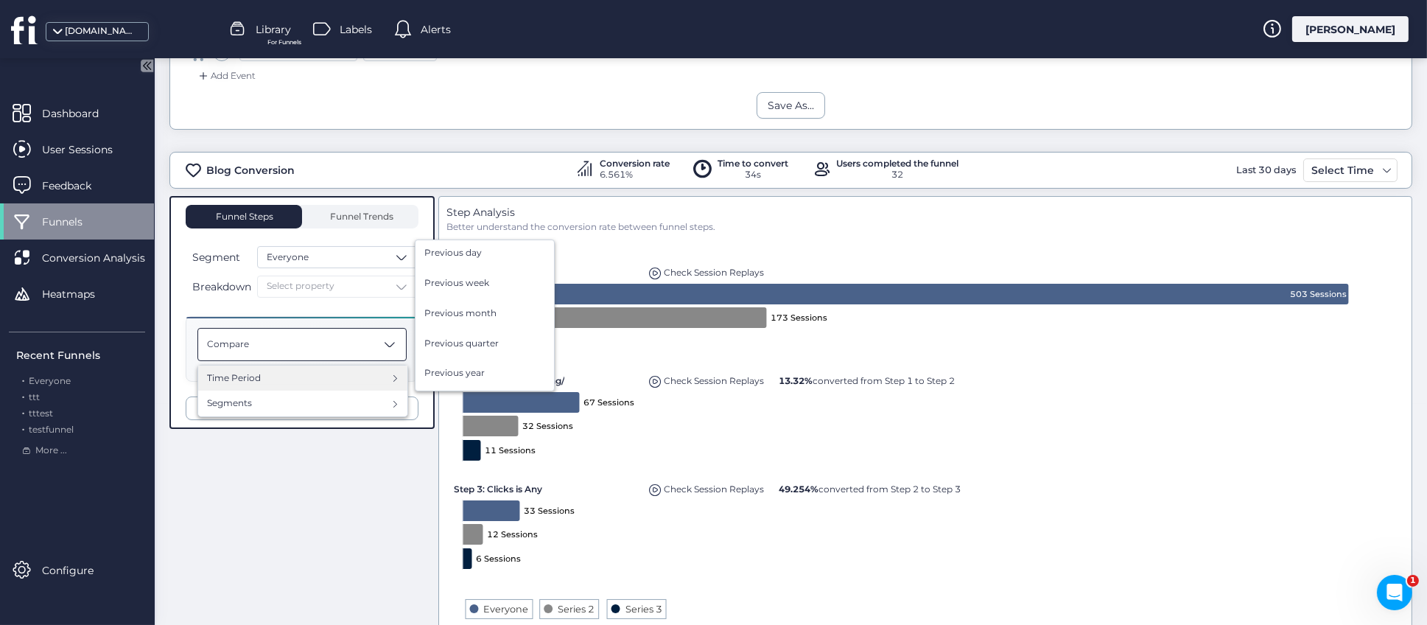
click at [291, 376] on div "Time Period" at bounding box center [302, 378] width 191 height 14
click at [474, 343] on span "Previous quarter" at bounding box center [461, 344] width 74 height 14
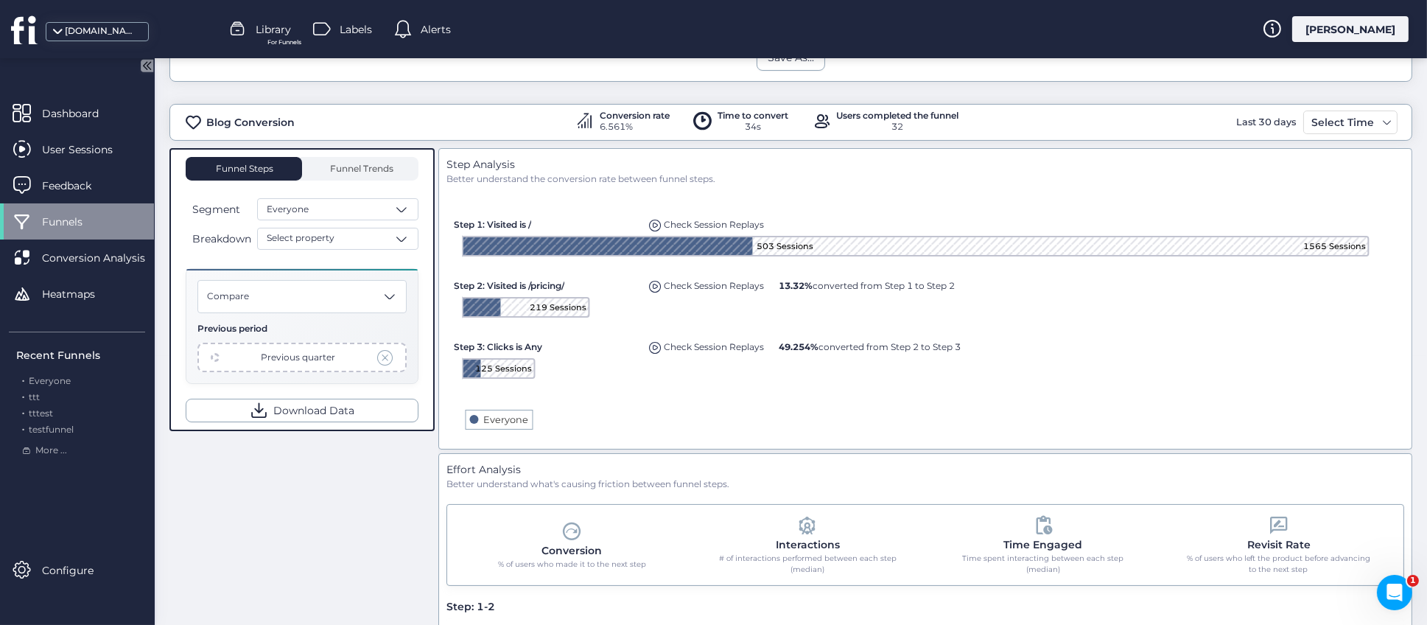
scroll to position [221, 0]
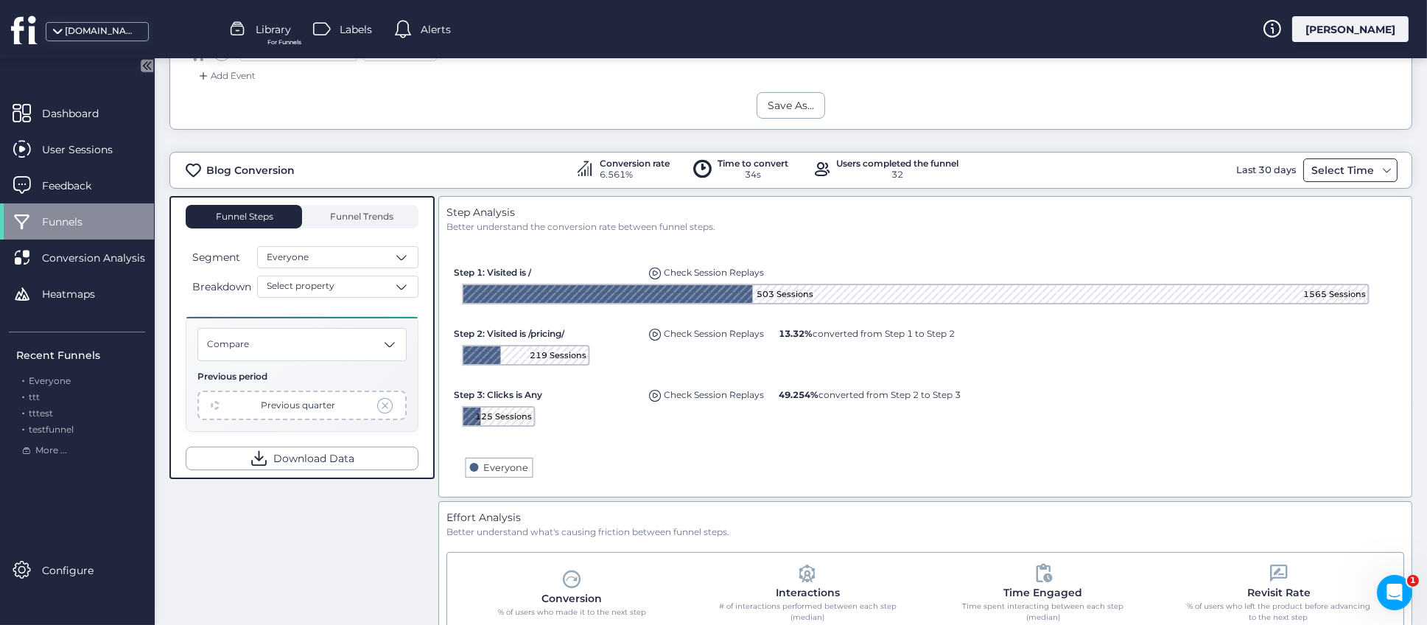
click at [1362, 174] on div "Select Time" at bounding box center [1350, 170] width 94 height 24
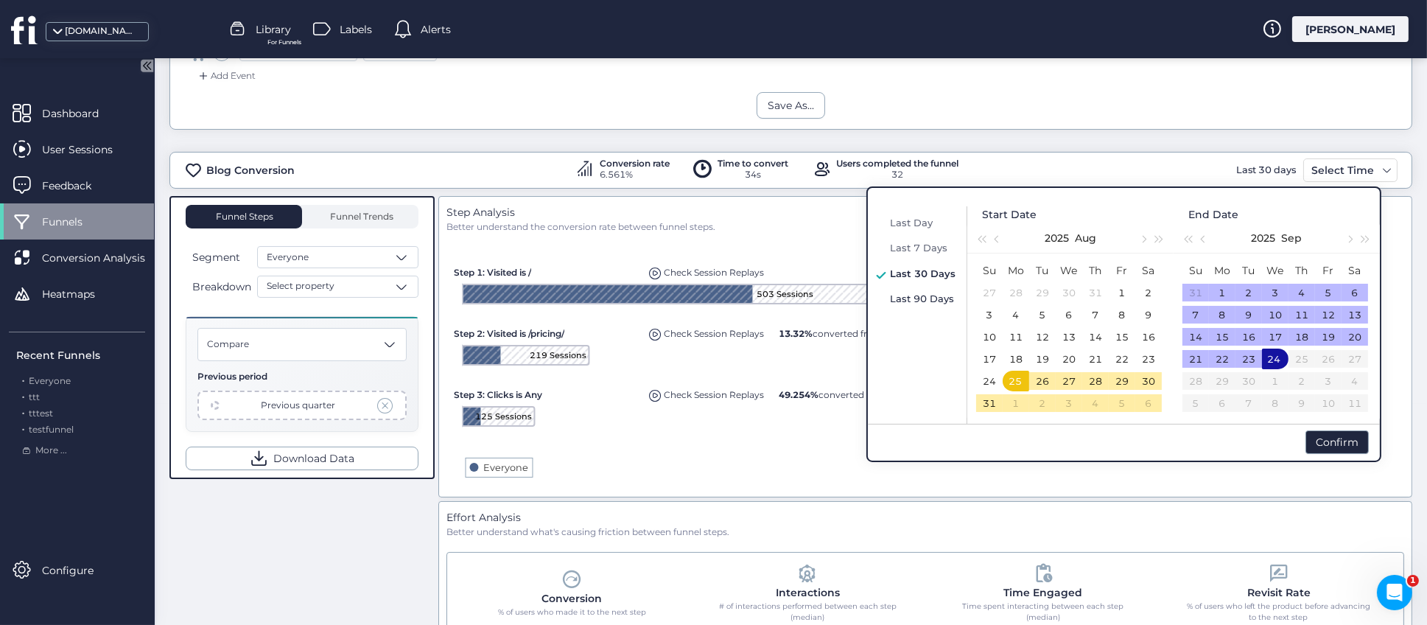
click at [929, 296] on span "Last 90 Days" at bounding box center [922, 298] width 64 height 12
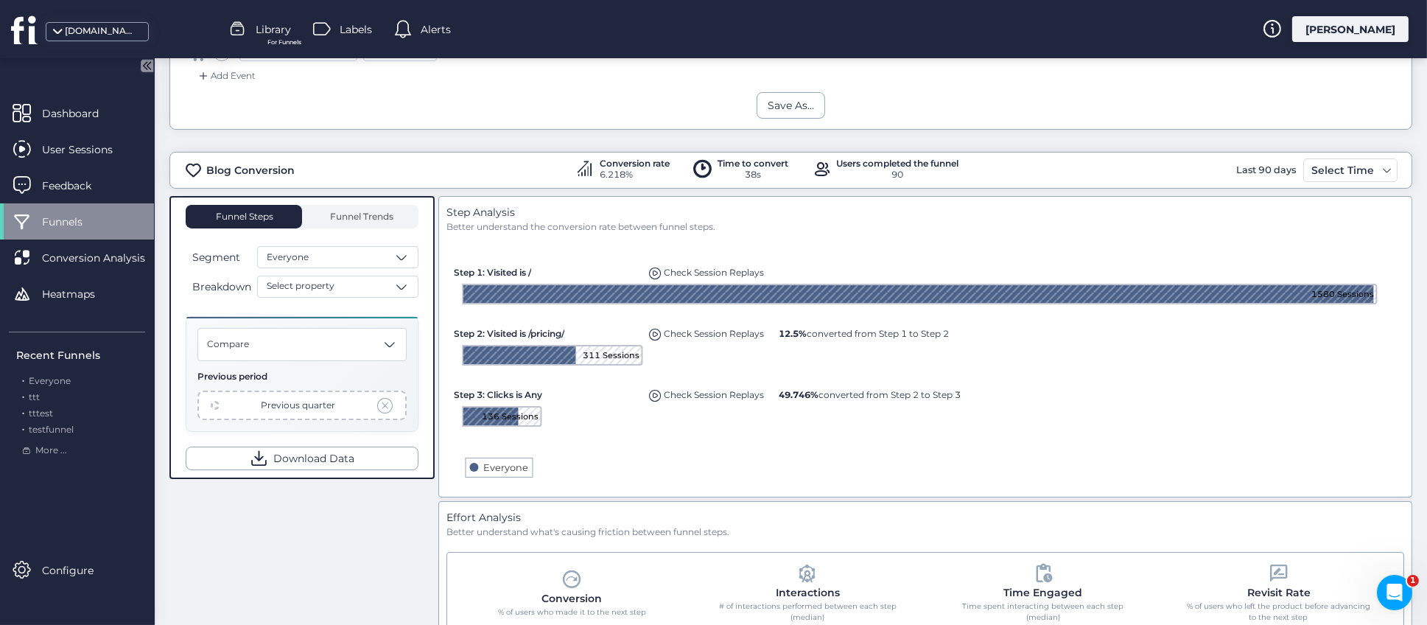
click at [1070, 138] on div "Blog Conversion Conversion rate 6.218% Time to convert 38s Users completed the …" at bounding box center [790, 474] width 1242 height 689
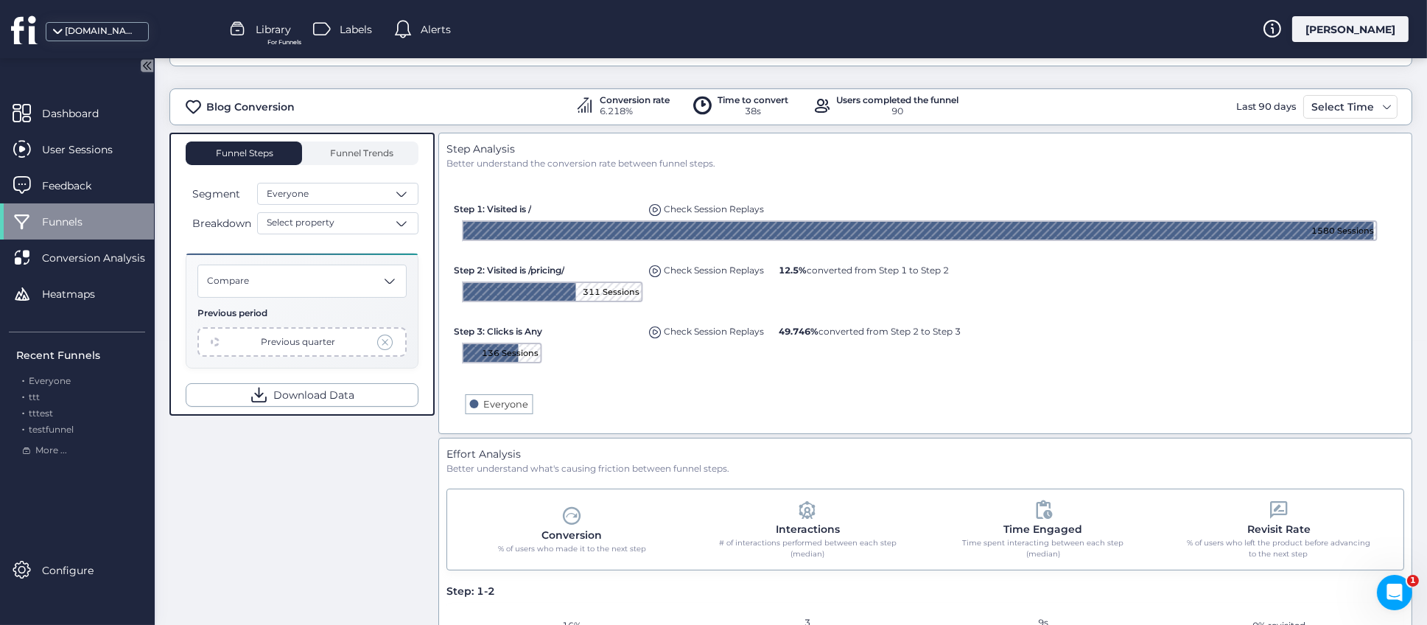
scroll to position [414, 0]
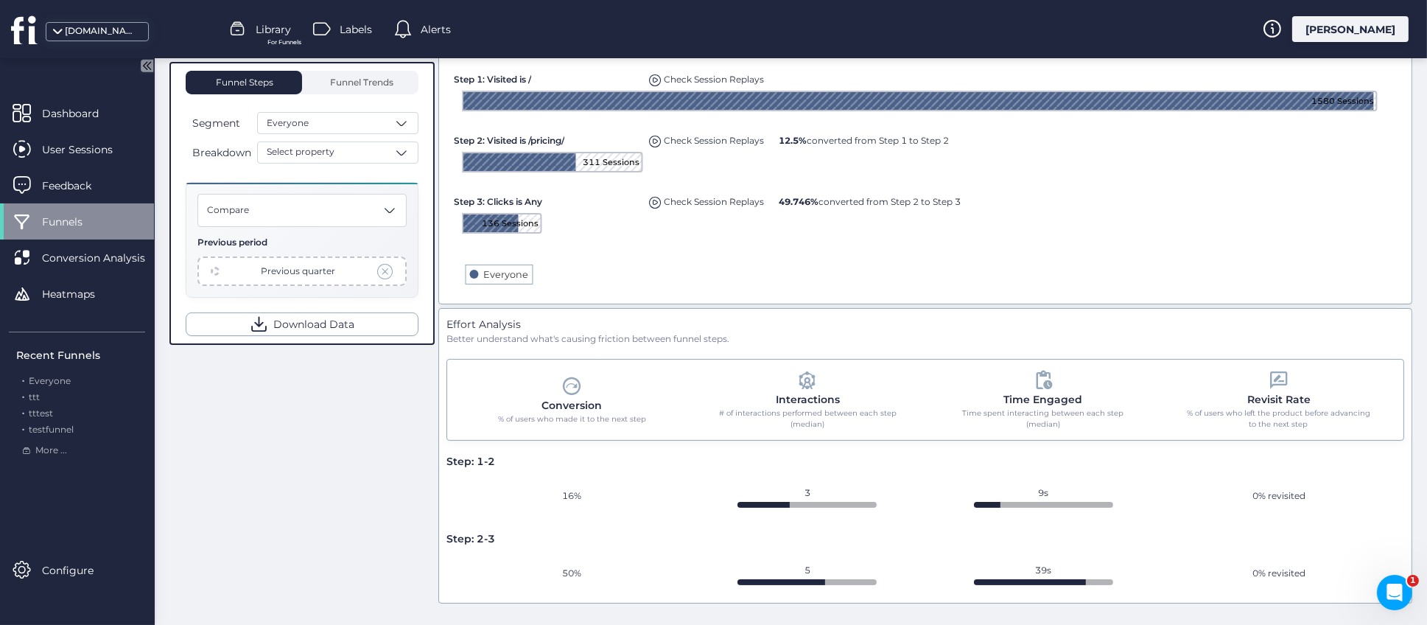
click at [418, 459] on div "Funnel Steps Funnel Trends Segment Everyone Breakdown Select property Compare P…" at bounding box center [790, 303] width 1242 height 600
click at [96, 266] on div "Conversion Analysis" at bounding box center [77, 257] width 154 height 36
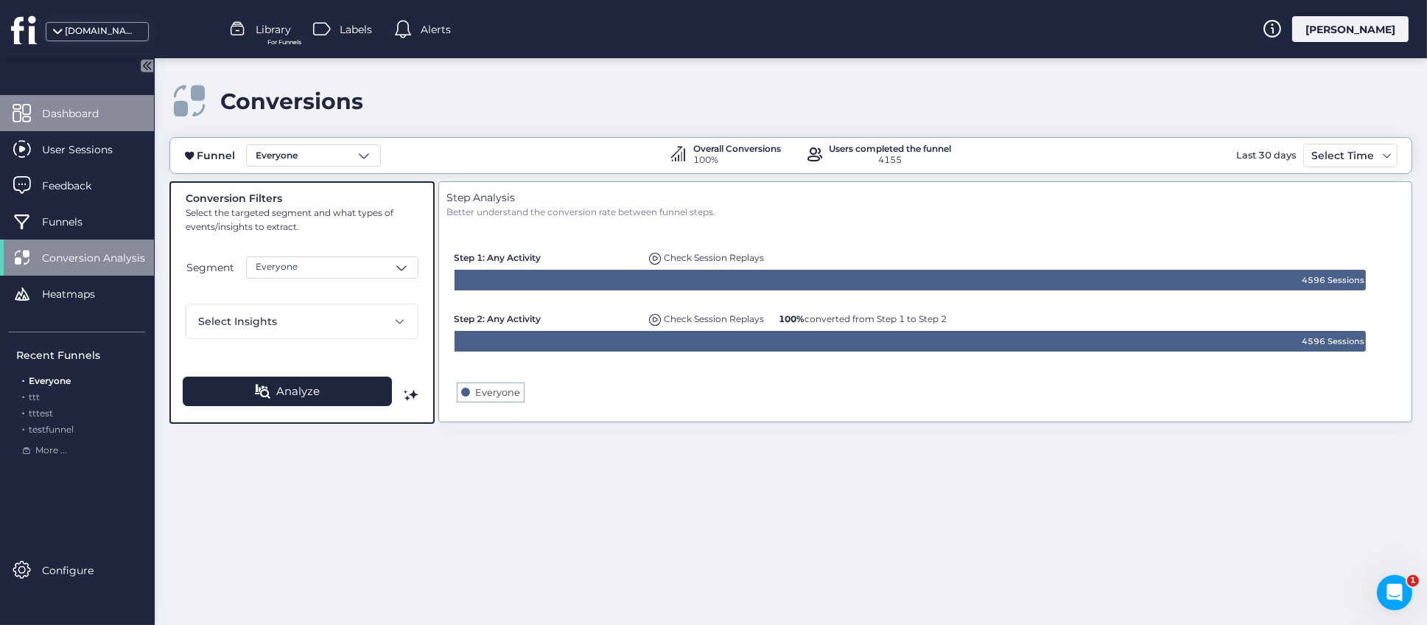
click at [80, 112] on span "Dashboard" at bounding box center [81, 113] width 79 height 16
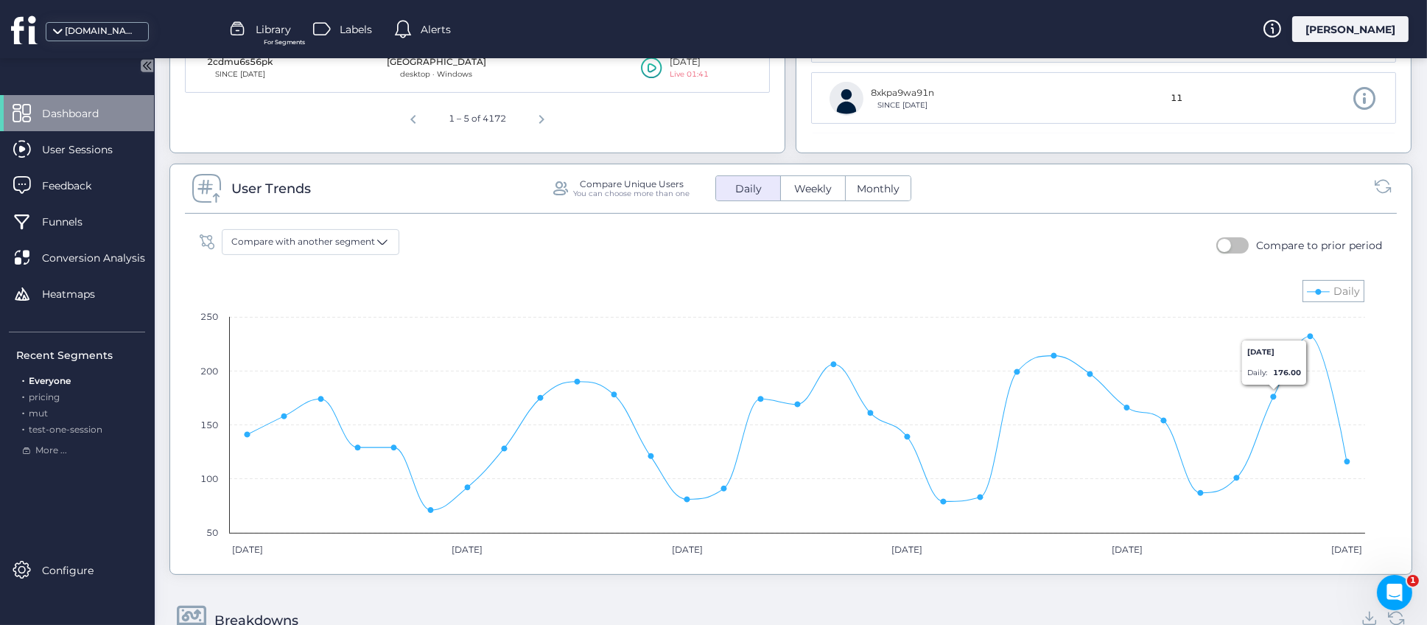
scroll to position [778, 0]
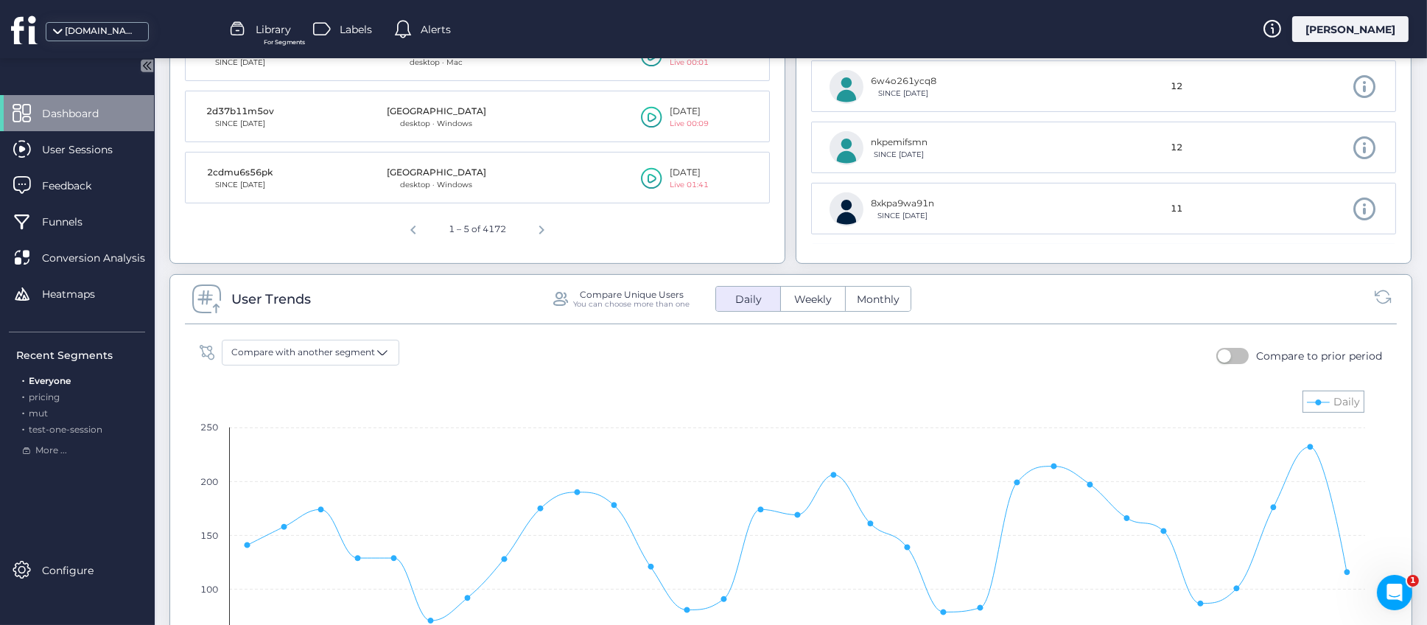
click at [809, 302] on span "Weekly" at bounding box center [812, 299] width 55 height 15
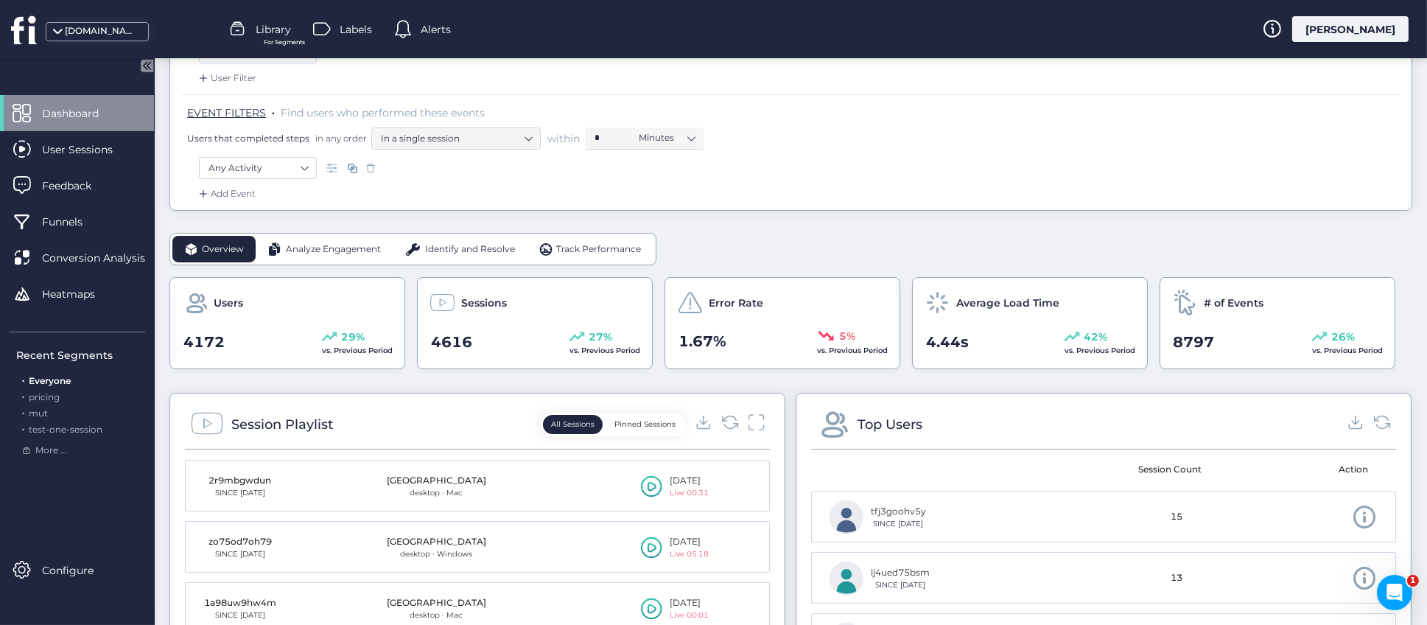
scroll to position [0, 0]
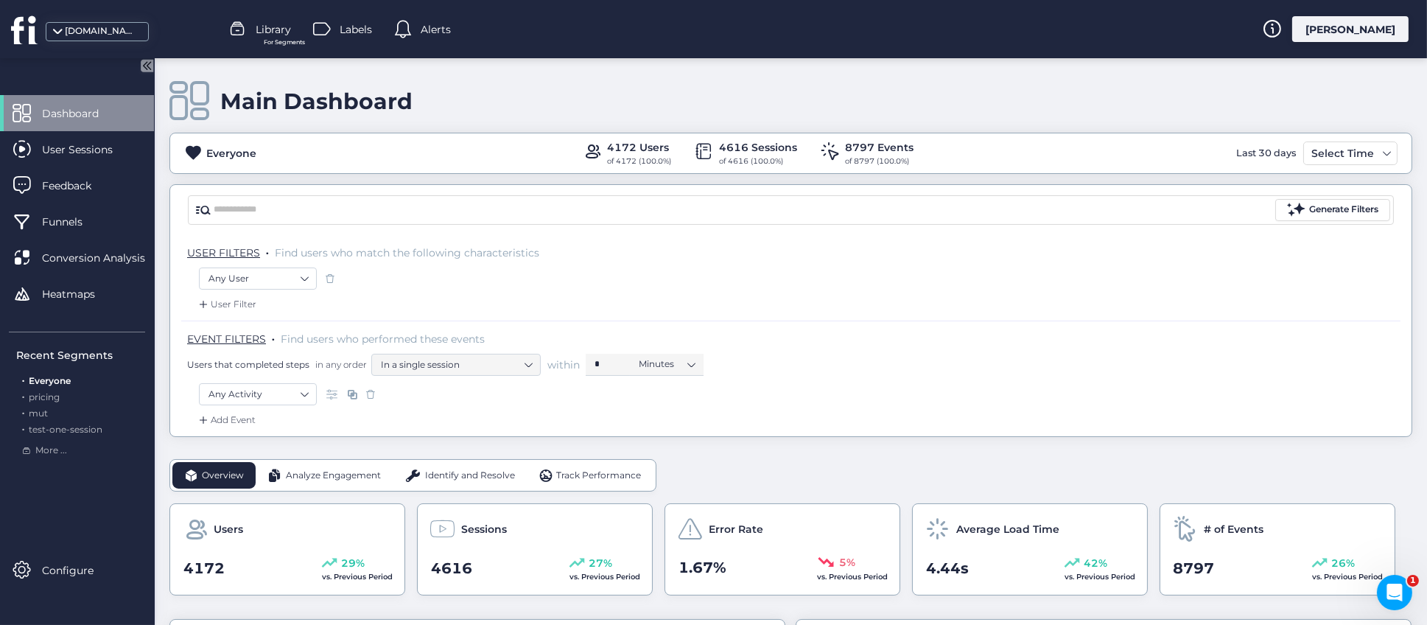
click at [274, 33] on span "Library" at bounding box center [273, 29] width 35 height 16
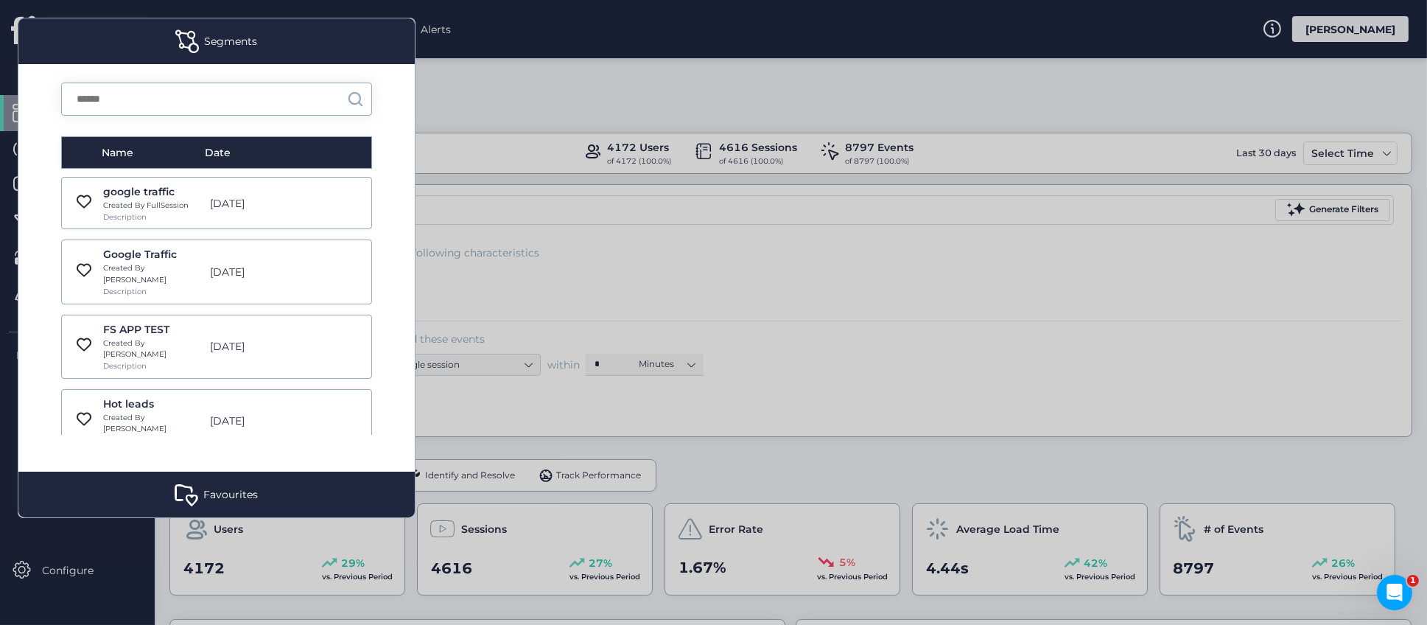
click at [227, 96] on input "text" at bounding box center [204, 99] width 285 height 32
type input "****"
click at [125, 446] on div "Description" at bounding box center [123, 452] width 41 height 12
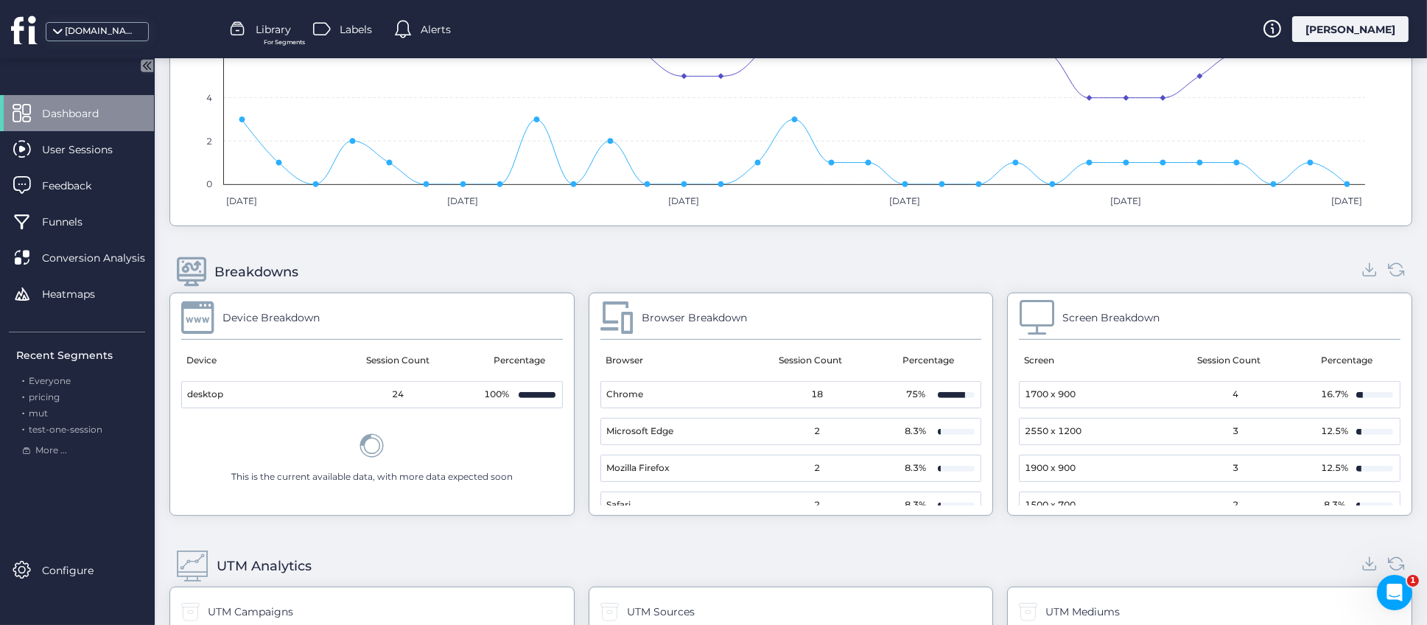
scroll to position [883, 0]
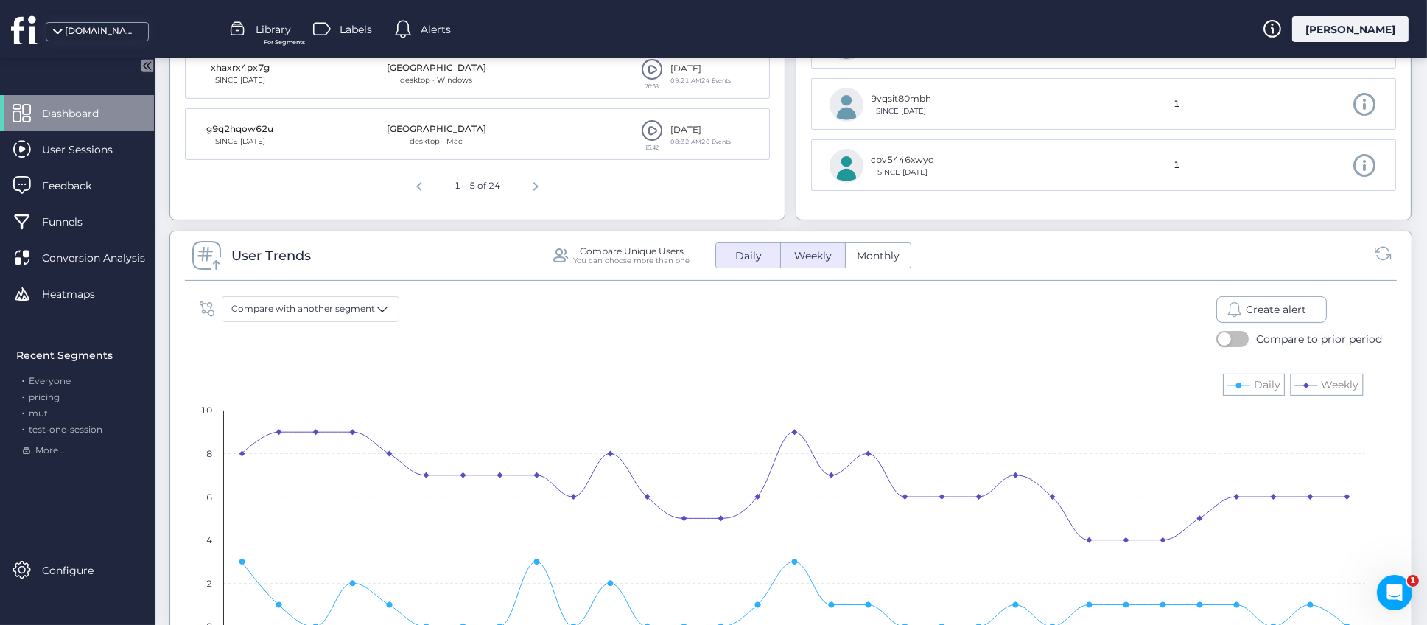
click at [1223, 337] on button "button" at bounding box center [1232, 339] width 32 height 16
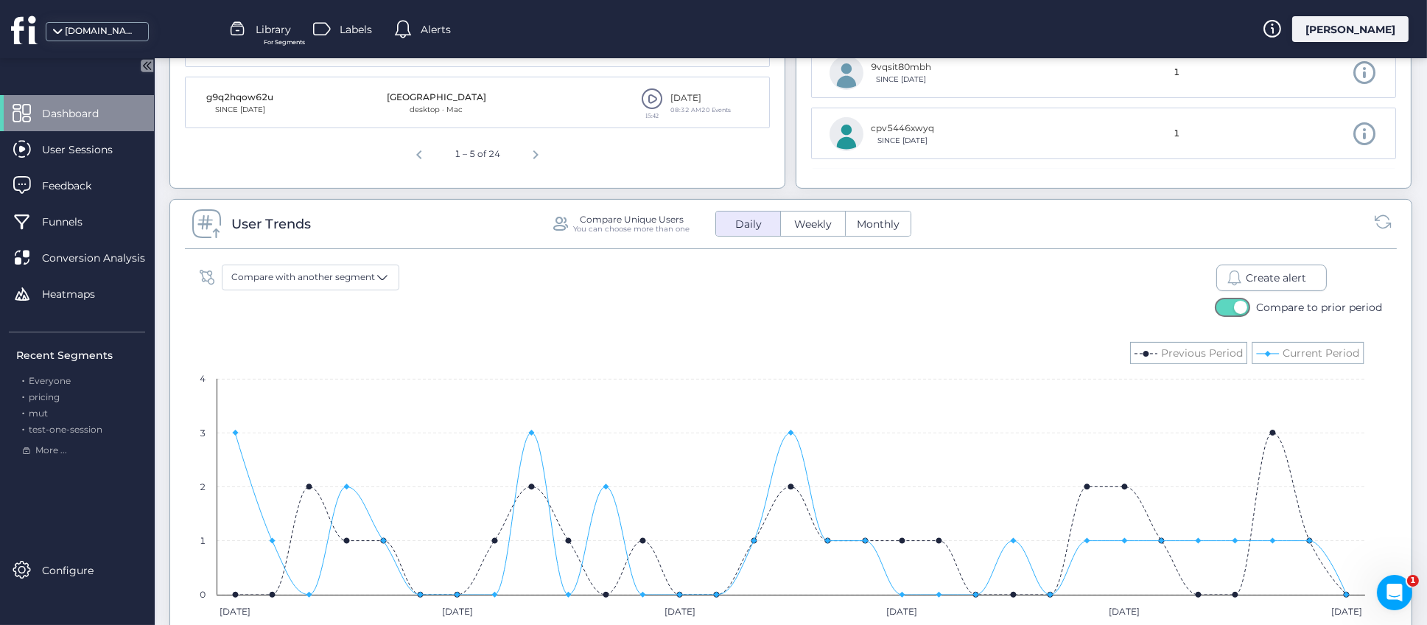
scroll to position [773, 0]
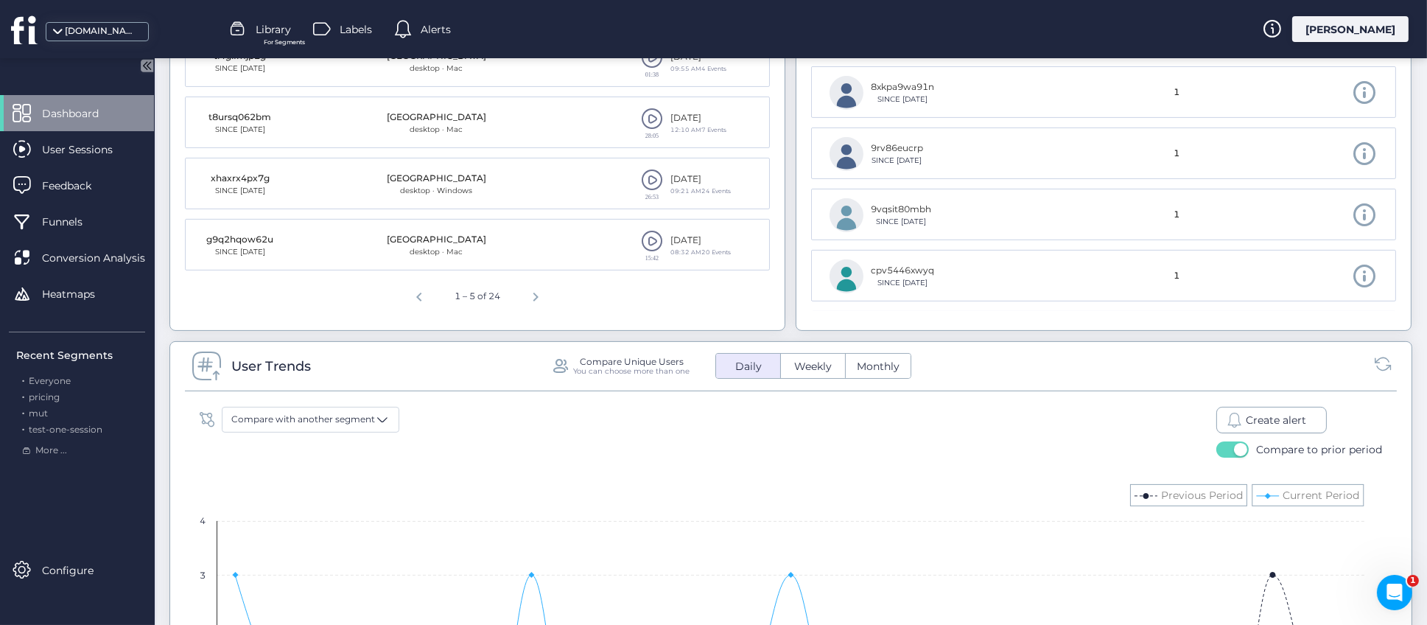
click at [800, 363] on span "Weekly" at bounding box center [812, 366] width 55 height 15
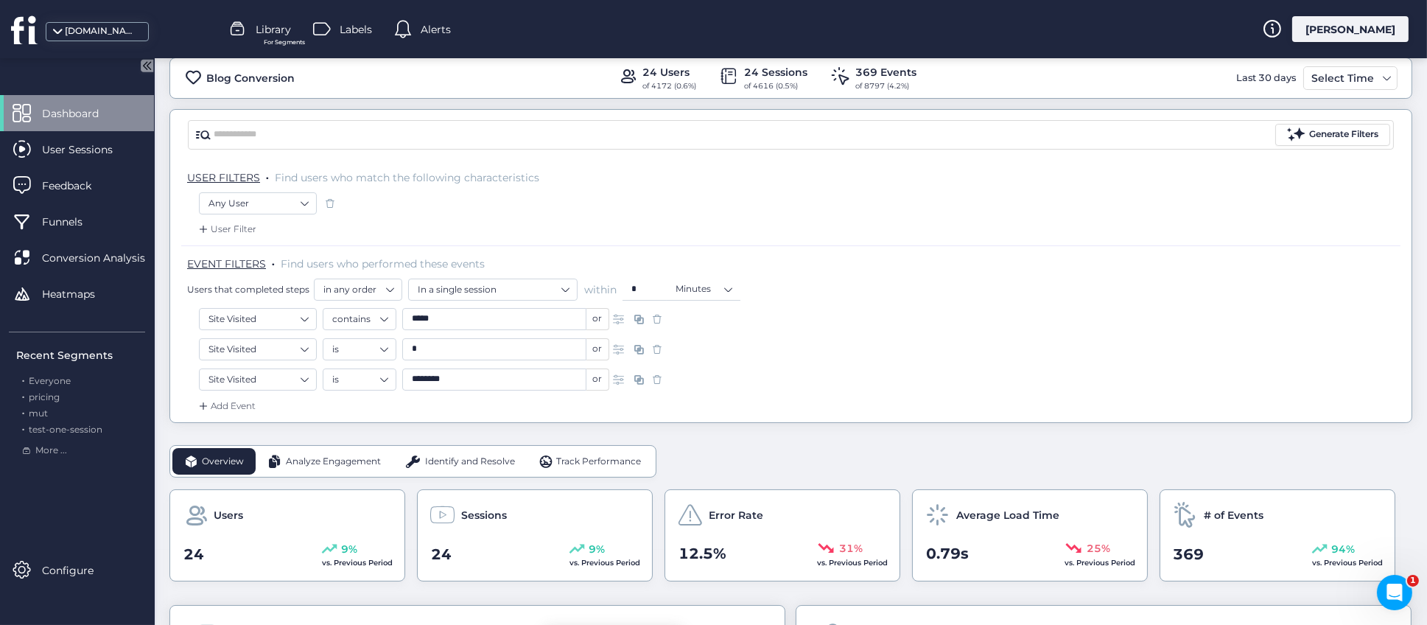
scroll to position [0, 0]
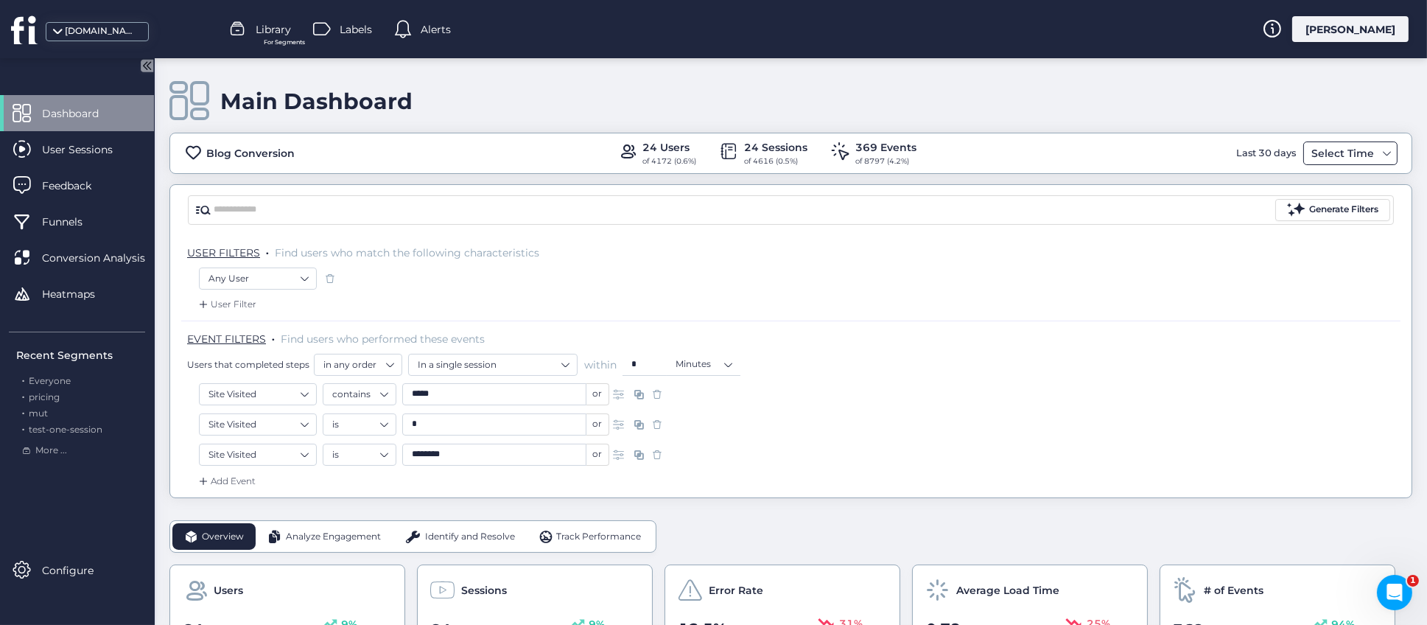
click at [1373, 145] on div "Select Time" at bounding box center [1350, 153] width 94 height 24
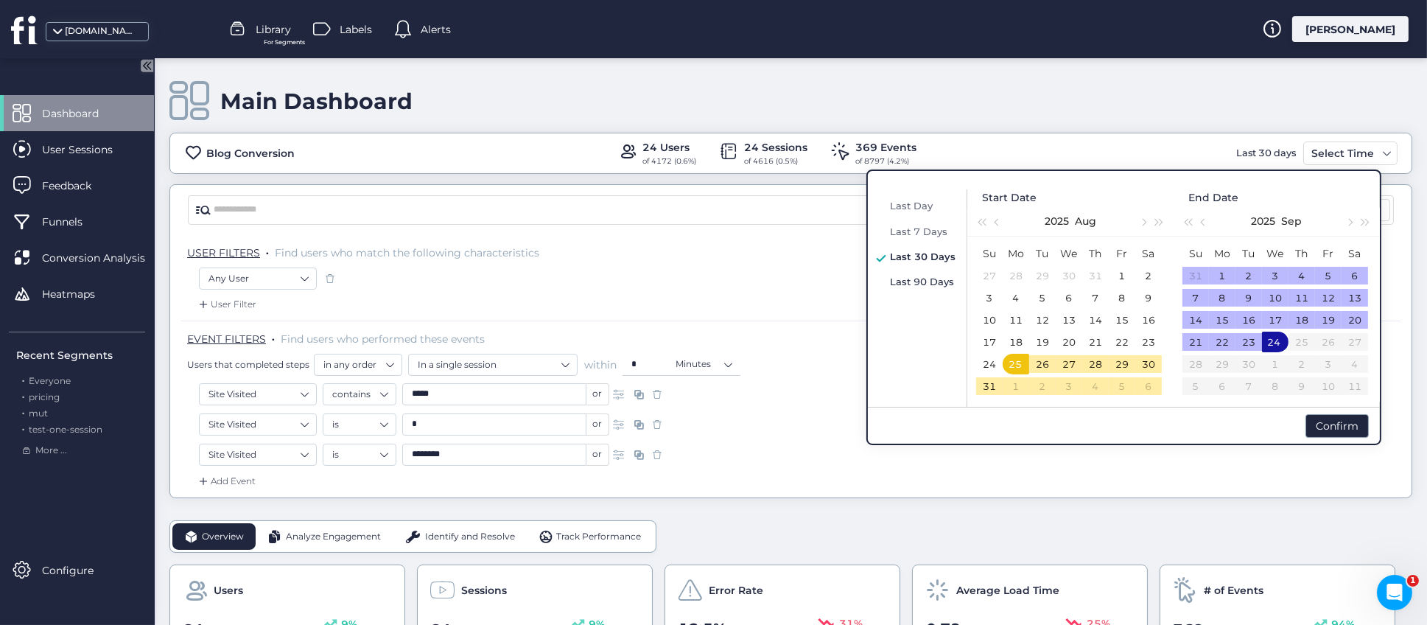
click at [900, 278] on span "Last 90 Days" at bounding box center [922, 281] width 64 height 12
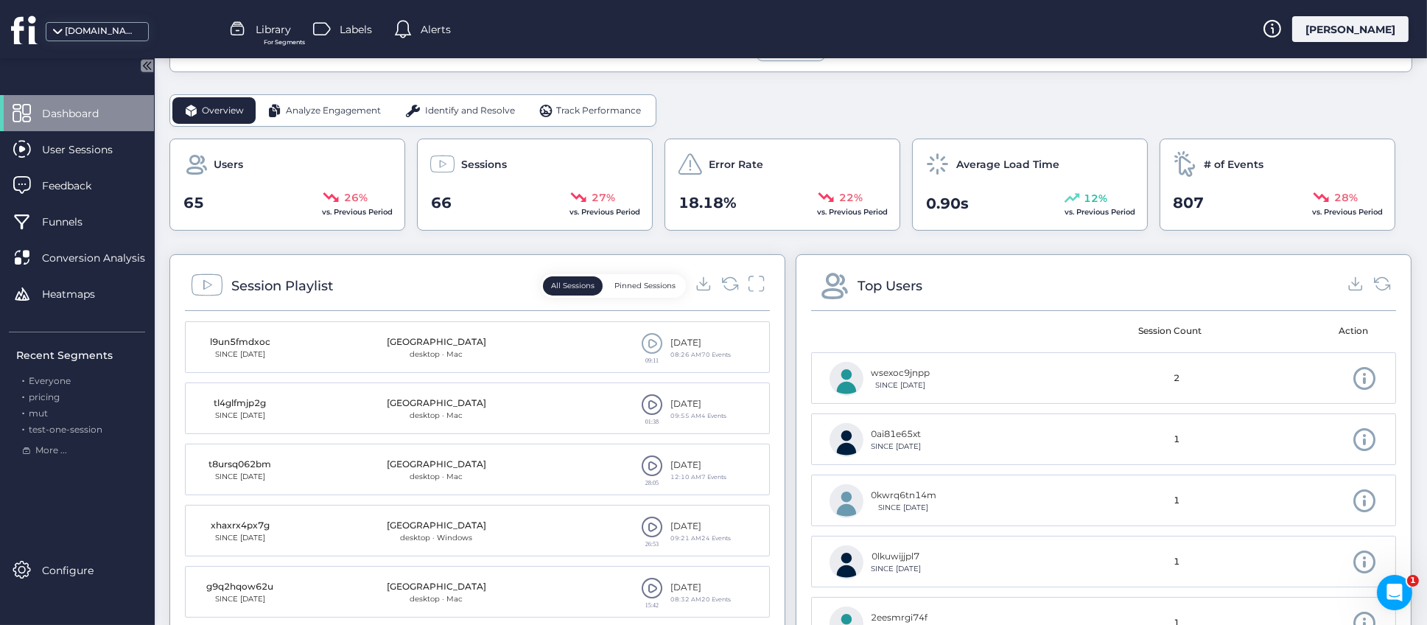
scroll to position [311, 0]
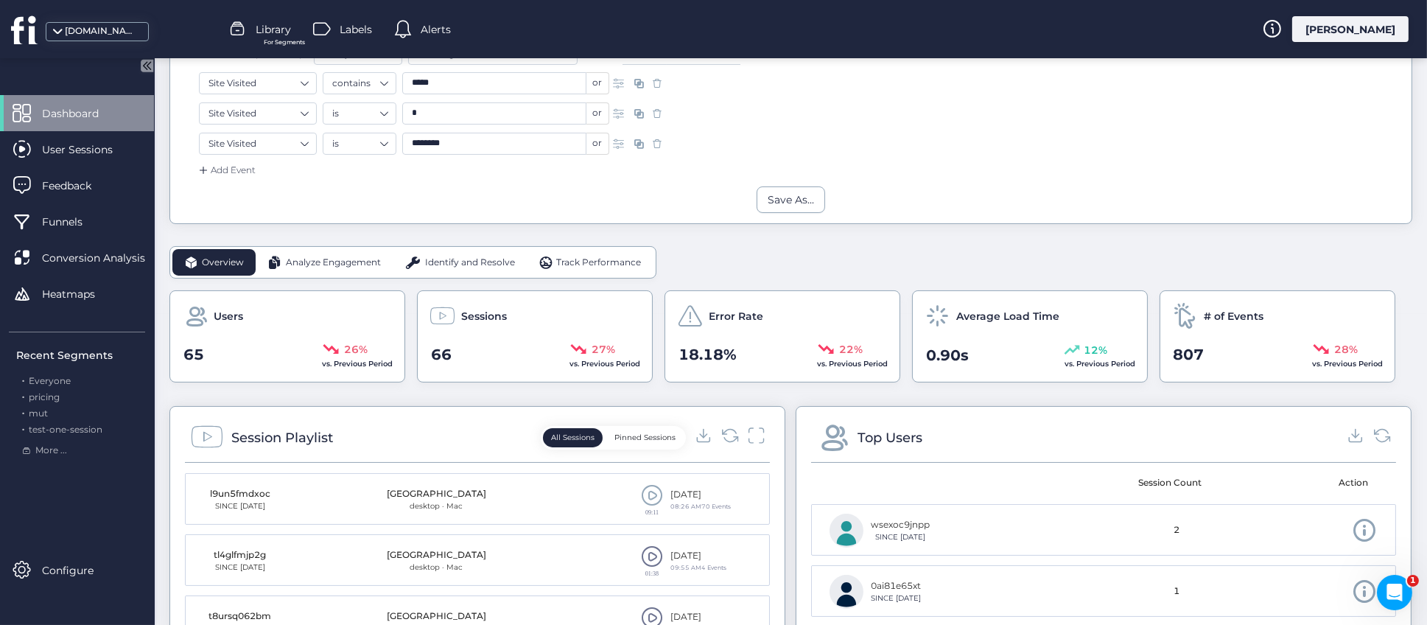
click at [343, 256] on span "Analyze Engagement" at bounding box center [333, 263] width 95 height 14
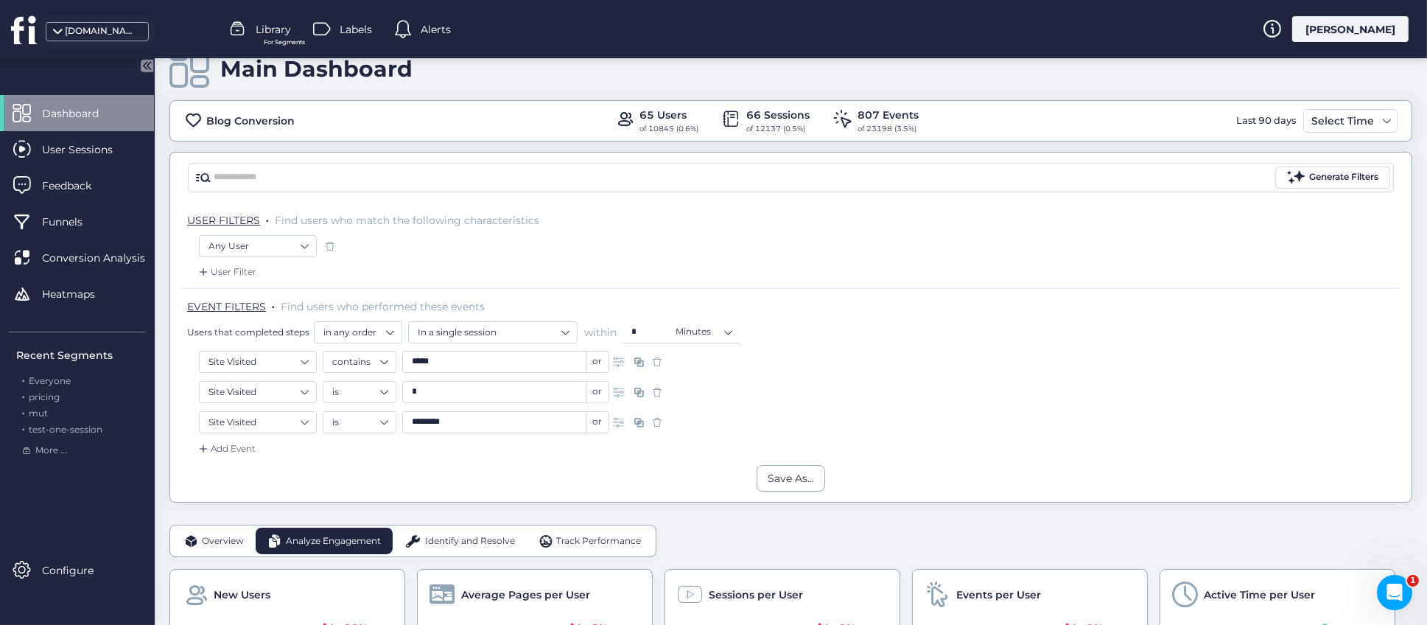
scroll to position [0, 0]
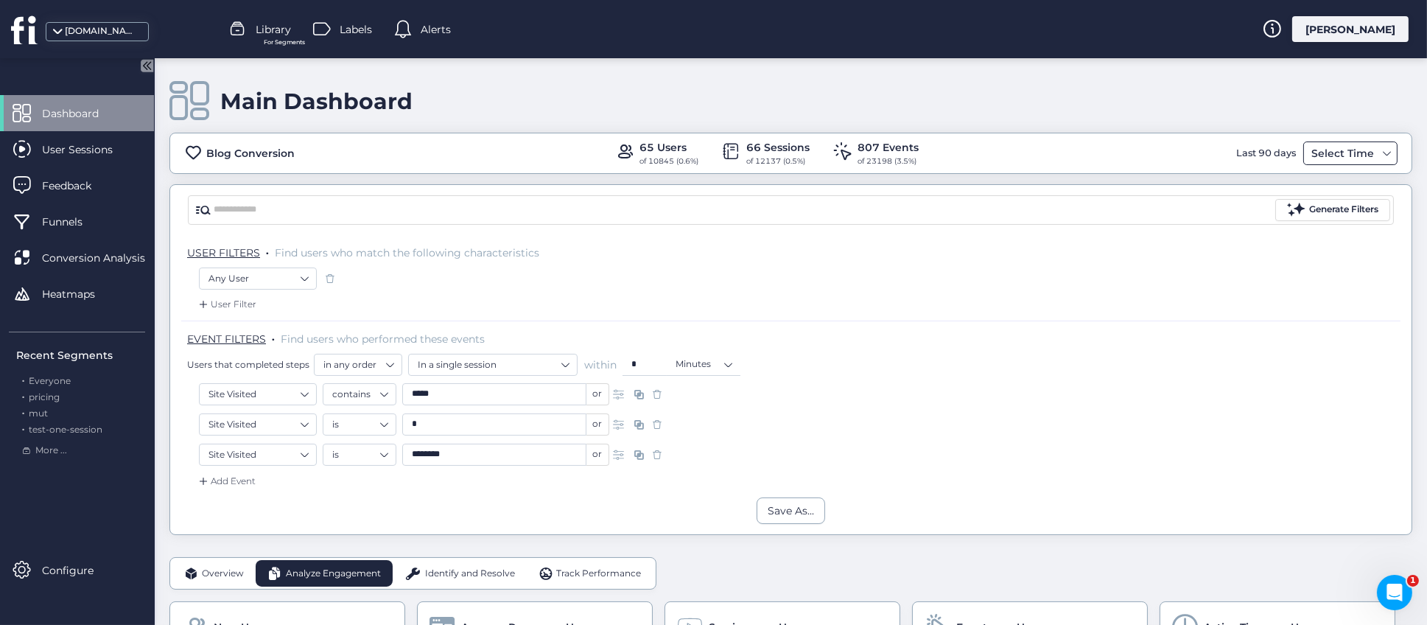
click at [1381, 151] on span at bounding box center [1387, 153] width 12 height 12
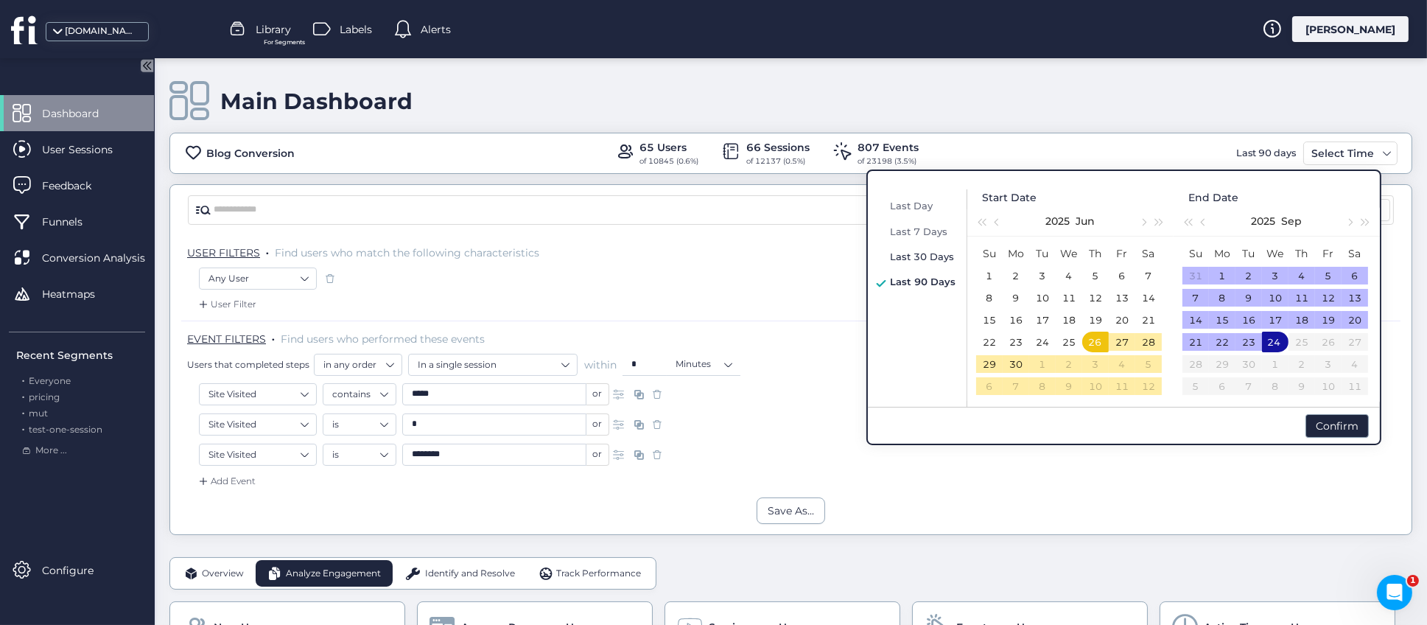
click at [905, 250] on span "Last 30 Days" at bounding box center [922, 256] width 64 height 12
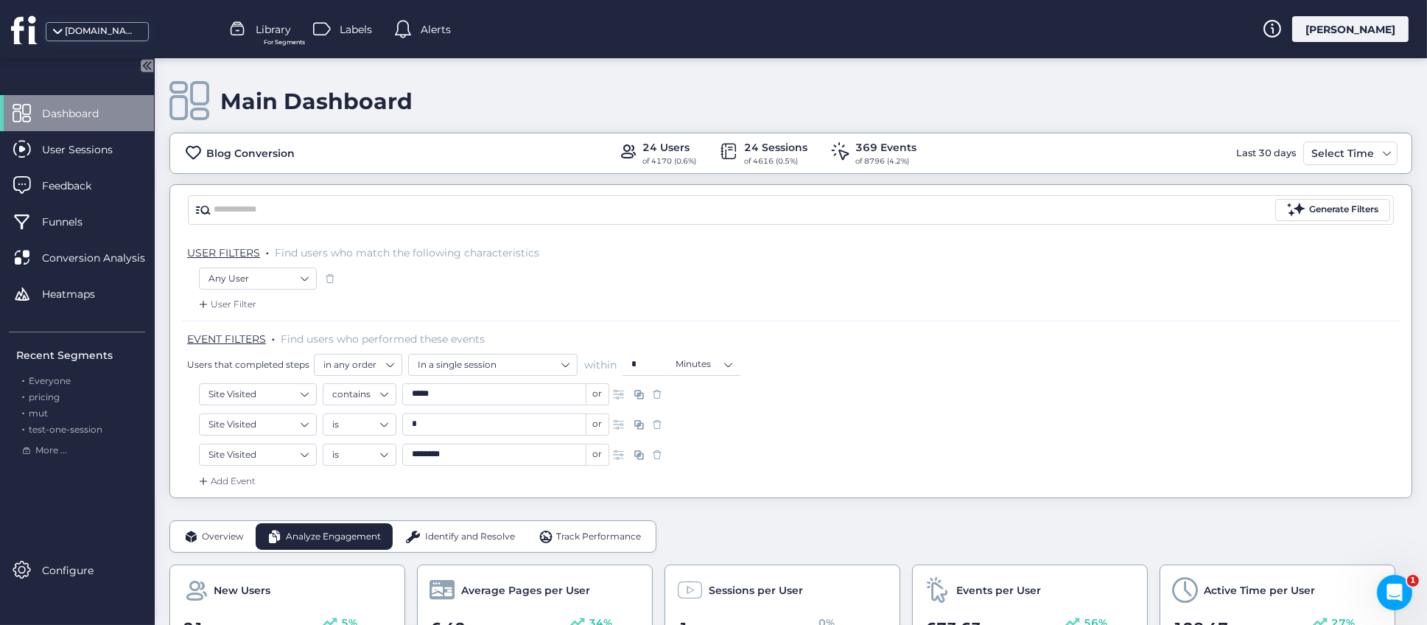
click at [164, 326] on div "Main Dashboard Blog Conversion 24 Users of 4170 (0.6%) 24 Sessions of 4616 (0.5…" at bounding box center [791, 341] width 1272 height 566
click at [454, 533] on span "Identify and Resolve" at bounding box center [470, 537] width 90 height 14
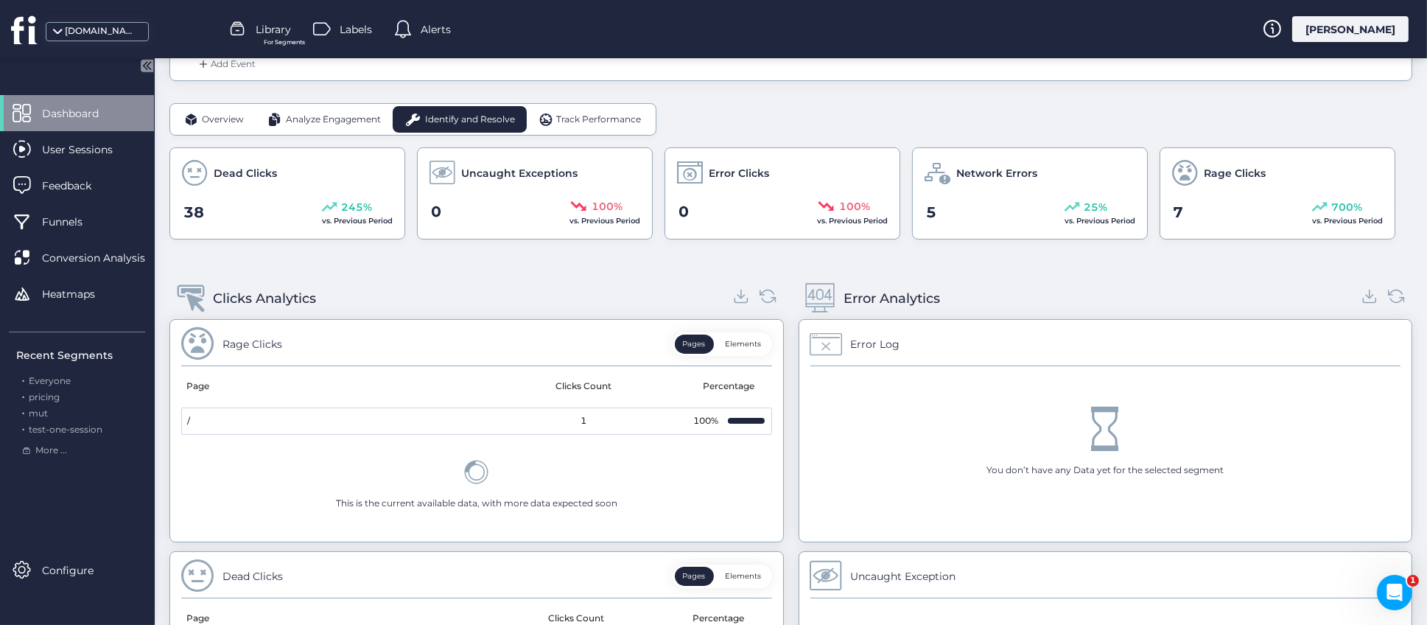
scroll to position [552, 0]
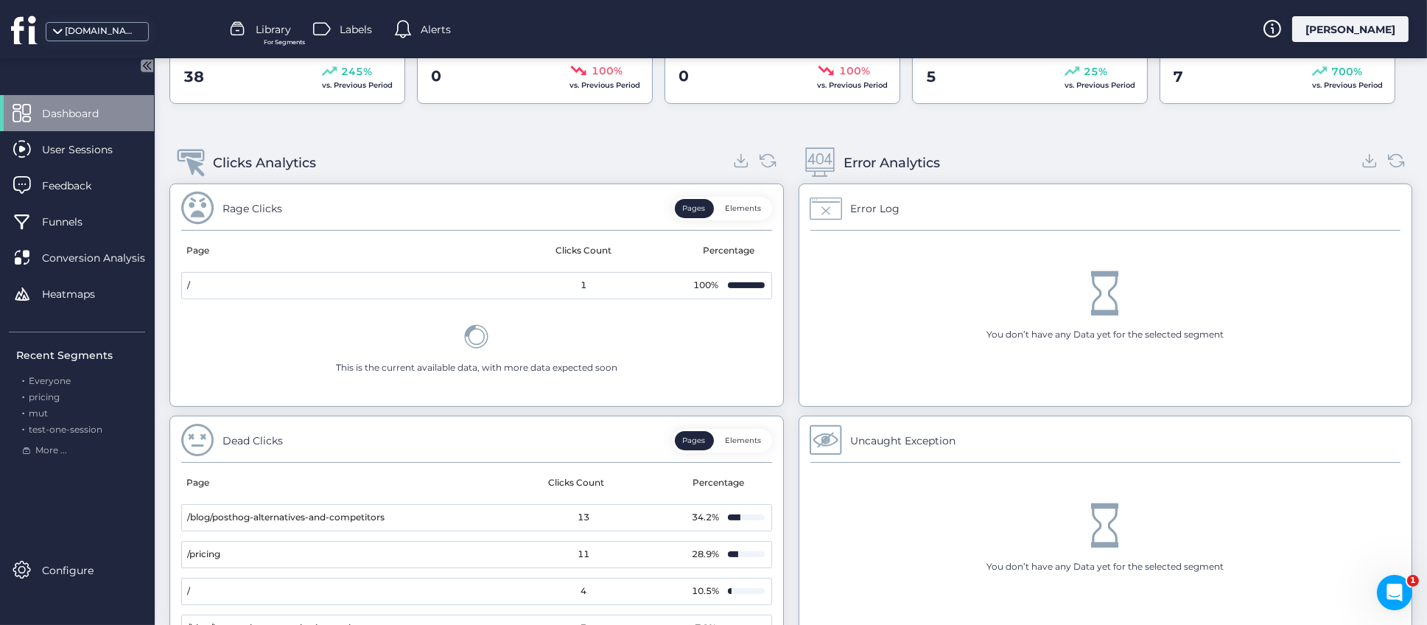
click at [736, 203] on button "Elements" at bounding box center [743, 208] width 52 height 19
click at [640, 161] on div "Clicks Analytics" at bounding box center [476, 162] width 614 height 41
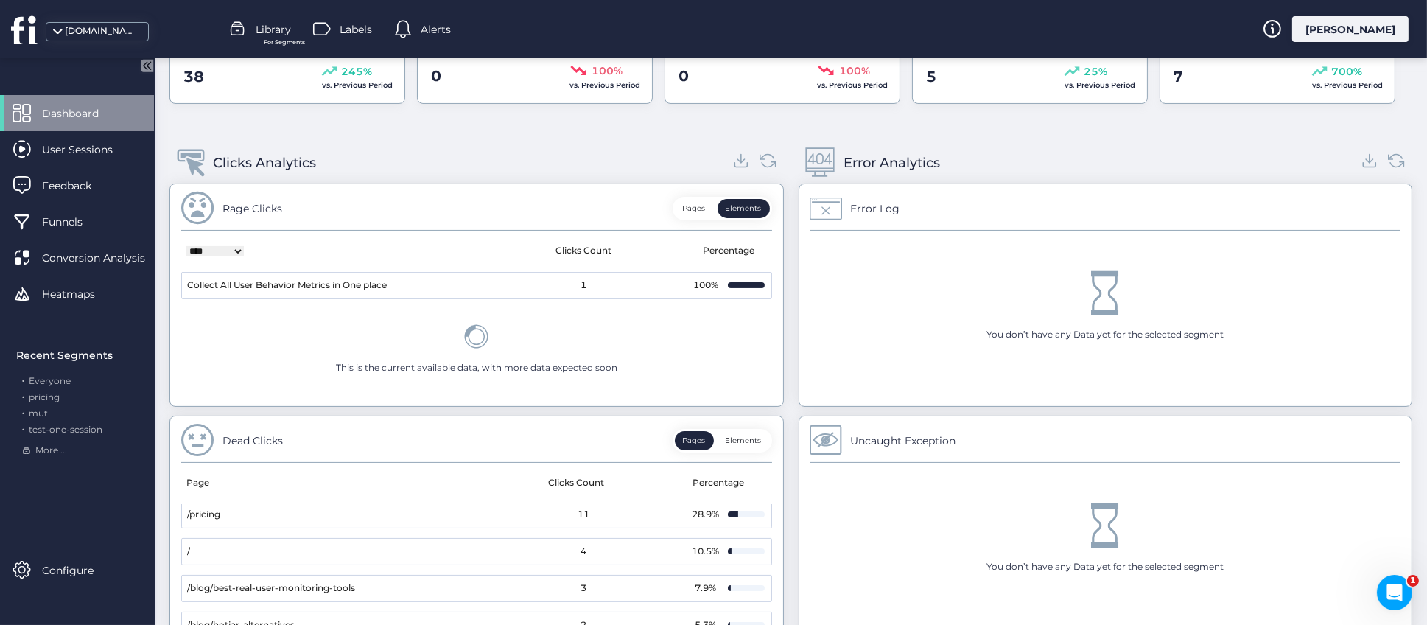
scroll to position [0, 0]
click at [781, 521] on div "**********" at bounding box center [790, 506] width 1242 height 758
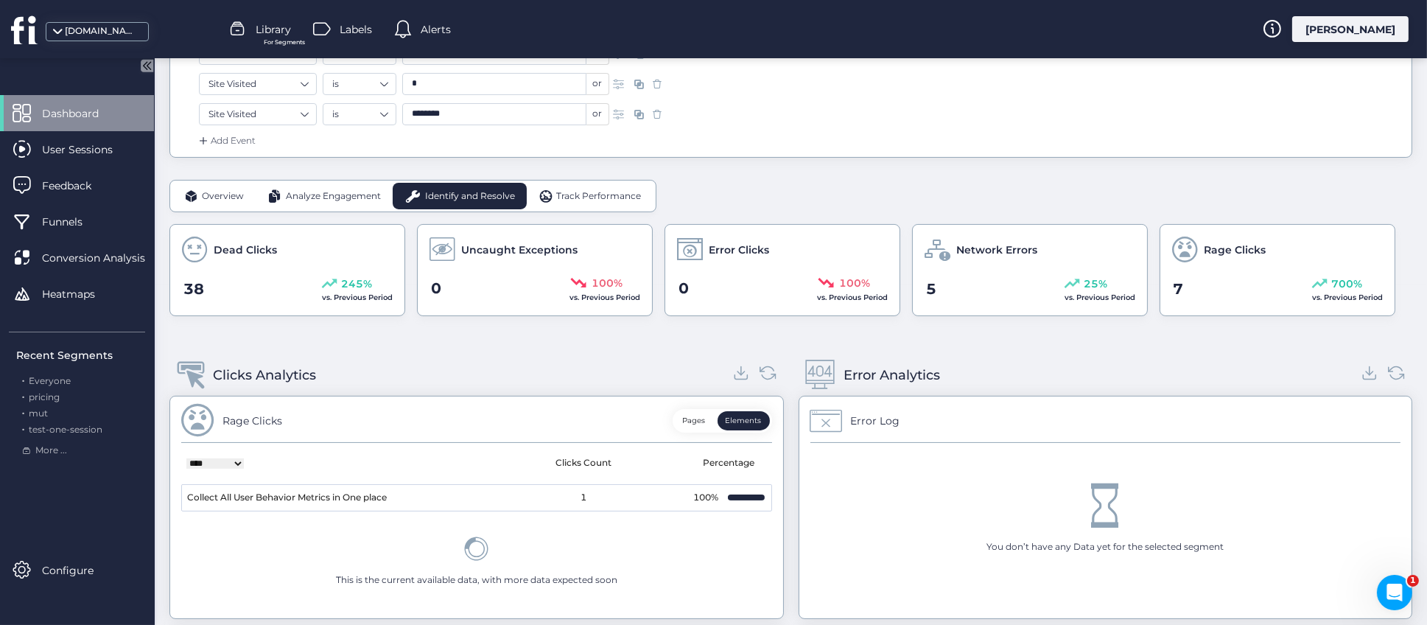
scroll to position [297, 0]
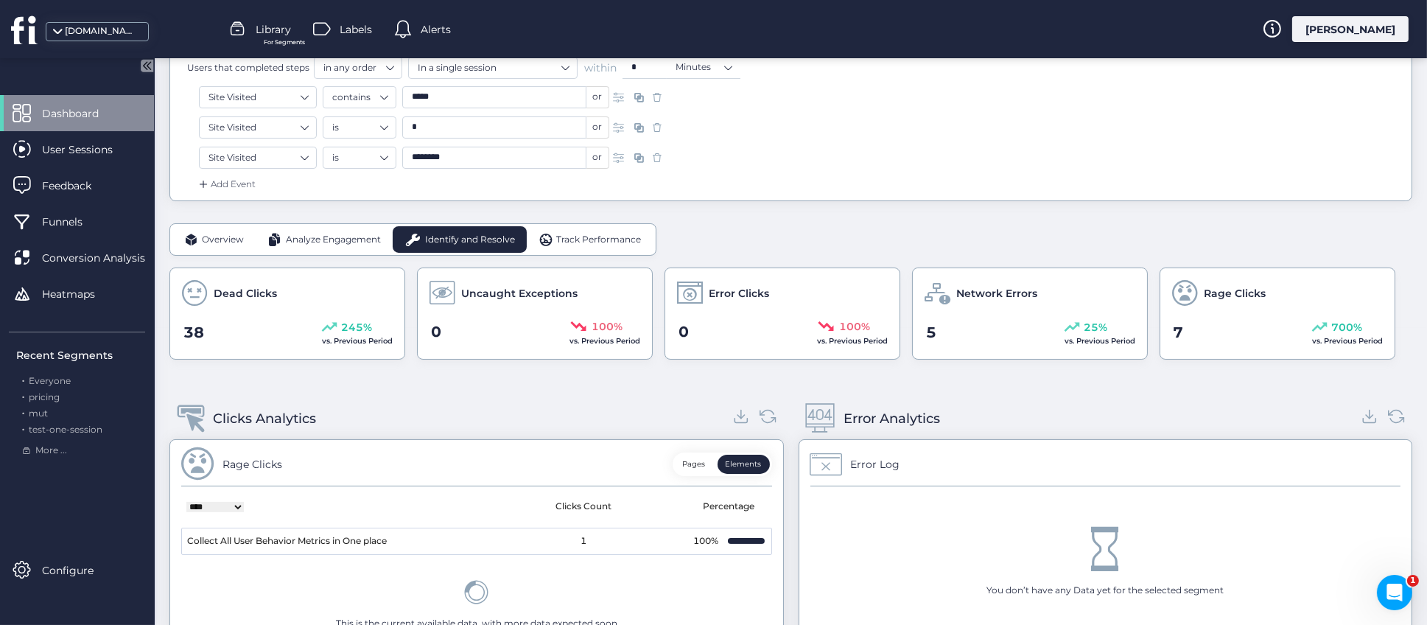
click at [574, 241] on span "Track Performance" at bounding box center [598, 240] width 85 height 14
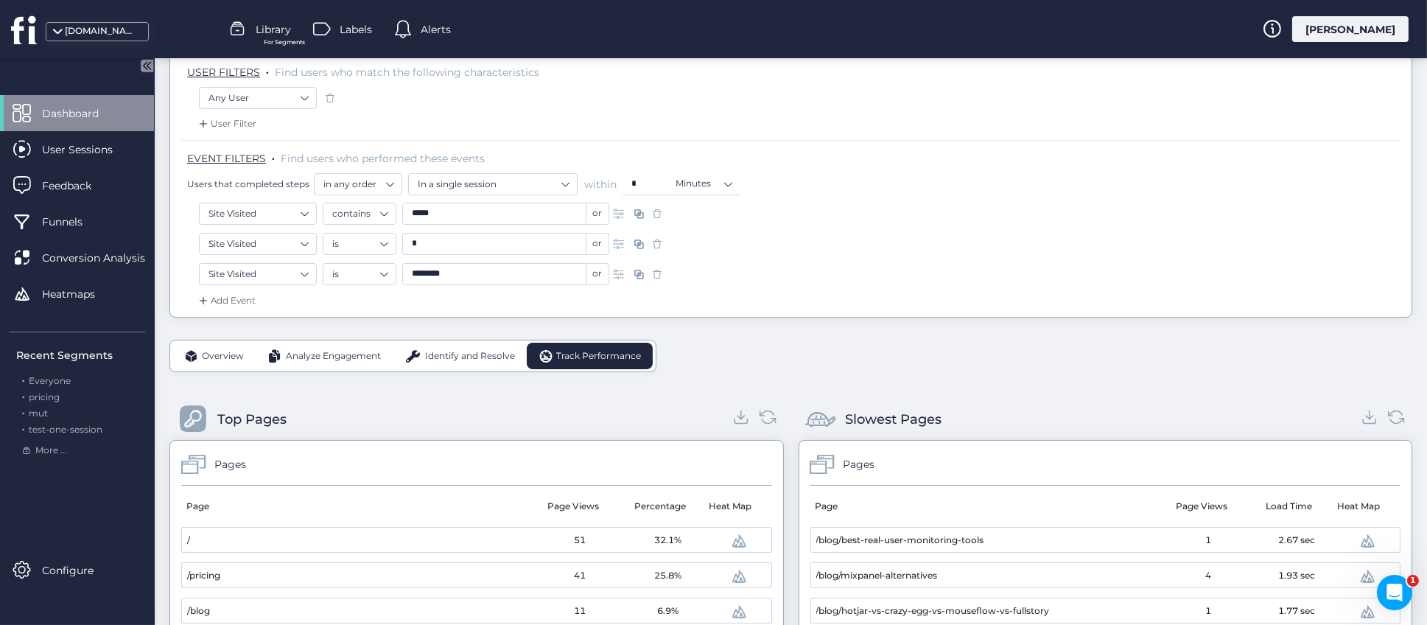
scroll to position [331, 0]
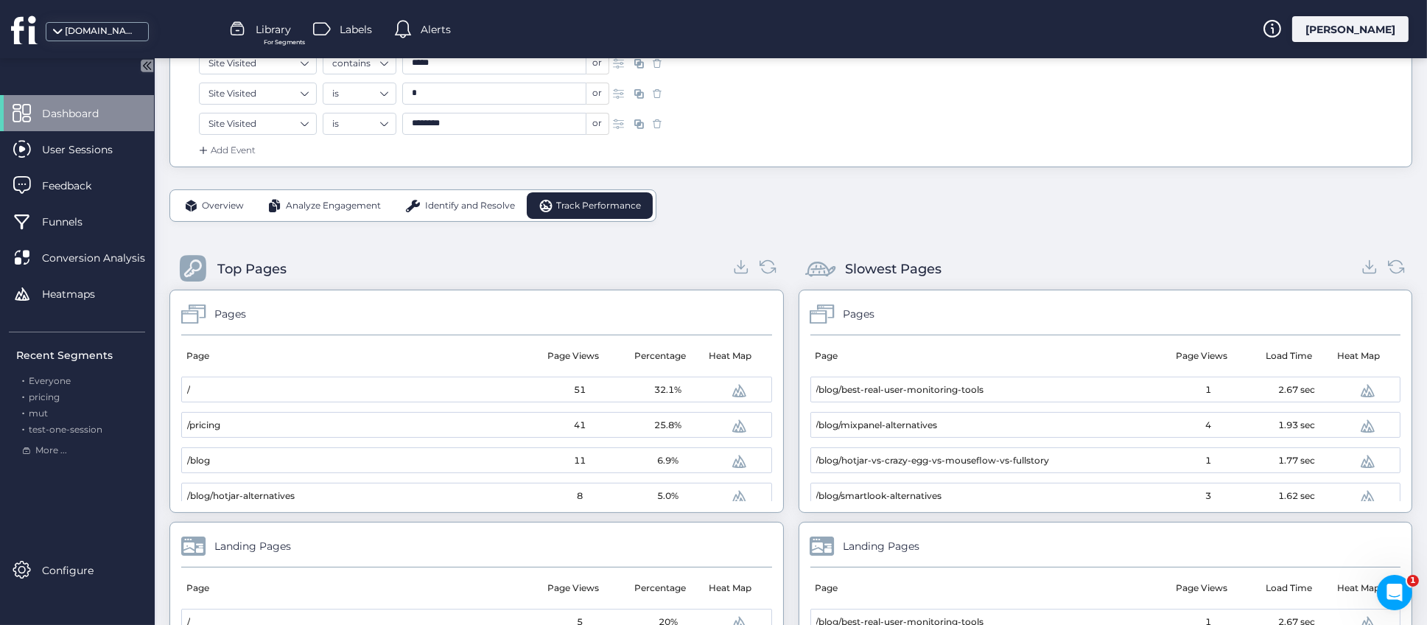
click at [222, 203] on span "Overview" at bounding box center [223, 206] width 42 height 14
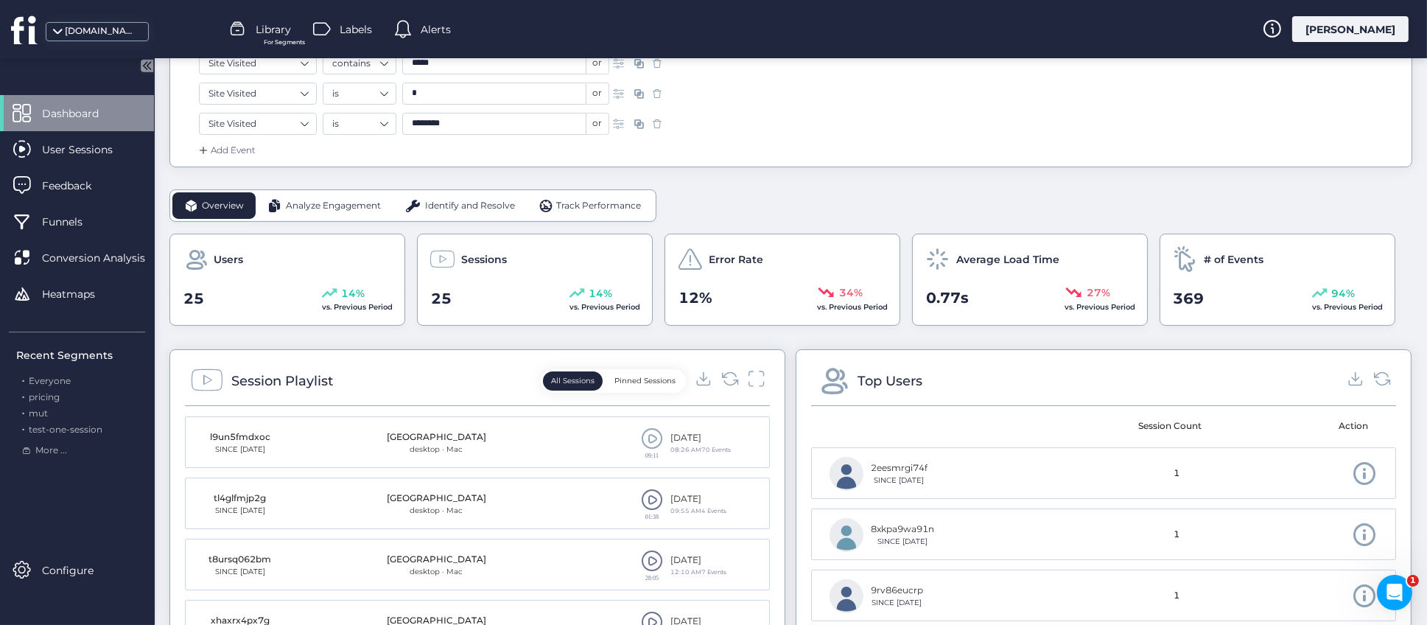
scroll to position [0, 0]
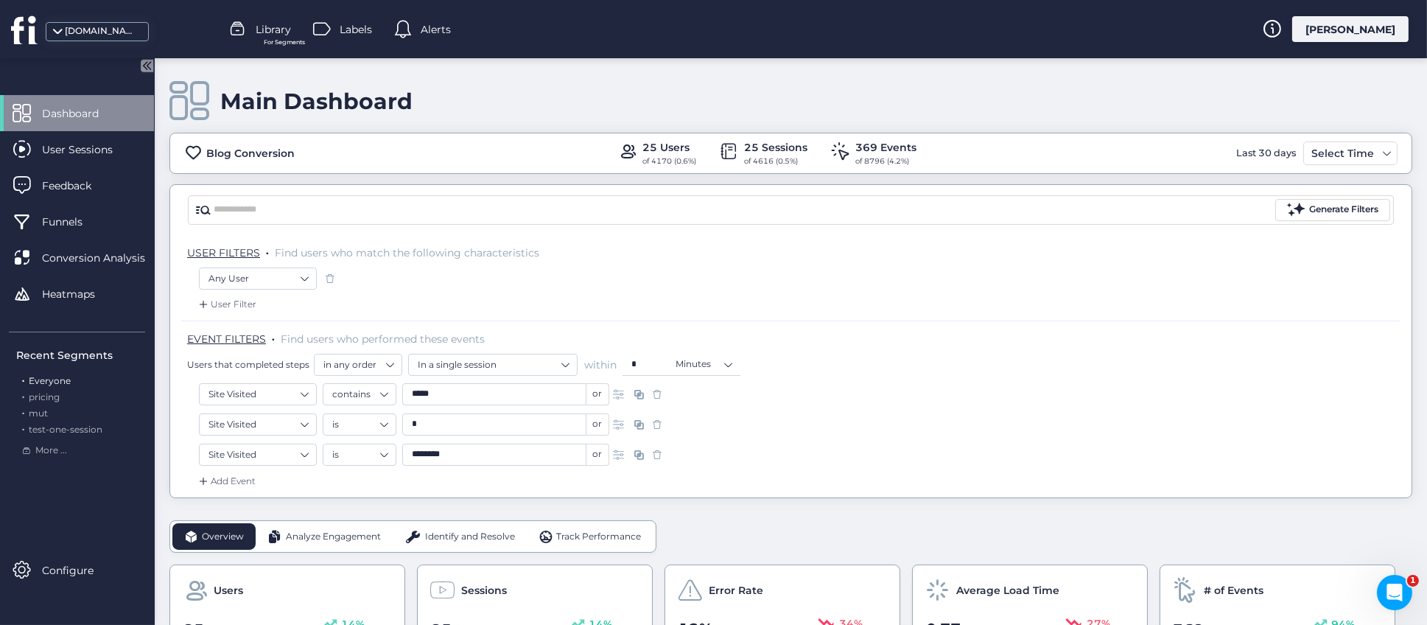
click at [60, 385] on span "Everyone" at bounding box center [50, 380] width 42 height 11
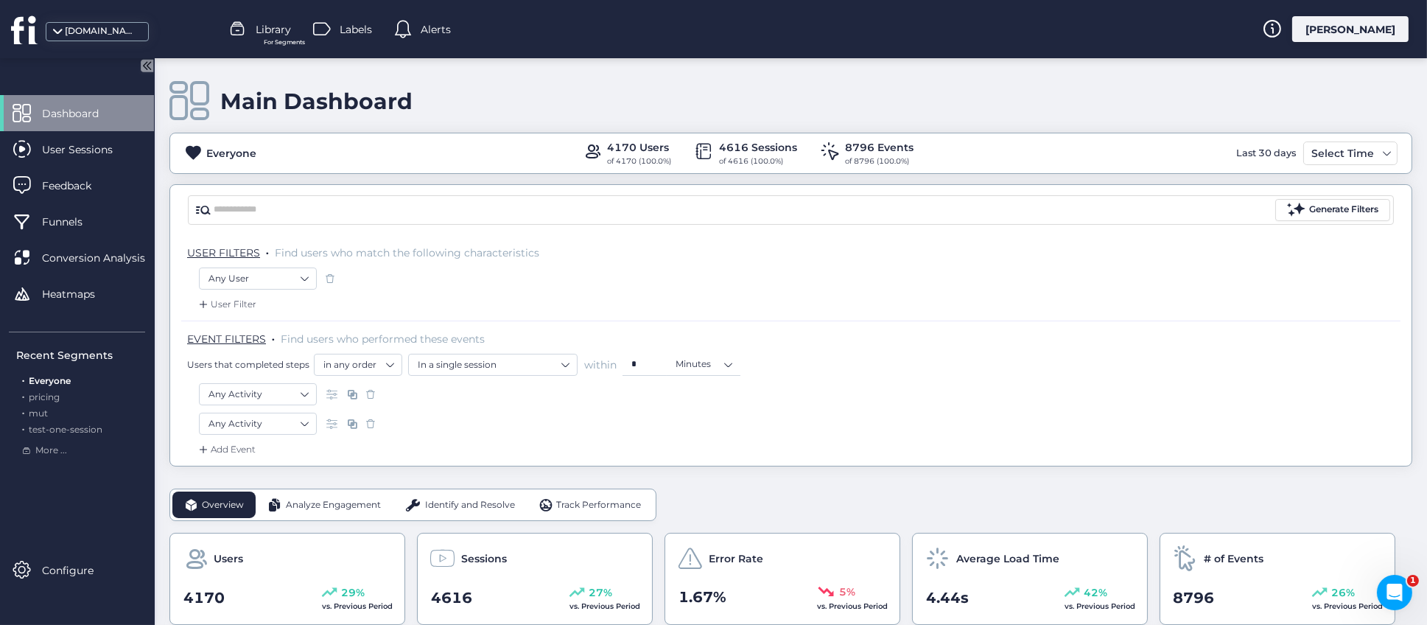
click at [689, 89] on div "Main Dashboard" at bounding box center [790, 101] width 1242 height 42
click at [68, 32] on div "[DOMAIN_NAME]" at bounding box center [102, 31] width 74 height 14
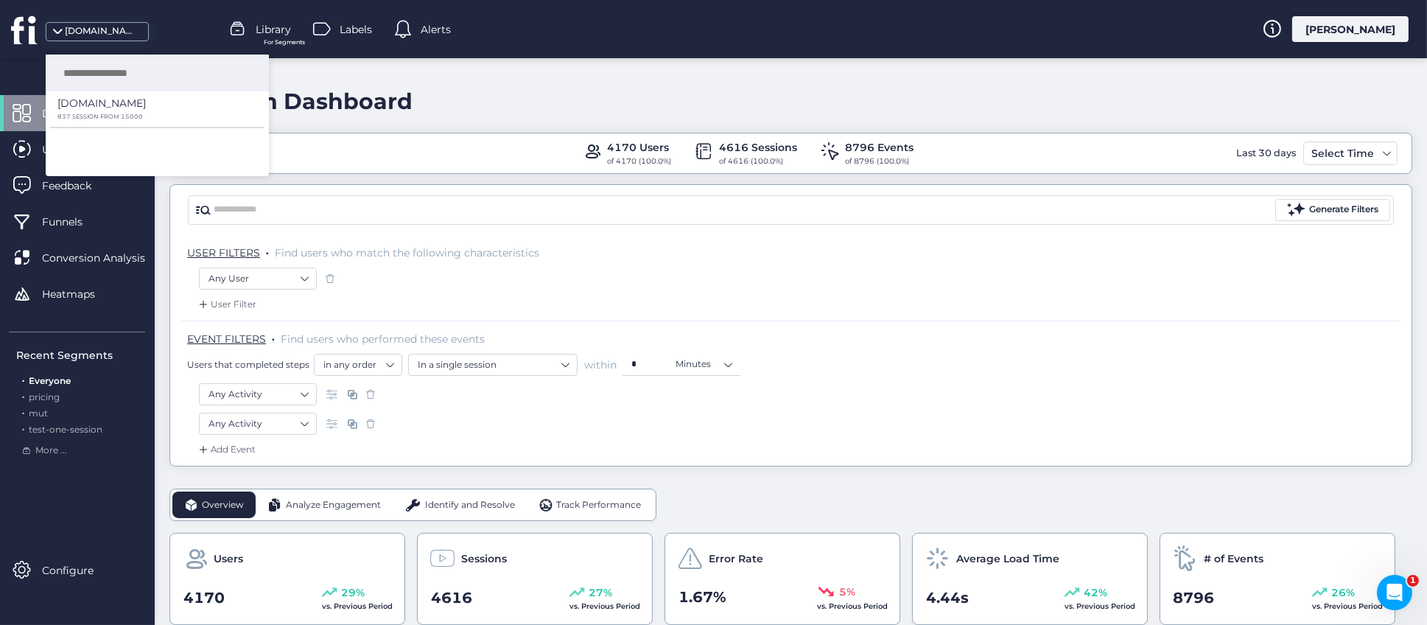
click at [443, 91] on div "Main Dashboard" at bounding box center [790, 101] width 1242 height 42
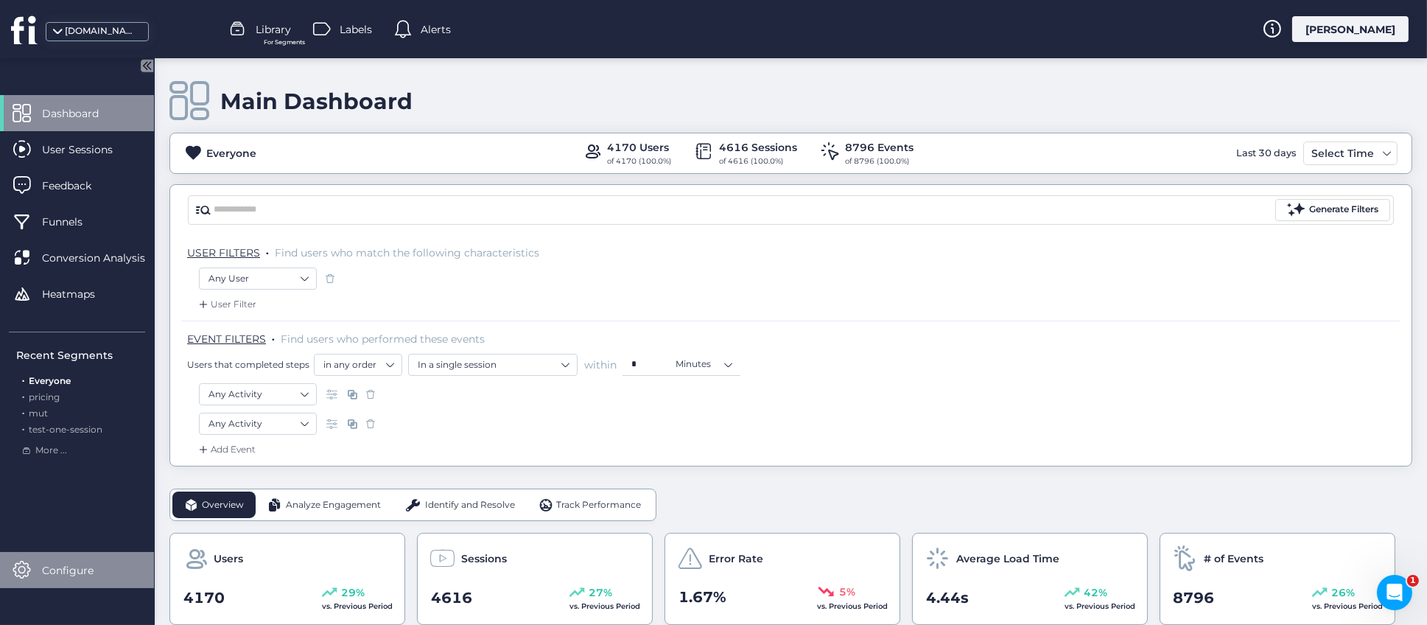
click at [48, 566] on span "Configure" at bounding box center [79, 570] width 74 height 16
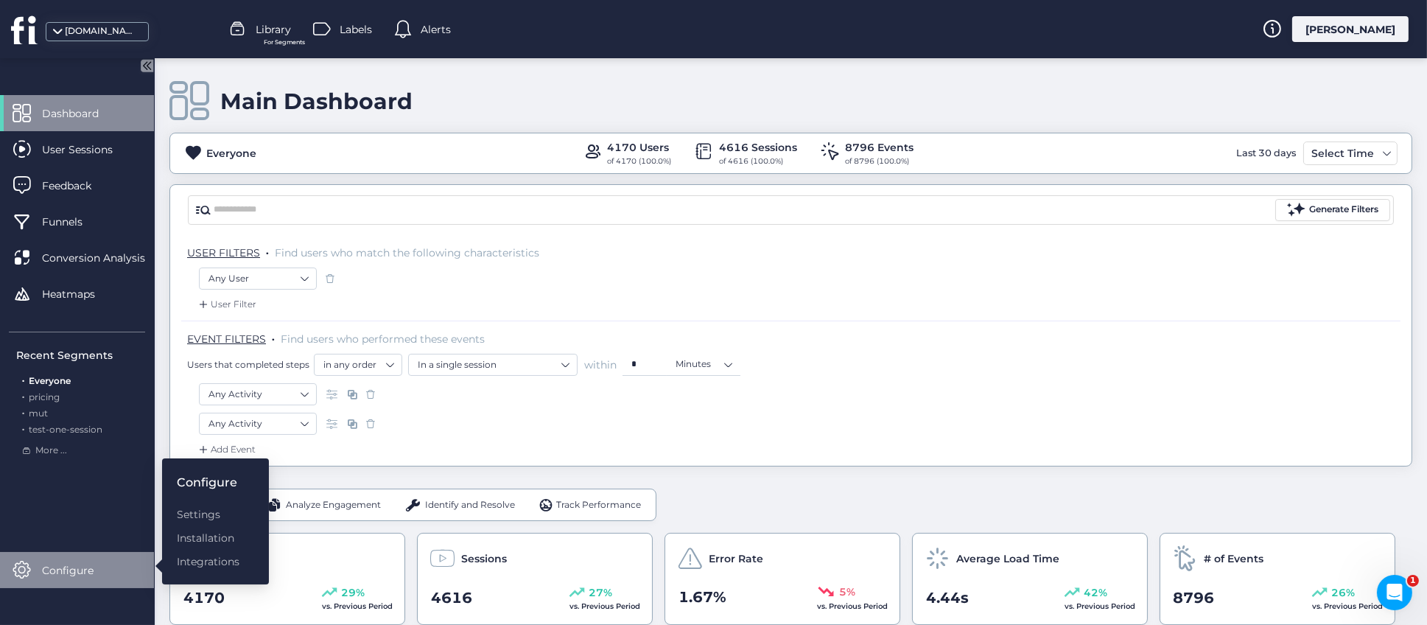
click at [529, 109] on div "Main Dashboard" at bounding box center [790, 101] width 1242 height 42
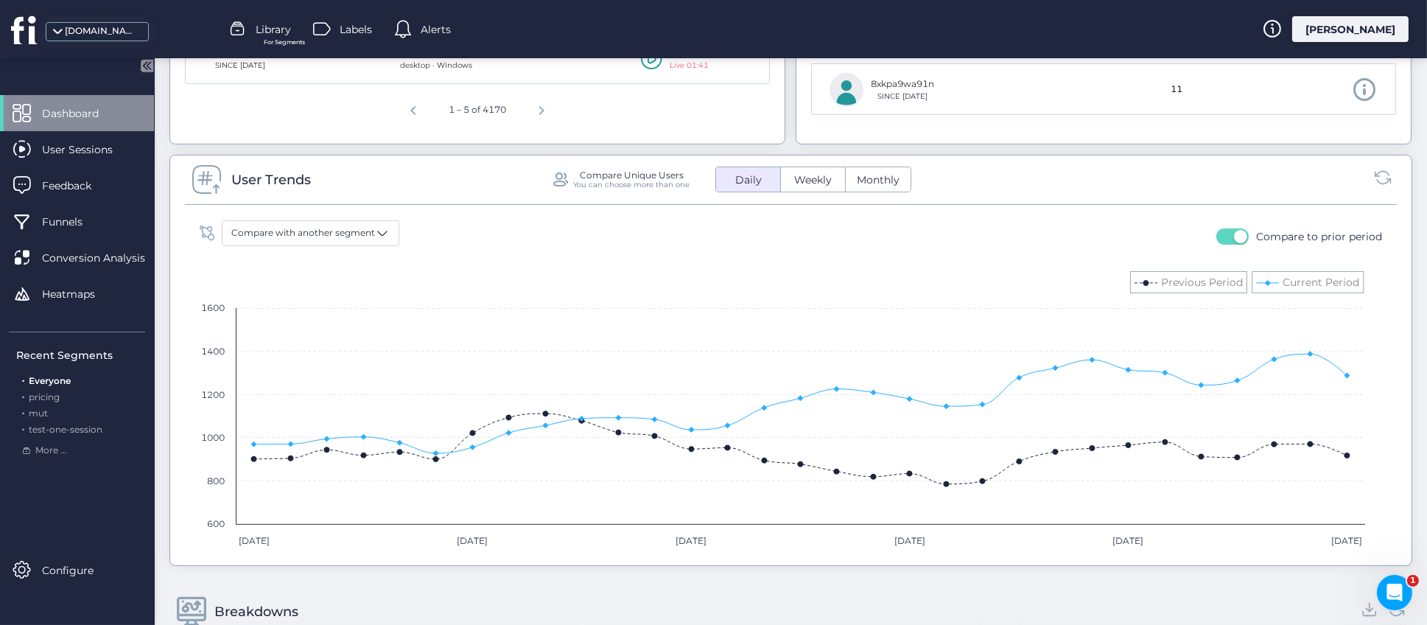
scroll to position [883, 0]
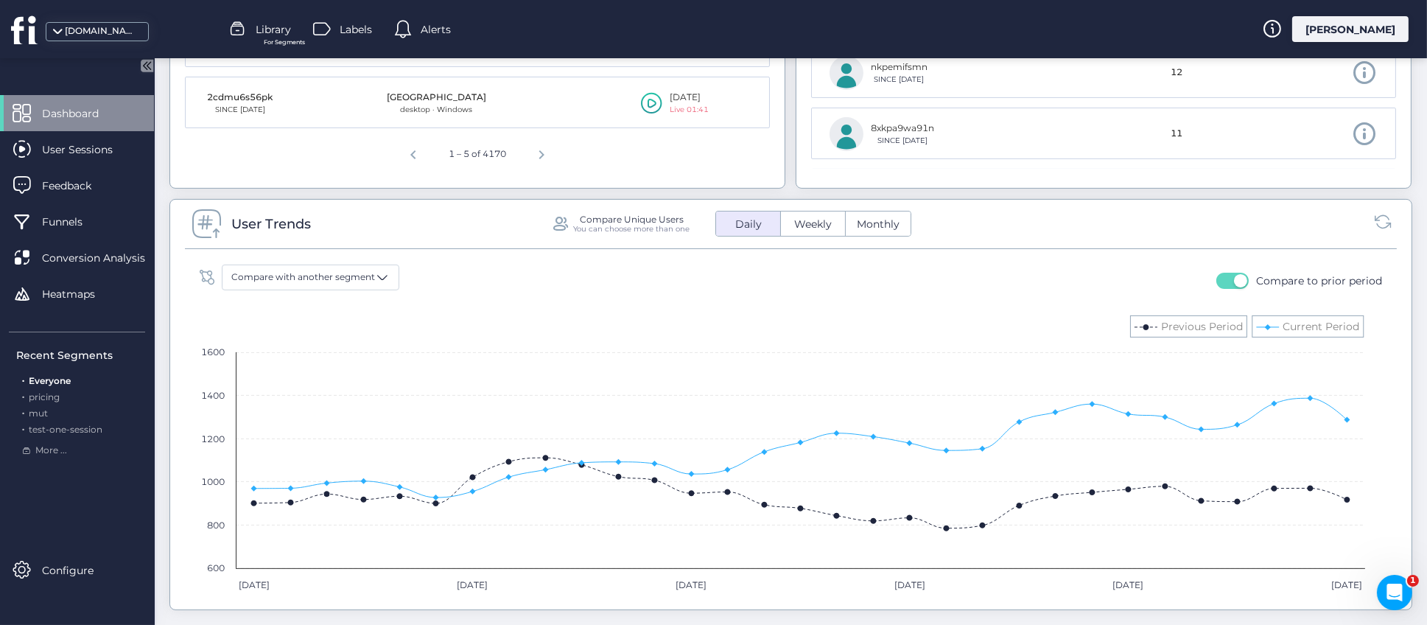
click at [806, 226] on span "Weekly" at bounding box center [812, 224] width 55 height 15
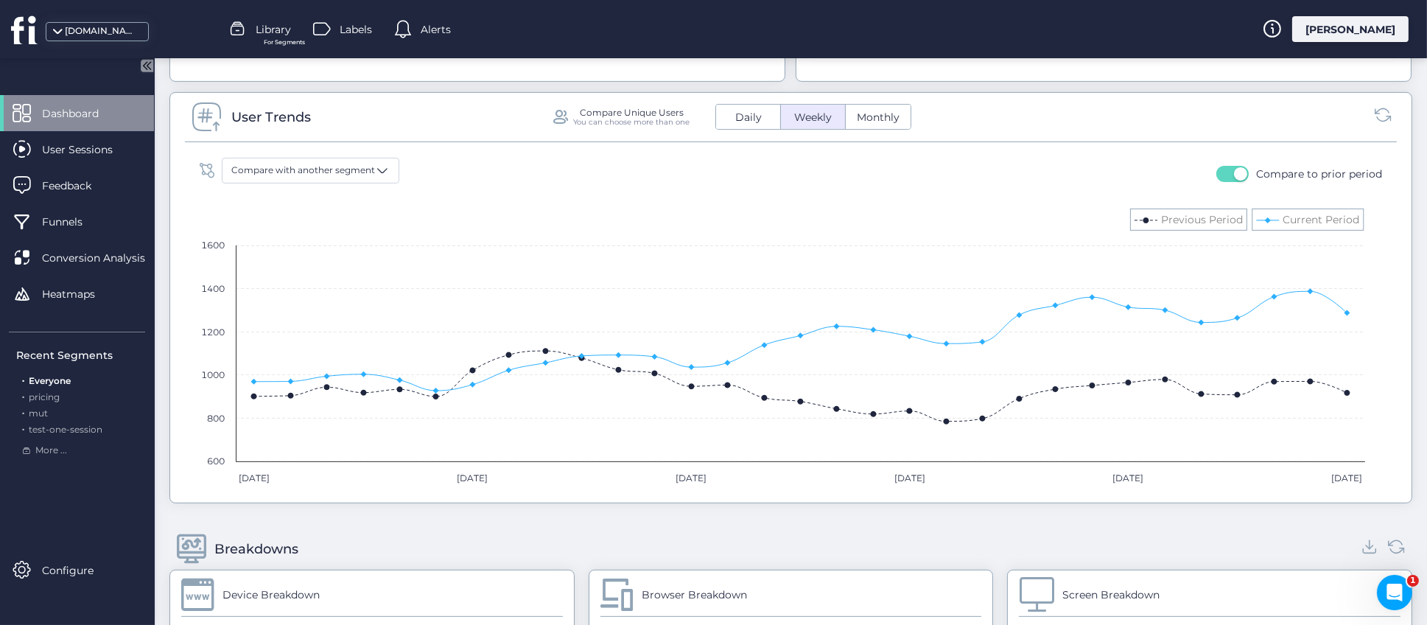
scroll to position [989, 0]
click at [745, 124] on span "Daily" at bounding box center [748, 117] width 44 height 15
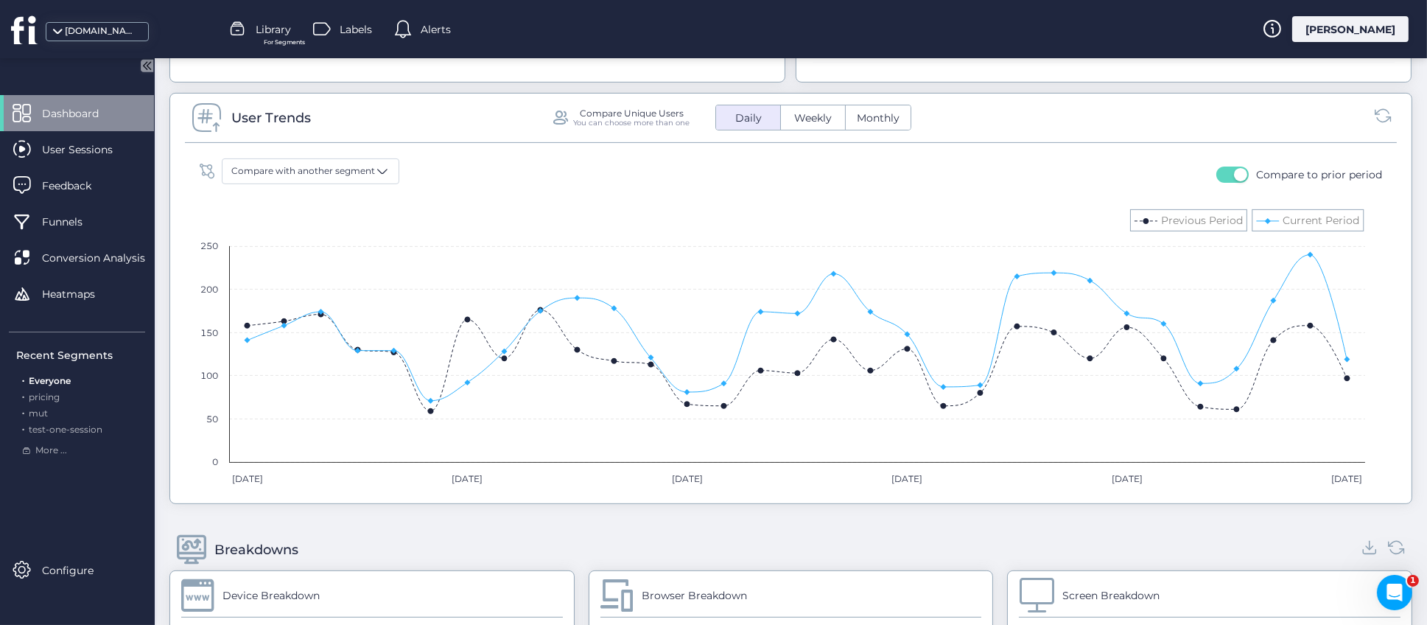
click at [809, 119] on span "Weekly" at bounding box center [812, 117] width 55 height 15
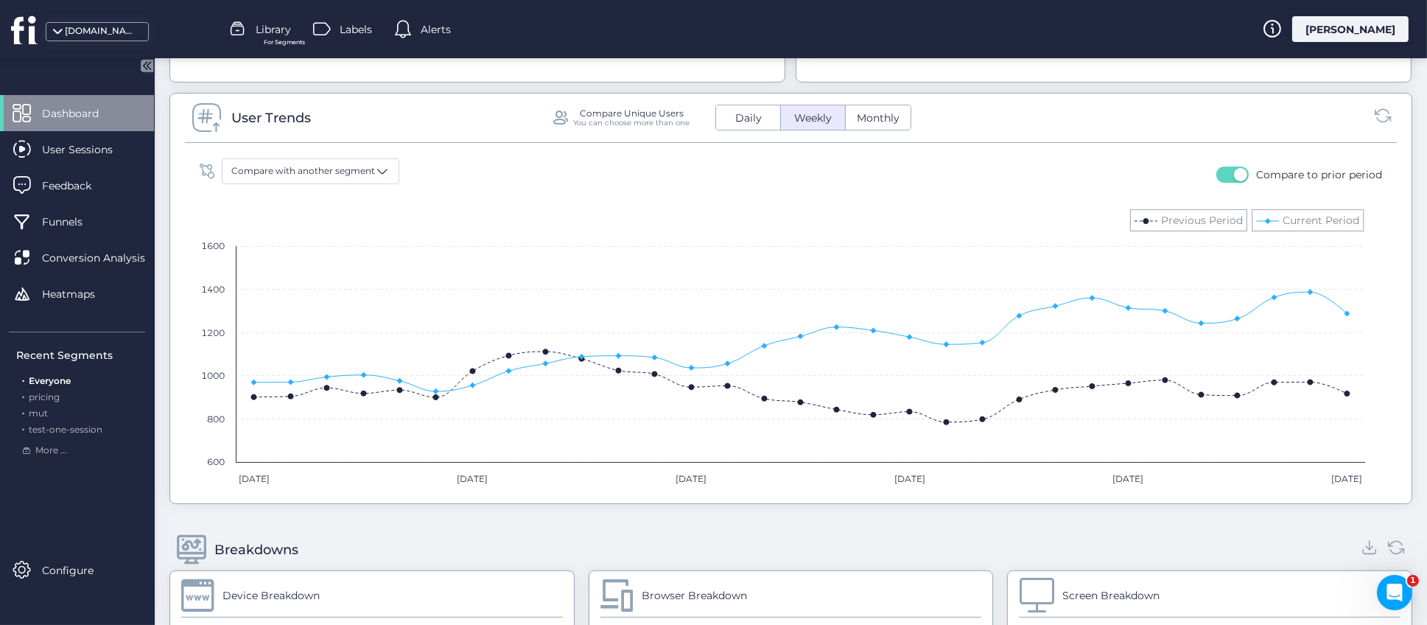
click at [726, 115] on span "Daily" at bounding box center [748, 117] width 44 height 15
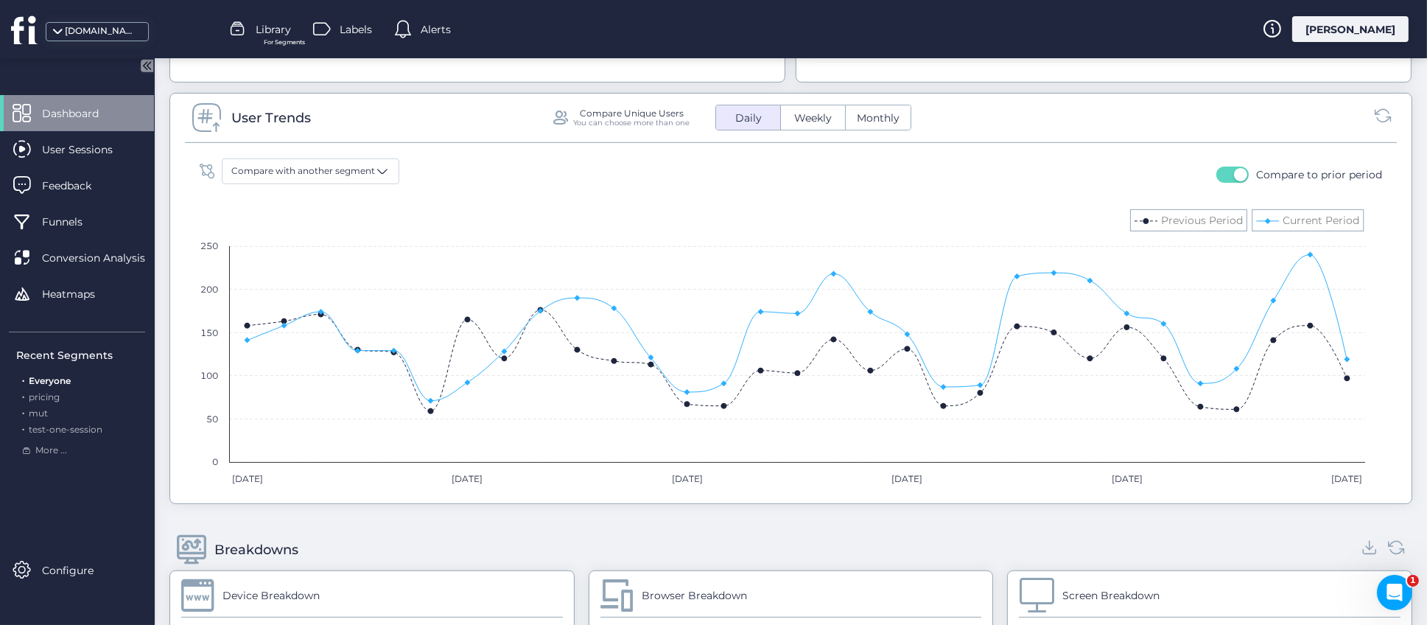
click at [809, 128] on button "Weekly" at bounding box center [813, 117] width 64 height 24
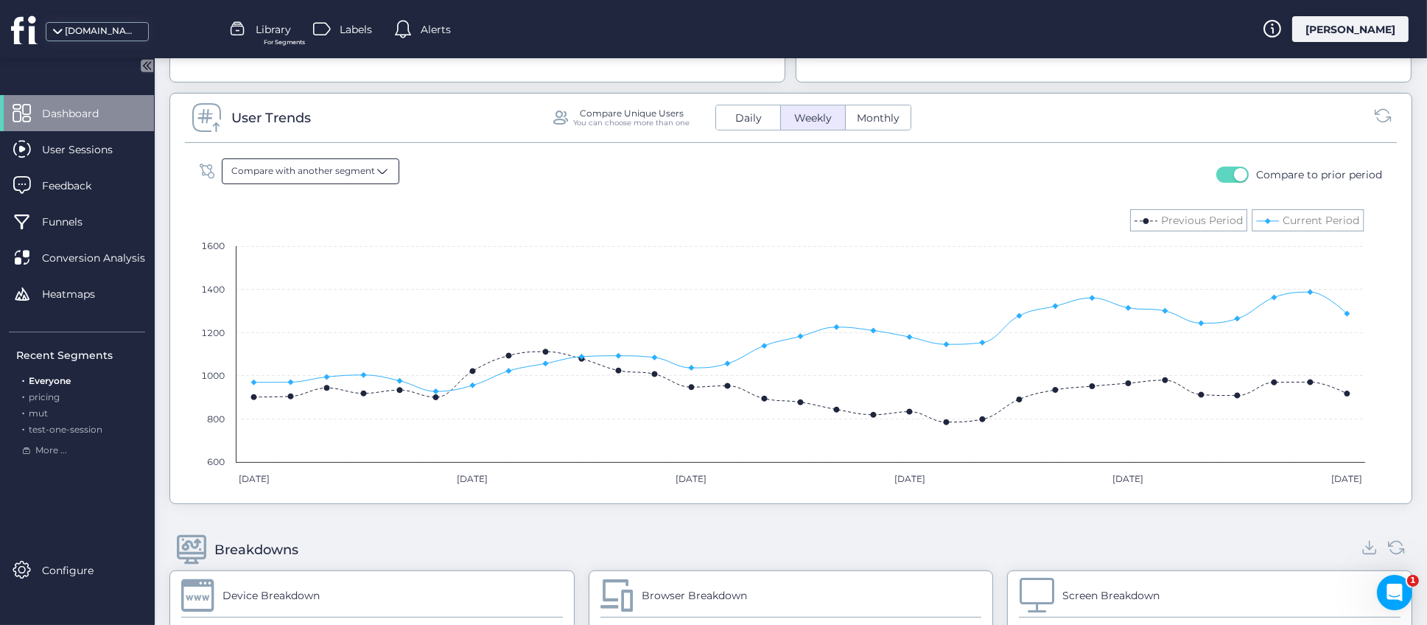
click at [367, 172] on span "Compare with another segment" at bounding box center [303, 171] width 144 height 14
click at [572, 168] on div "Compare with another segment Everyone Segment 1 saas mantra1 google traffic Goo…" at bounding box center [790, 174] width 1197 height 33
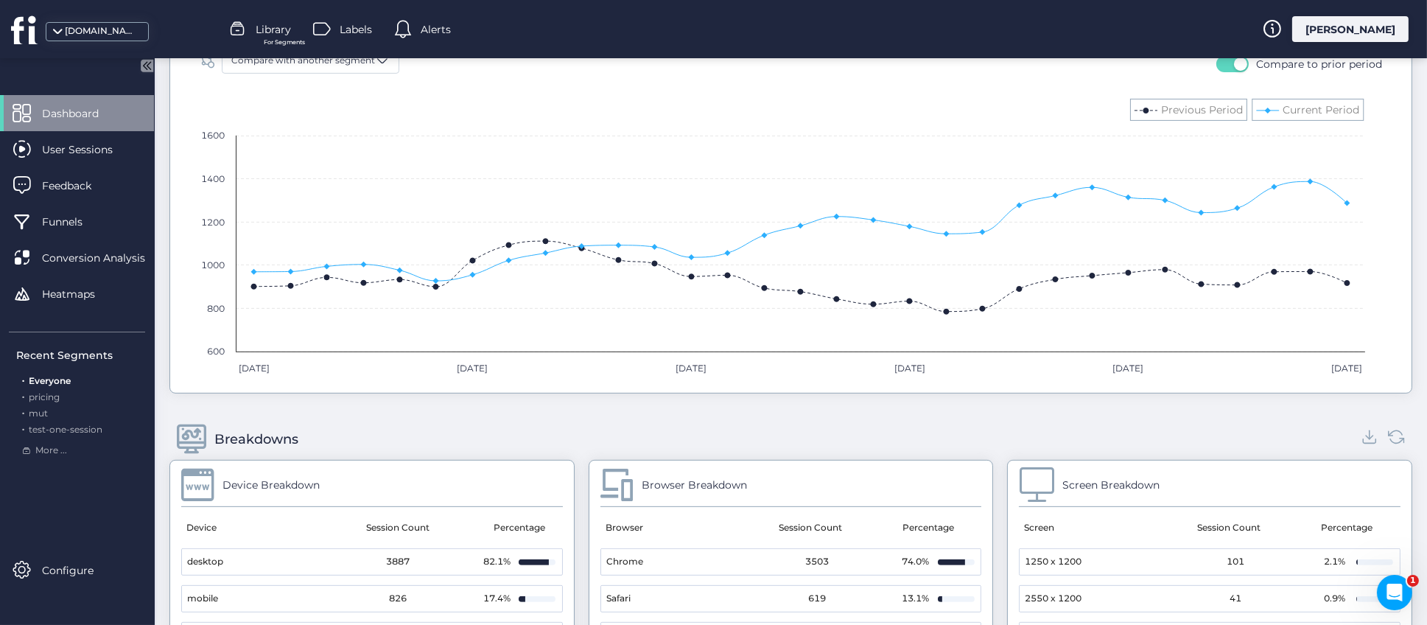
scroll to position [878, 0]
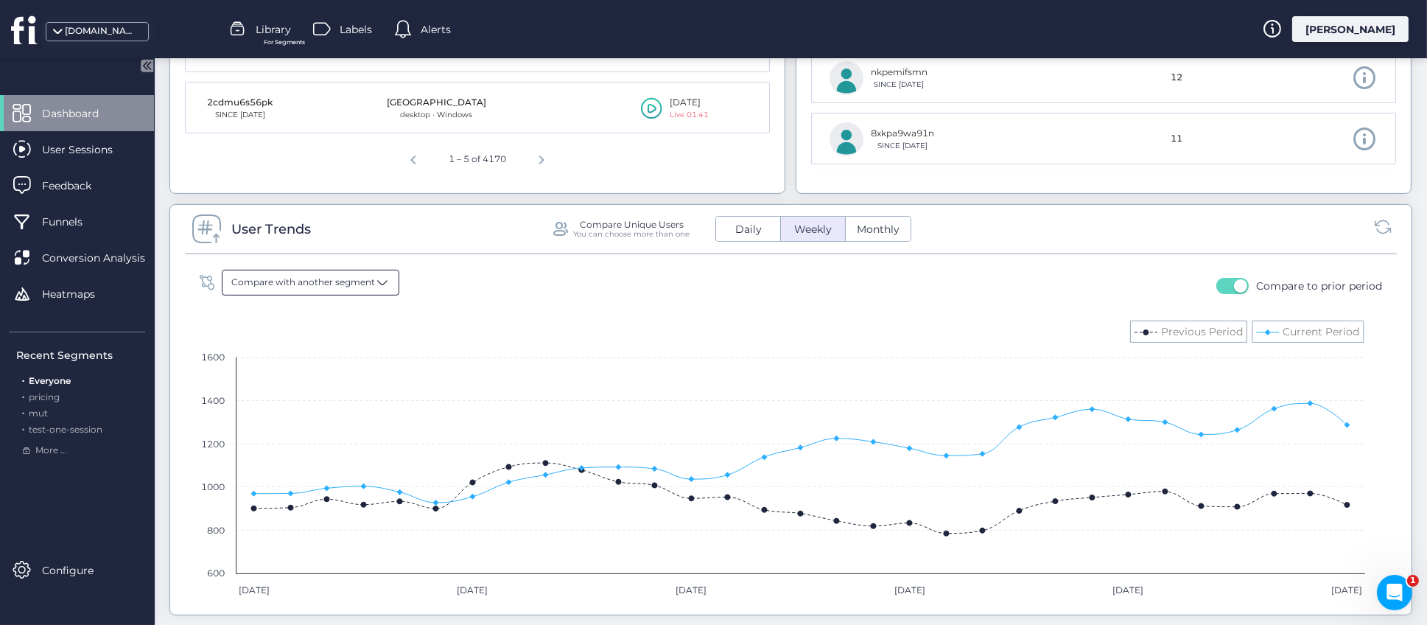
click at [381, 279] on span at bounding box center [382, 282] width 15 height 15
click at [521, 281] on div "Compare with another segment Everyone Segment 1 saas mantra1 google traffic Goo…" at bounding box center [790, 286] width 1197 height 33
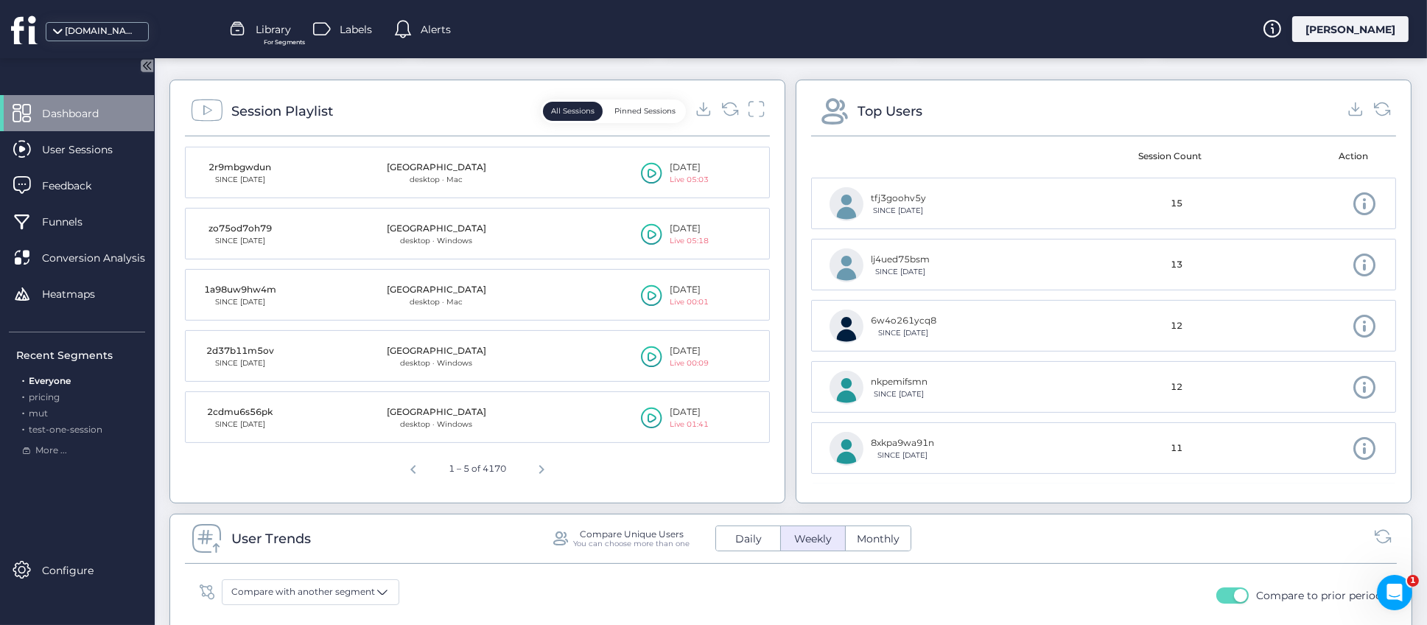
scroll to position [547, 0]
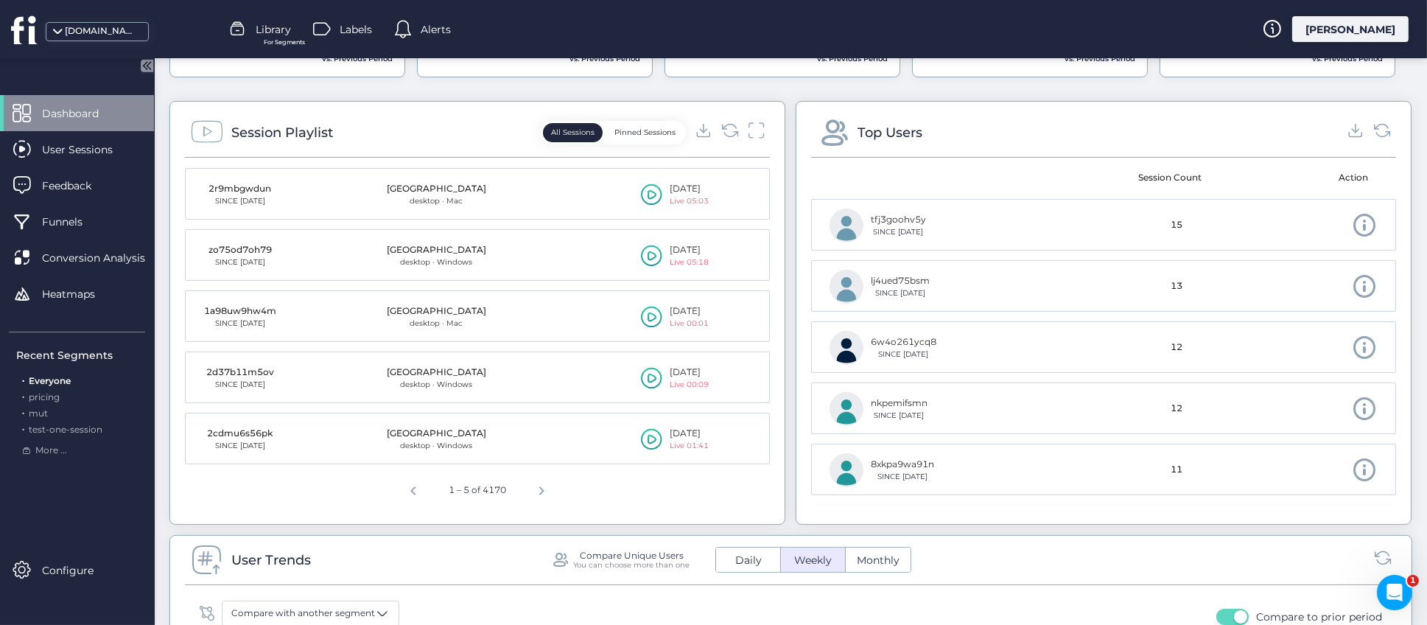
click at [781, 316] on div "Session Playlist All Sessions Pinned Sessions 2r9mbgwdun SINCE Sep 24 United Ki…" at bounding box center [790, 312] width 1242 height 423
click at [780, 304] on div "Session Playlist All Sessions Pinned Sessions 2r9mbgwdun SINCE Sep 24 United Ki…" at bounding box center [790, 312] width 1242 height 423
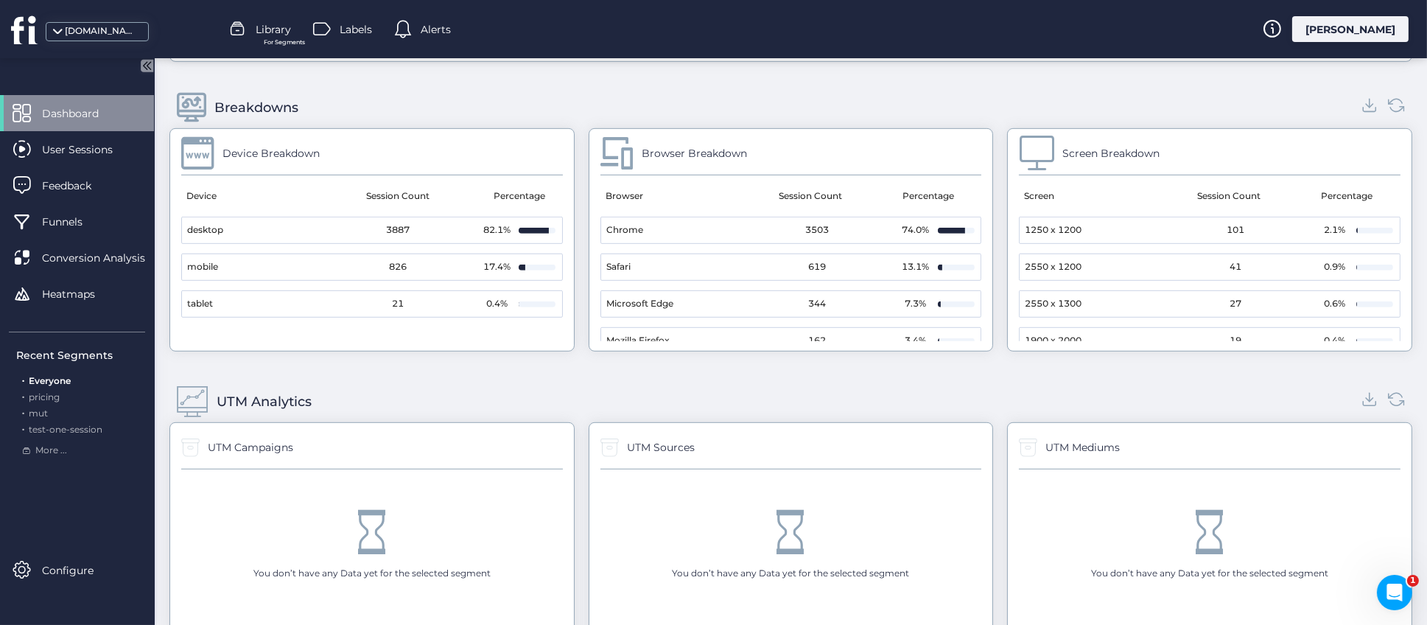
scroll to position [1762, 0]
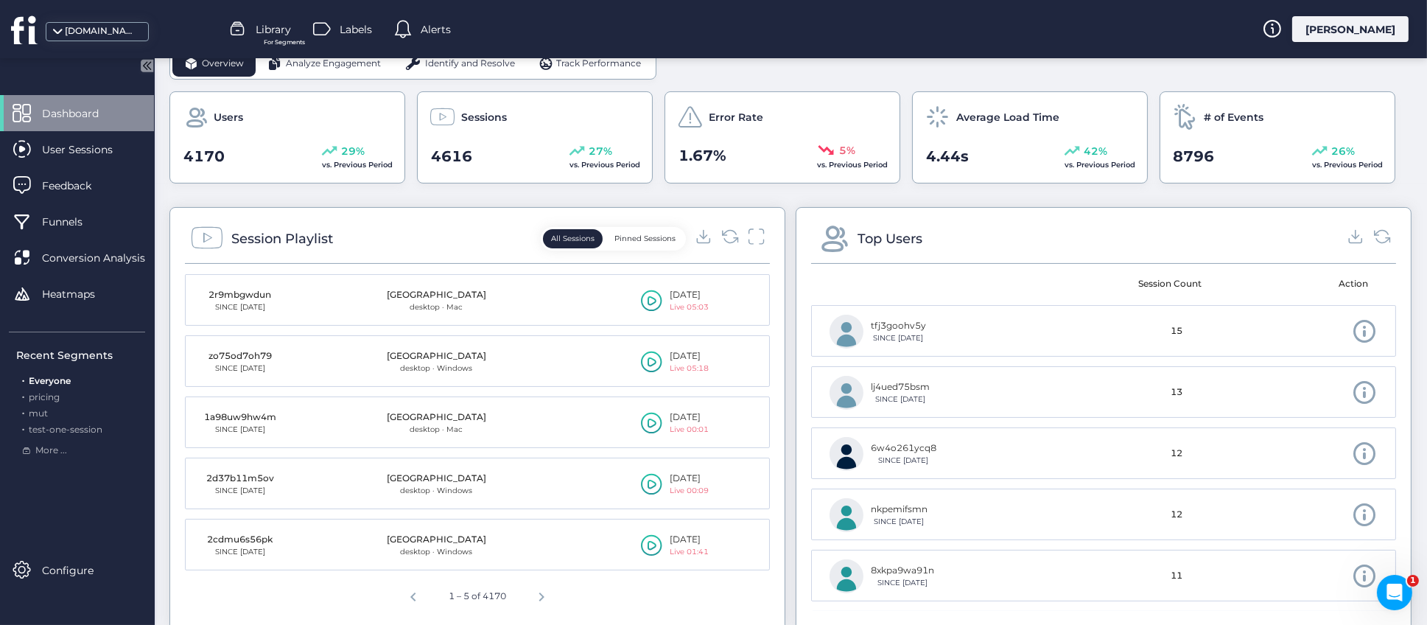
scroll to position [331, 0]
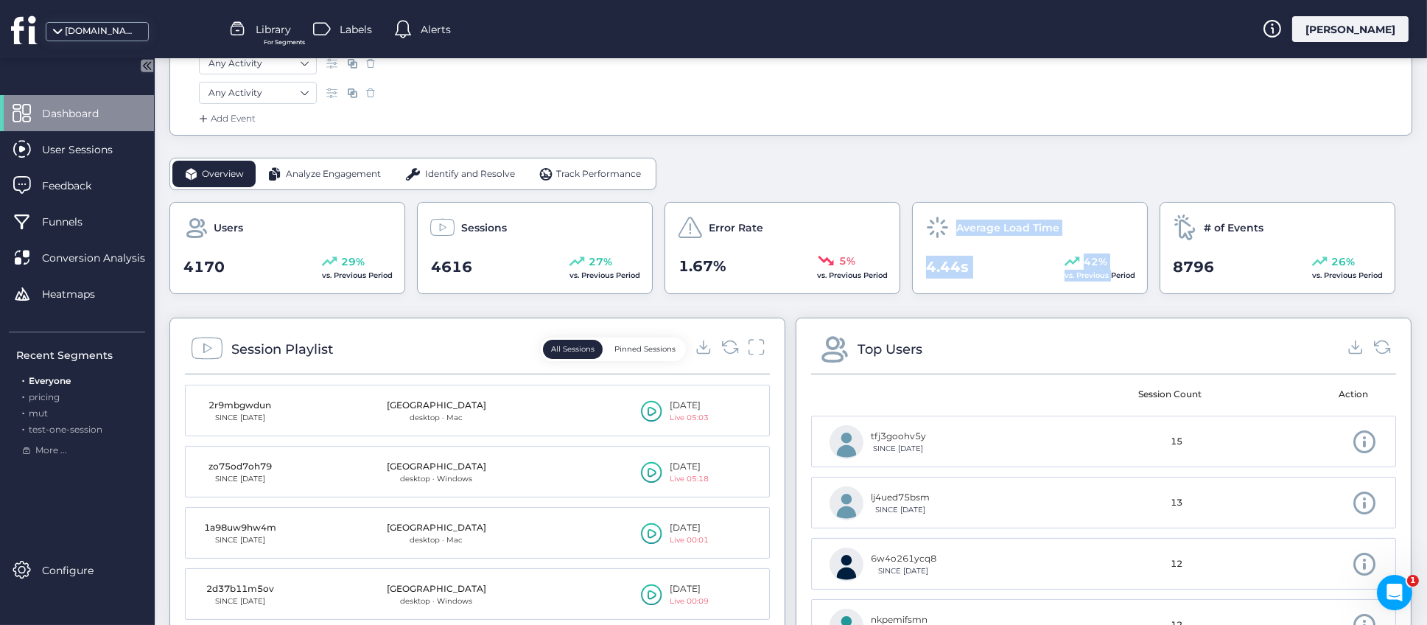
drag, startPoint x: 957, startPoint y: 228, endPoint x: 1109, endPoint y: 281, distance: 161.4
click at [1109, 281] on div "Average Load Time 4.44s 42% vs. Previous Period" at bounding box center [1030, 248] width 236 height 92
click at [1112, 291] on div "Average Load Time 4.44s 42% vs. Previous Period" at bounding box center [1030, 248] width 236 height 92
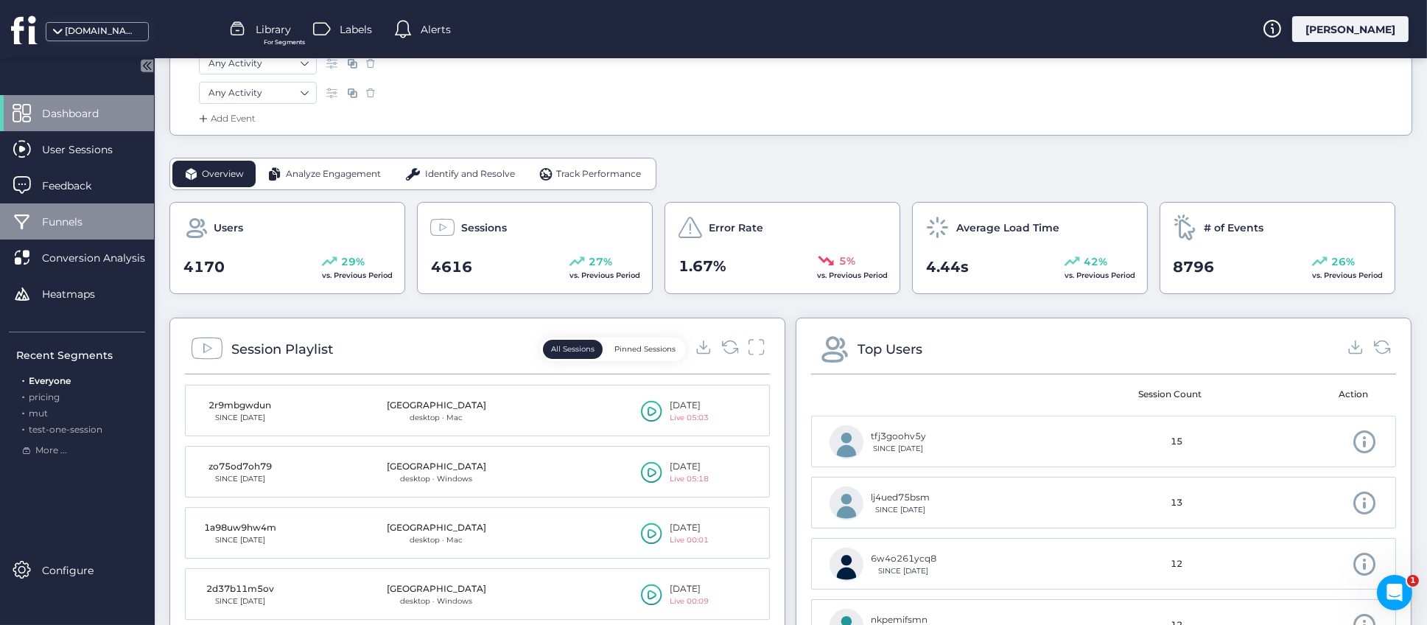
click at [82, 228] on span "Funnels" at bounding box center [73, 222] width 63 height 16
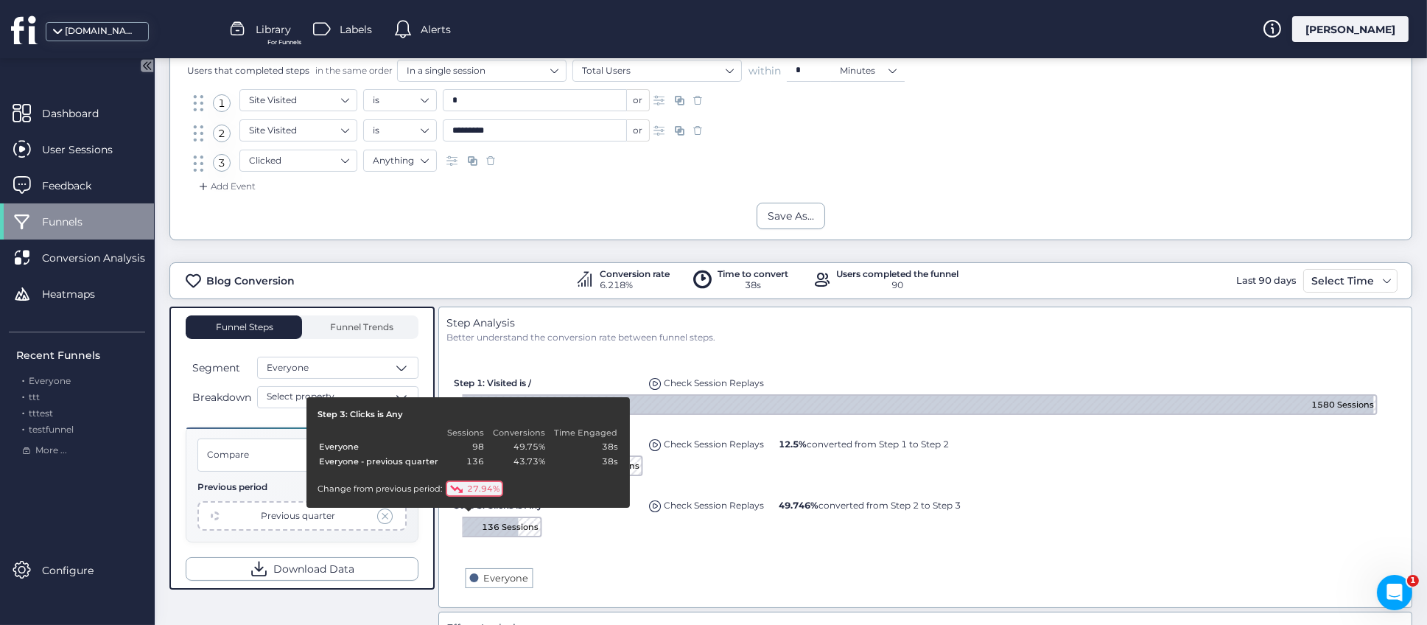
scroll to position [331, 0]
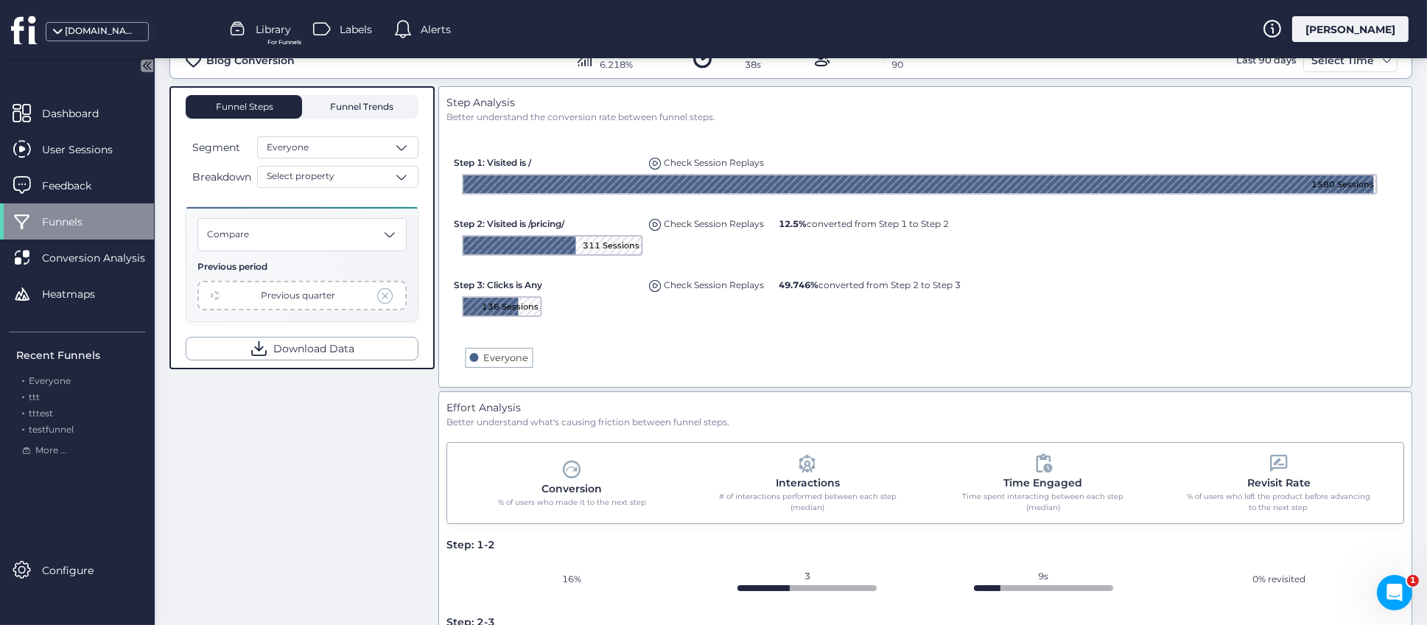
click at [370, 107] on span "Funnel Trends" at bounding box center [360, 106] width 67 height 9
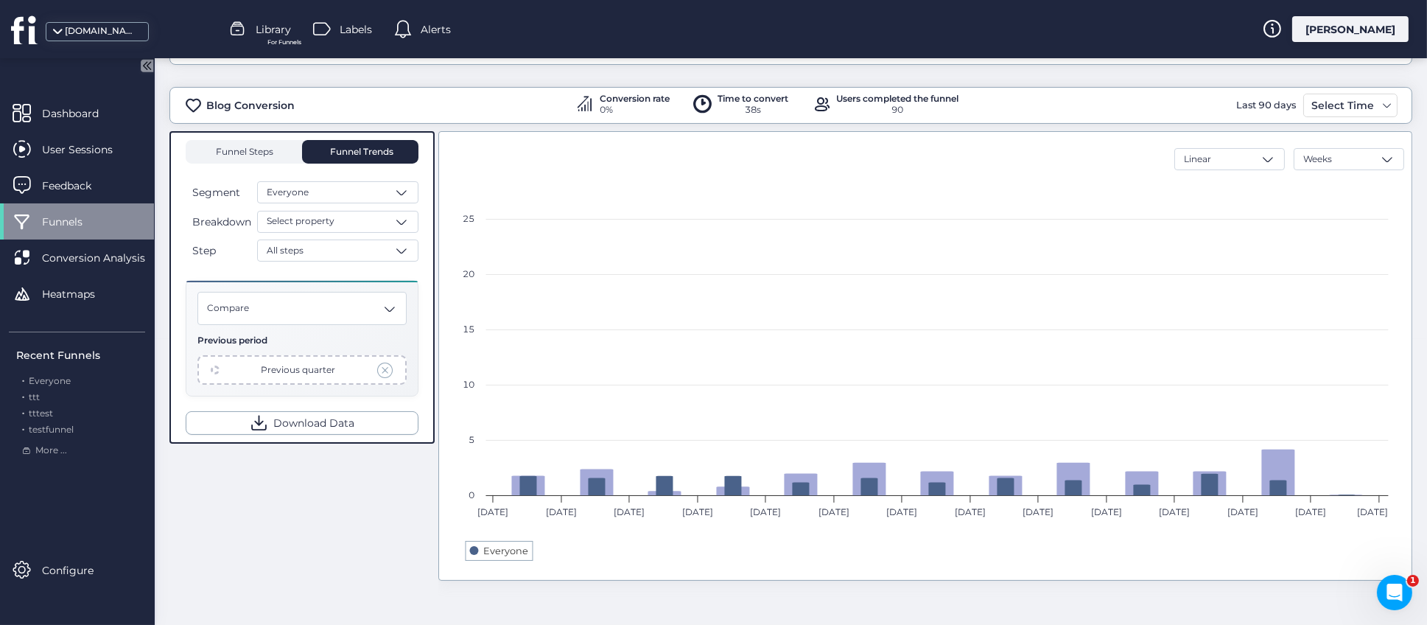
scroll to position [286, 0]
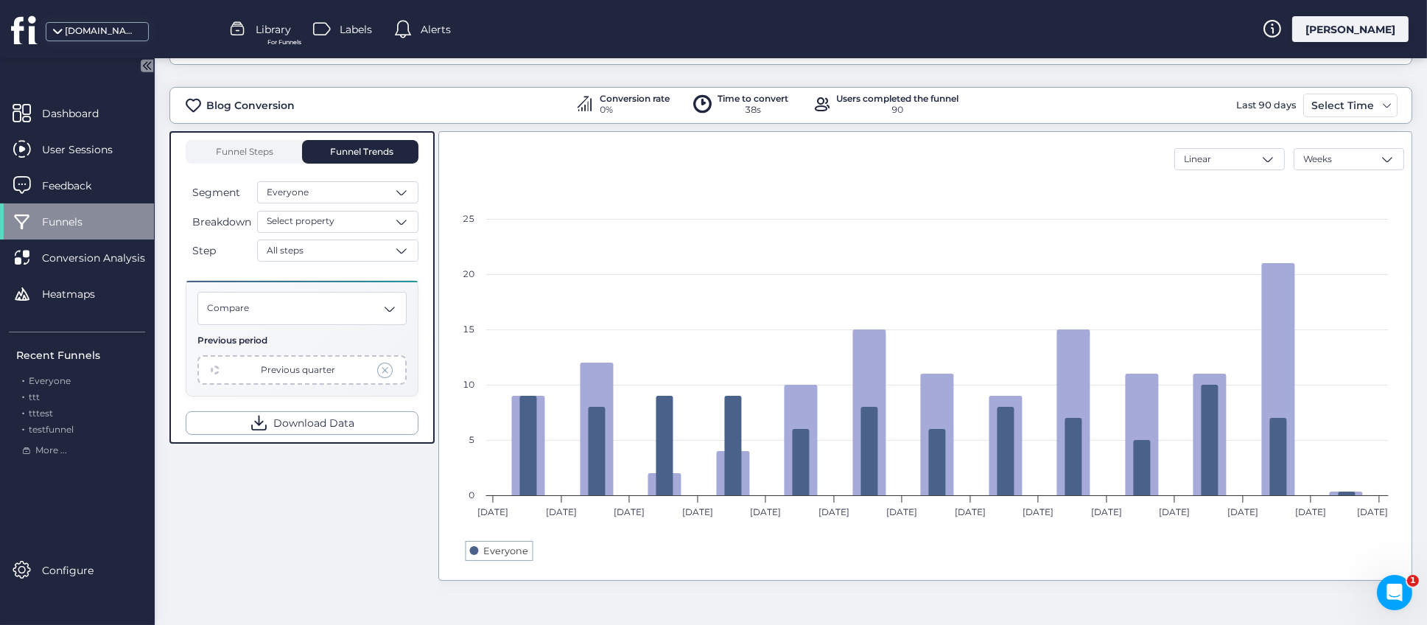
click at [386, 367] on span at bounding box center [385, 370] width 16 height 16
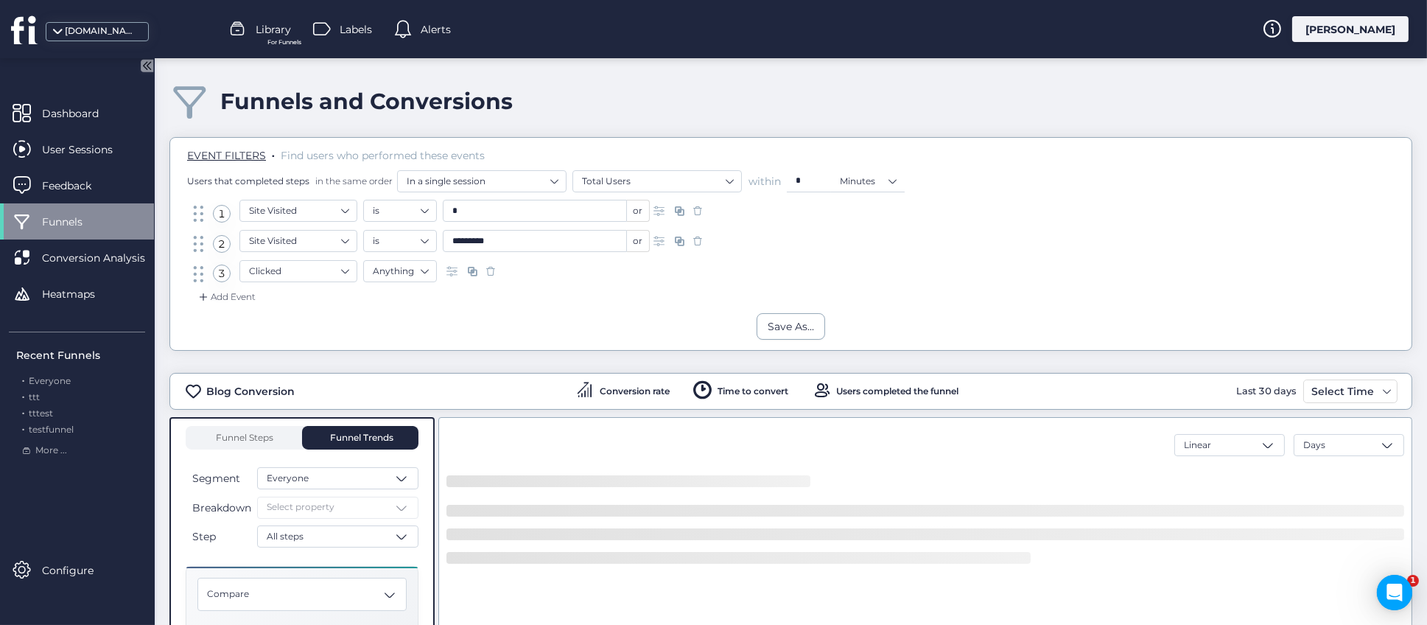
scroll to position [61, 0]
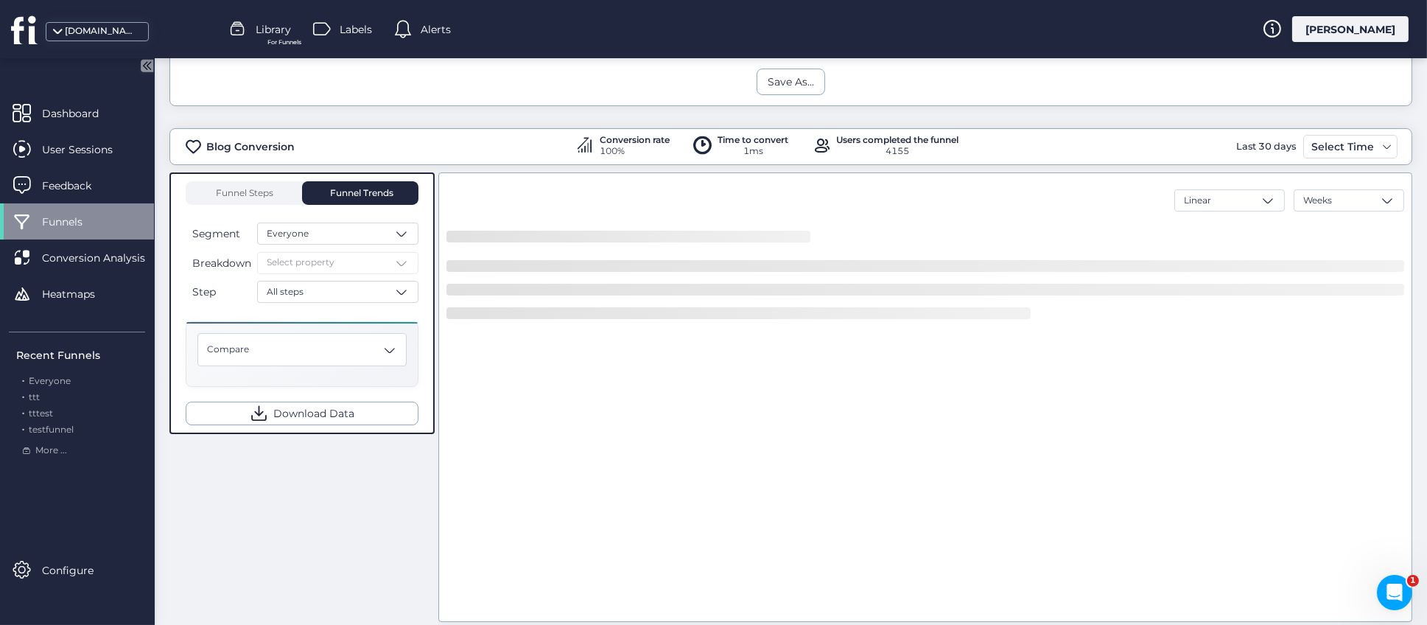
scroll to position [286, 0]
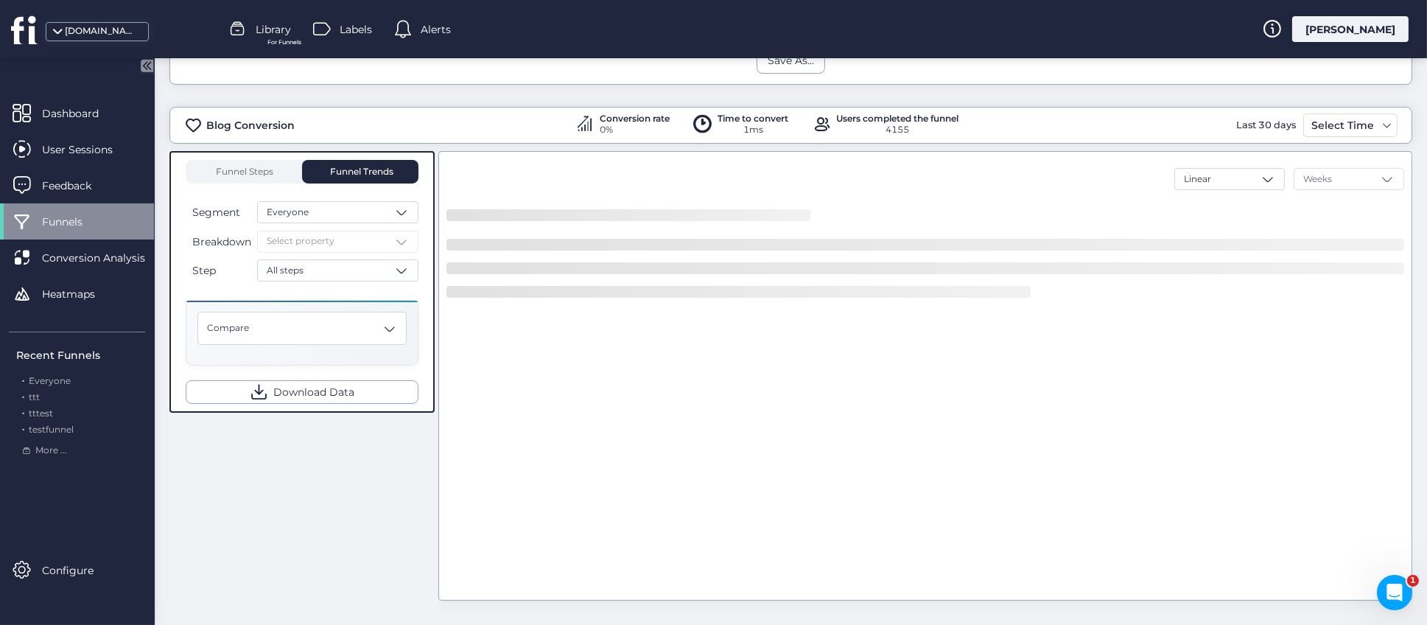
scroll to position [286, 0]
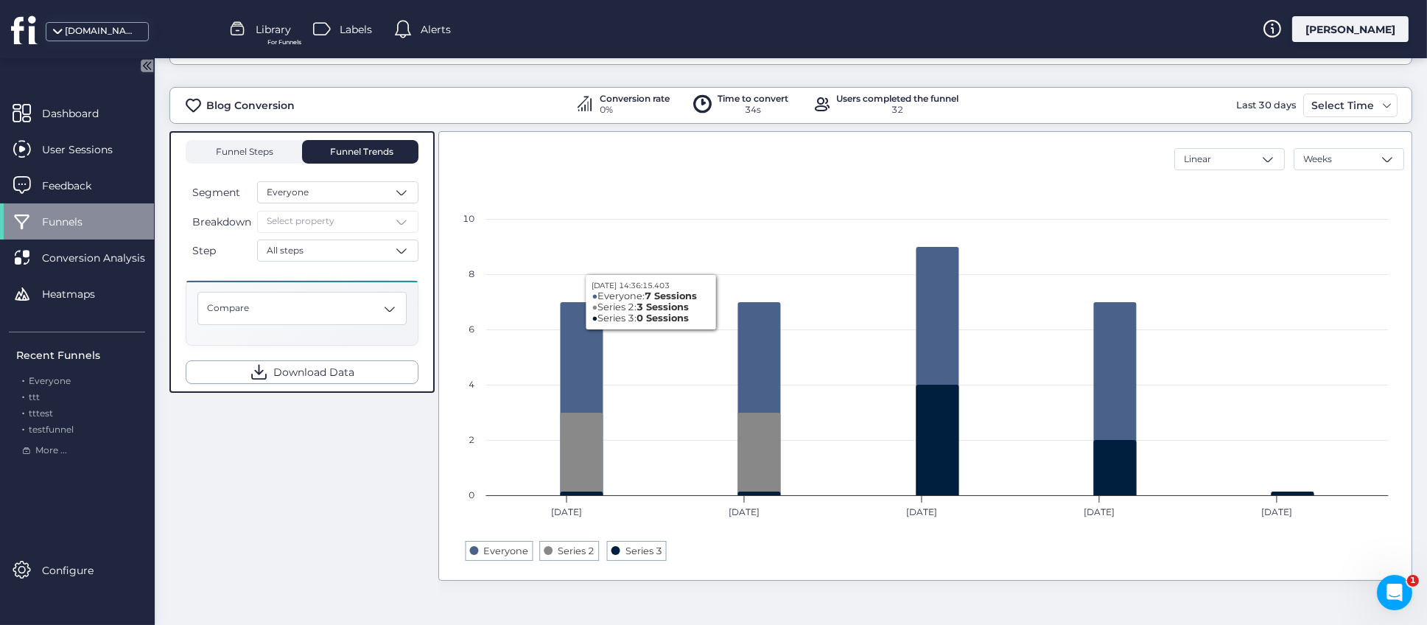
click at [264, 154] on span "Funnel Steps" at bounding box center [243, 151] width 59 height 9
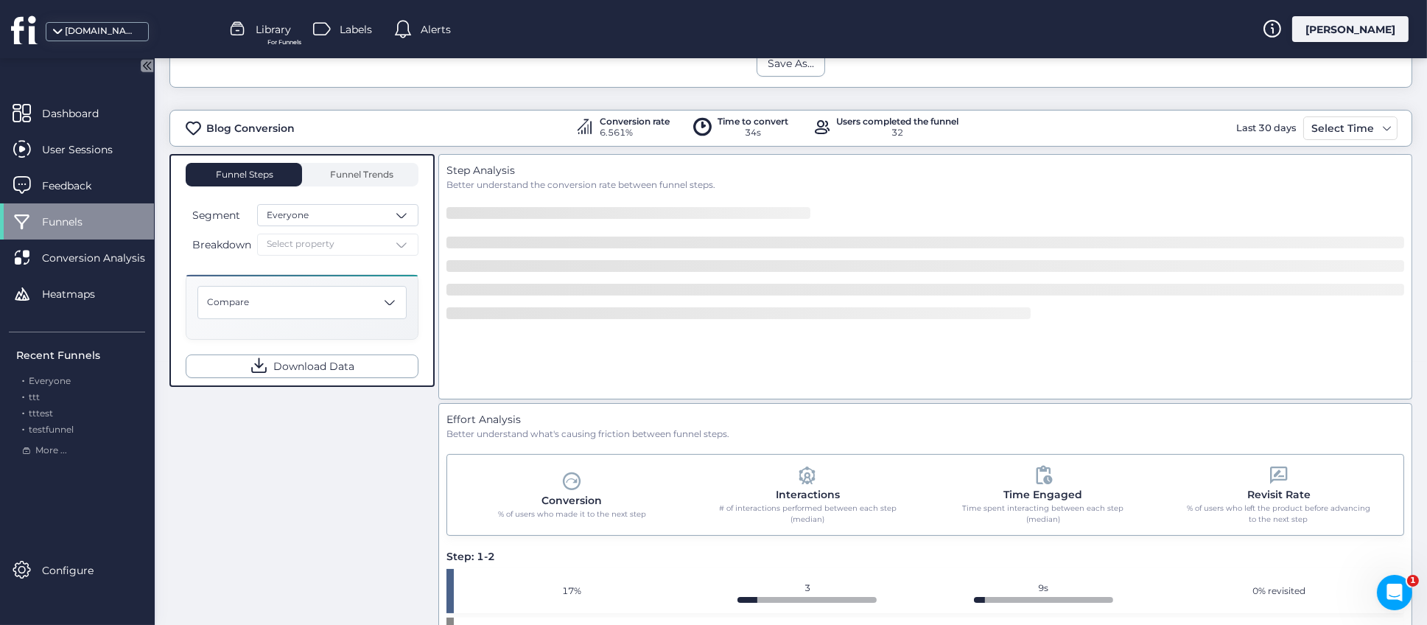
scroll to position [286, 0]
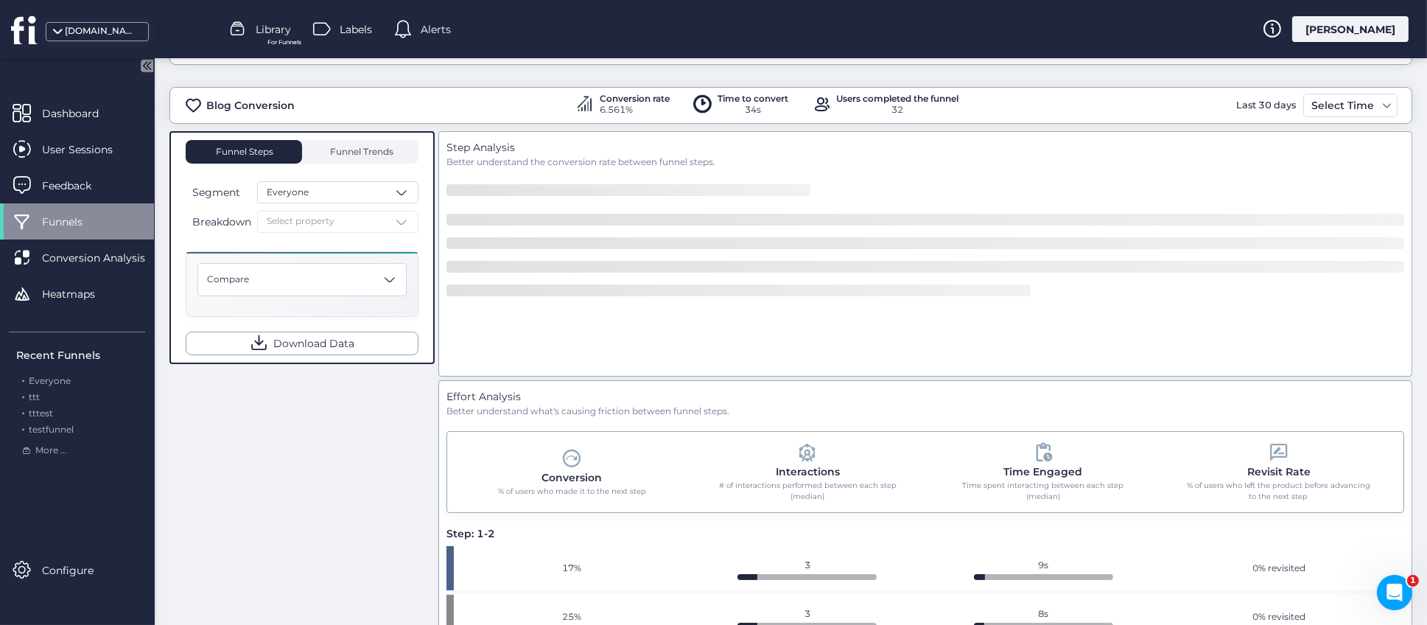
click at [398, 244] on div "Funnel Steps Funnel Trends Segment Everyone Breakdown Select property Compare D…" at bounding box center [302, 247] width 233 height 215
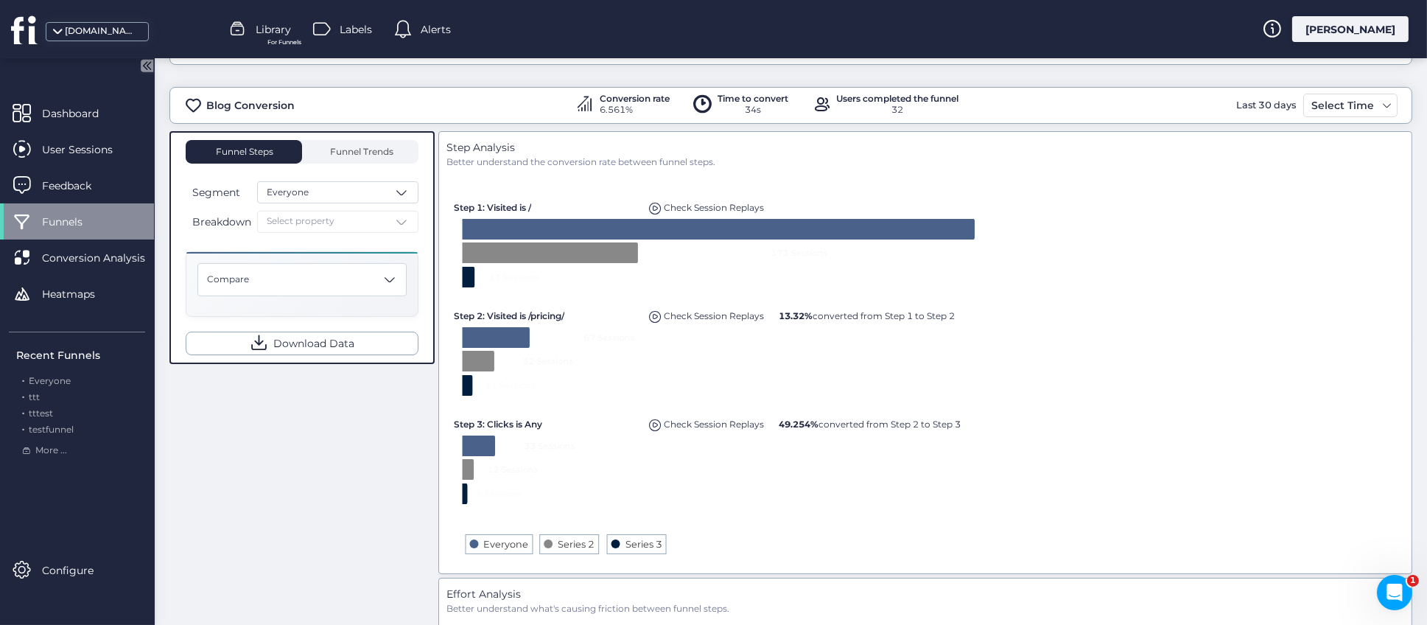
click at [403, 220] on div "Breakdown Select property" at bounding box center [302, 222] width 233 height 22
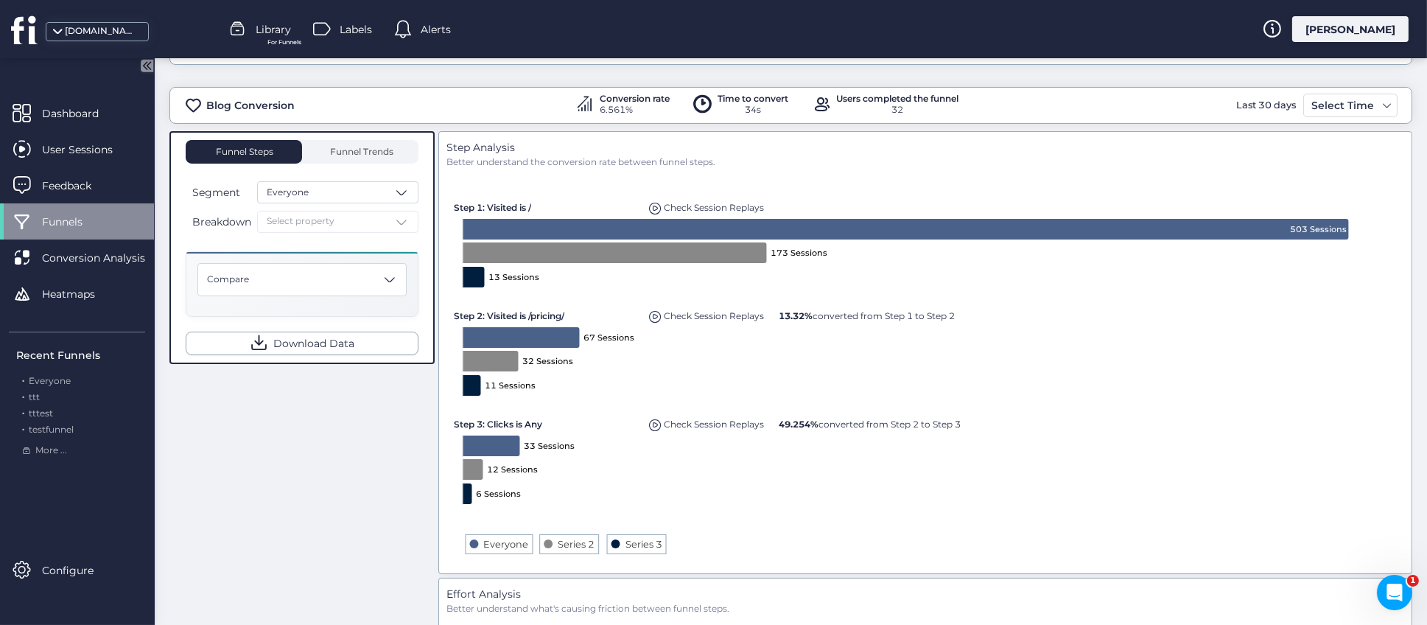
click at [406, 219] on div "Breakdown Select property" at bounding box center [302, 222] width 233 height 22
drag, startPoint x: 393, startPoint y: 485, endPoint x: 398, endPoint y: 499, distance: 15.6
click at [393, 496] on div "Funnel Steps Funnel Trends Segment Everyone Breakdown Select property Compare D…" at bounding box center [790, 599] width 1242 height 936
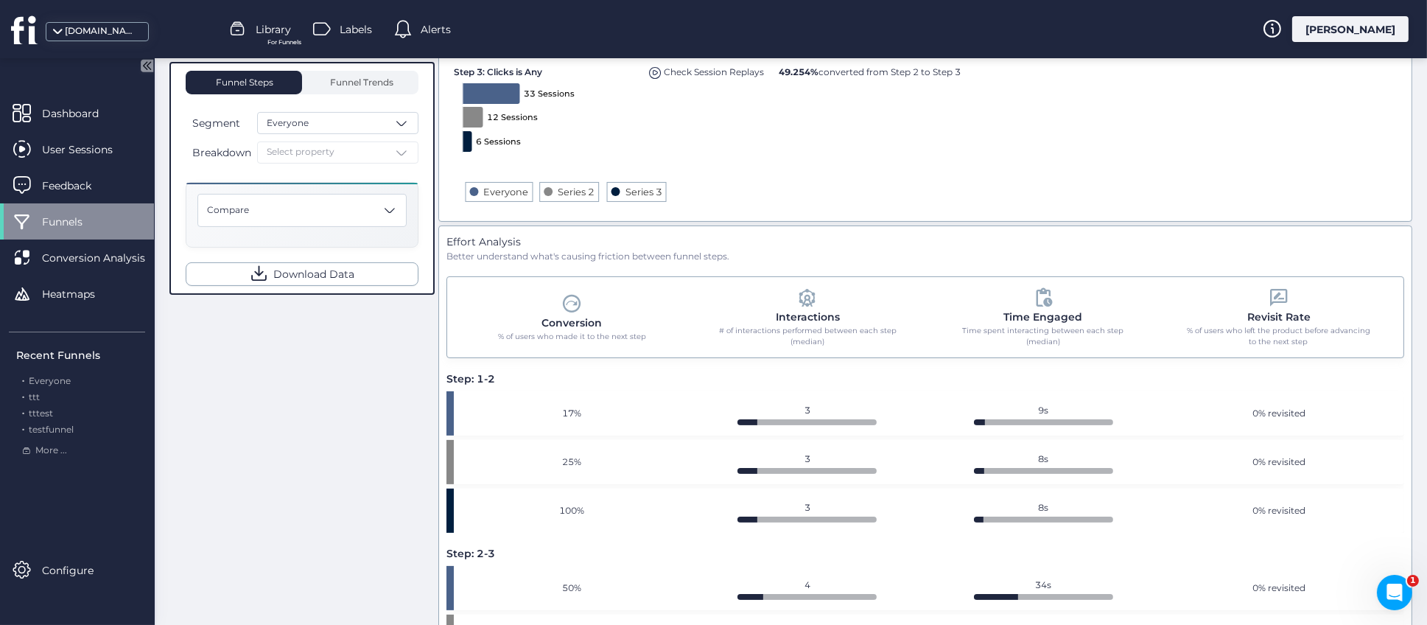
scroll to position [198, 0]
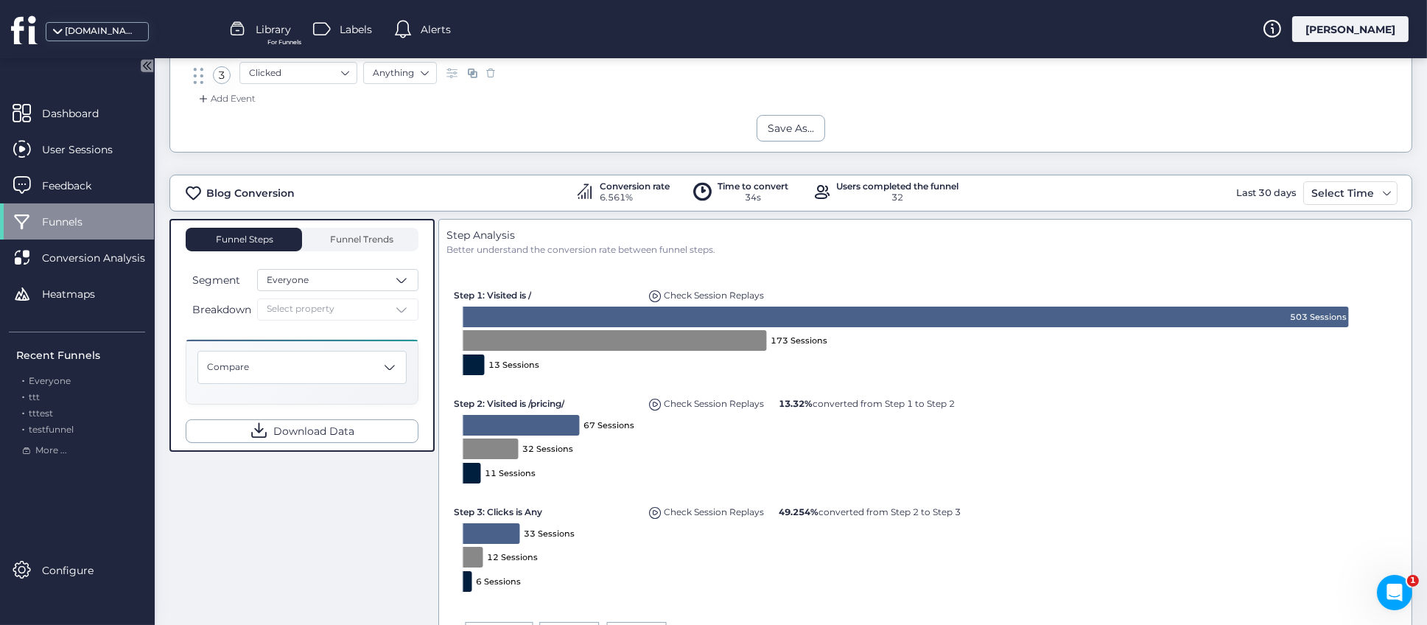
click at [404, 310] on div "Breakdown Select property" at bounding box center [302, 309] width 233 height 22
click at [393, 365] on span at bounding box center [389, 366] width 15 height 15
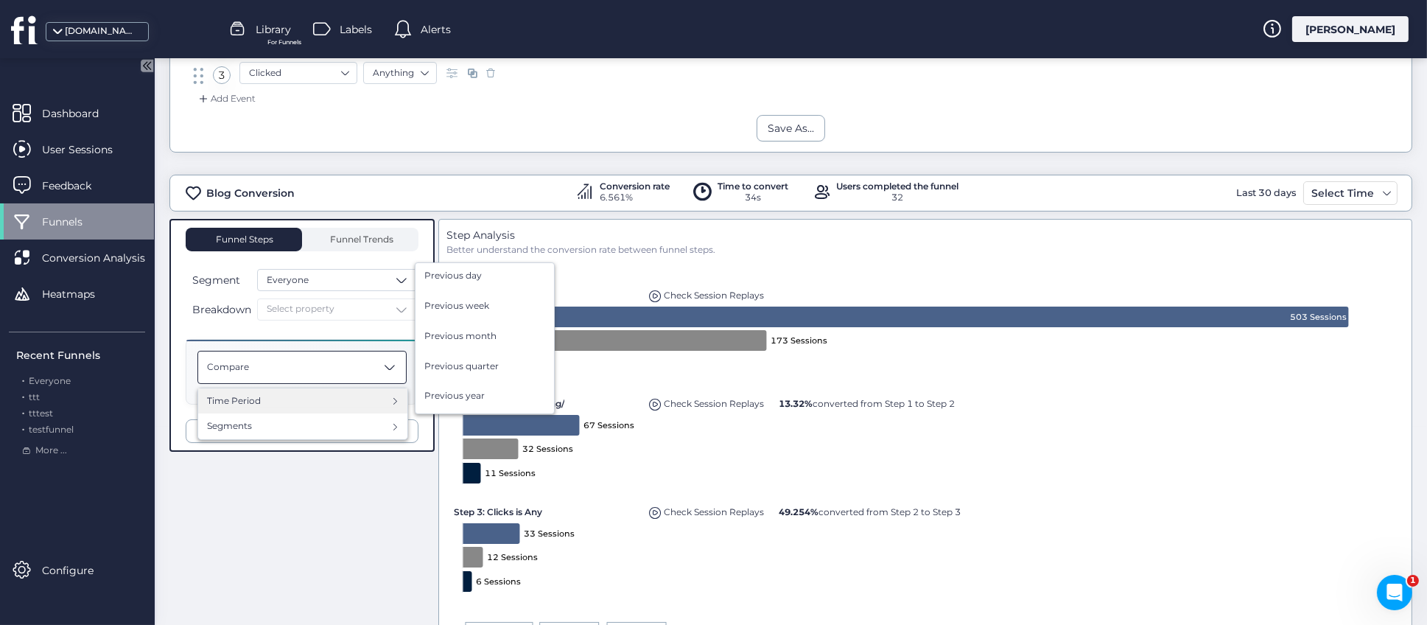
click at [381, 405] on div "Time Period" at bounding box center [302, 401] width 191 height 14
click at [471, 360] on span "Previous quarter" at bounding box center [461, 366] width 74 height 14
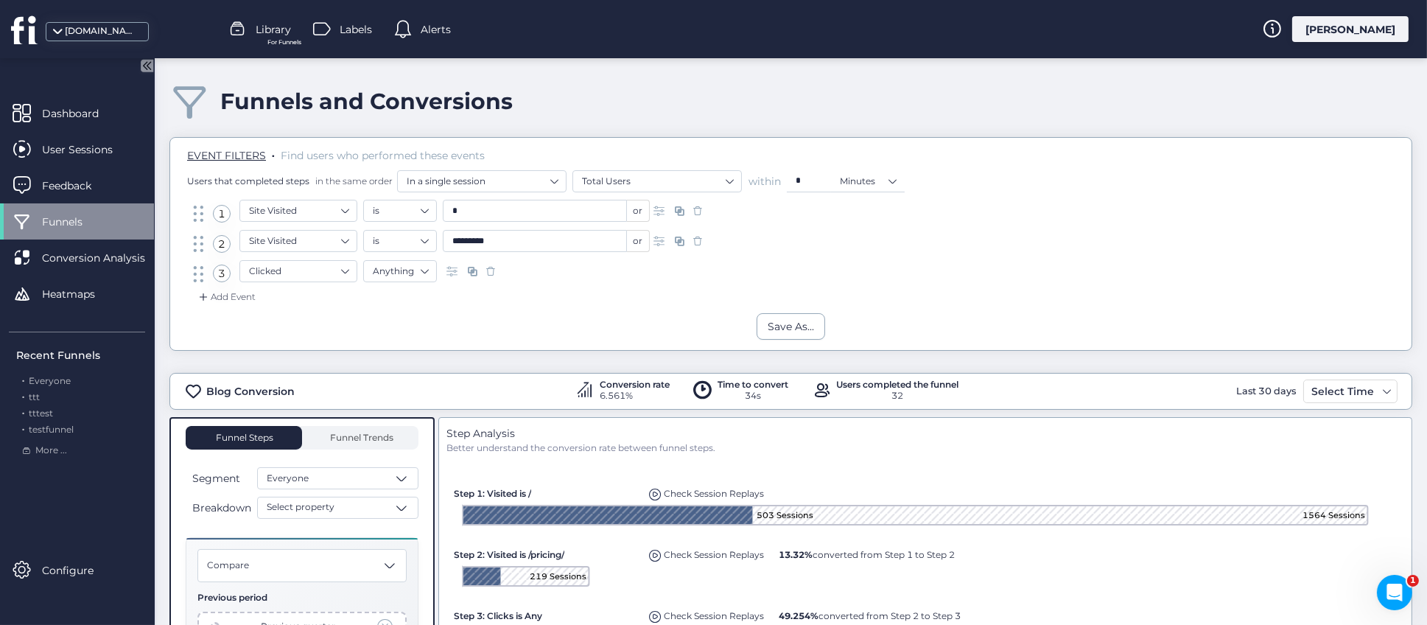
click at [275, 30] on span "Library" at bounding box center [273, 29] width 35 height 16
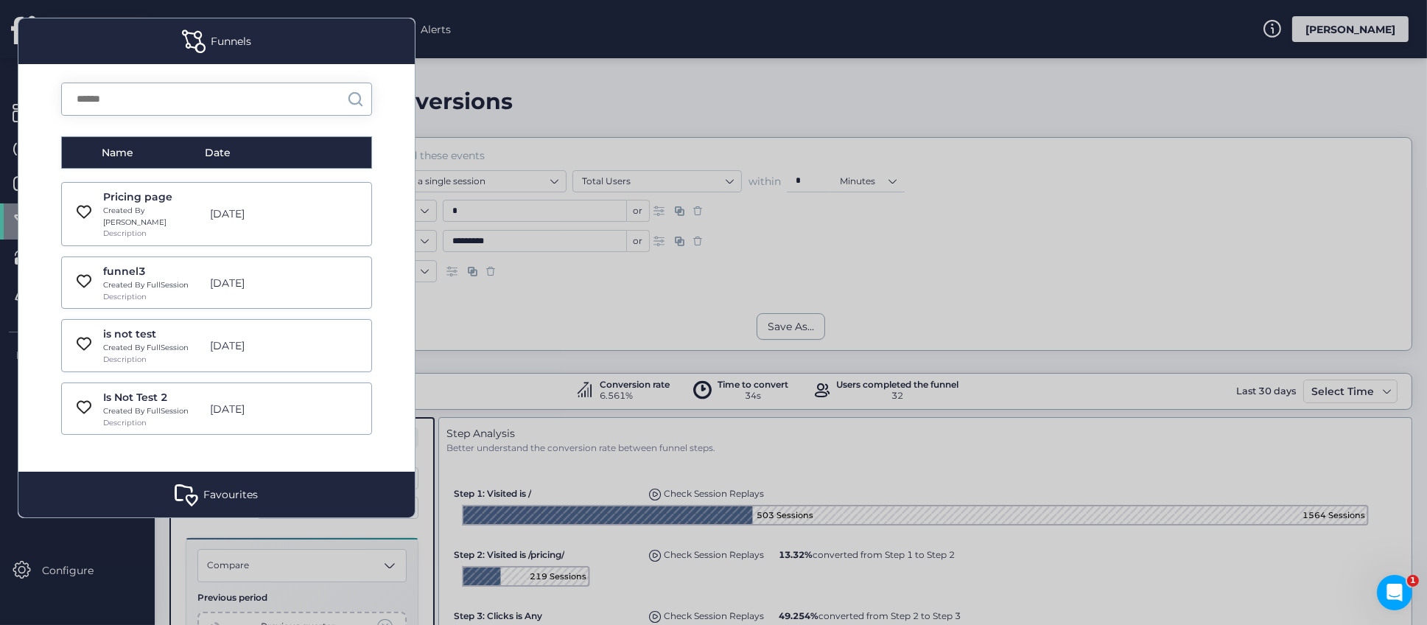
scroll to position [552, 0]
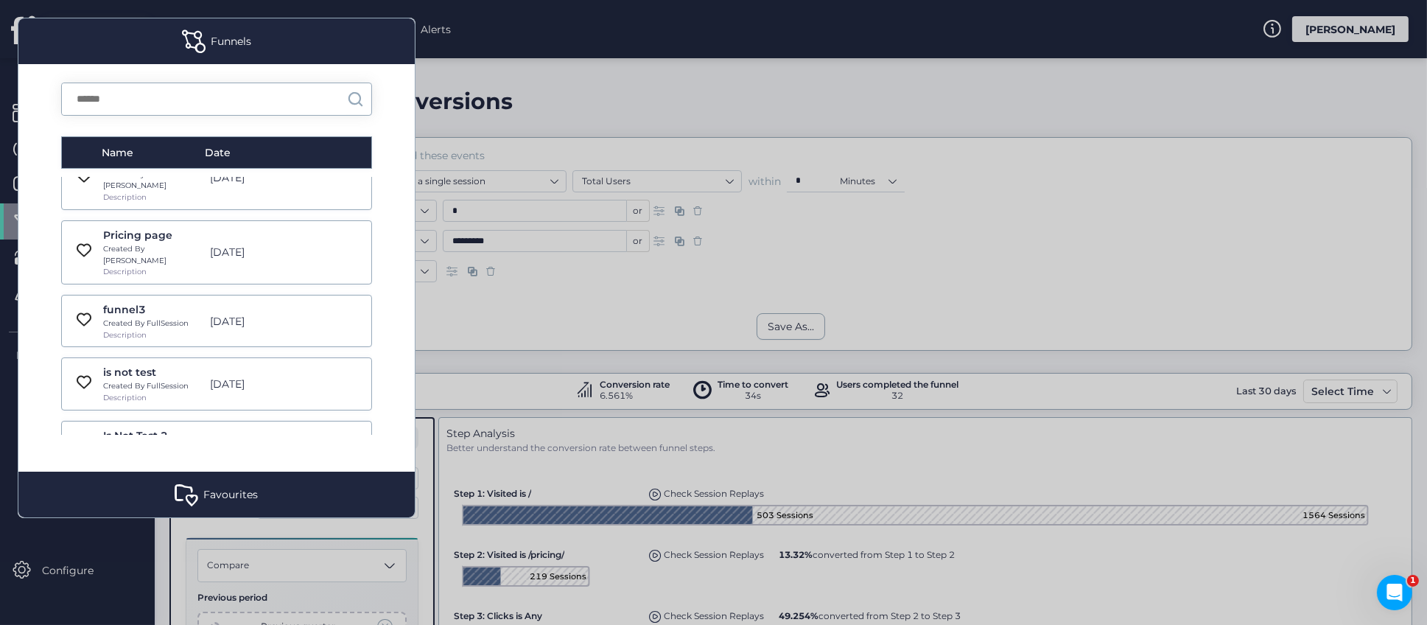
click at [157, 443] on div "Created By FullSession" at bounding box center [152, 449] width 99 height 12
type input "*******"
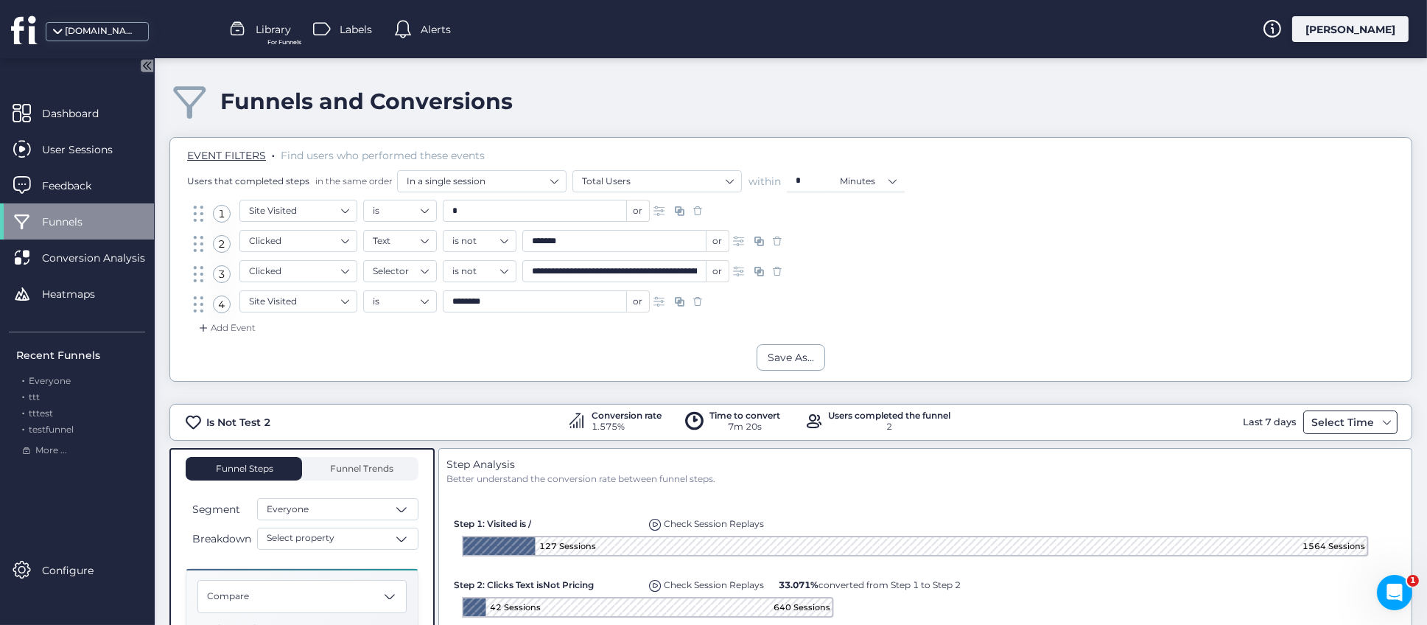
click at [1381, 417] on span at bounding box center [1387, 422] width 12 height 12
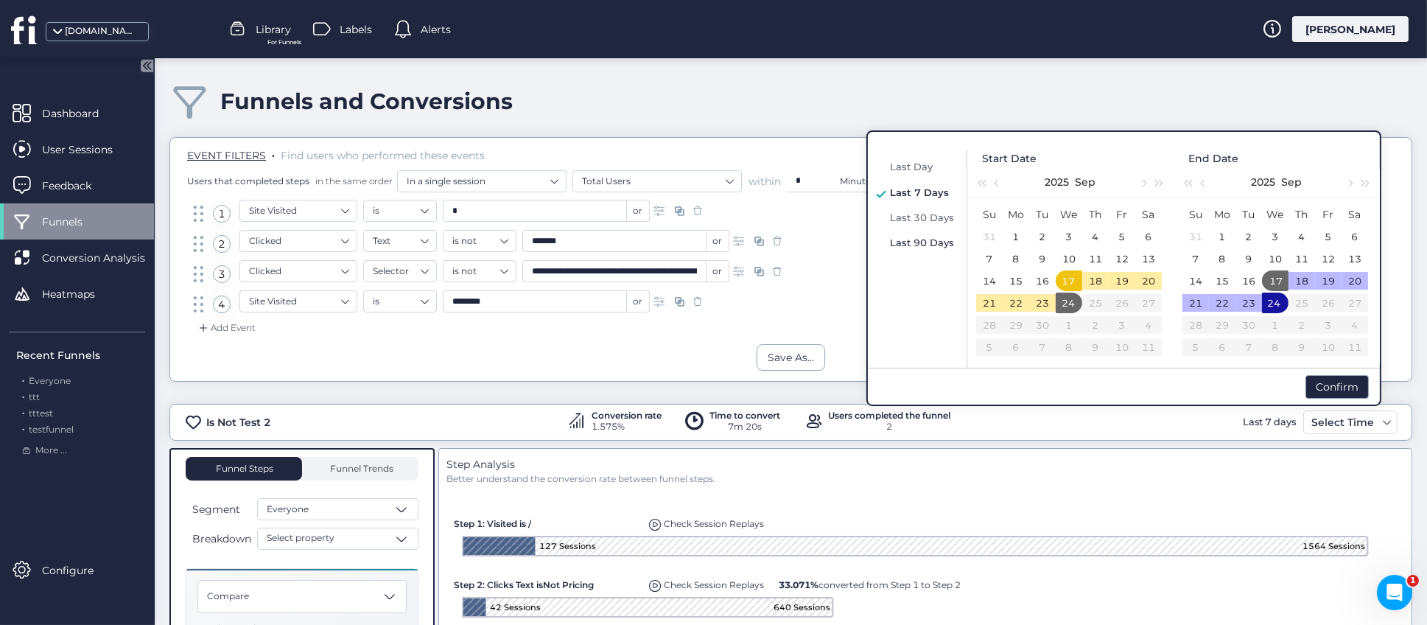
click at [914, 241] on span "Last 90 Days" at bounding box center [922, 242] width 64 height 12
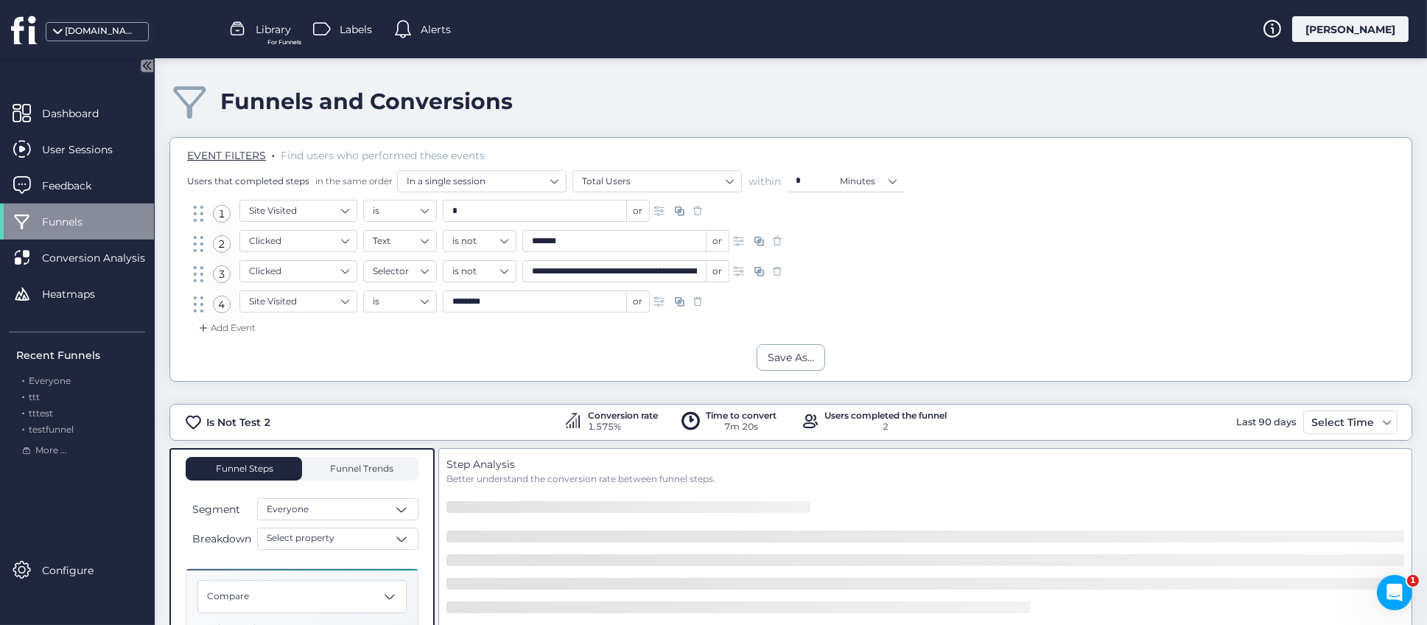
scroll to position [221, 0]
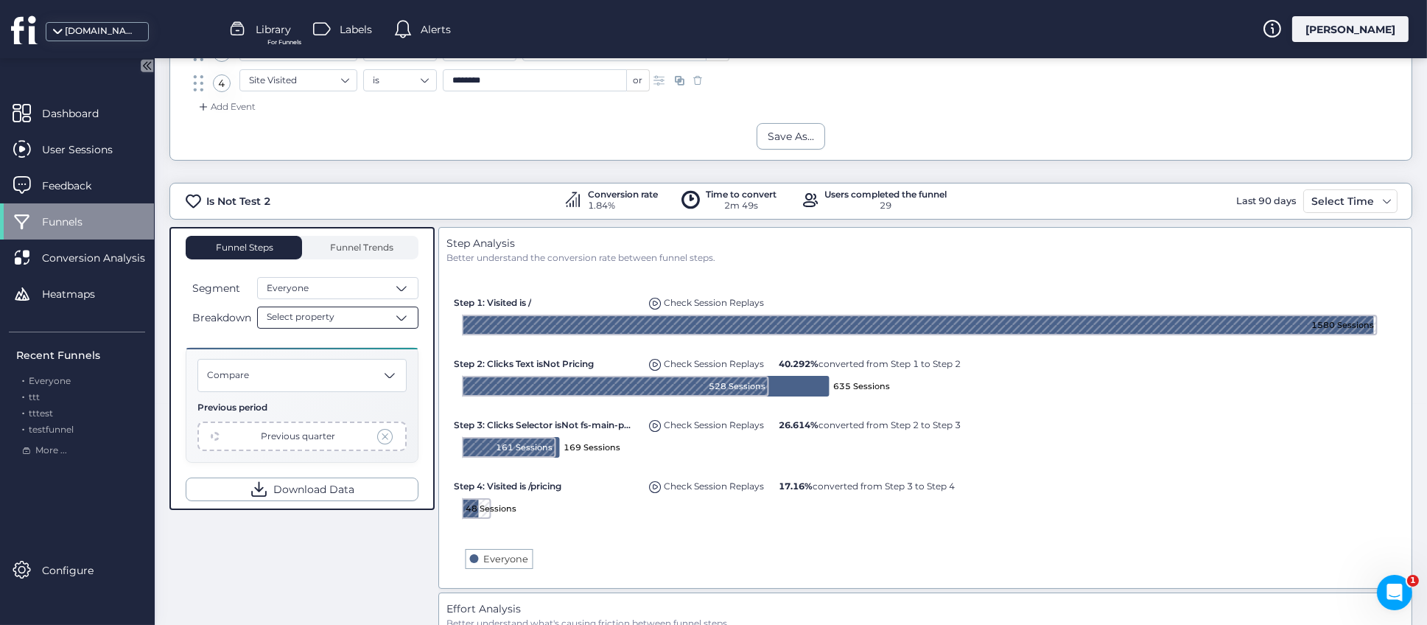
click at [400, 318] on span at bounding box center [401, 317] width 15 height 15
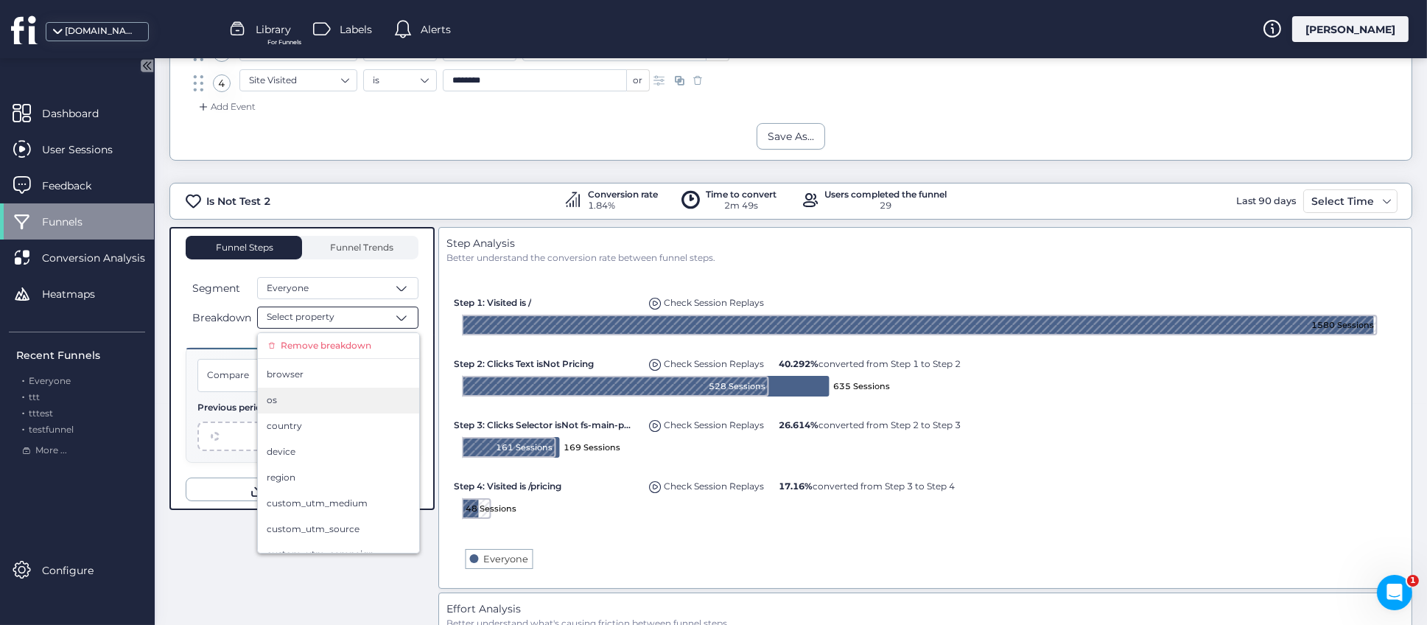
click at [337, 397] on div "os" at bounding box center [339, 400] width 144 height 14
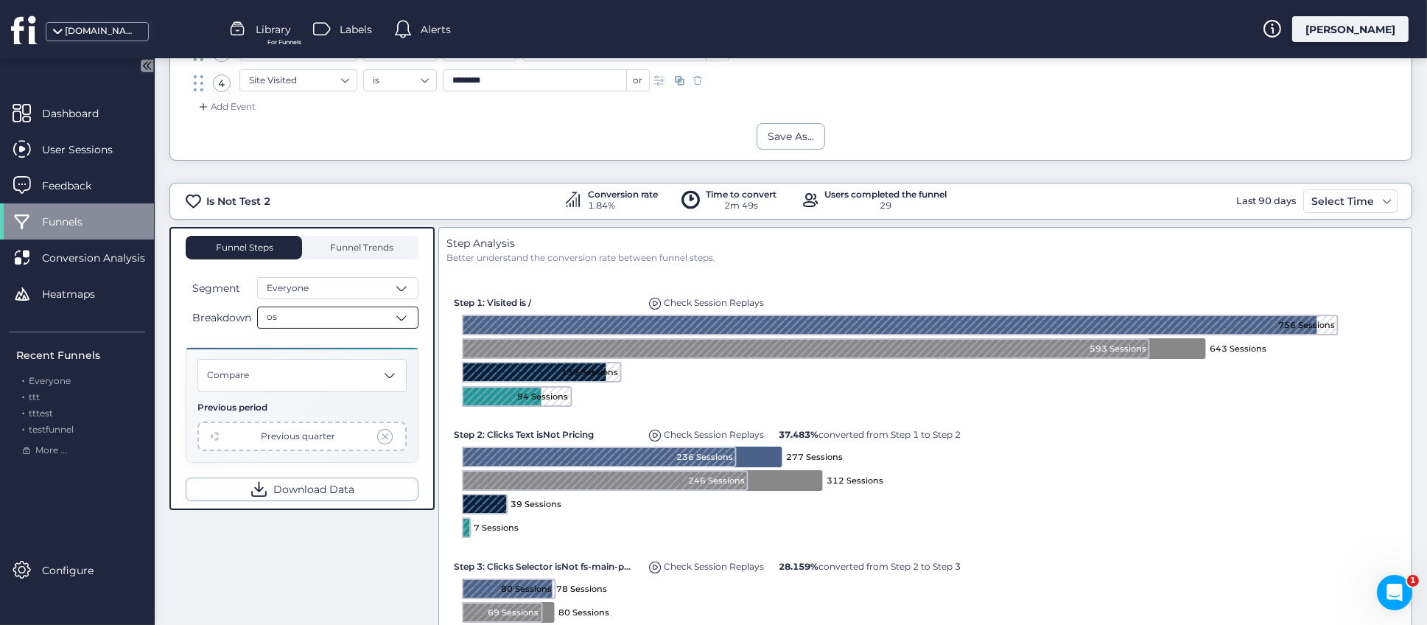
click at [401, 316] on span at bounding box center [401, 317] width 15 height 15
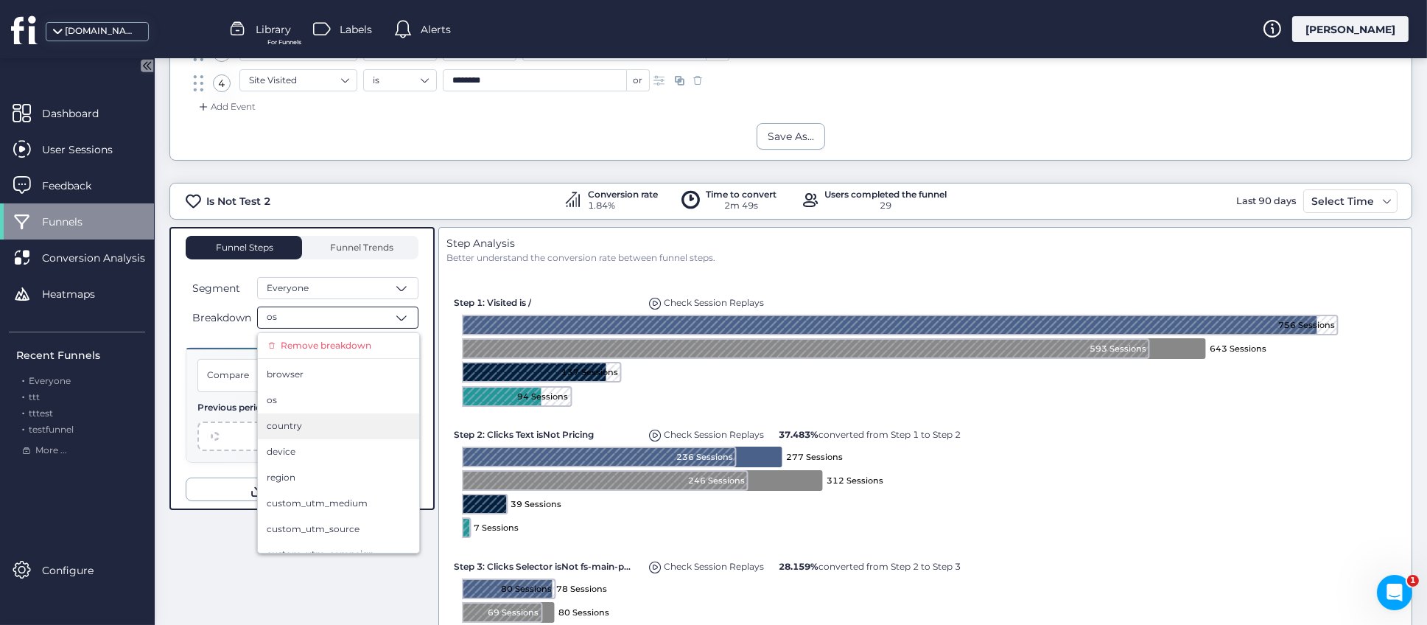
click at [344, 416] on div "country" at bounding box center [338, 426] width 161 height 26
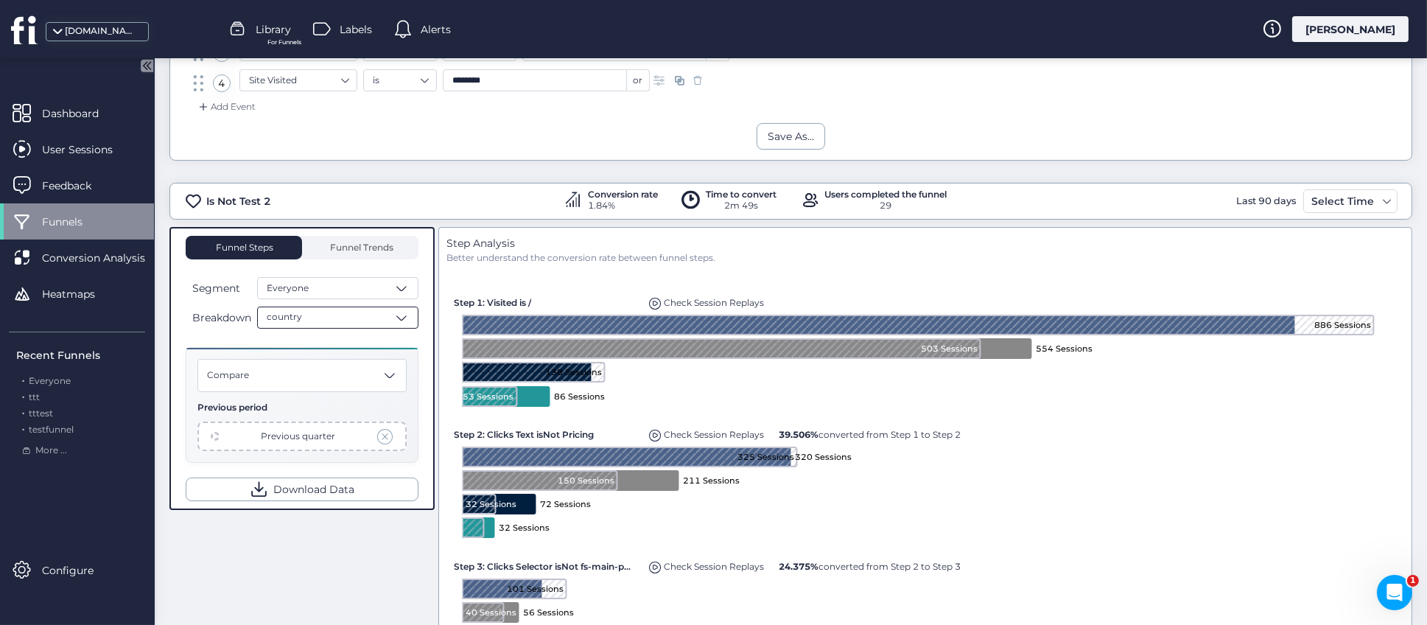
click at [405, 321] on span at bounding box center [401, 317] width 15 height 15
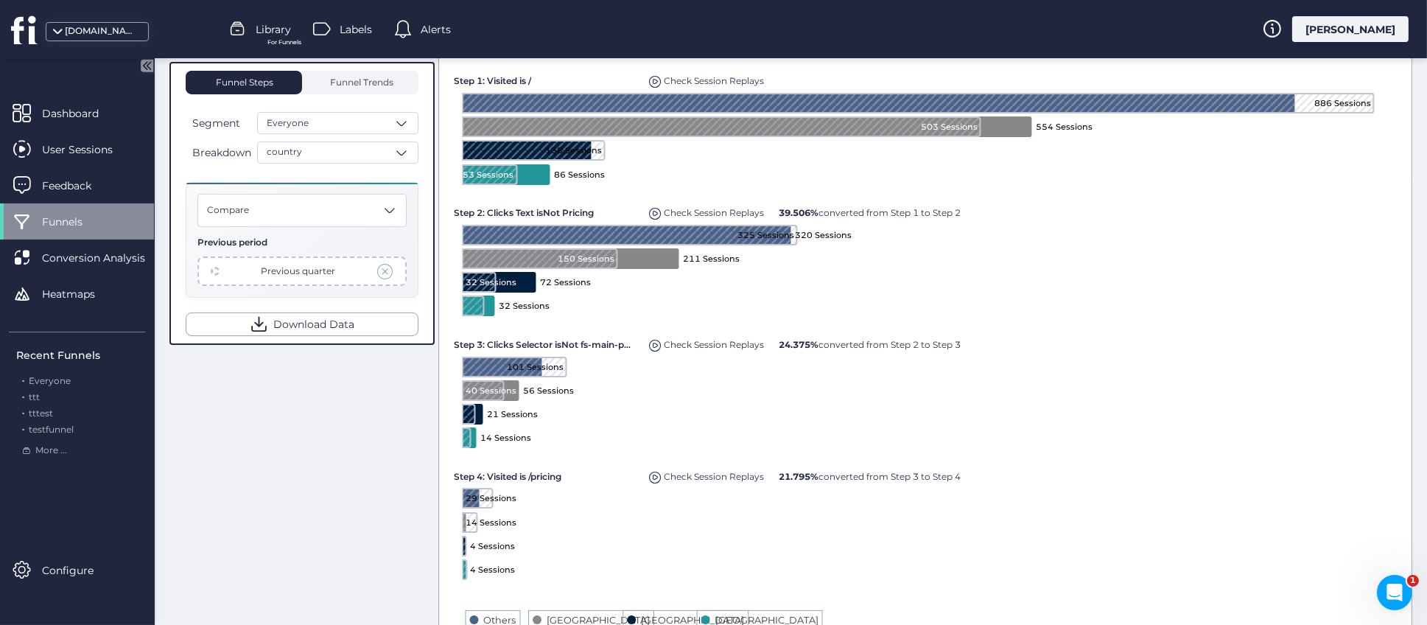
scroll to position [441, 0]
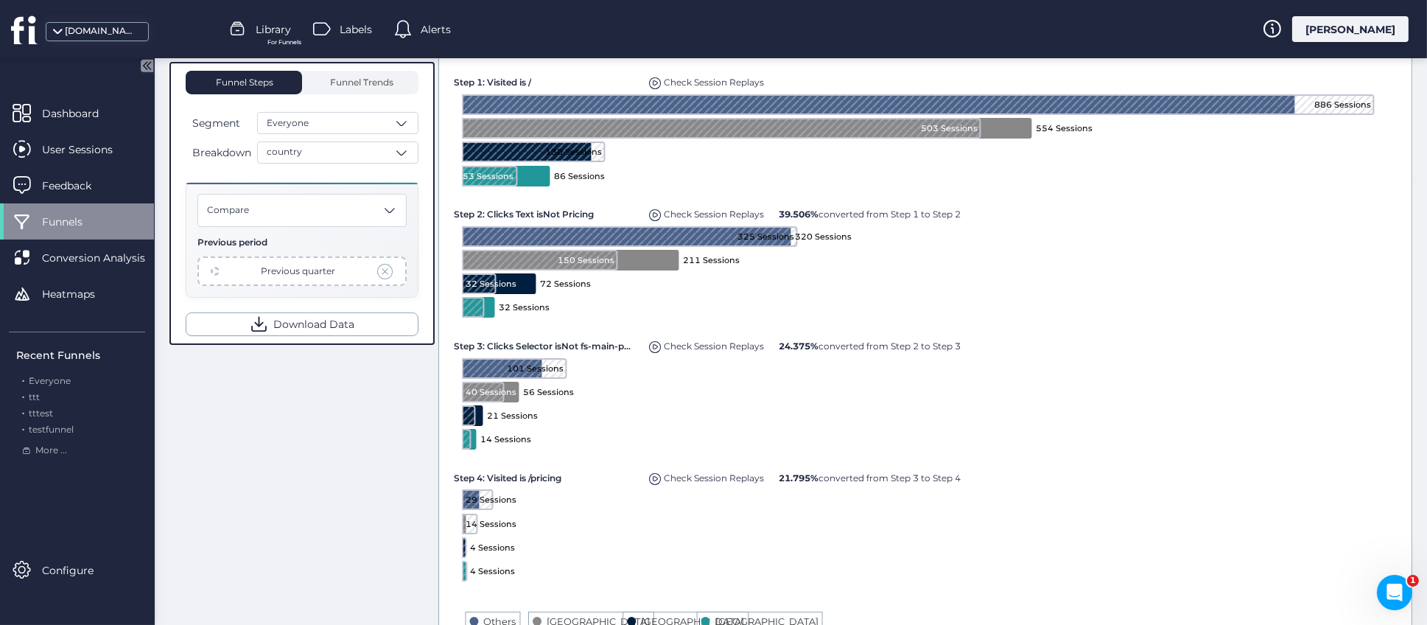
click at [80, 118] on span "Dashboard" at bounding box center [81, 113] width 79 height 16
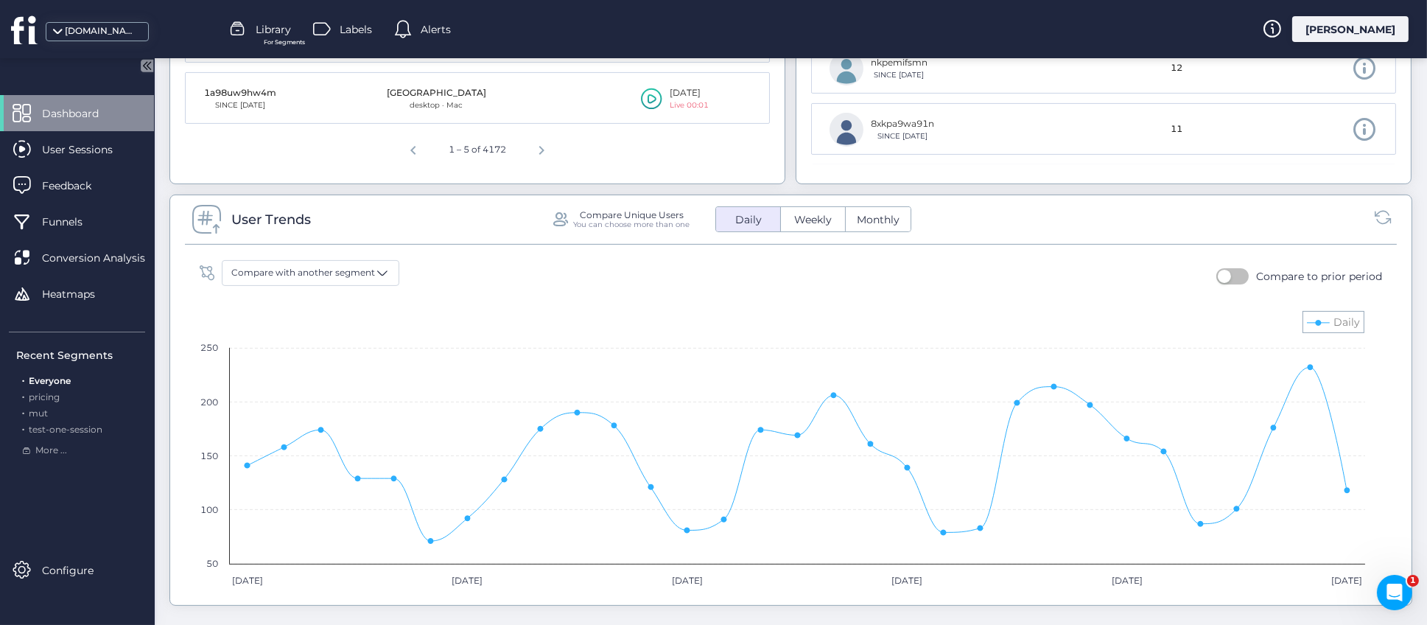
scroll to position [773, 0]
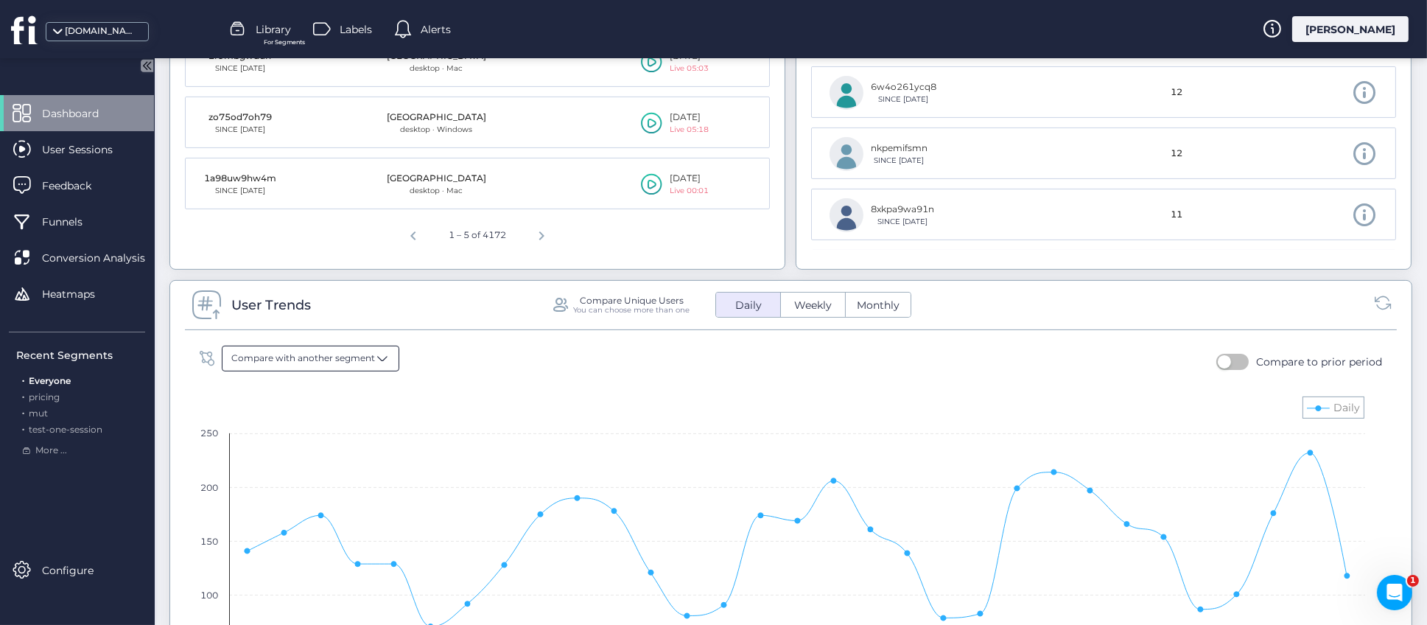
click at [385, 361] on span at bounding box center [382, 358] width 15 height 15
click at [529, 384] on div "Compare with another segment Everyone Segment 1 saas mantra1 google traffic Goo…" at bounding box center [790, 513] width 1197 height 337
click at [817, 301] on span "Weekly" at bounding box center [812, 305] width 55 height 15
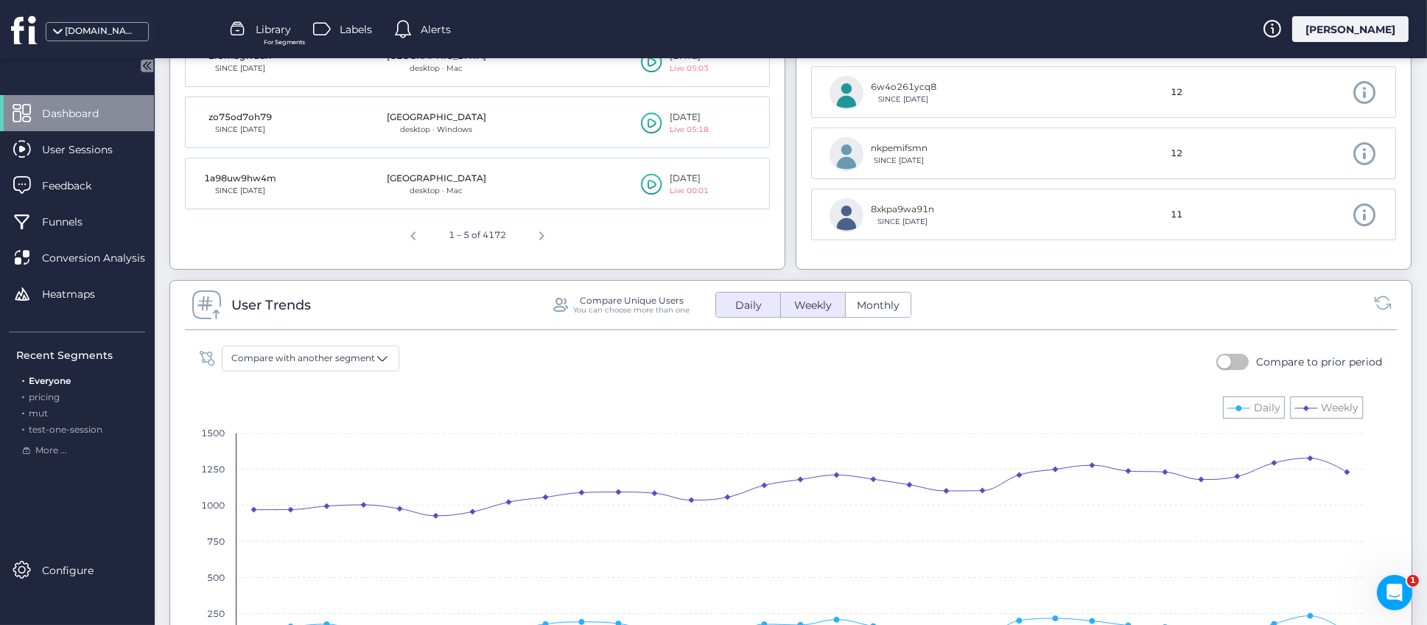
click at [740, 311] on span "Daily" at bounding box center [748, 305] width 44 height 15
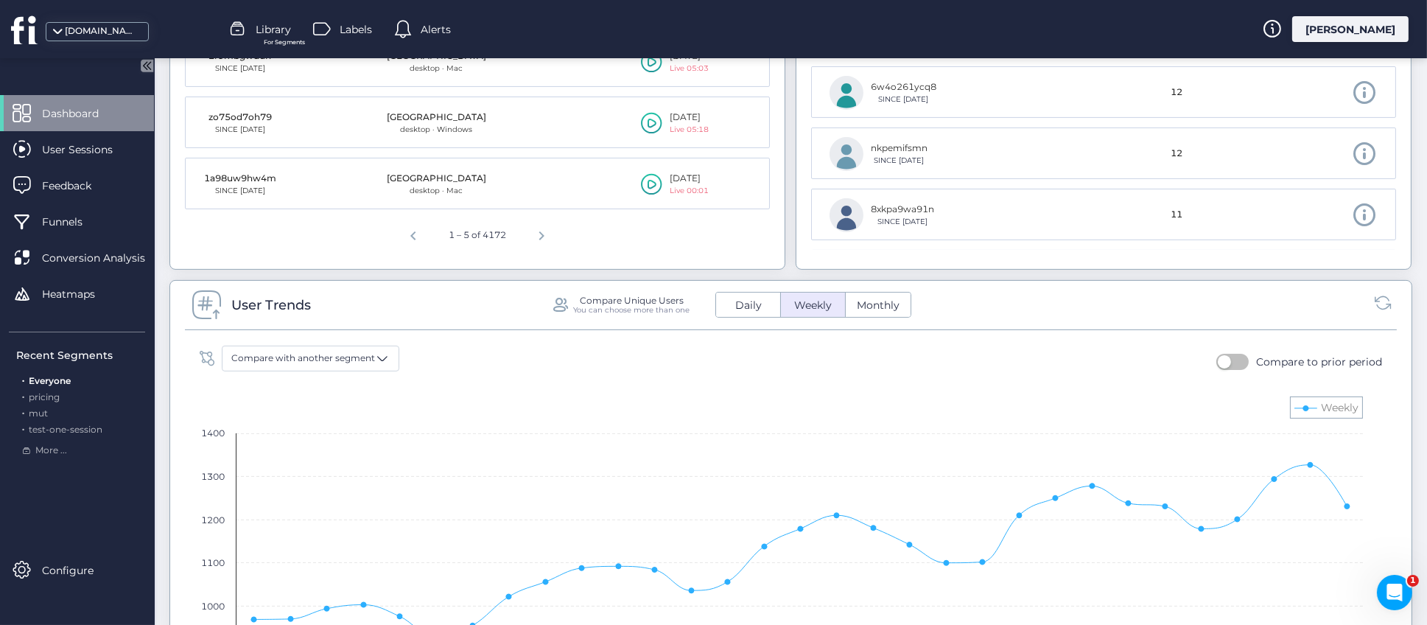
click at [1226, 364] on button "button" at bounding box center [1232, 361] width 32 height 16
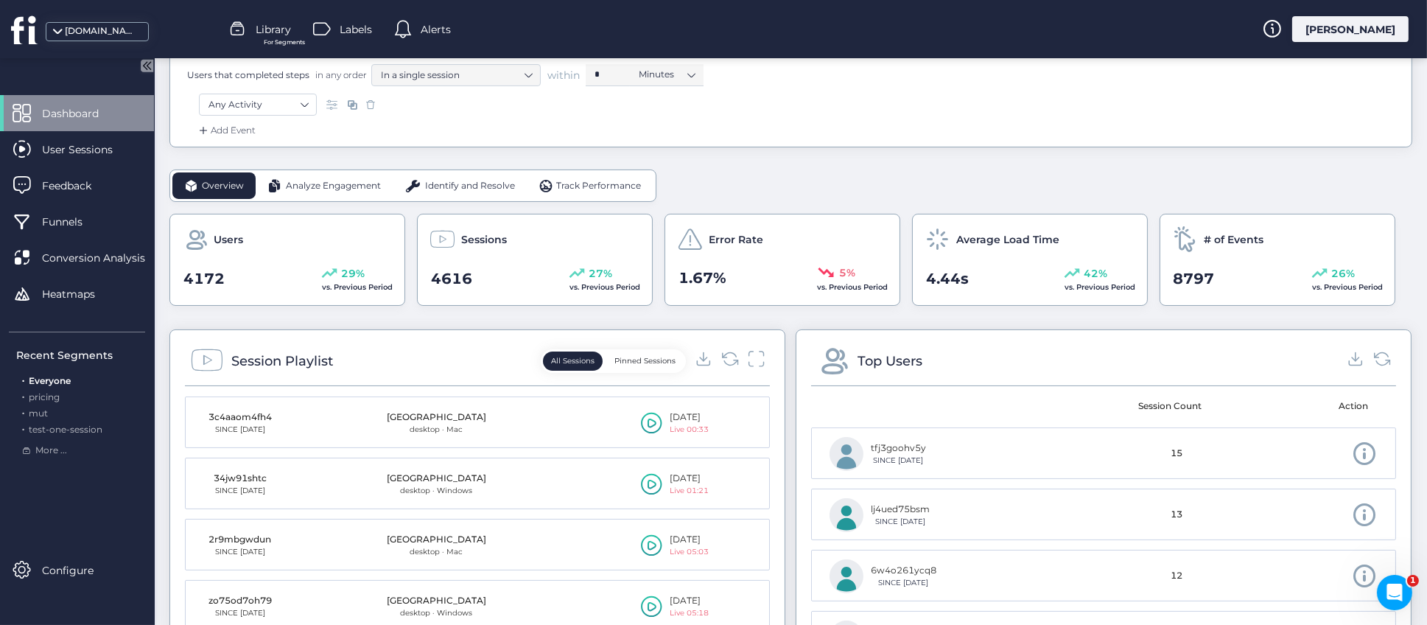
scroll to position [0, 0]
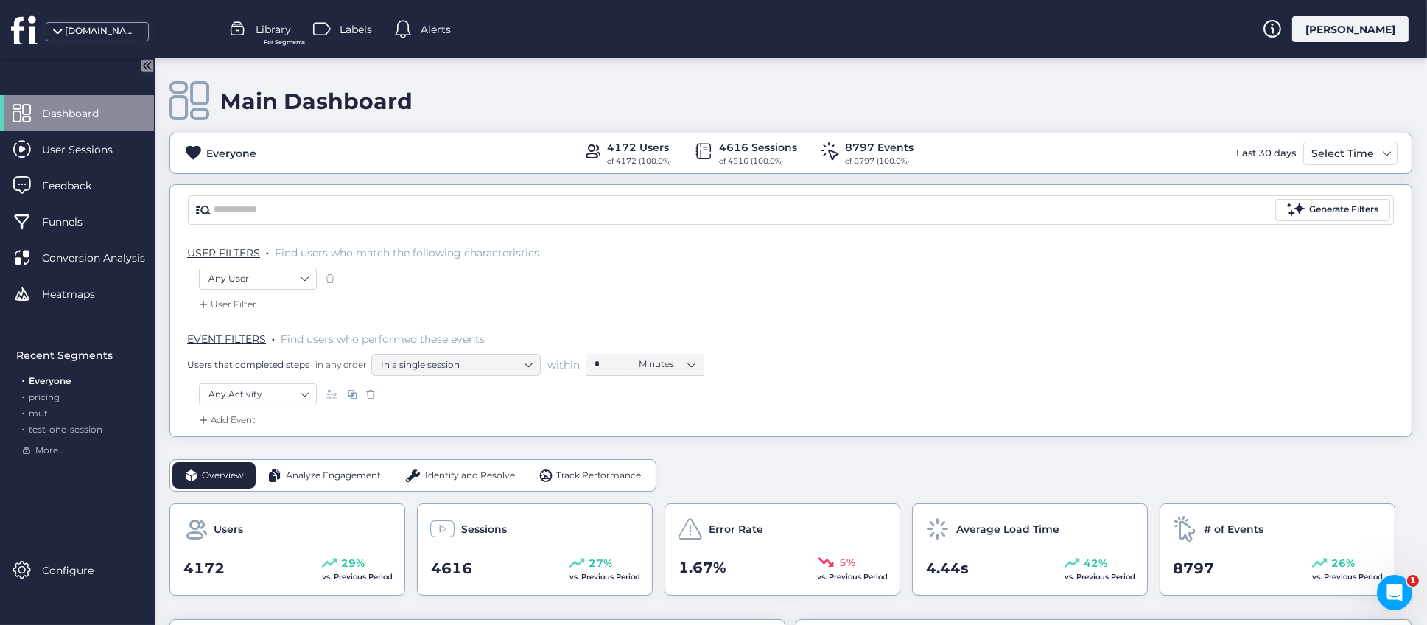
click at [280, 32] on span "Library" at bounding box center [273, 29] width 35 height 16
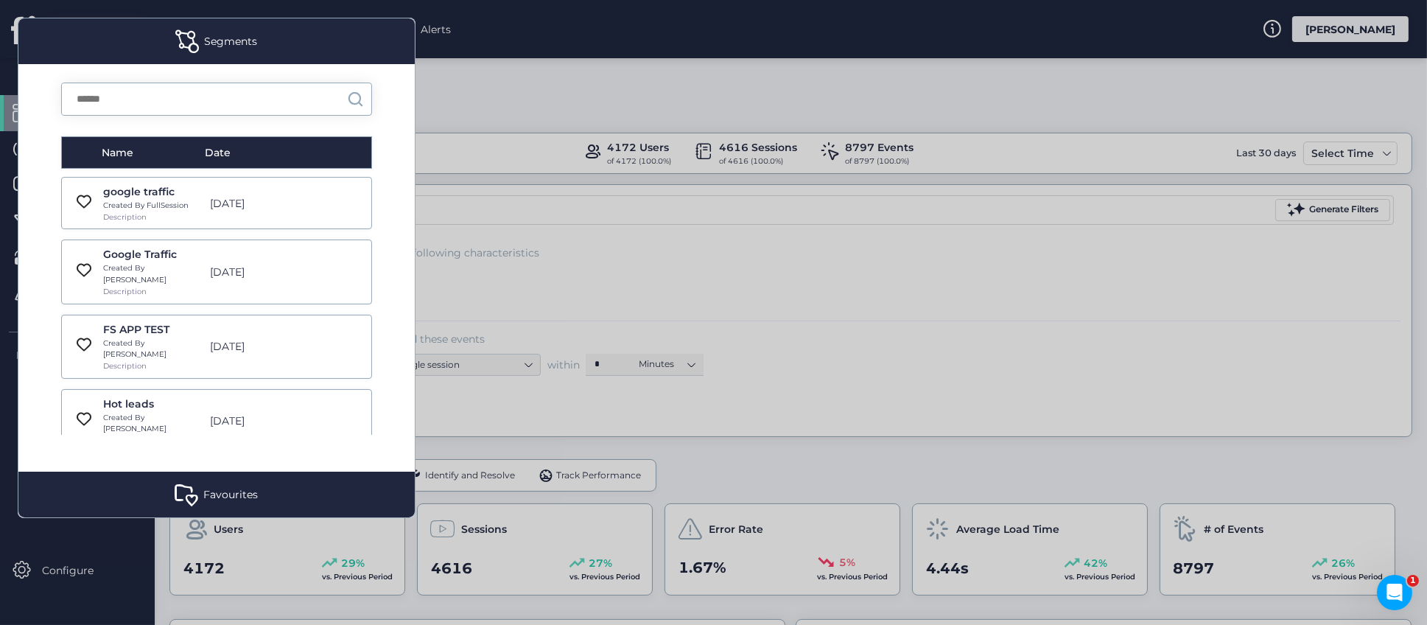
click at [477, 110] on div at bounding box center [713, 312] width 1427 height 625
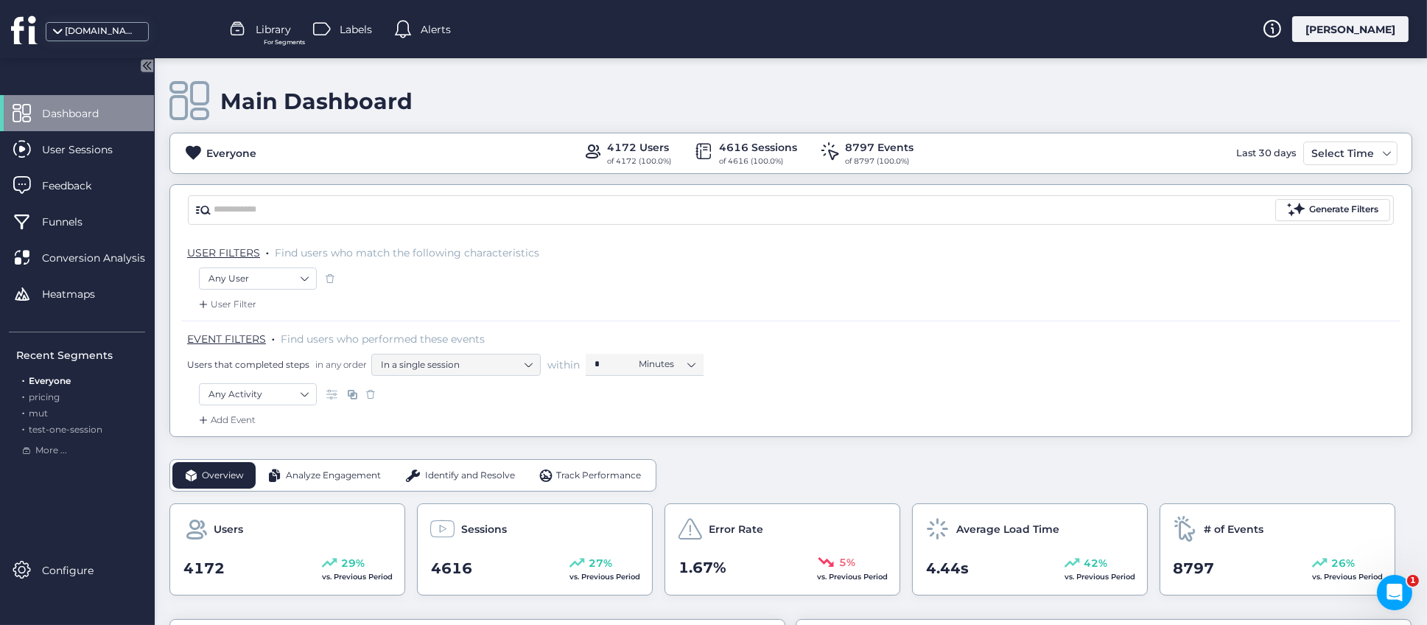
click at [1008, 110] on div "Main Dashboard" at bounding box center [790, 101] width 1242 height 42
click at [1108, 115] on div "Main Dashboard" at bounding box center [790, 101] width 1242 height 42
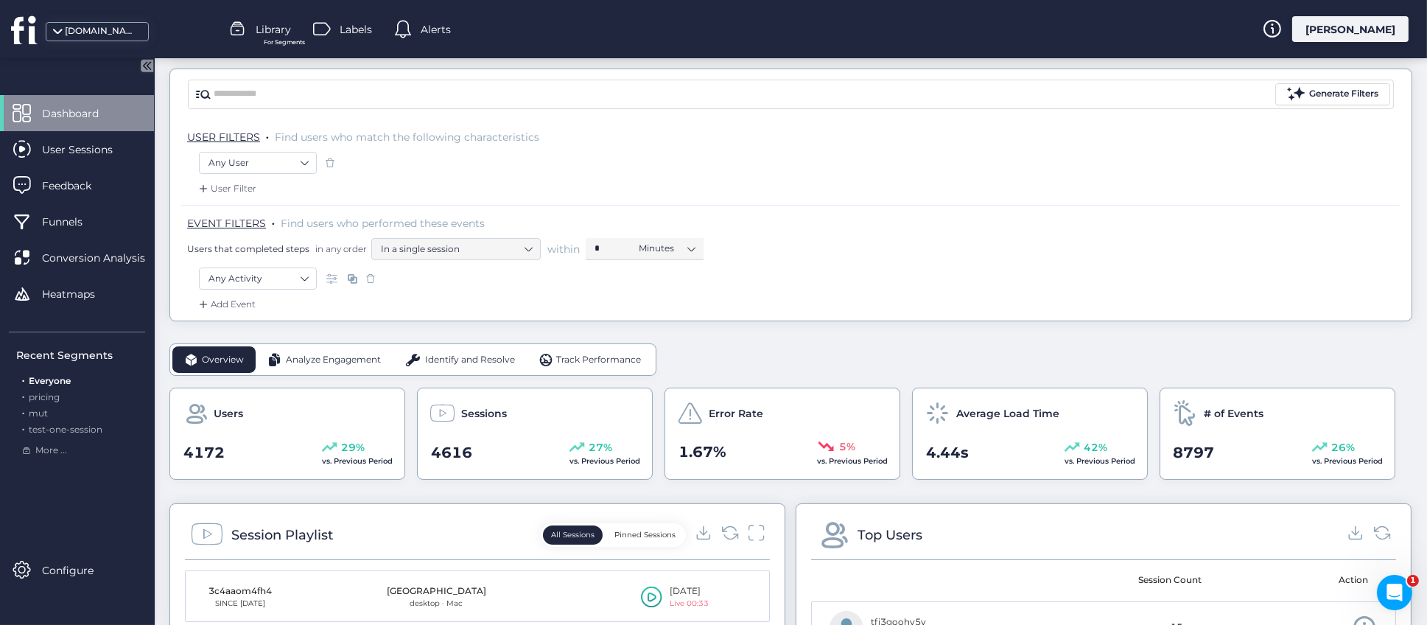
scroll to position [221, 0]
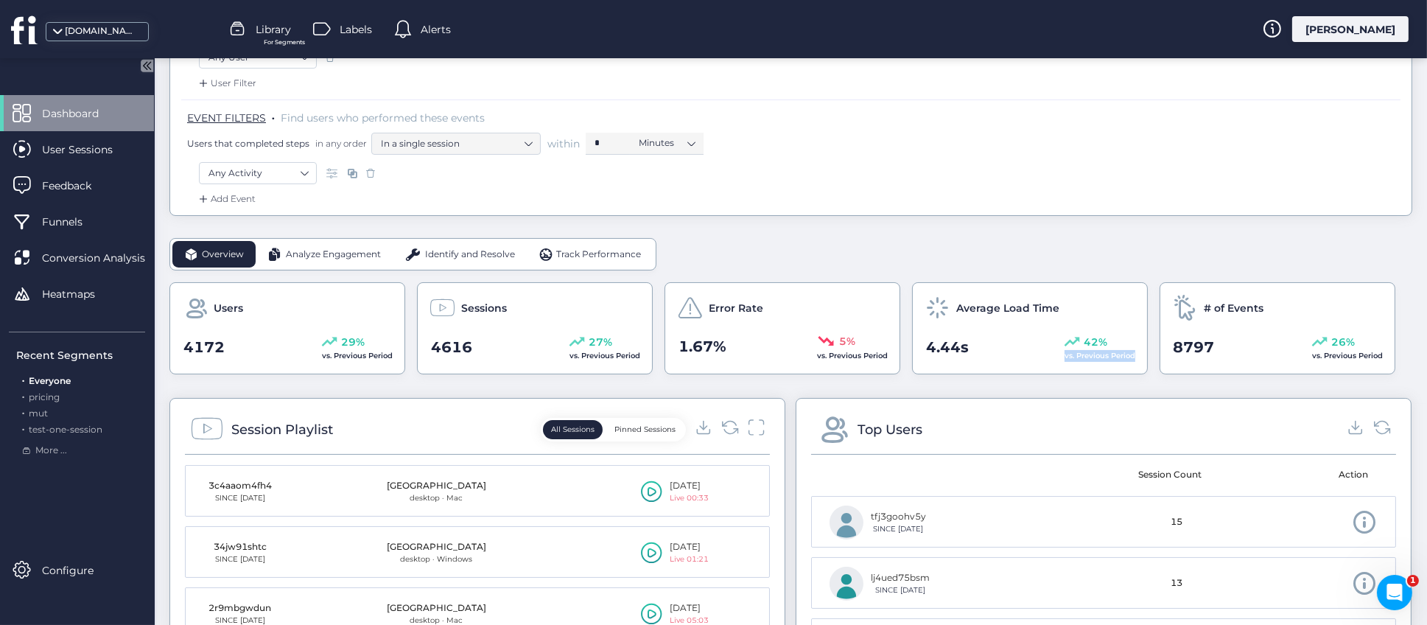
drag, startPoint x: 1065, startPoint y: 359, endPoint x: 1145, endPoint y: 369, distance: 80.9
click at [1145, 369] on div "Average Load Time 4.44s 42% vs. Previous Period" at bounding box center [1030, 328] width 236 height 92
click at [1148, 373] on div "Users 4172 29% vs. Previous Period Sessions 4616 27% vs. Previous Period Error …" at bounding box center [790, 328] width 1242 height 92
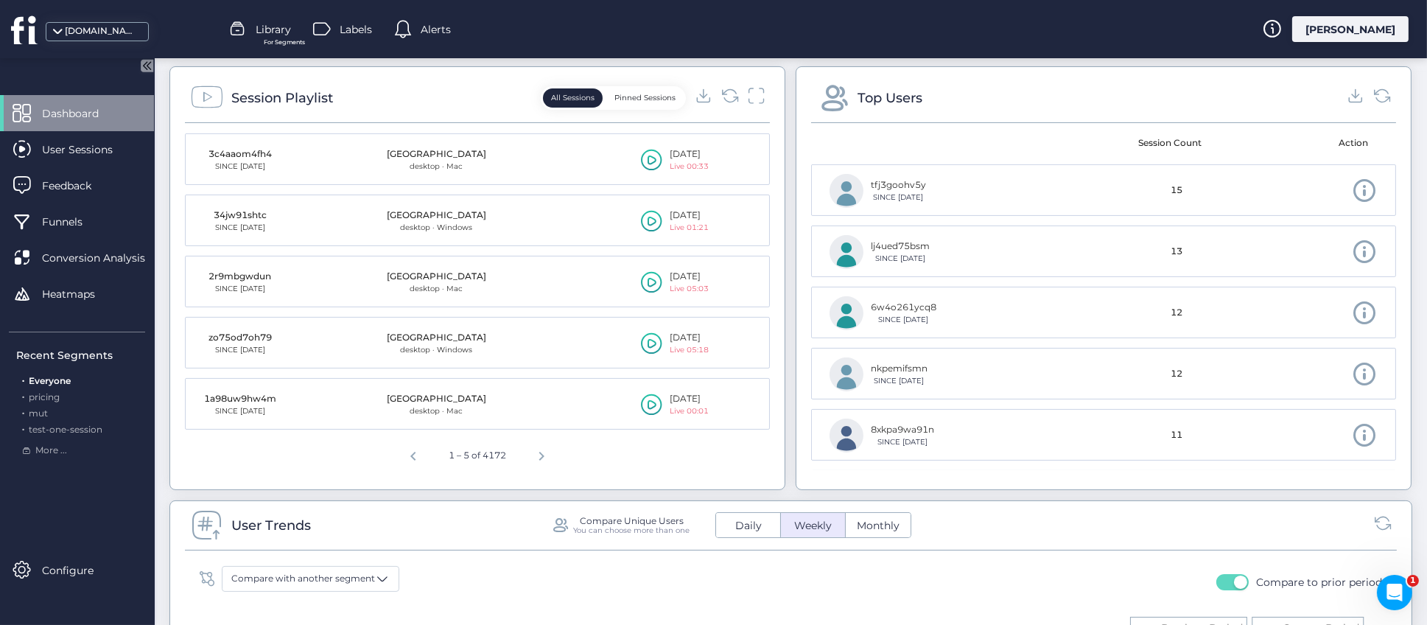
scroll to position [331, 0]
